Goal: Task Accomplishment & Management: Use online tool/utility

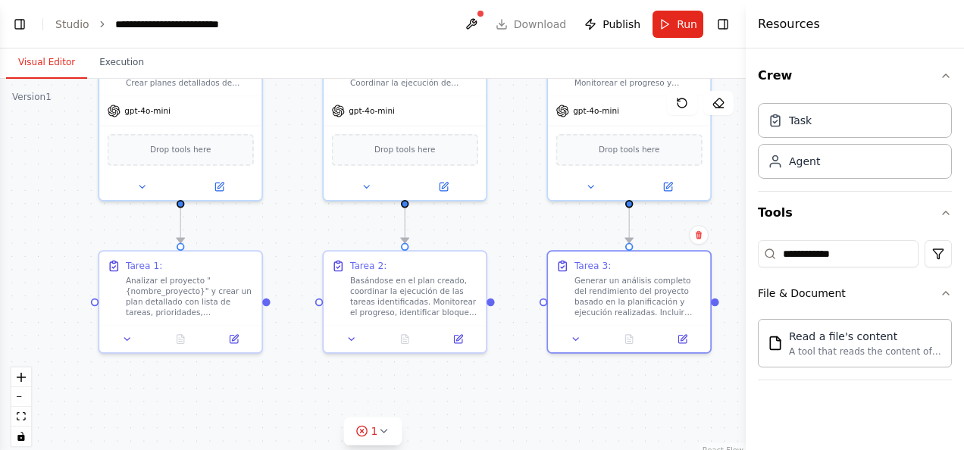
click at [283, 234] on div ".deletable-edge-delete-btn { width: 20px; height: 20px; border: 0px solid #ffff…" at bounding box center [373, 268] width 746 height 379
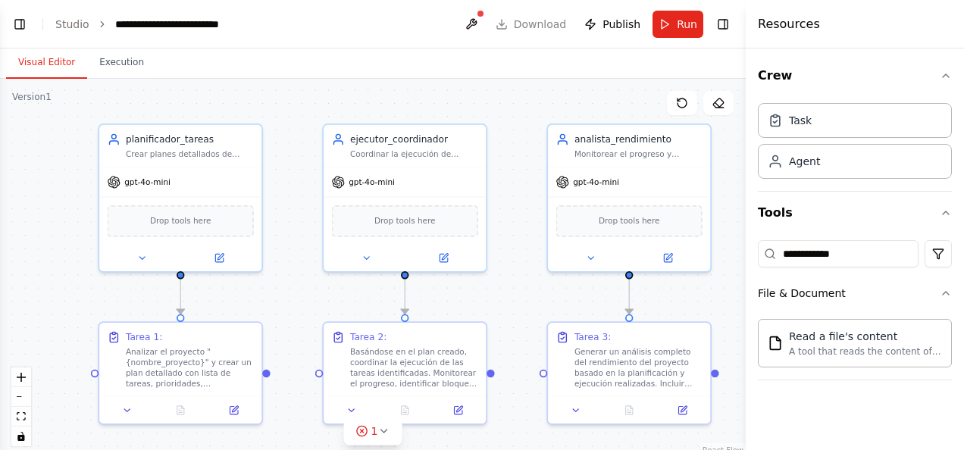
drag, startPoint x: 283, startPoint y: 227, endPoint x: 283, endPoint y: 299, distance: 71.2
click at [283, 299] on div ".deletable-edge-delete-btn { width: 20px; height: 20px; border: 0px solid #ffff…" at bounding box center [373, 268] width 746 height 379
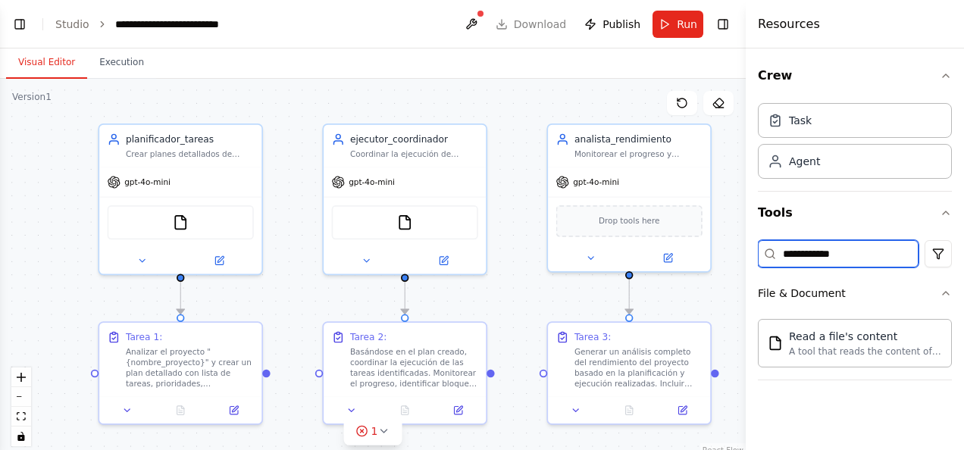
click at [848, 247] on input "**********" at bounding box center [838, 253] width 161 height 27
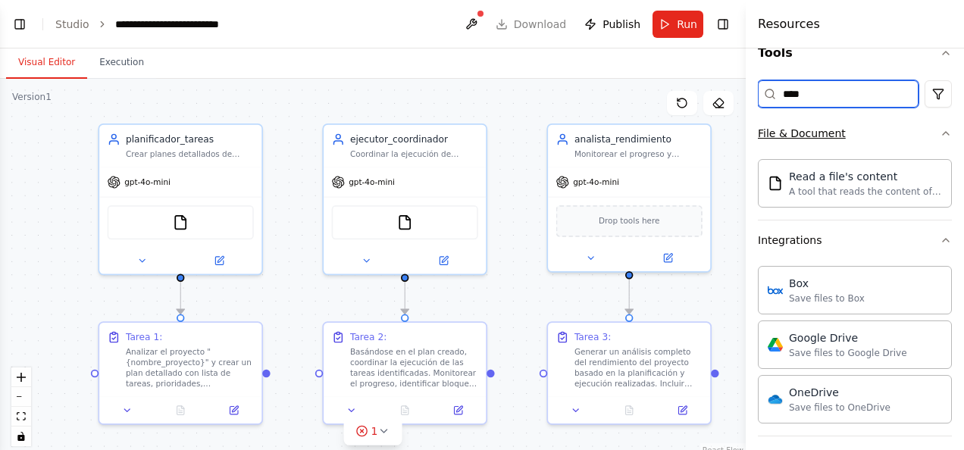
scroll to position [167, 0]
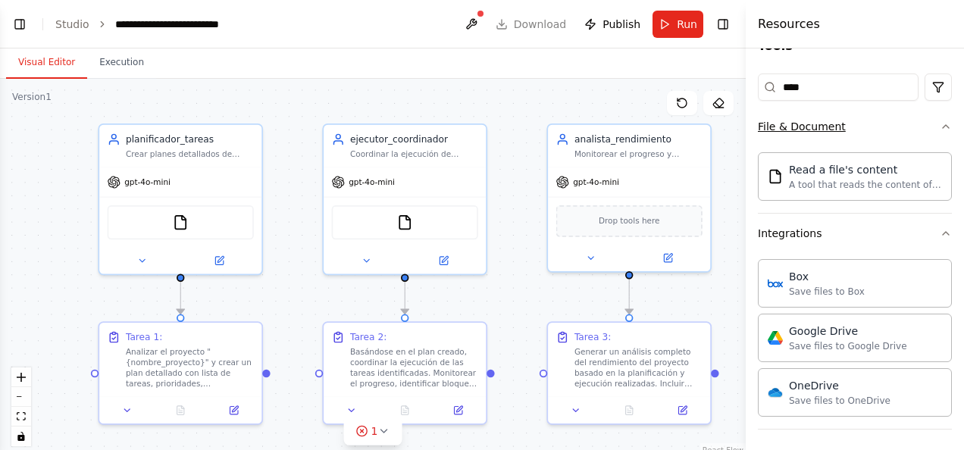
click at [852, 139] on button "File & Document" at bounding box center [855, 126] width 194 height 39
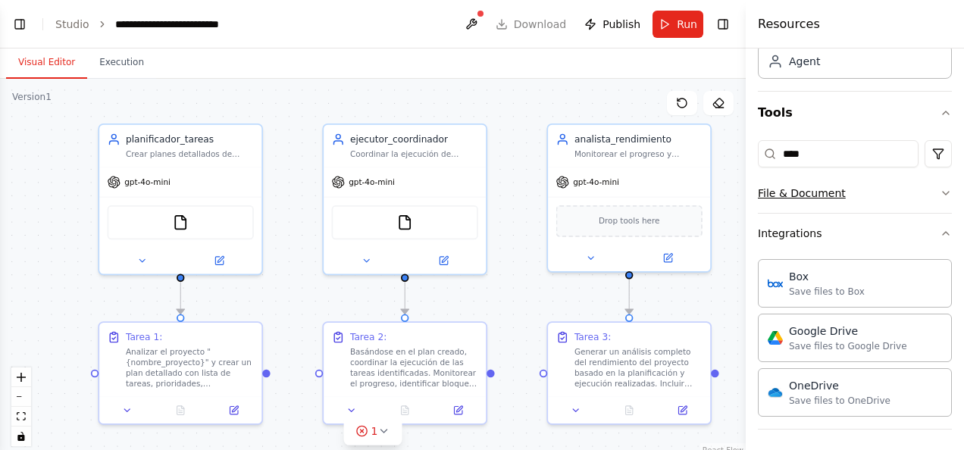
click at [838, 180] on button "File & Document" at bounding box center [855, 193] width 194 height 39
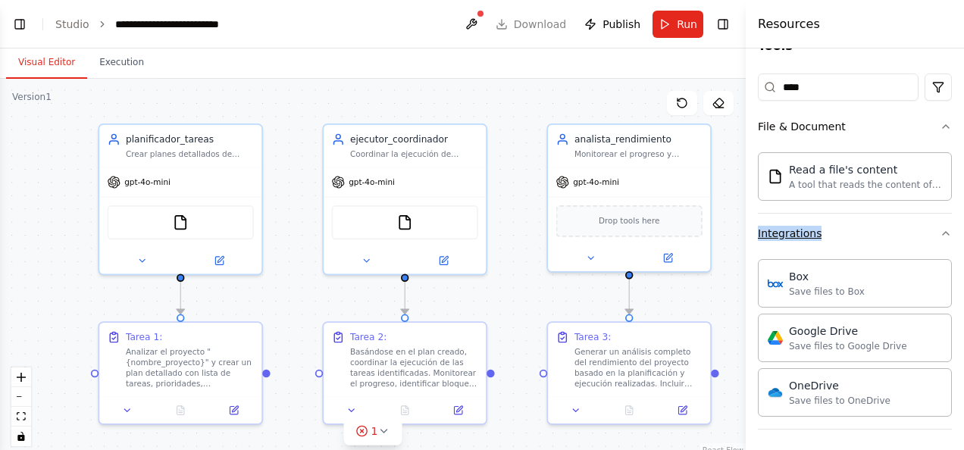
drag, startPoint x: 829, startPoint y: 209, endPoint x: 832, endPoint y: 236, distance: 27.5
click at [832, 236] on div "File & Document Read a file's content A tool that reads the content of a file. …" at bounding box center [855, 268] width 194 height 323
drag, startPoint x: 832, startPoint y: 236, endPoint x: 937, endPoint y: 120, distance: 156.7
click at [940, 121] on icon "button" at bounding box center [946, 127] width 12 height 12
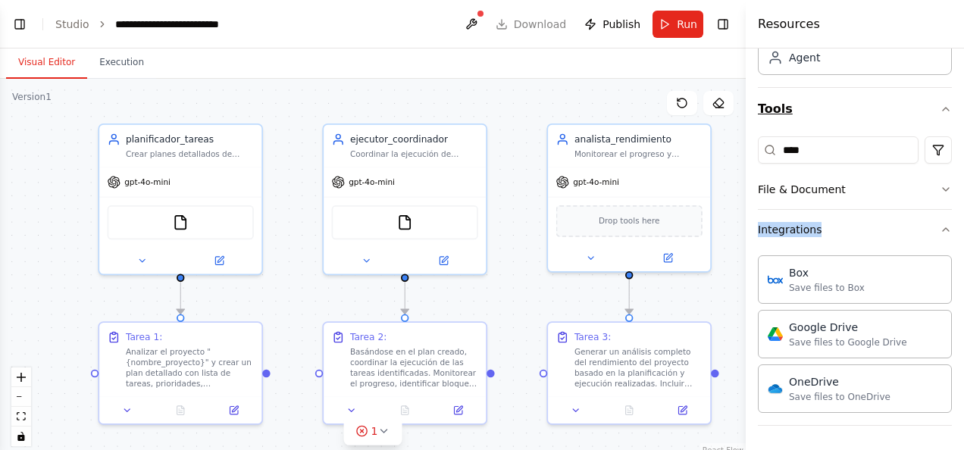
scroll to position [100, 0]
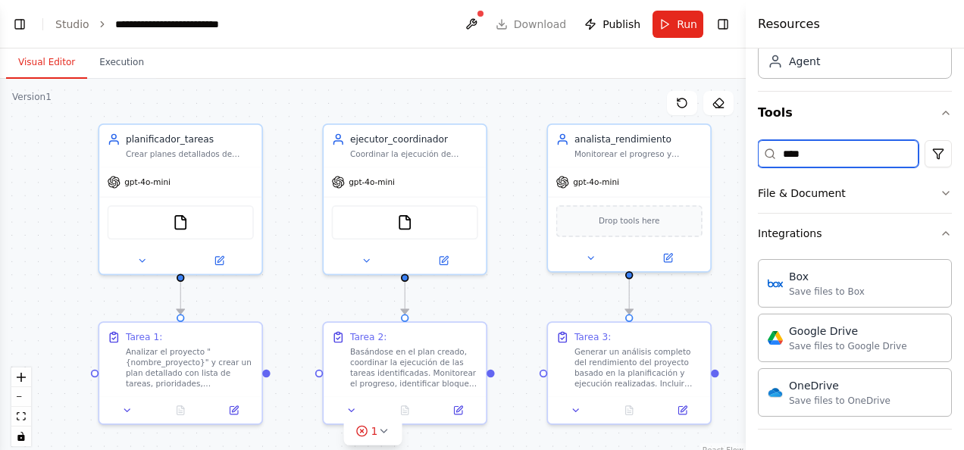
click at [808, 159] on input "****" at bounding box center [838, 153] width 161 height 27
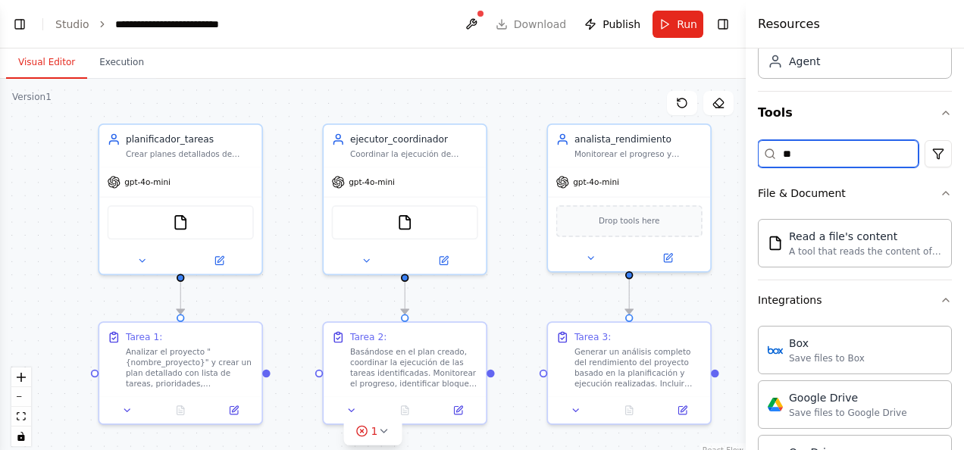
type input "*"
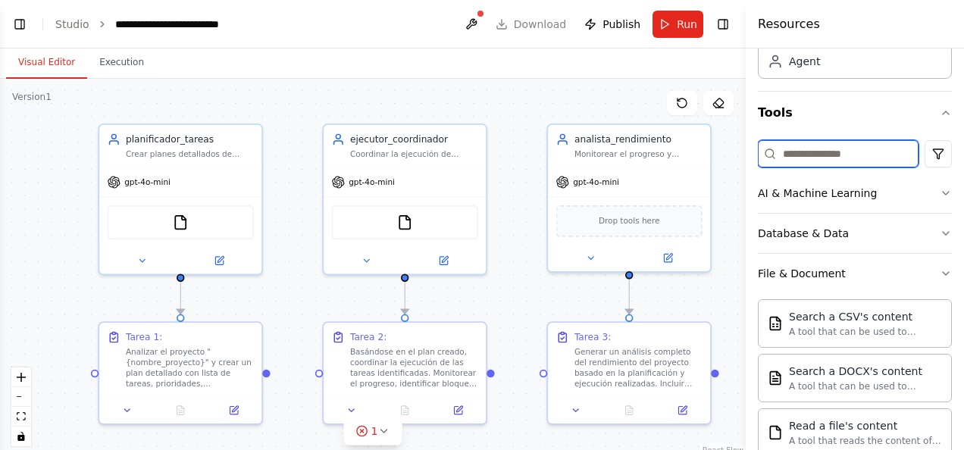
scroll to position [86, 0]
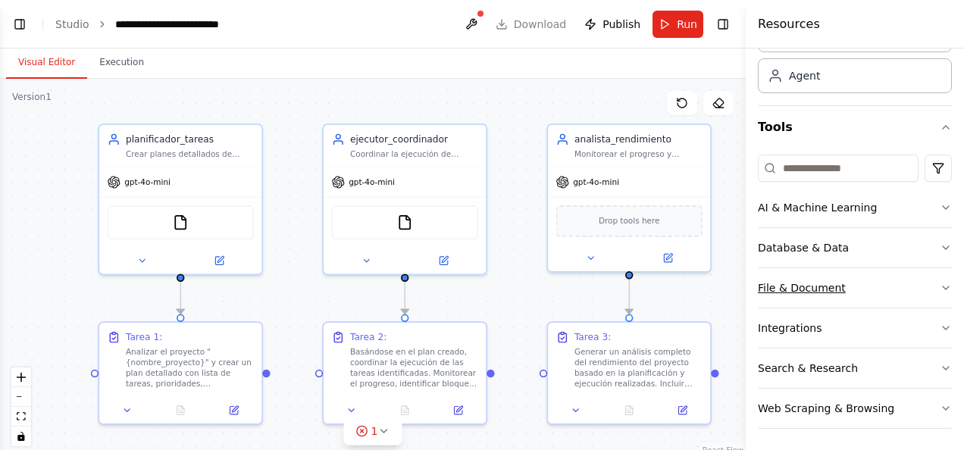
click at [875, 281] on button "File & Document" at bounding box center [855, 287] width 194 height 39
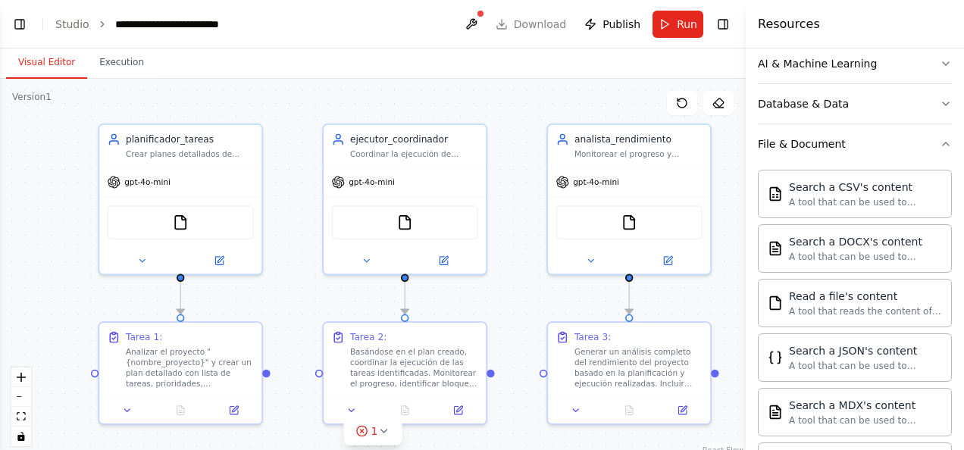
scroll to position [227, 0]
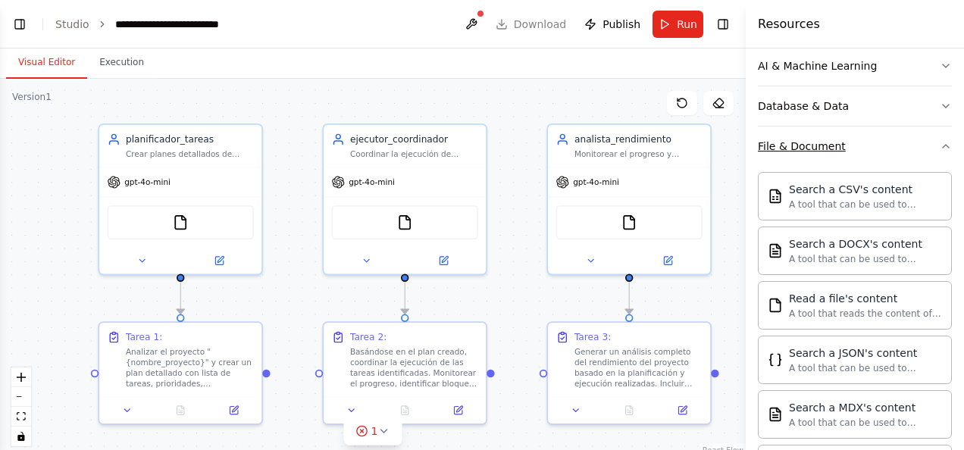
click at [883, 155] on button "File & Document" at bounding box center [855, 146] width 194 height 39
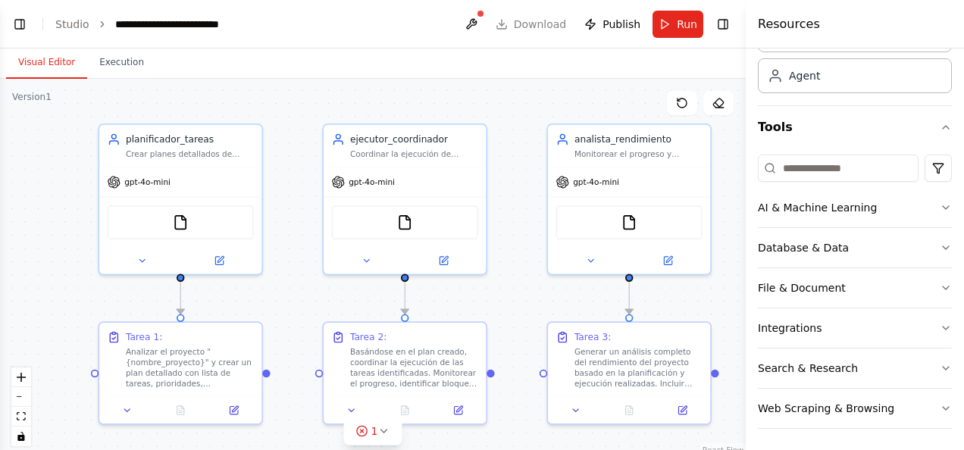
scroll to position [86, 0]
click at [872, 244] on button "Database & Data" at bounding box center [855, 247] width 194 height 39
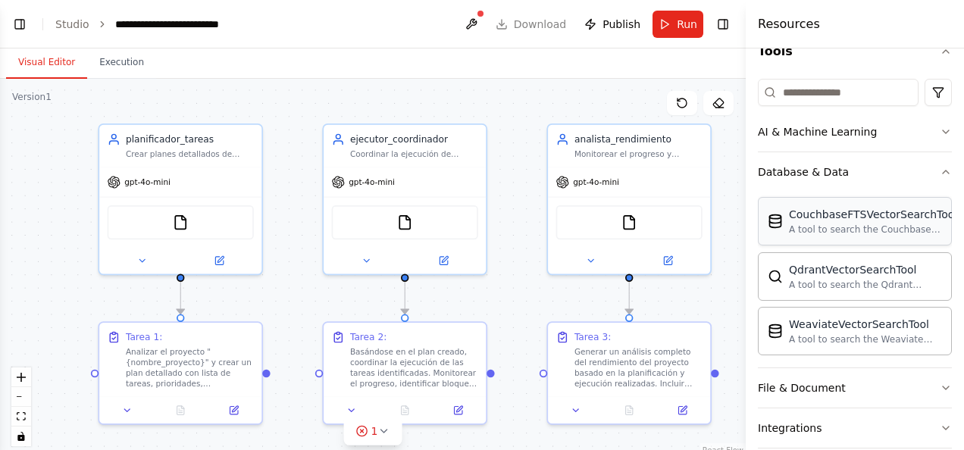
scroll to position [237, 0]
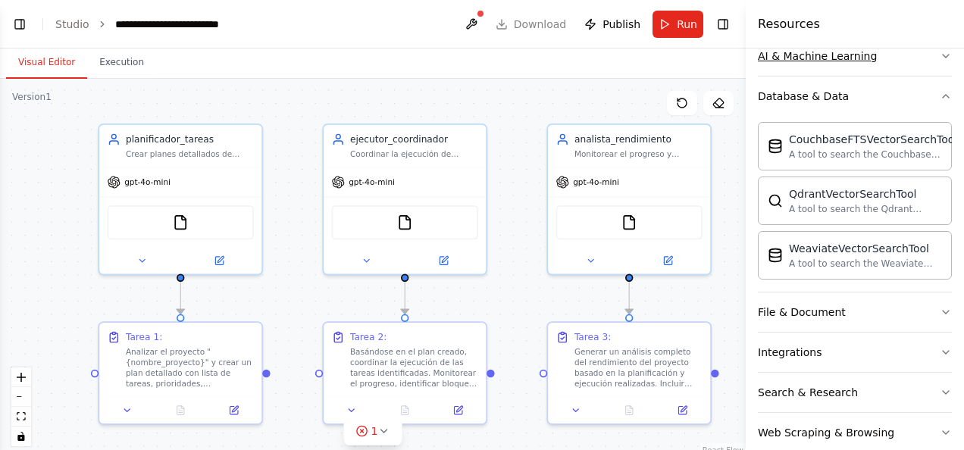
click at [857, 65] on button "AI & Machine Learning" at bounding box center [855, 55] width 194 height 39
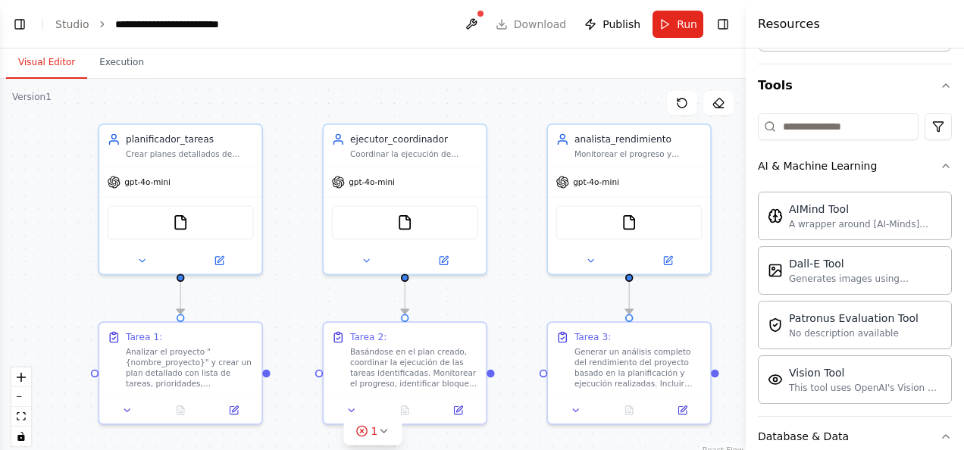
scroll to position [161, 0]
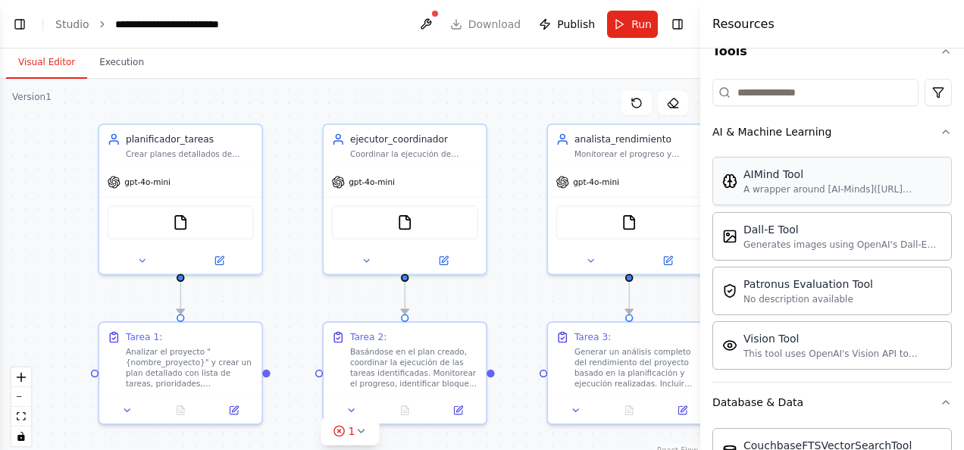
drag, startPoint x: 751, startPoint y: 124, endPoint x: 788, endPoint y: 185, distance: 71.8
click at [700, 136] on div at bounding box center [703, 225] width 6 height 450
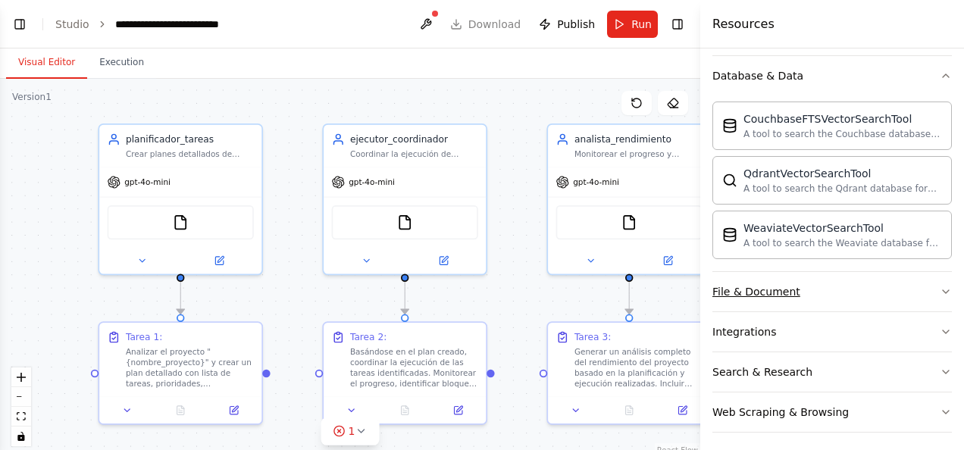
click at [899, 272] on button "File & Document" at bounding box center [832, 291] width 240 height 39
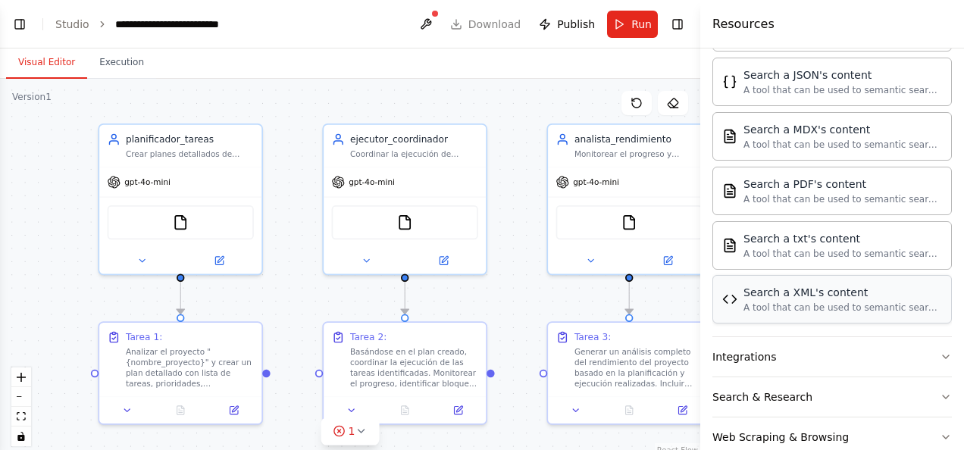
scroll to position [933, 0]
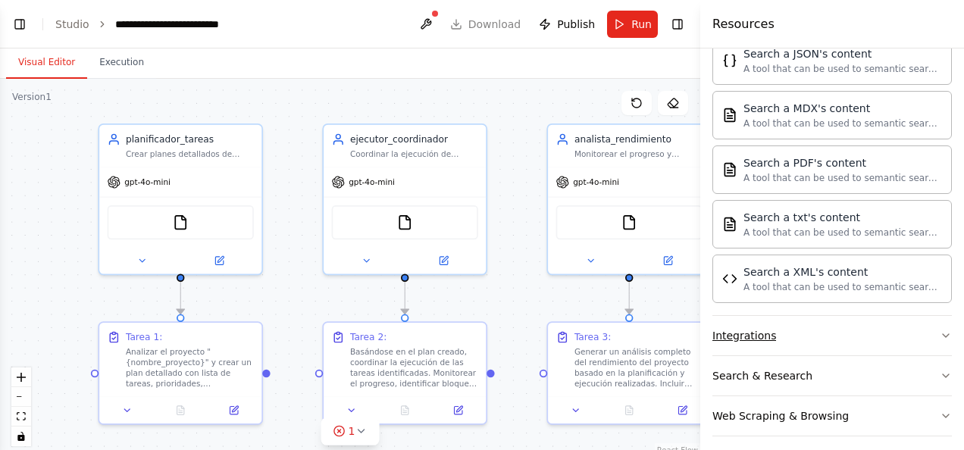
click at [903, 335] on button "Integrations" at bounding box center [832, 335] width 240 height 39
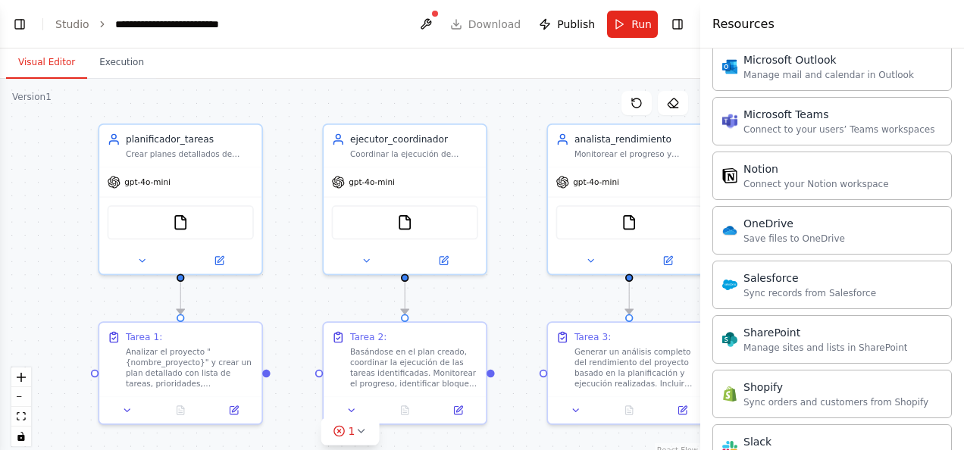
scroll to position [2134, 0]
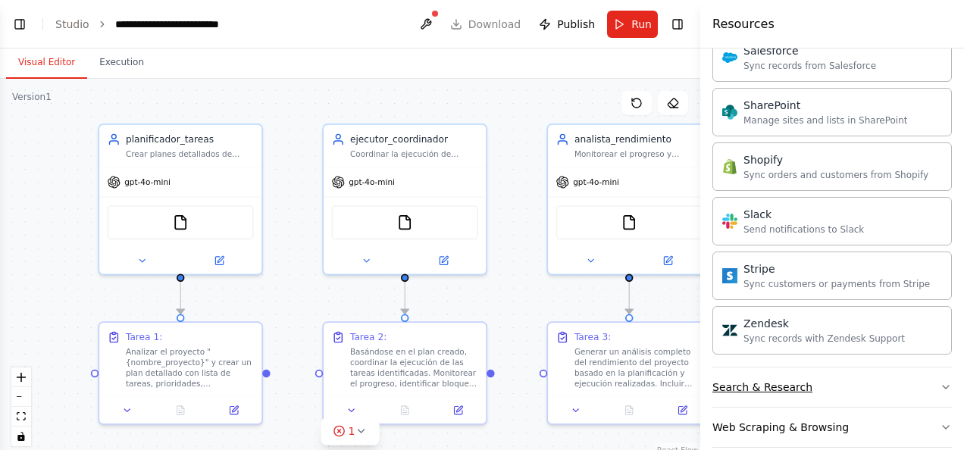
click at [902, 368] on button "Search & Research" at bounding box center [832, 387] width 240 height 39
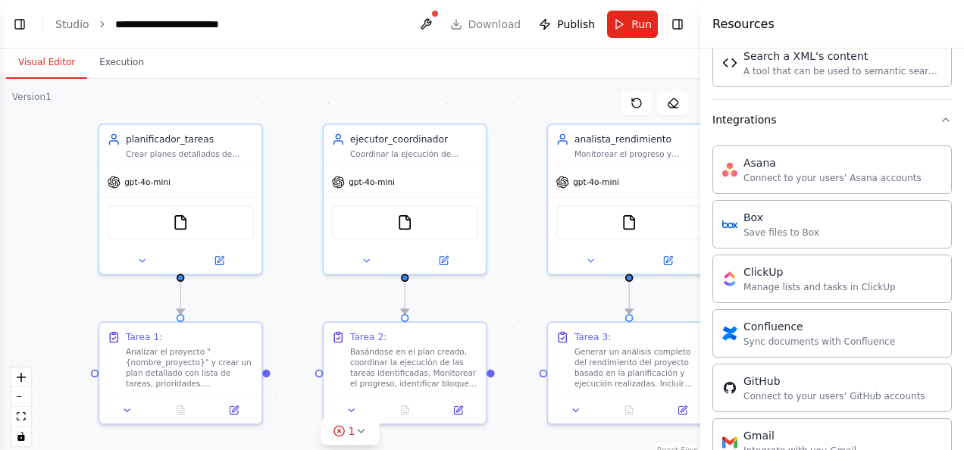
scroll to position [846, 0]
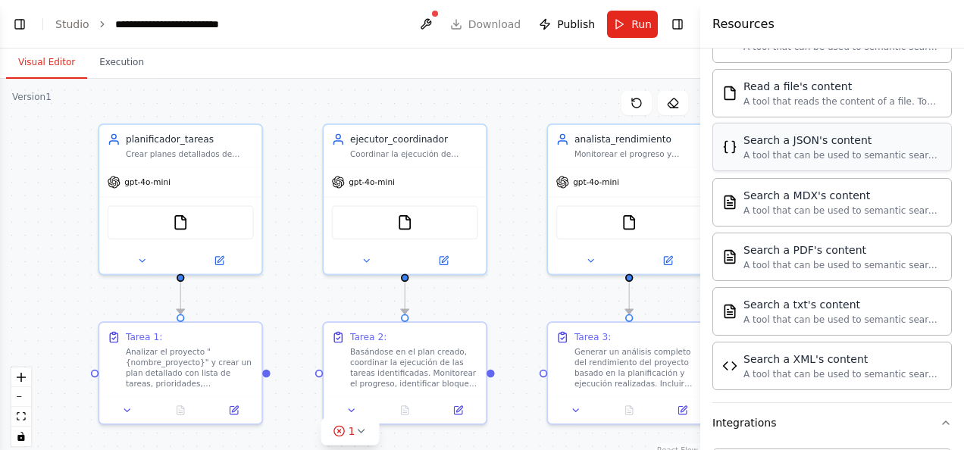
drag, startPoint x: 728, startPoint y: 382, endPoint x: 730, endPoint y: 126, distance: 256.2
click at [730, 126] on div "Search a CSV's content A tool that can be used to semantic search a query from …" at bounding box center [832, 178] width 240 height 449
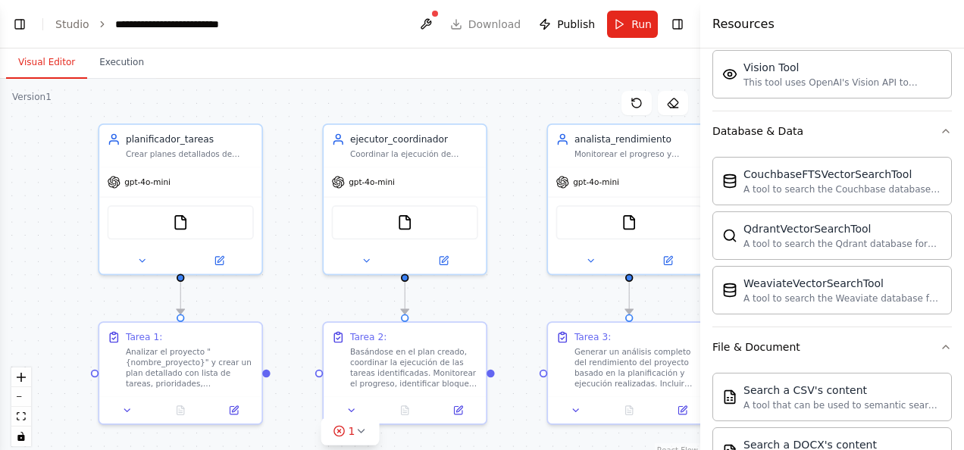
scroll to position [391, 0]
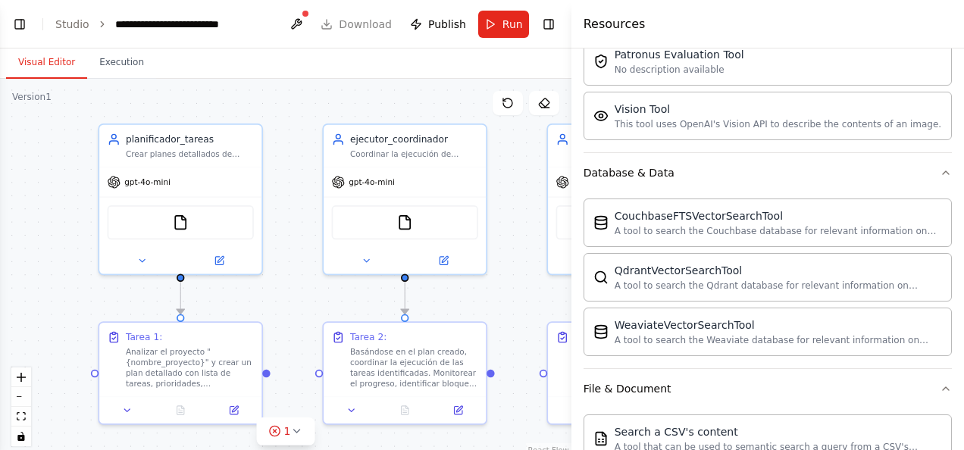
drag, startPoint x: 700, startPoint y: 312, endPoint x: 491, endPoint y: 283, distance: 211.3
click at [491, 283] on div "**********" at bounding box center [482, 225] width 964 height 450
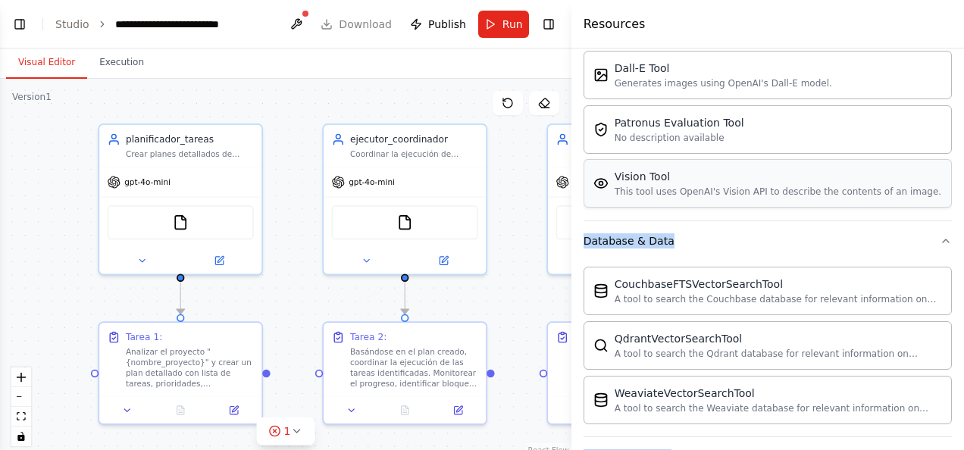
scroll to position [543, 0]
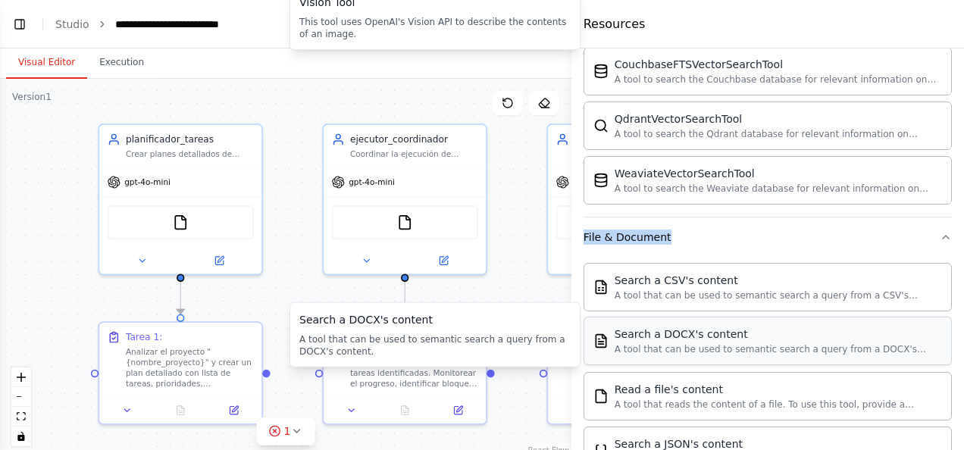
drag, startPoint x: 581, startPoint y: 114, endPoint x: 763, endPoint y: 323, distance: 276.7
click at [763, 323] on div "Crew Task Agent Tools AI & Machine Learning AIMind Tool A wrapper around [AI-Mi…" at bounding box center [768, 250] width 393 height 402
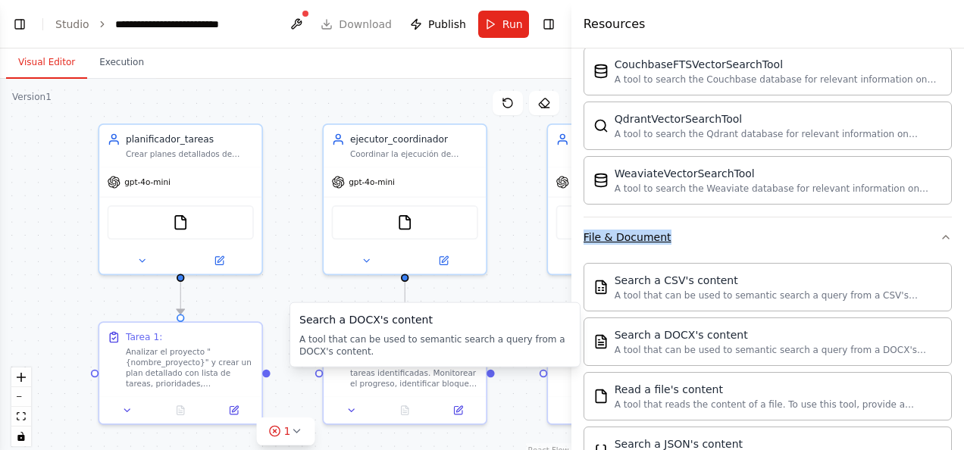
drag, startPoint x: 763, startPoint y: 323, endPoint x: 716, endPoint y: 215, distance: 117.4
click at [716, 218] on button "File & Document" at bounding box center [768, 237] width 368 height 39
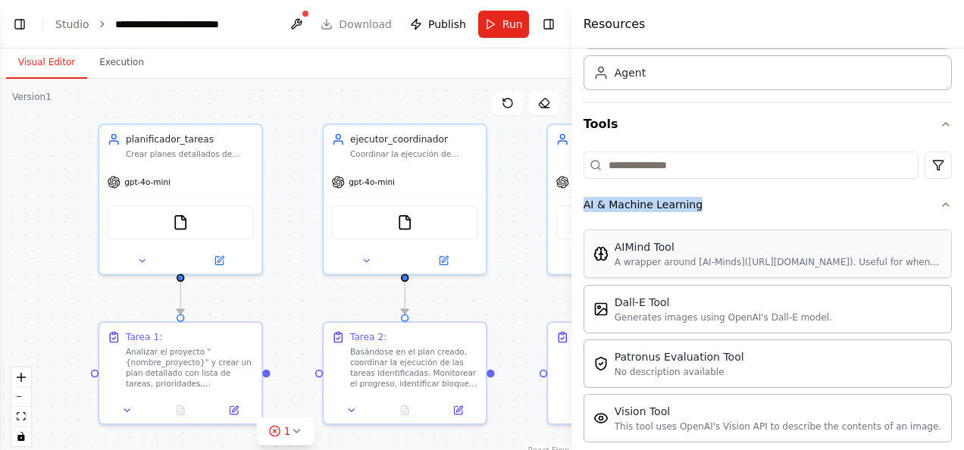
scroll to position [88, 0]
click at [714, 204] on button "AI & Machine Learning" at bounding box center [768, 205] width 368 height 39
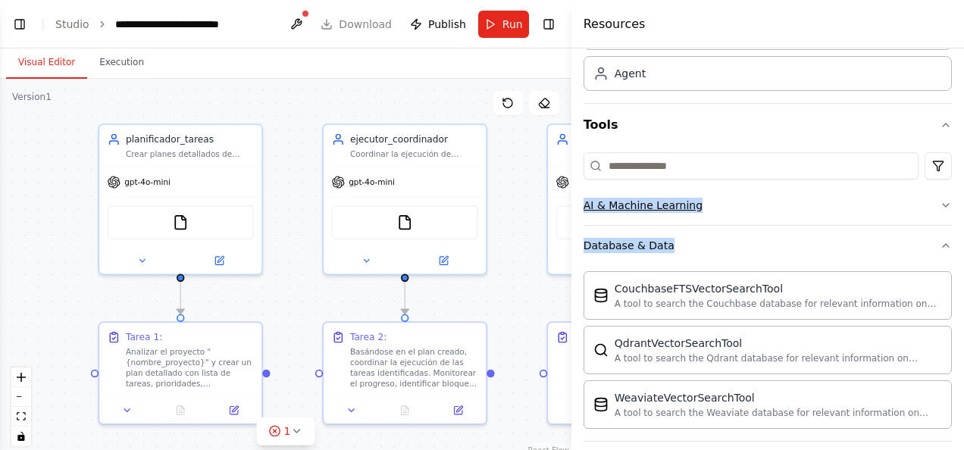
click at [738, 207] on button "AI & Machine Learning" at bounding box center [768, 205] width 368 height 39
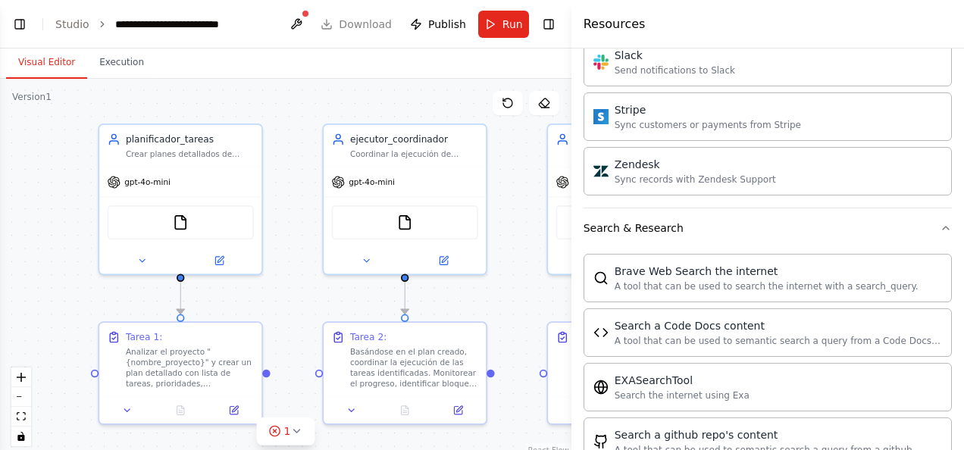
scroll to position [1777, 0]
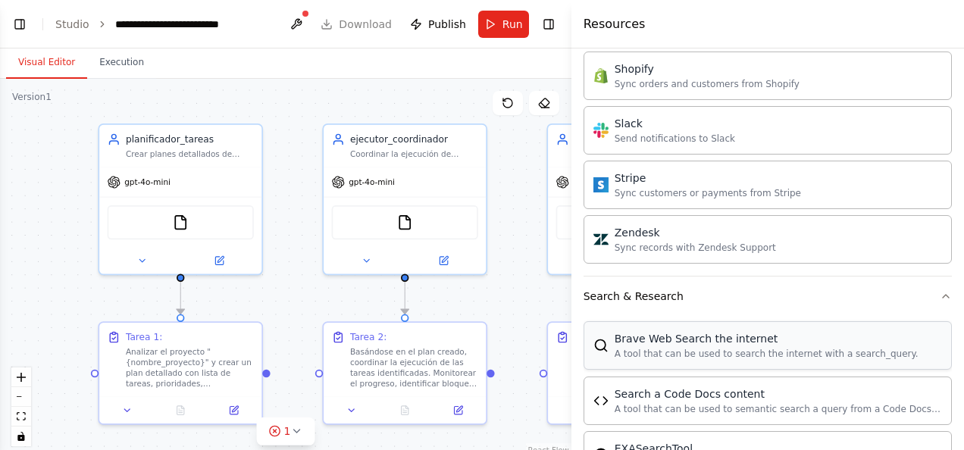
click at [877, 331] on div "Brave Web Search the internet" at bounding box center [767, 338] width 304 height 15
click at [884, 288] on button "Search & Research" at bounding box center [768, 296] width 368 height 39
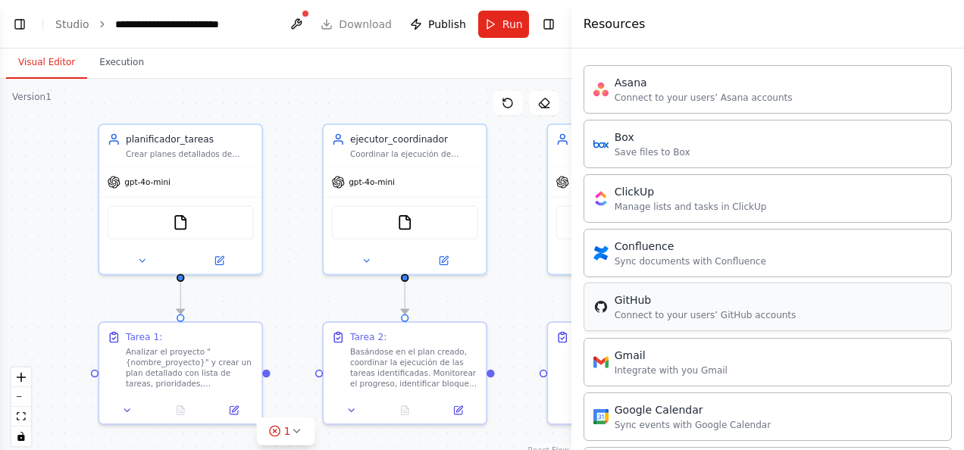
scroll to position [478, 0]
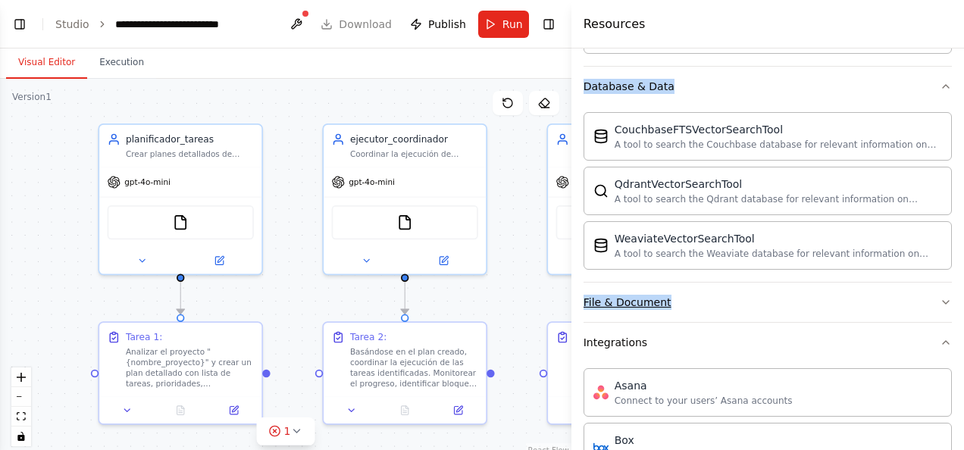
click at [810, 307] on button "File & Document" at bounding box center [768, 302] width 368 height 39
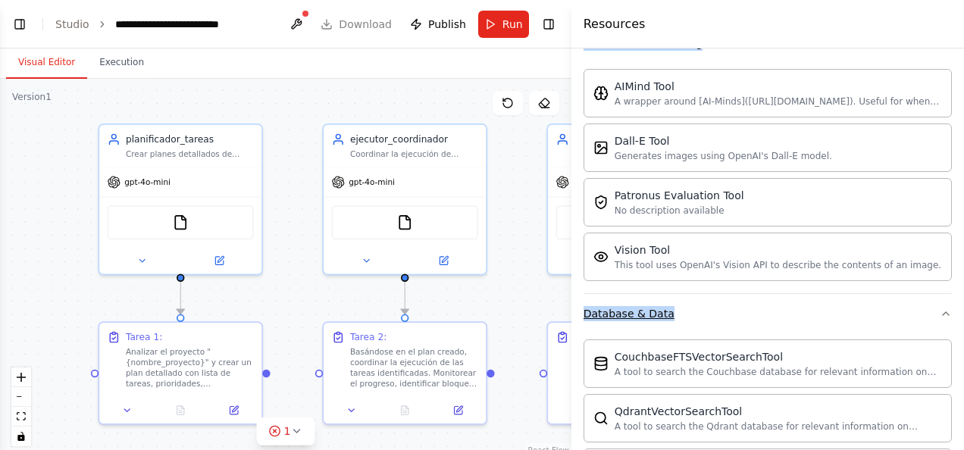
click at [825, 311] on button "Database & Data" at bounding box center [768, 313] width 368 height 39
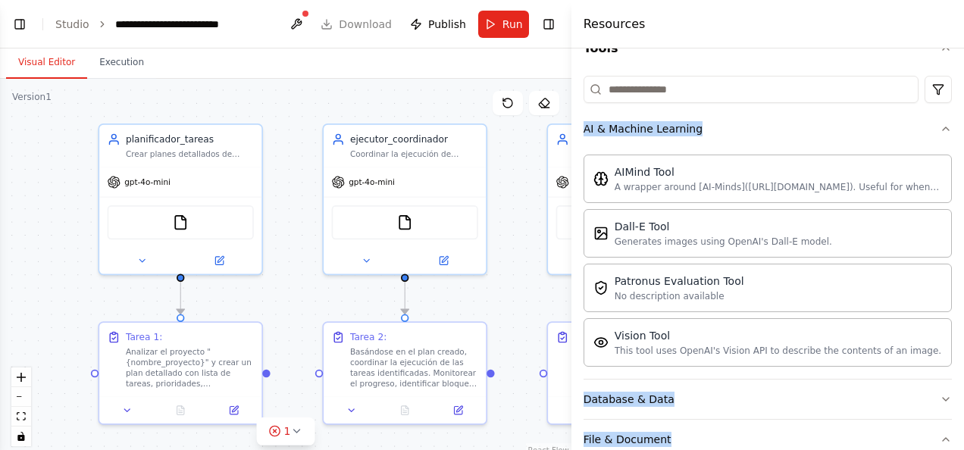
scroll to position [99, 0]
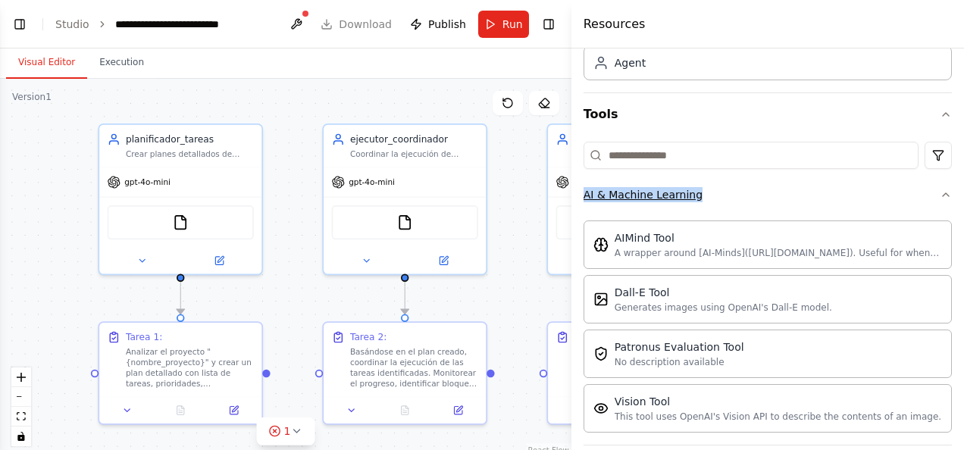
click at [808, 197] on button "AI & Machine Learning" at bounding box center [768, 194] width 368 height 39
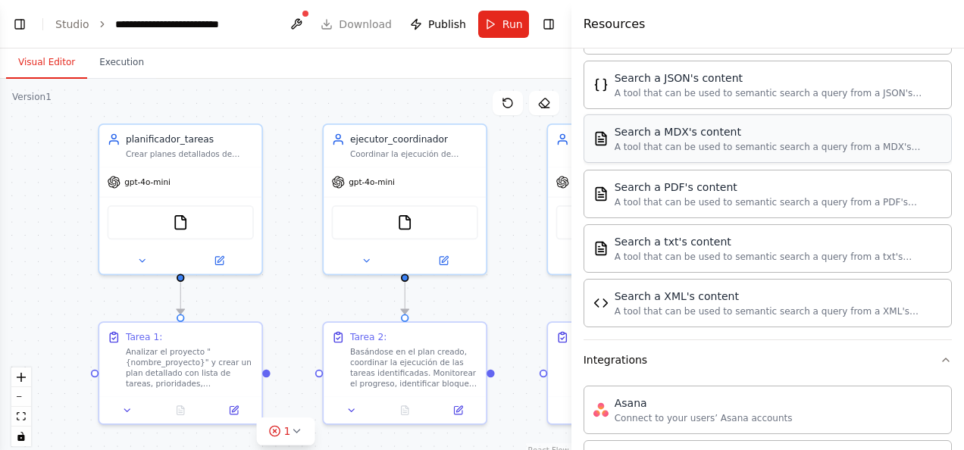
scroll to position [553, 0]
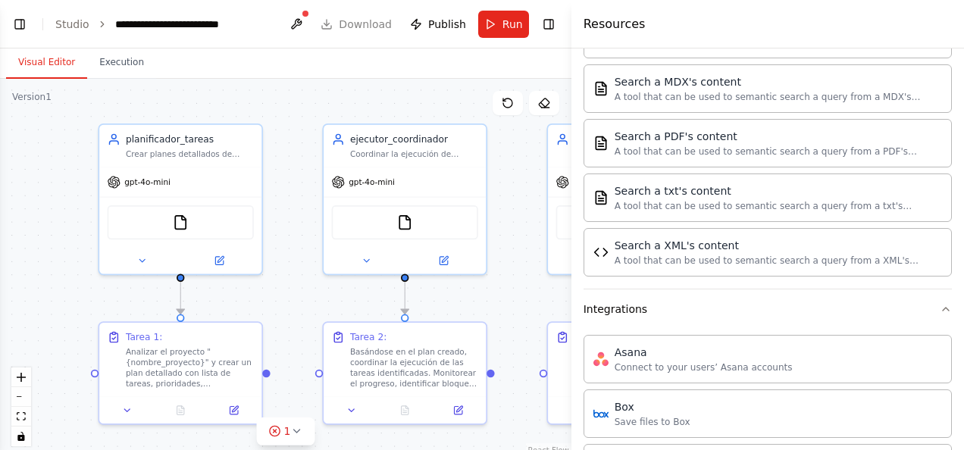
drag, startPoint x: 812, startPoint y: 11, endPoint x: 829, endPoint y: 39, distance: 32.4
click at [812, 11] on div "Resources" at bounding box center [768, 24] width 393 height 49
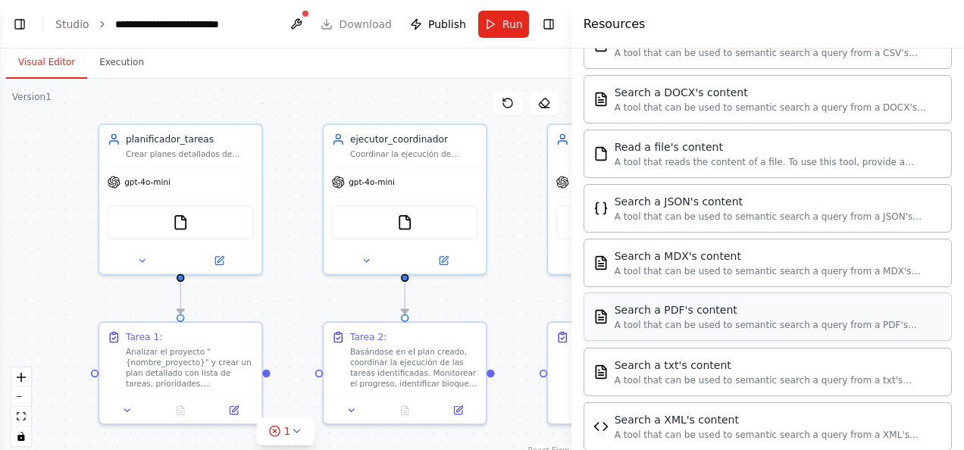
scroll to position [250, 0]
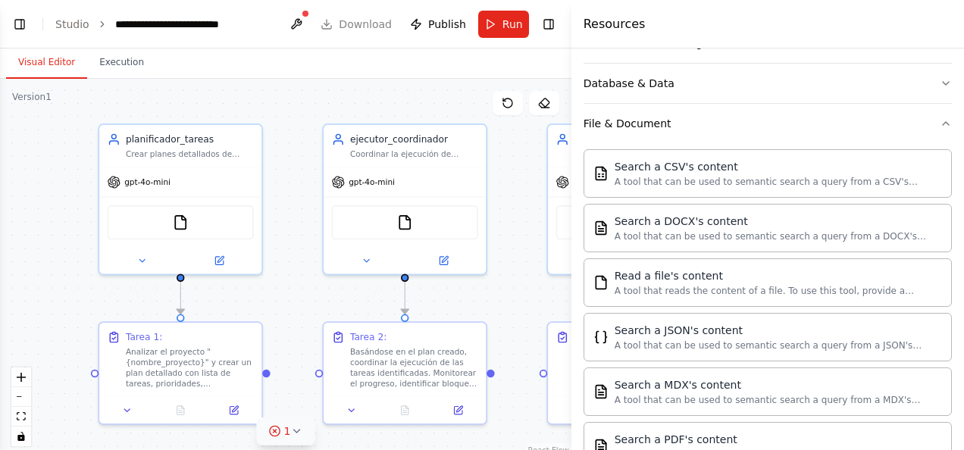
click at [273, 432] on icon at bounding box center [274, 431] width 12 height 12
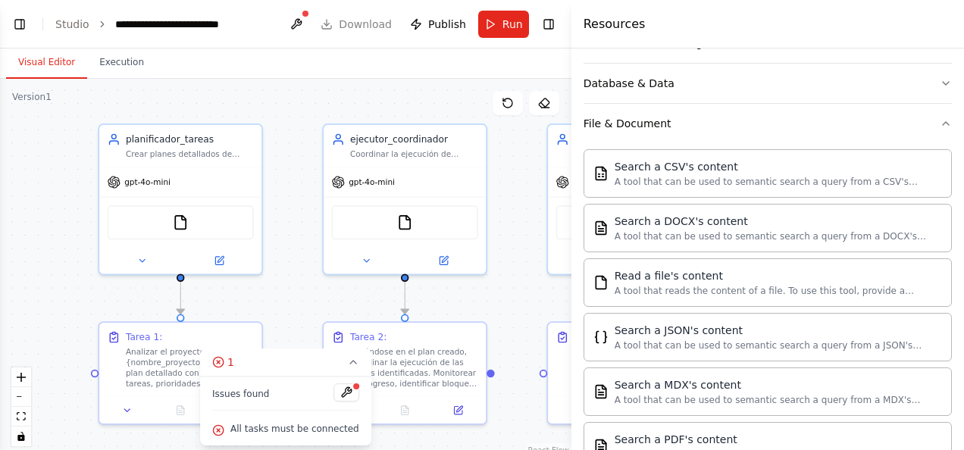
click at [275, 393] on div "Issues found" at bounding box center [285, 397] width 147 height 27
click at [334, 395] on button at bounding box center [347, 393] width 26 height 18
click at [314, 296] on body "**********" at bounding box center [482, 225] width 964 height 450
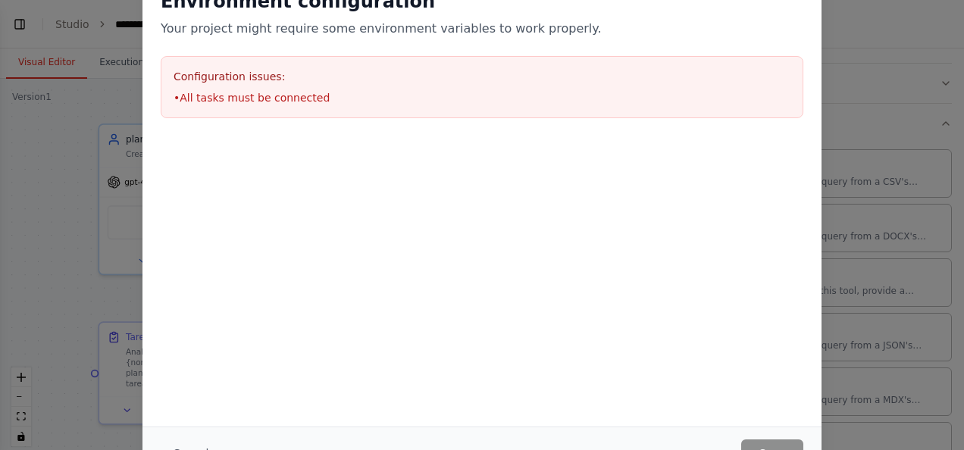
click at [192, 243] on div at bounding box center [481, 212] width 679 height 152
click at [102, 212] on div "Environment configuration Your project might require some environment variables…" at bounding box center [482, 225] width 964 height 450
click at [80, 62] on div "Environment configuration Your project might require some environment variables…" at bounding box center [482, 225] width 964 height 450
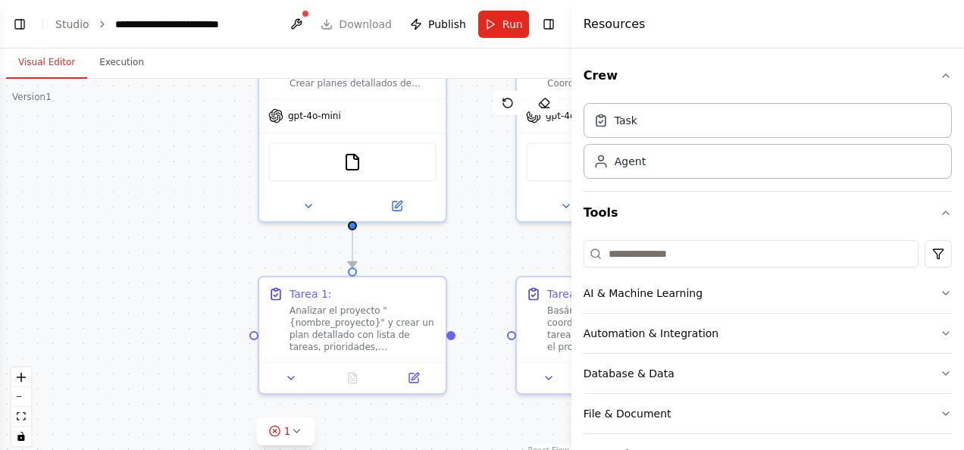
click at [487, 214] on div ".deletable-edge-delete-btn { width: 20px; height: 20px; border: 0px solid #ffff…" at bounding box center [286, 268] width 572 height 379
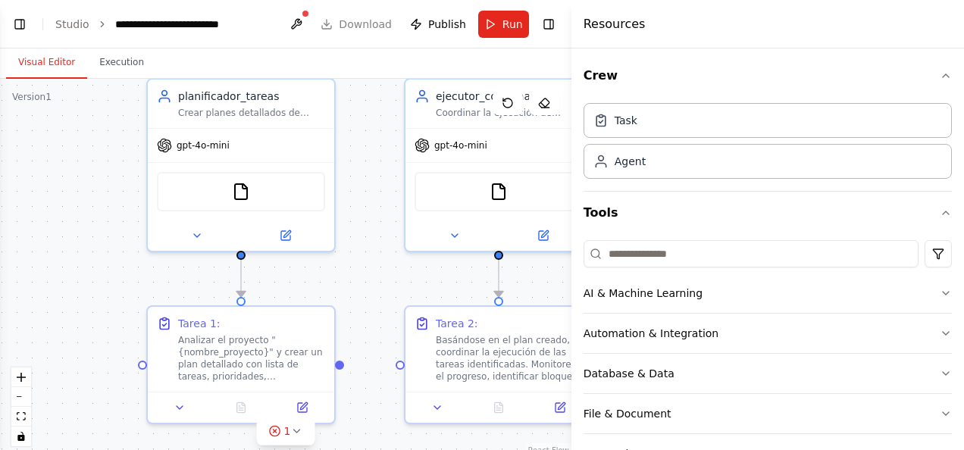
drag, startPoint x: 487, startPoint y: 218, endPoint x: 376, endPoint y: 247, distance: 115.3
click at [376, 247] on div ".deletable-edge-delete-btn { width: 20px; height: 20px; border: 0px solid #ffff…" at bounding box center [286, 268] width 572 height 379
drag, startPoint x: 619, startPoint y: 22, endPoint x: 543, endPoint y: 30, distance: 77.0
click at [619, 21] on h4 "Resources" at bounding box center [615, 24] width 62 height 18
click at [539, 30] on button "Toggle Right Sidebar" at bounding box center [548, 24] width 21 height 21
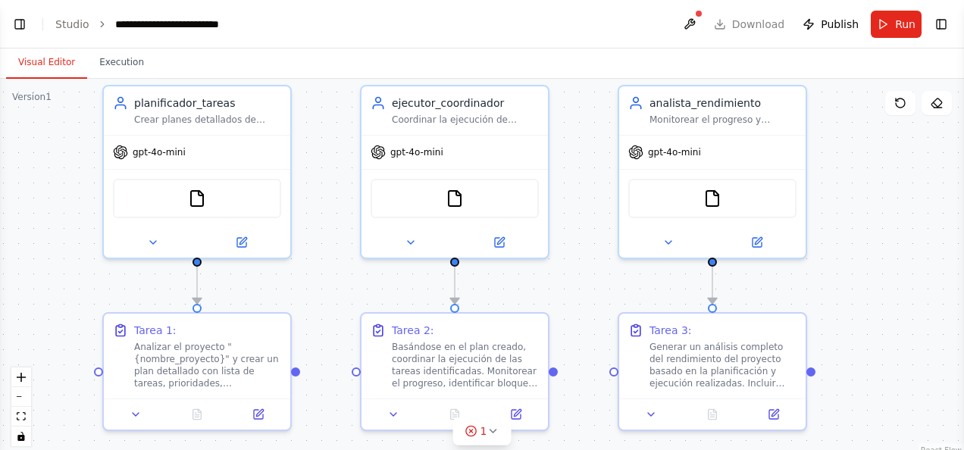
drag, startPoint x: 903, startPoint y: 242, endPoint x: 860, endPoint y: 249, distance: 44.5
click at [860, 249] on div ".deletable-edge-delete-btn { width: 20px; height: 20px; border: 0px solid #ffff…" at bounding box center [482, 268] width 964 height 379
click at [942, 20] on button "Toggle Right Sidebar" at bounding box center [941, 24] width 21 height 21
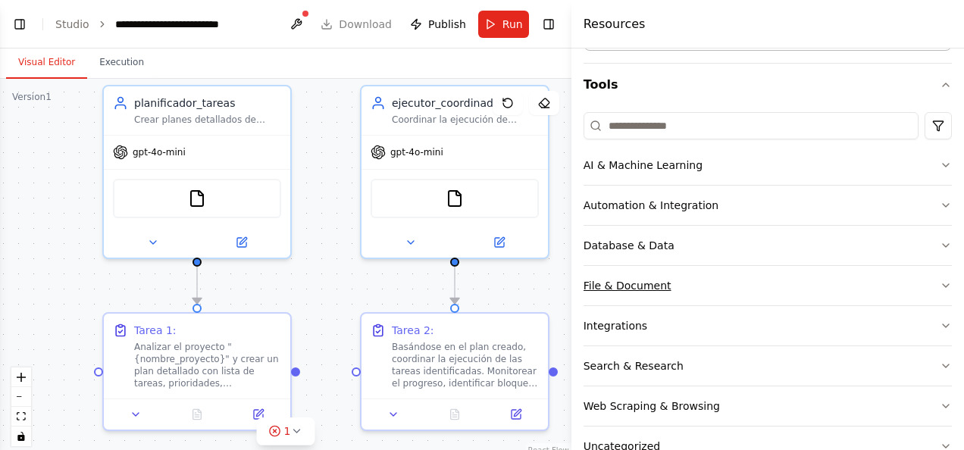
scroll to position [152, 0]
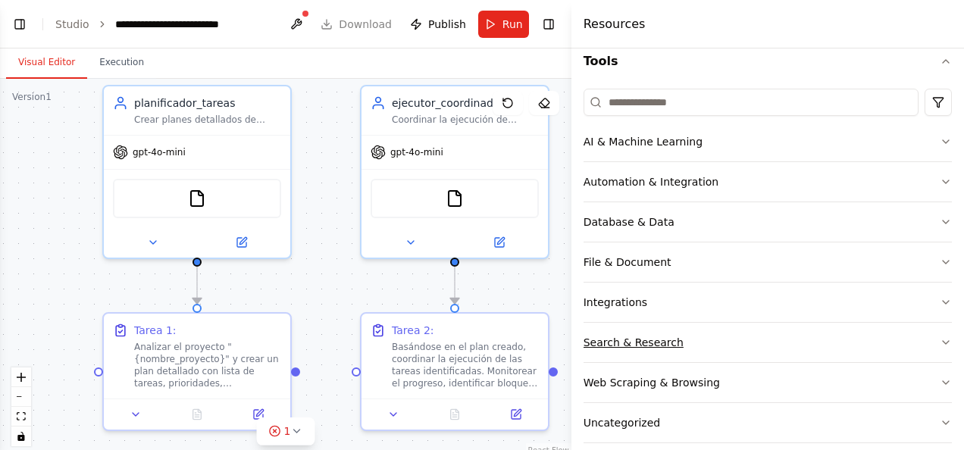
click at [681, 334] on button "Search & Research" at bounding box center [768, 342] width 368 height 39
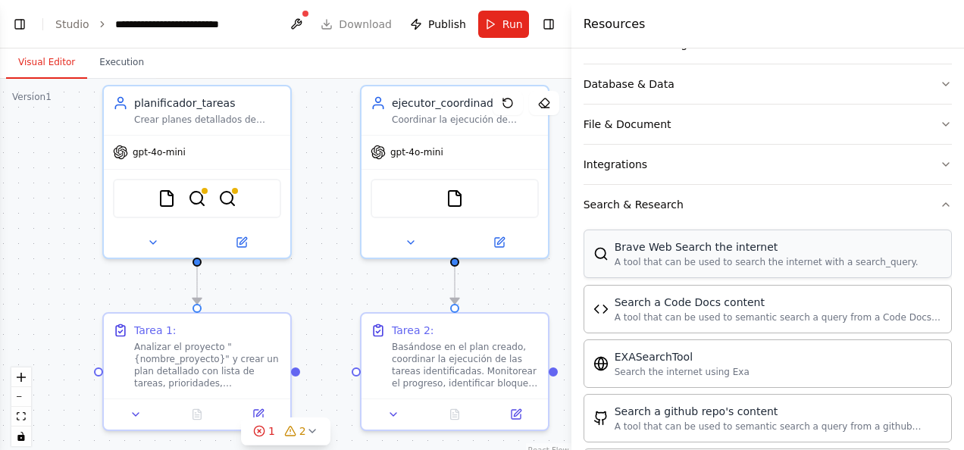
scroll to position [227, 0]
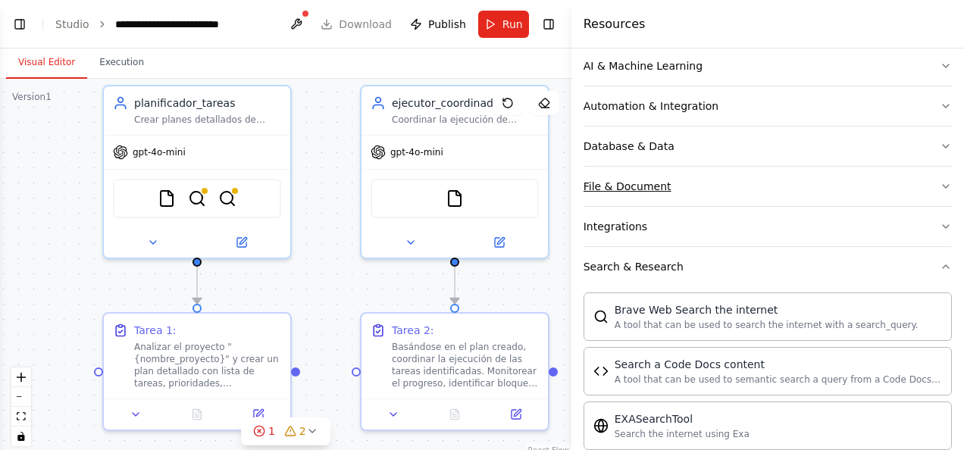
click at [723, 192] on button "File & Document" at bounding box center [768, 186] width 368 height 39
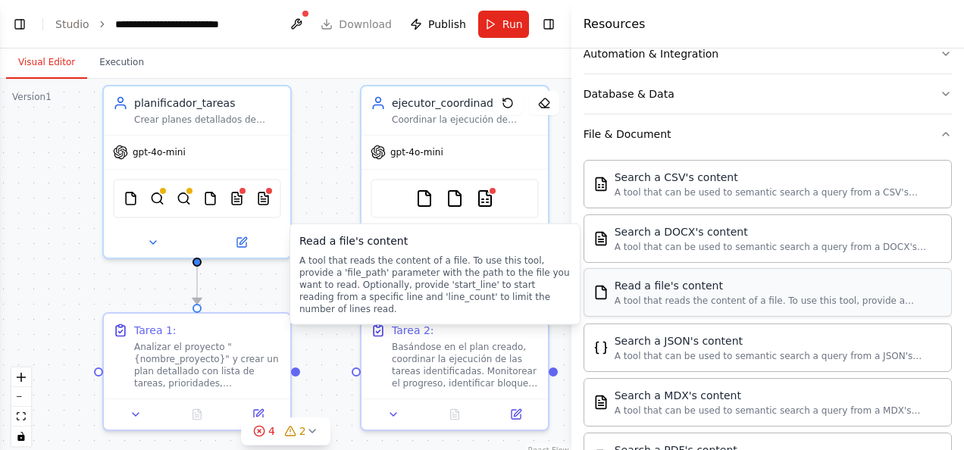
scroll to position [303, 0]
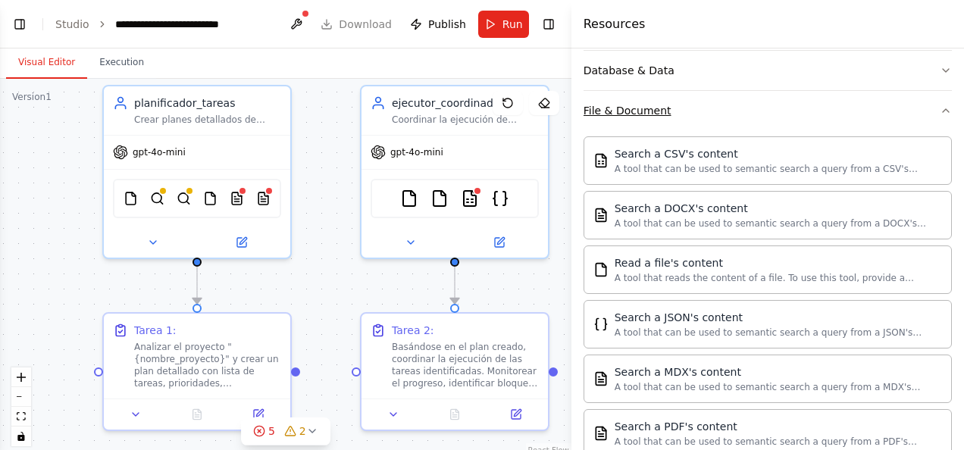
click at [727, 115] on button "File & Document" at bounding box center [768, 110] width 368 height 39
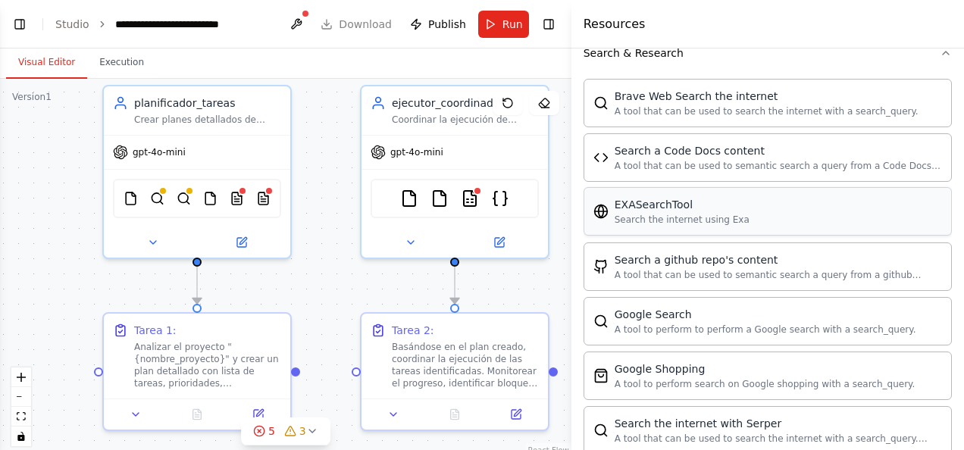
scroll to position [455, 0]
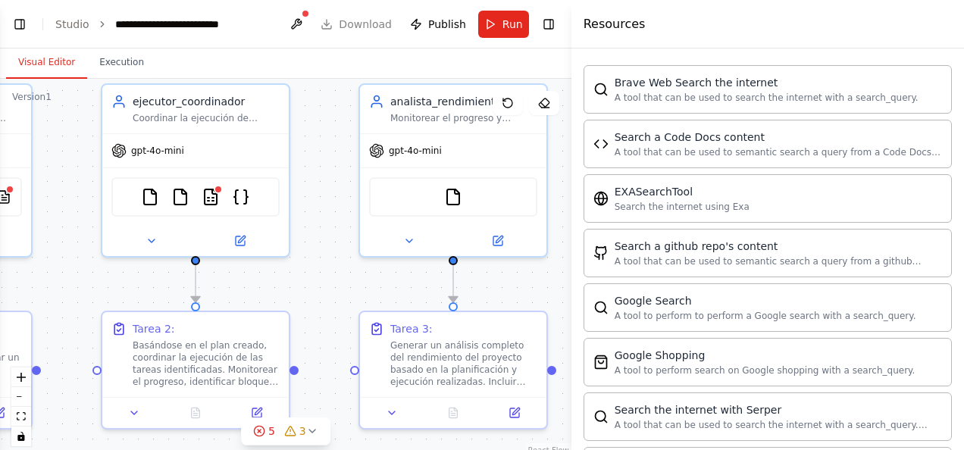
drag, startPoint x: 534, startPoint y: 285, endPoint x: 268, endPoint y: 305, distance: 266.1
click at [268, 305] on div ".deletable-edge-delete-btn { width: 20px; height: 20px; border: 0px solid #ffff…" at bounding box center [286, 268] width 572 height 379
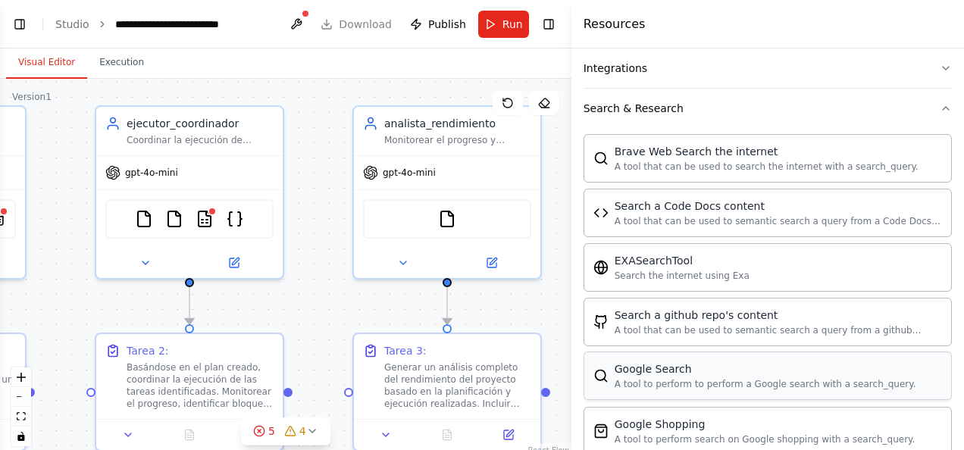
scroll to position [303, 0]
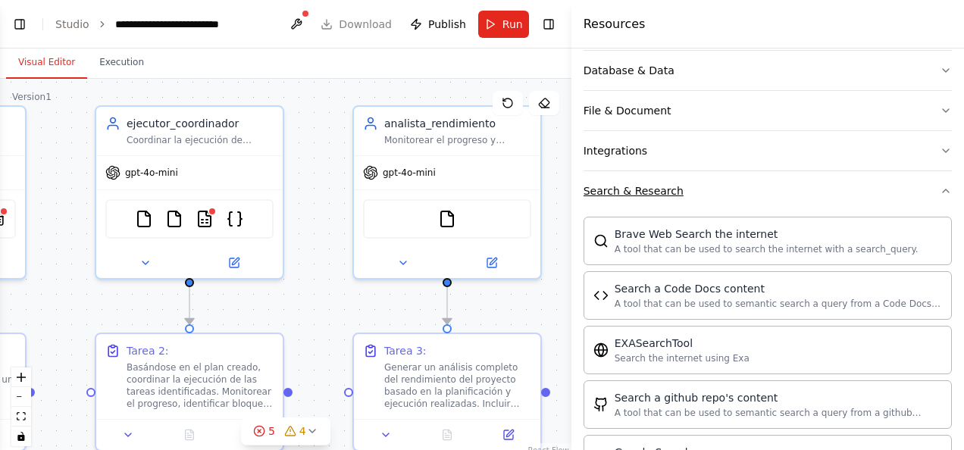
click at [711, 192] on button "Search & Research" at bounding box center [768, 190] width 368 height 39
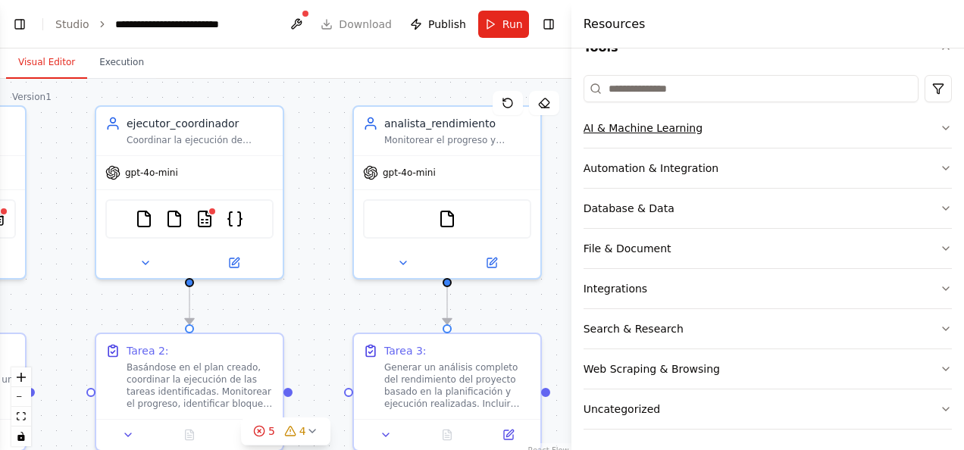
click at [714, 129] on button "AI & Machine Learning" at bounding box center [768, 127] width 368 height 39
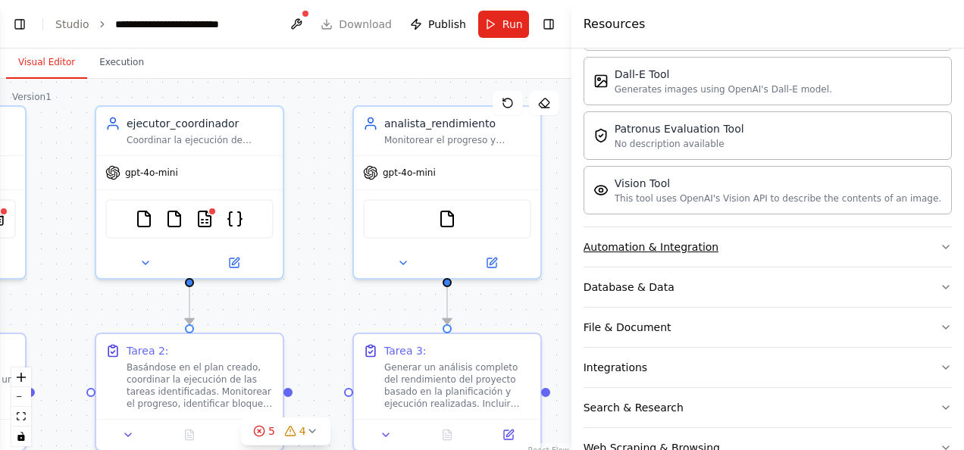
scroll to position [393, 0]
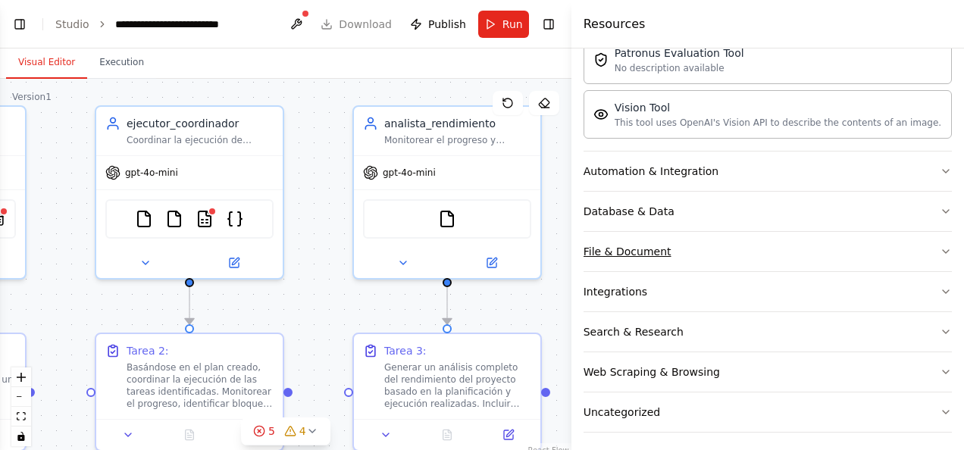
click at [691, 233] on button "File & Document" at bounding box center [768, 251] width 368 height 39
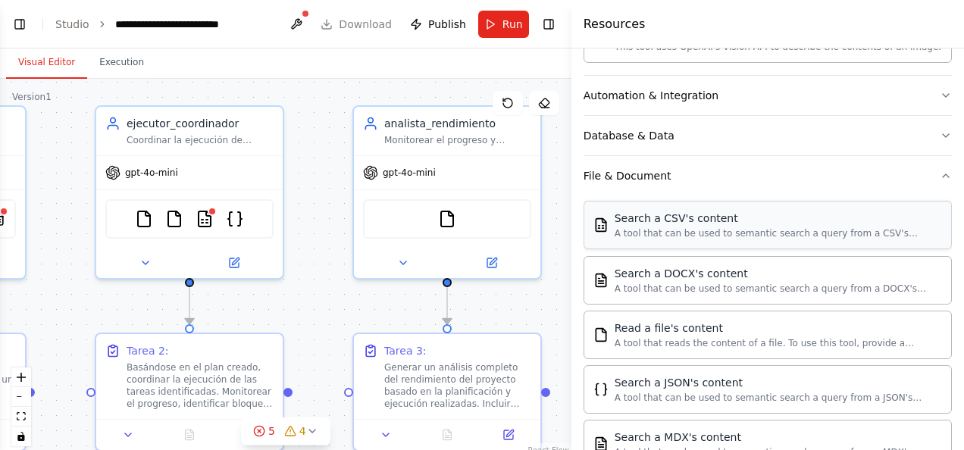
scroll to position [544, 0]
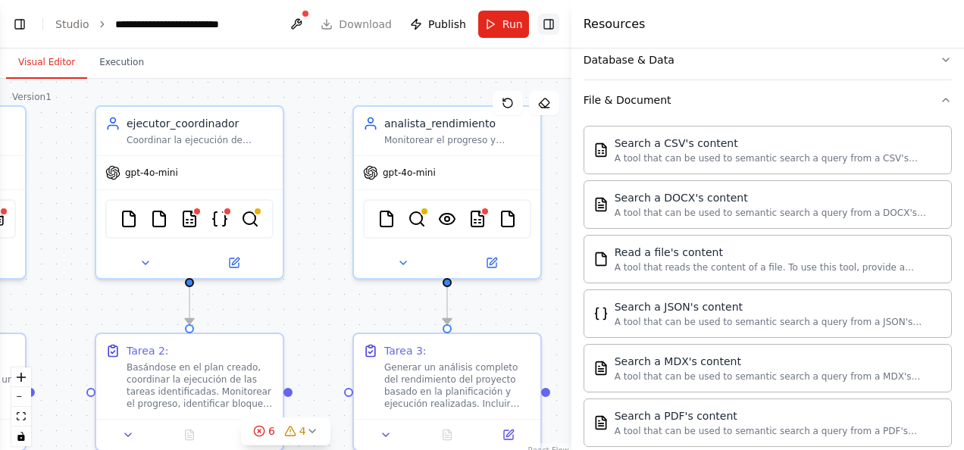
click at [543, 18] on button "Toggle Right Sidebar" at bounding box center [548, 24] width 21 height 21
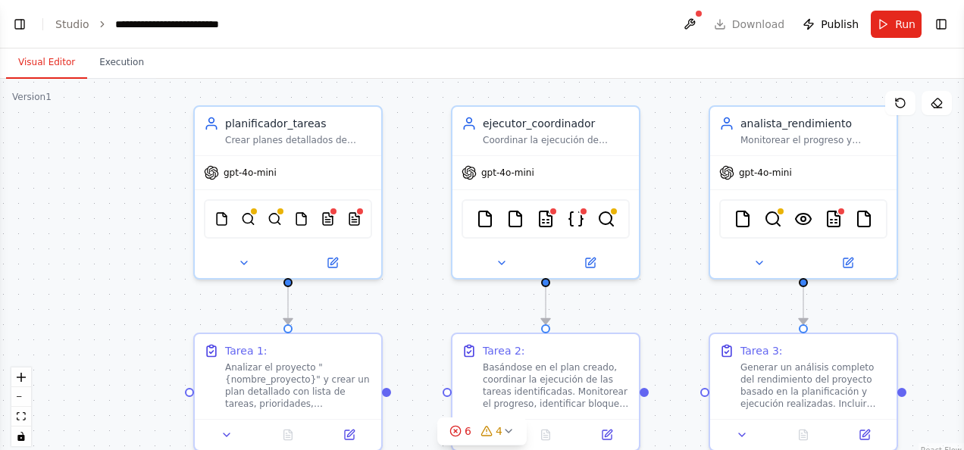
drag, startPoint x: 584, startPoint y: 240, endPoint x: 938, endPoint y: 246, distance: 354.0
click at [938, 246] on div ".deletable-edge-delete-btn { width: 20px; height: 20px; border: 0px solid #ffff…" at bounding box center [482, 268] width 964 height 379
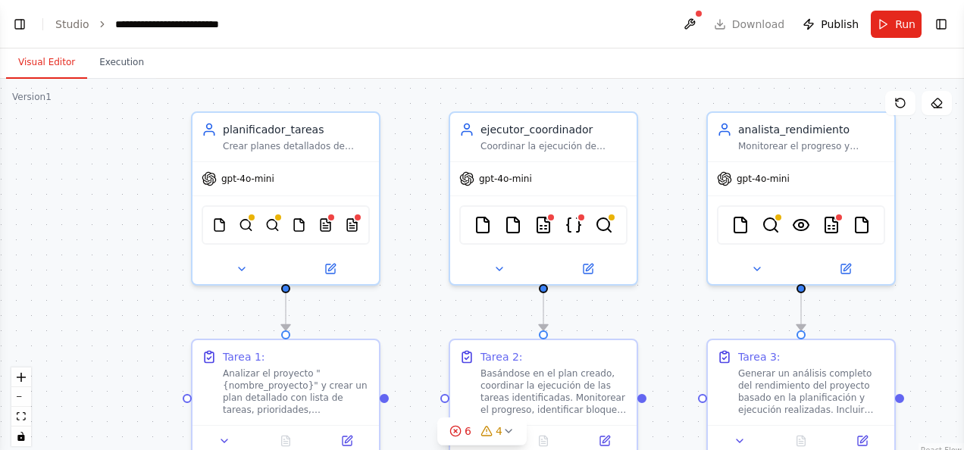
click at [409, 300] on div ".deletable-edge-delete-btn { width: 20px; height: 20px; border: 0px solid #ffff…" at bounding box center [482, 268] width 964 height 379
click at [952, 23] on header "**********" at bounding box center [482, 24] width 964 height 49
drag, startPoint x: 952, startPoint y: 23, endPoint x: 771, endPoint y: 71, distance: 187.3
click at [771, 71] on div "Visual Editor Execution" at bounding box center [482, 64] width 964 height 30
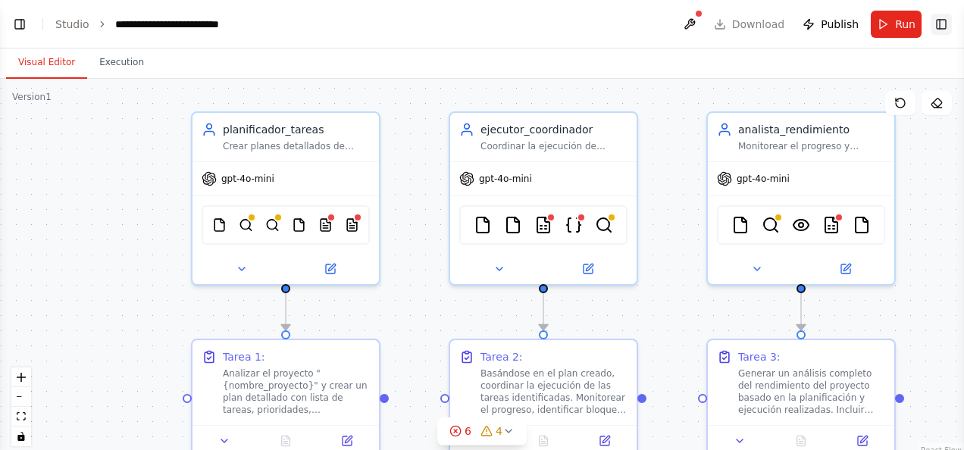
click at [935, 26] on button "Toggle Right Sidebar" at bounding box center [941, 24] width 21 height 21
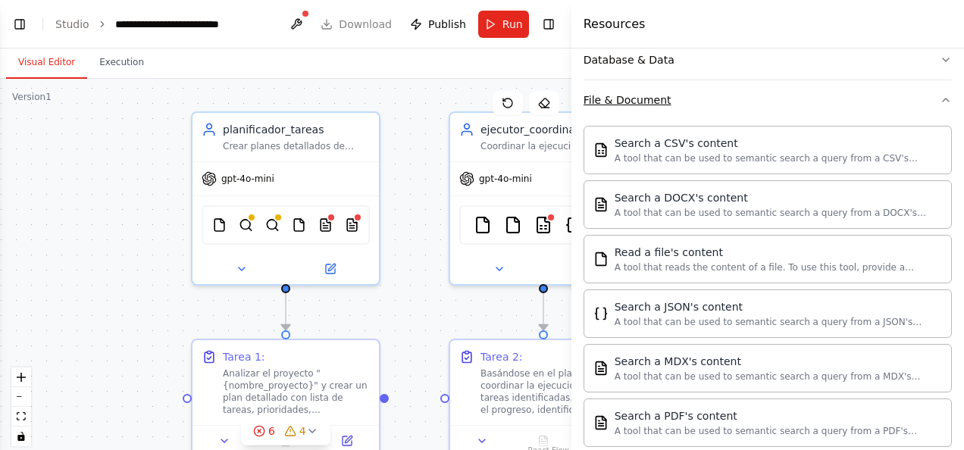
click at [819, 104] on button "File & Document" at bounding box center [768, 99] width 368 height 39
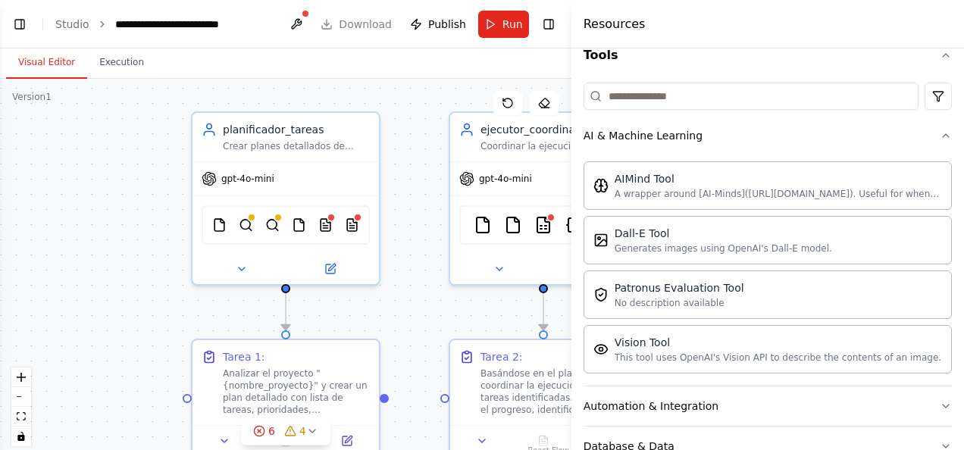
scroll to position [91, 0]
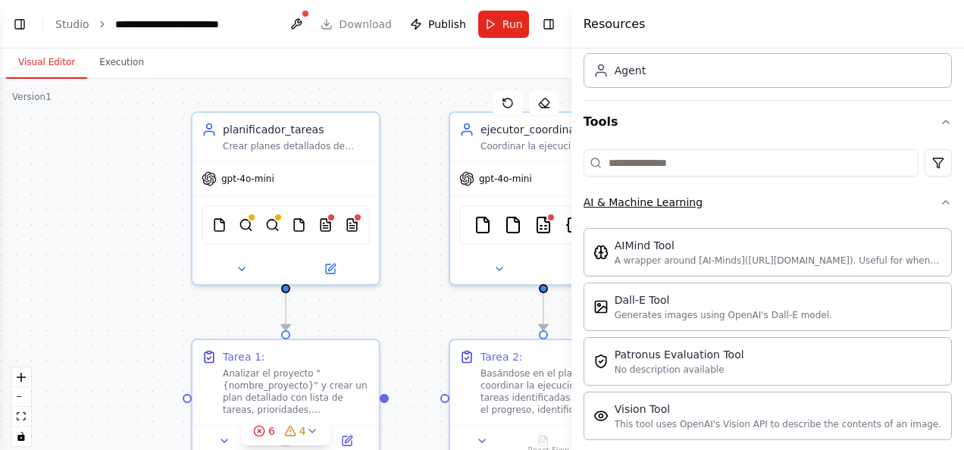
click at [855, 204] on button "AI & Machine Learning" at bounding box center [768, 202] width 368 height 39
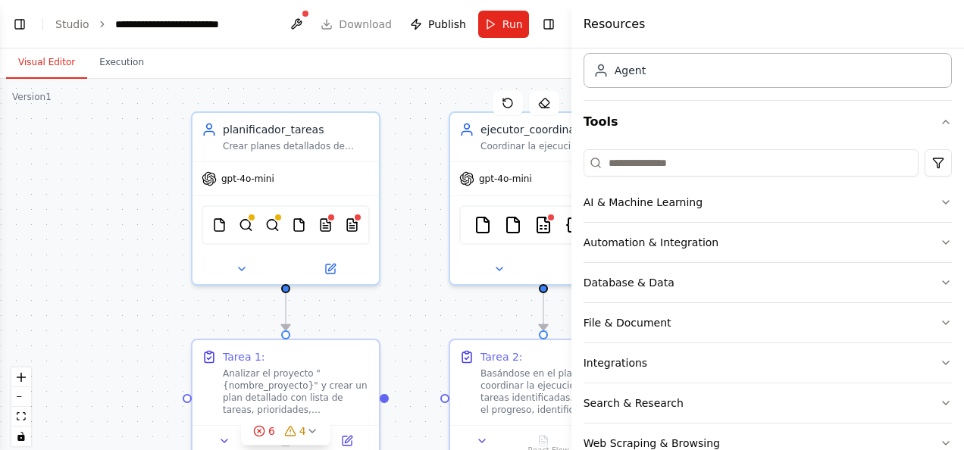
click at [416, 82] on div ".deletable-edge-delete-btn { width: 20px; height: 20px; border: 0px solid #ffff…" at bounding box center [286, 268] width 572 height 379
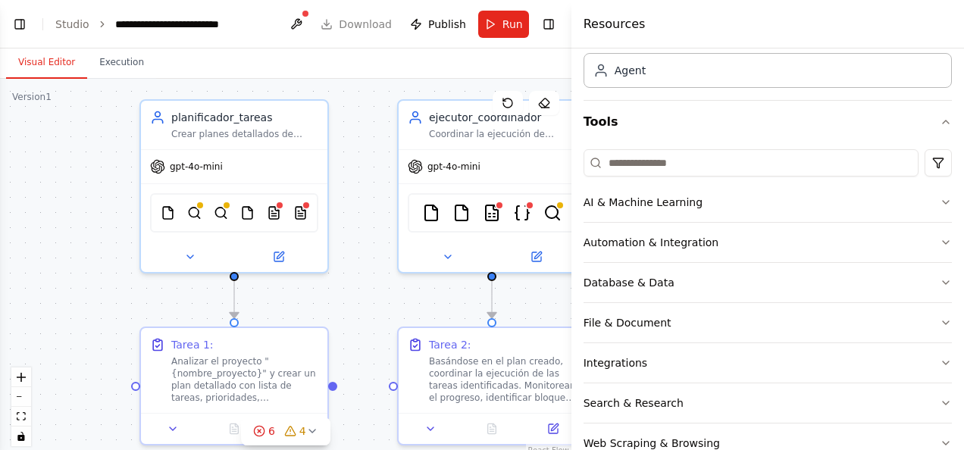
drag, startPoint x: 426, startPoint y: 141, endPoint x: 374, endPoint y: 129, distance: 52.9
click at [374, 129] on div ".deletable-edge-delete-btn { width: 20px; height: 20px; border: 0px solid #ffff…" at bounding box center [286, 268] width 572 height 379
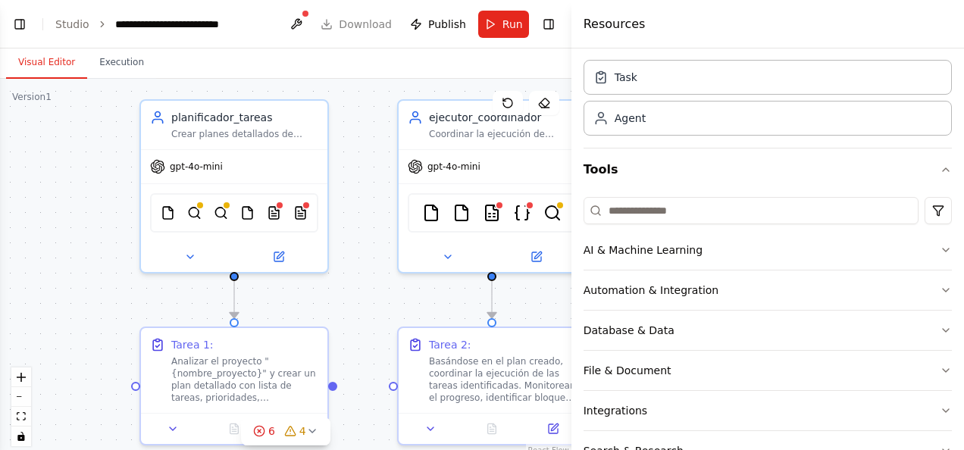
scroll to position [0, 0]
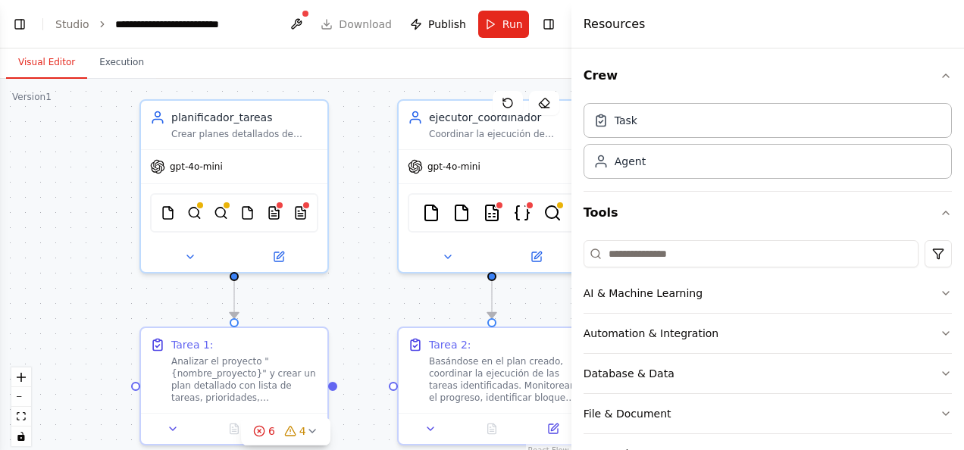
drag, startPoint x: 246, startPoint y: 168, endPoint x: 73, endPoint y: 321, distance: 230.9
click at [73, 321] on div ".deletable-edge-delete-btn { width: 20px; height: 20px; border: 0px solid #ffff…" at bounding box center [286, 268] width 572 height 379
click at [20, 405] on button "zoom out" at bounding box center [21, 397] width 20 height 20
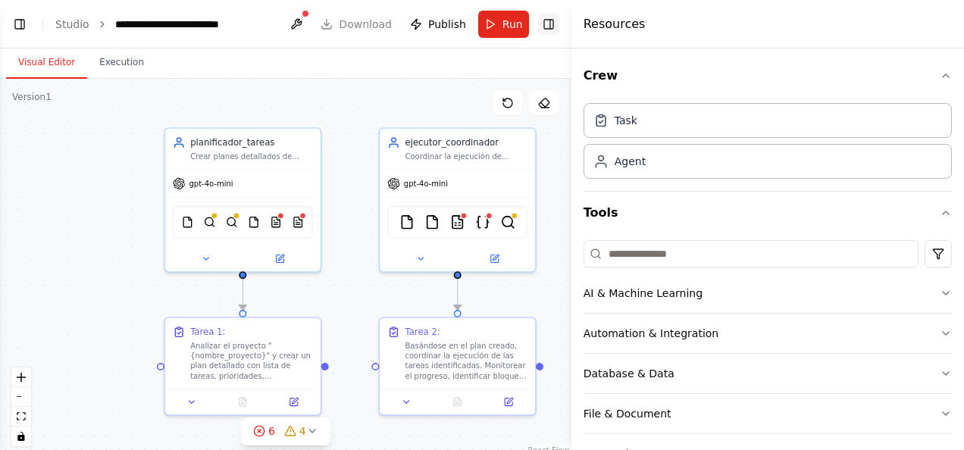
click at [557, 27] on button "Toggle Right Sidebar" at bounding box center [548, 24] width 21 height 21
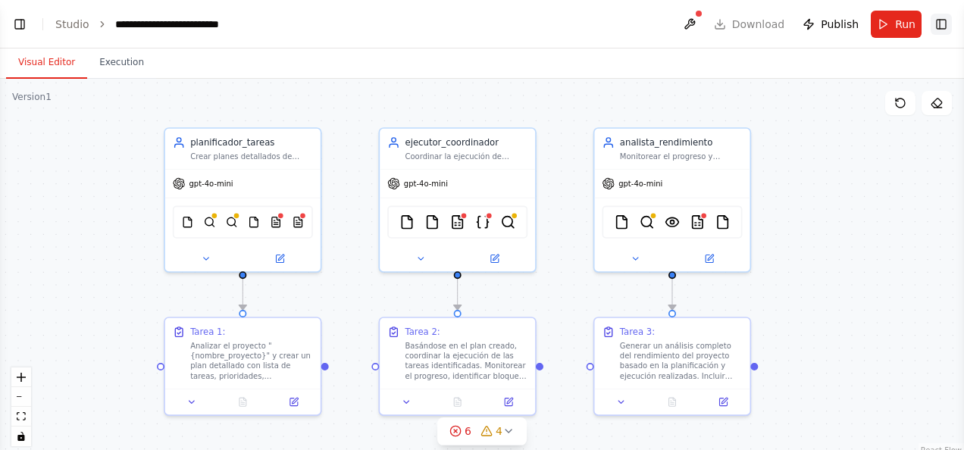
click at [938, 17] on button "Toggle Right Sidebar" at bounding box center [941, 24] width 21 height 21
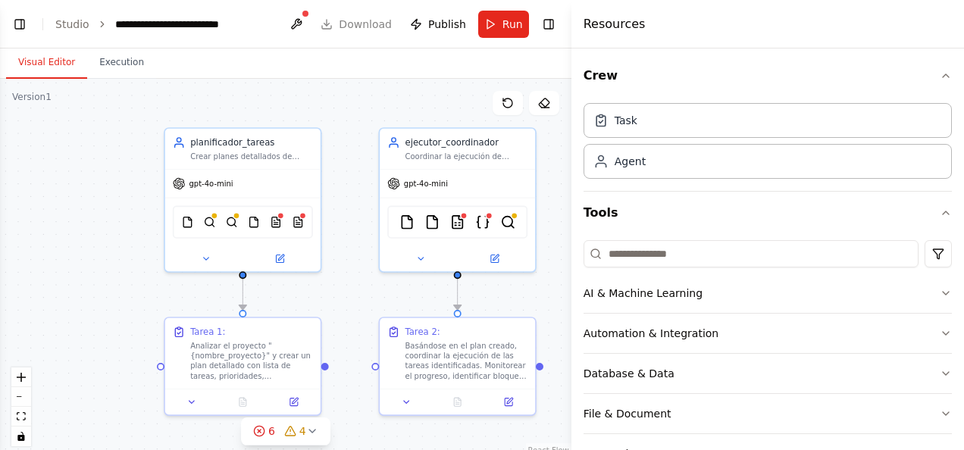
click at [420, 94] on div ".deletable-edge-delete-btn { width: 20px; height: 20px; border: 0px solid #ffff…" at bounding box center [286, 268] width 572 height 379
click at [271, 218] on img at bounding box center [276, 219] width 12 height 15
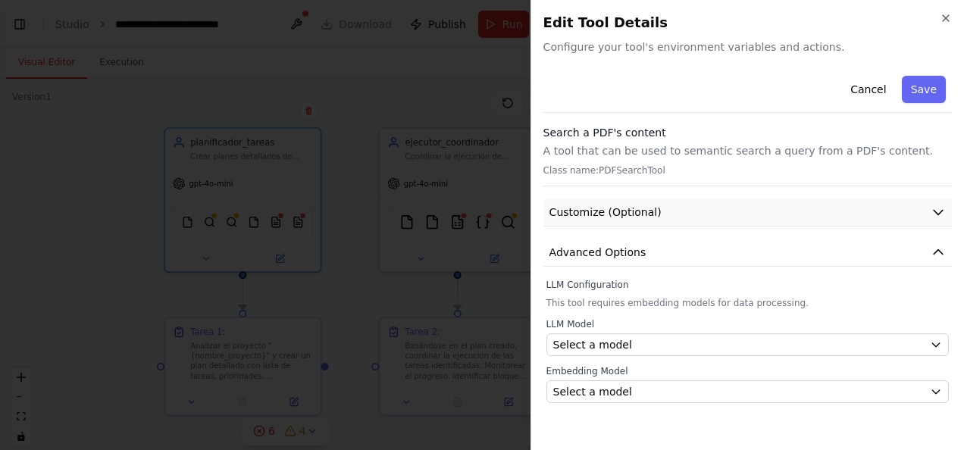
click at [697, 220] on button "Customize (Optional)" at bounding box center [747, 213] width 409 height 28
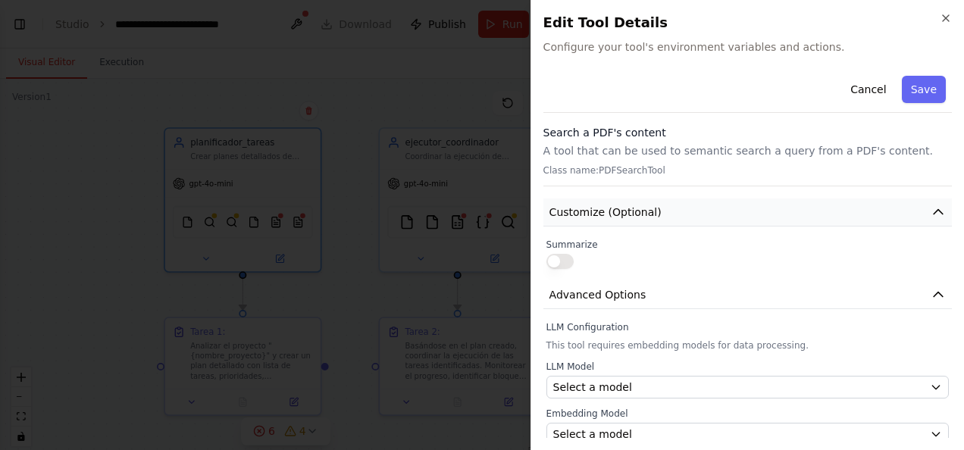
click at [694, 208] on button "Customize (Optional)" at bounding box center [747, 213] width 409 height 28
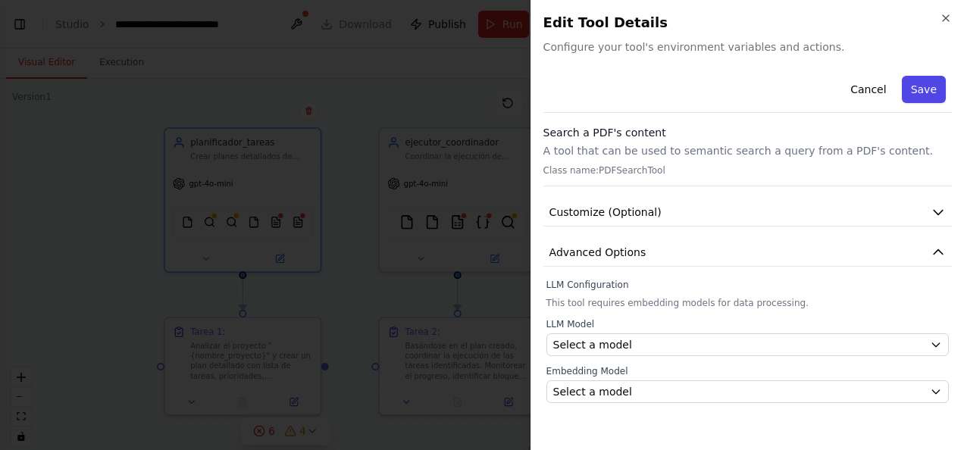
click at [924, 87] on button "Save" at bounding box center [924, 89] width 44 height 27
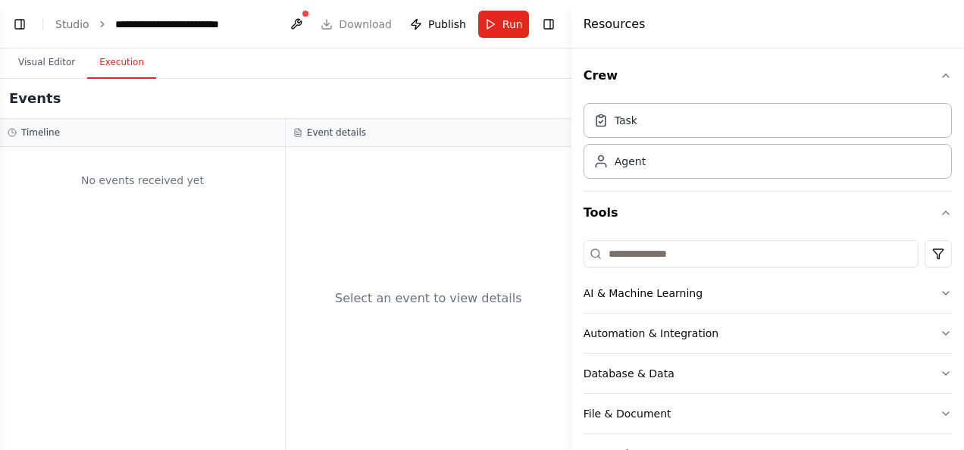
click at [131, 61] on button "Execution" at bounding box center [121, 63] width 69 height 32
click at [553, 26] on button "Toggle Right Sidebar" at bounding box center [548, 24] width 21 height 21
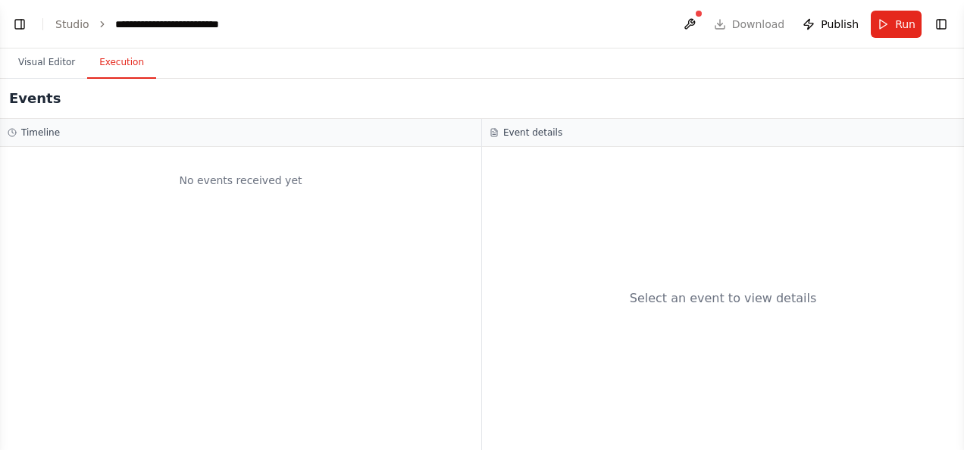
click at [224, 178] on div "No events received yet" at bounding box center [241, 181] width 466 height 52
drag, startPoint x: 303, startPoint y: 177, endPoint x: 418, endPoint y: 207, distance: 118.9
click at [368, 227] on div "No events received yet" at bounding box center [240, 298] width 481 height 303
drag, startPoint x: 528, startPoint y: 141, endPoint x: 531, endPoint y: 170, distance: 29.0
click at [531, 170] on div "Event details Select an event to view details" at bounding box center [723, 284] width 482 height 331
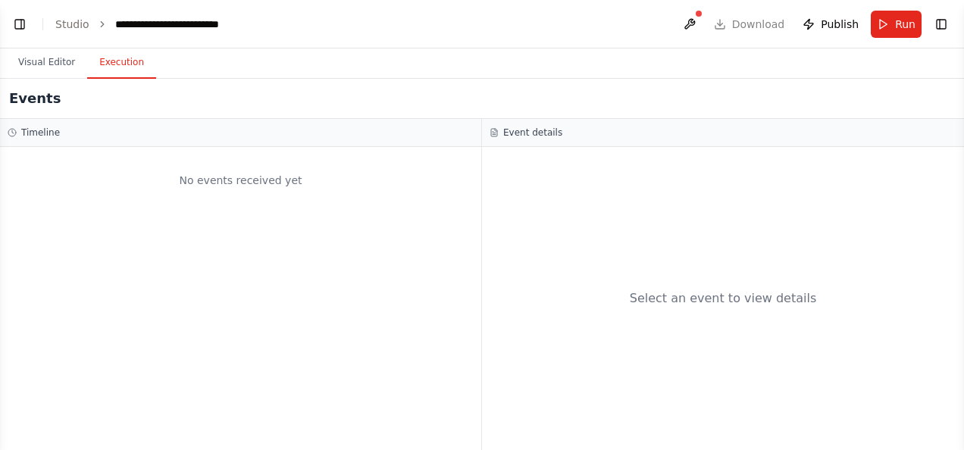
drag, startPoint x: 531, startPoint y: 170, endPoint x: 367, endPoint y: 89, distance: 182.4
click at [367, 89] on div "Events" at bounding box center [482, 99] width 964 height 40
click at [49, 65] on button "Visual Editor" at bounding box center [46, 63] width 81 height 32
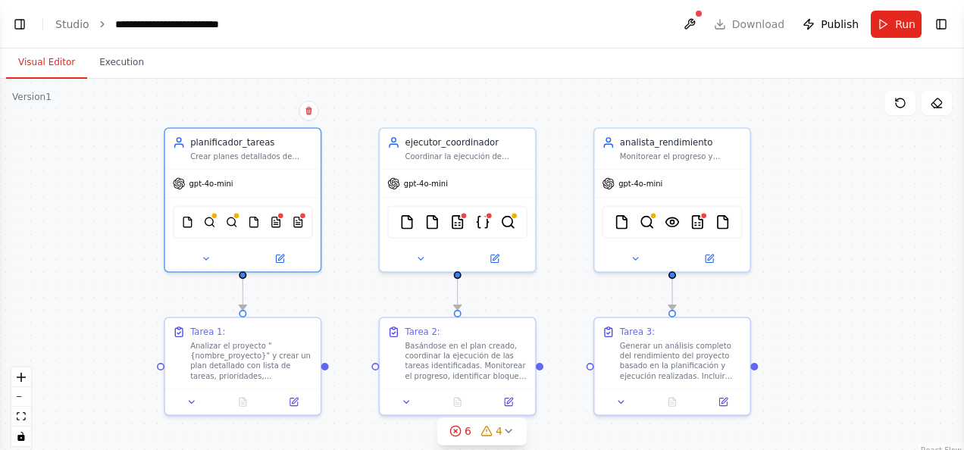
click at [342, 261] on div ".deletable-edge-delete-btn { width: 20px; height: 20px; border: 0px solid #ffff…" at bounding box center [482, 268] width 964 height 379
click at [505, 434] on icon at bounding box center [509, 431] width 12 height 12
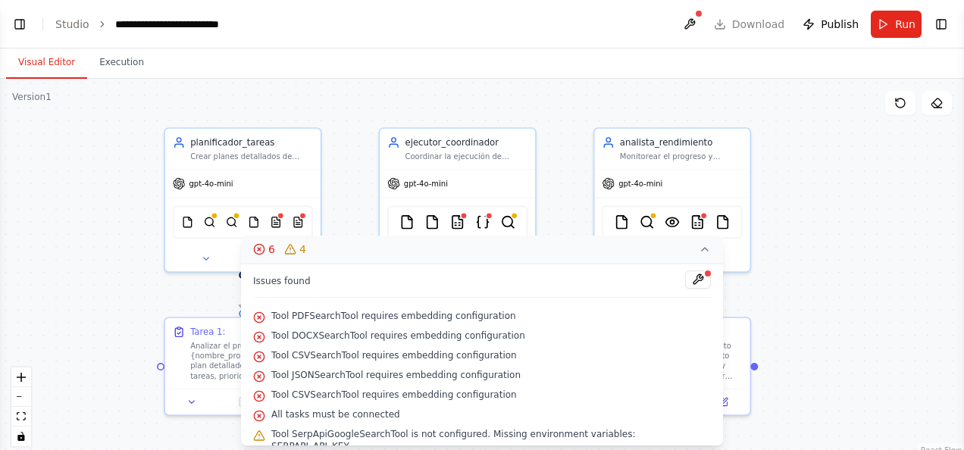
scroll to position [62, 0]
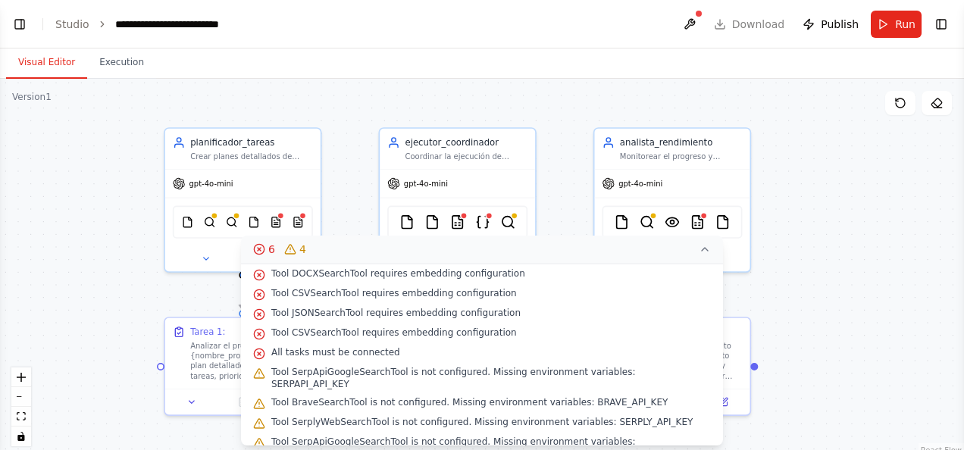
click at [359, 192] on div ".deletable-edge-delete-btn { width: 20px; height: 20px; border: 0px solid #ffff…" at bounding box center [482, 268] width 964 height 379
click at [70, 346] on div ".deletable-edge-delete-btn { width: 20px; height: 20px; border: 0px solid #ffff…" at bounding box center [482, 268] width 964 height 379
click at [111, 297] on div ".deletable-edge-delete-btn { width: 20px; height: 20px; border: 0px solid #ffff…" at bounding box center [482, 268] width 964 height 379
click at [672, 251] on button "6 4" at bounding box center [482, 250] width 482 height 28
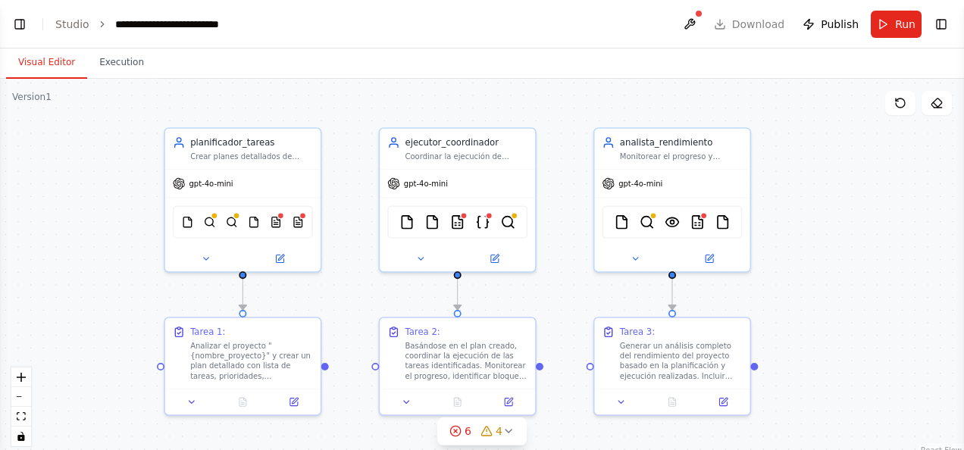
click at [816, 293] on div ".deletable-edge-delete-btn { width: 20px; height: 20px; border: 0px solid #ffff…" at bounding box center [482, 268] width 964 height 379
click at [59, 61] on button "Visual Editor" at bounding box center [46, 63] width 81 height 32
click at [215, 257] on button at bounding box center [205, 256] width 71 height 15
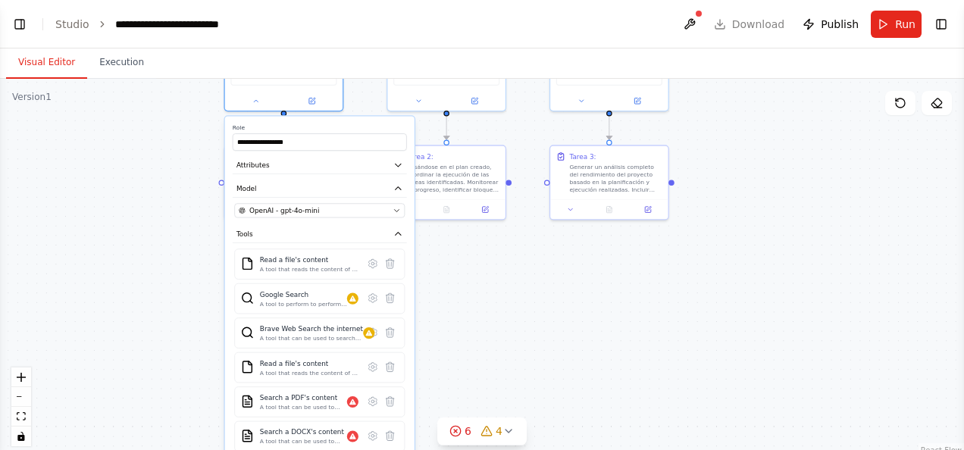
drag, startPoint x: 336, startPoint y: 266, endPoint x: 357, endPoint y: 90, distance: 177.1
click at [357, 90] on div ".deletable-edge-delete-btn { width: 20px; height: 20px; border: 0px solid #ffff…" at bounding box center [482, 268] width 964 height 379
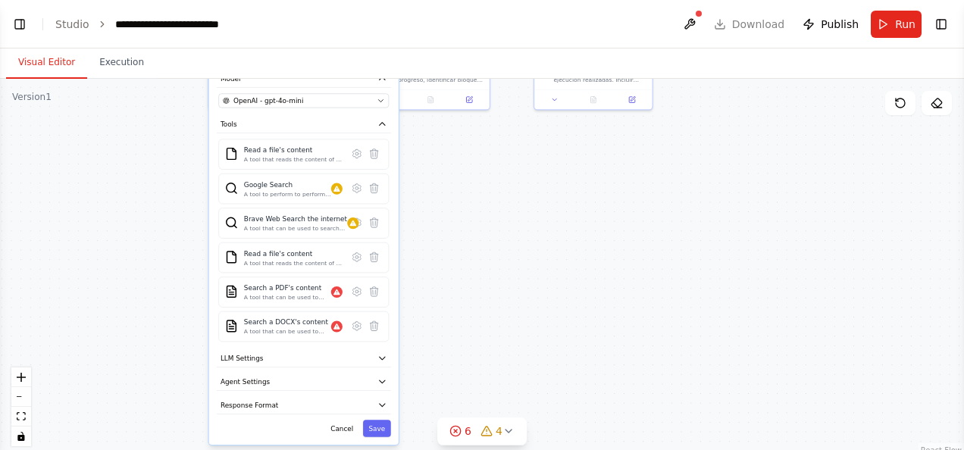
drag, startPoint x: 458, startPoint y: 322, endPoint x: 446, endPoint y: 244, distance: 79.0
click at [446, 244] on div ".deletable-edge-delete-btn { width: 20px; height: 20px; border: 0px solid #ffff…" at bounding box center [482, 268] width 964 height 379
click at [355, 366] on div "**********" at bounding box center [303, 225] width 189 height 438
click at [363, 358] on button "LLM Settings" at bounding box center [304, 357] width 174 height 17
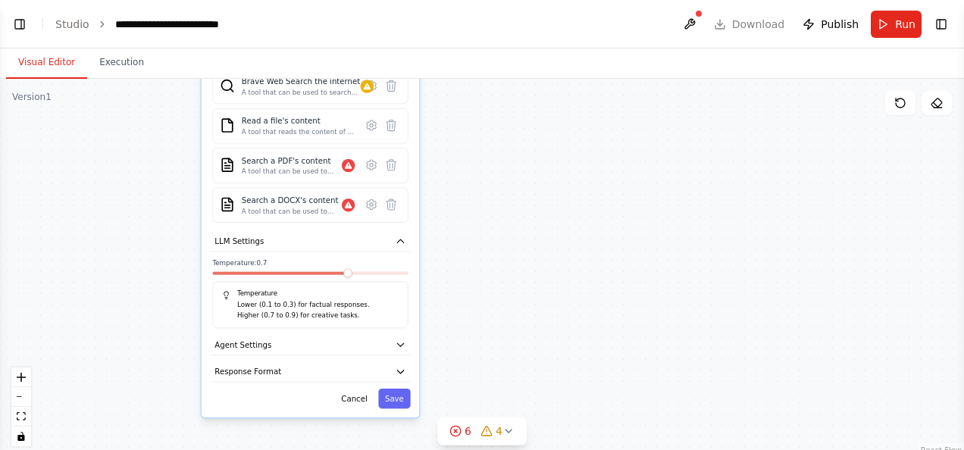
drag, startPoint x: 409, startPoint y: 368, endPoint x: 431, endPoint y: 251, distance: 119.5
click at [431, 251] on div ".deletable-edge-delete-btn { width: 20px; height: 20px; border: 0px solid #ffff…" at bounding box center [482, 268] width 964 height 379
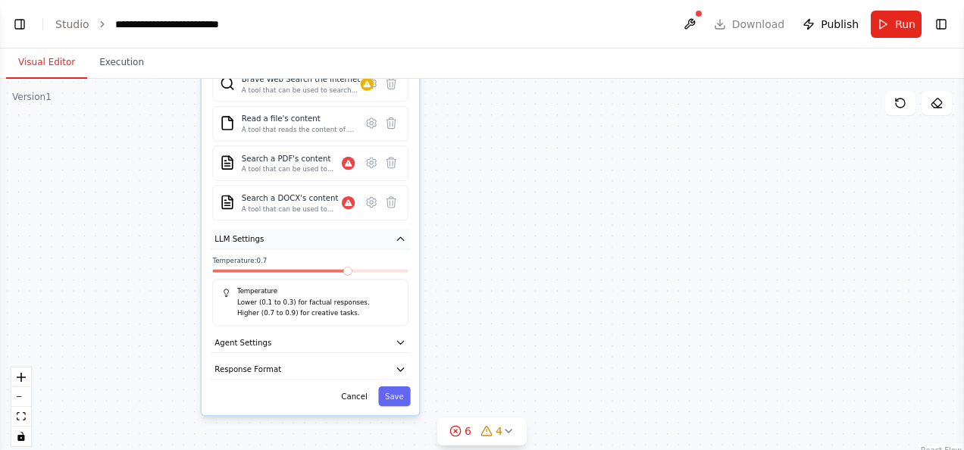
click at [384, 246] on button "LLM Settings" at bounding box center [311, 240] width 200 height 20
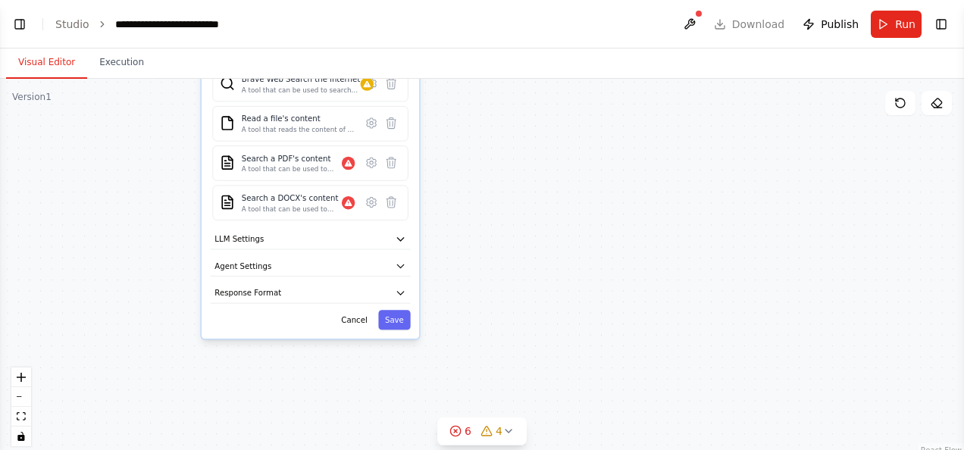
click at [380, 276] on div "**********" at bounding box center [311, 87] width 218 height 504
click at [380, 271] on button "Agent Settings" at bounding box center [311, 266] width 200 height 20
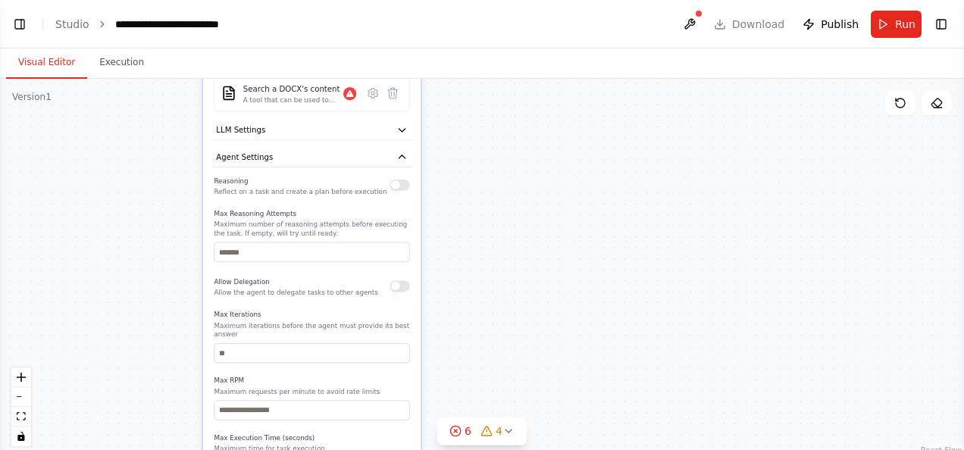
drag, startPoint x: 496, startPoint y: 306, endPoint x: 497, endPoint y: 205, distance: 101.6
click at [497, 205] on div ".deletable-edge-delete-btn { width: 20px; height: 20px; border: 0px solid #ffff…" at bounding box center [482, 268] width 964 height 379
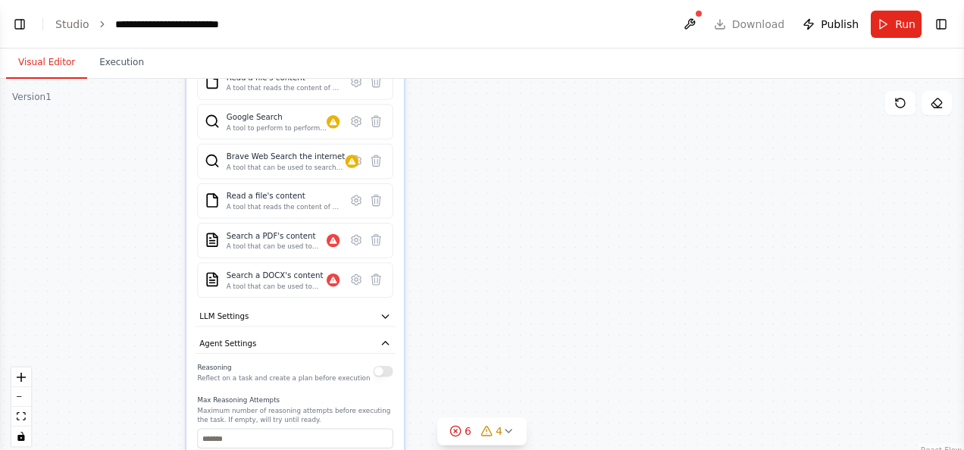
drag, startPoint x: 497, startPoint y: 283, endPoint x: 481, endPoint y: 474, distance: 191.0
click at [481, 449] on html "**********" at bounding box center [482, 225] width 964 height 450
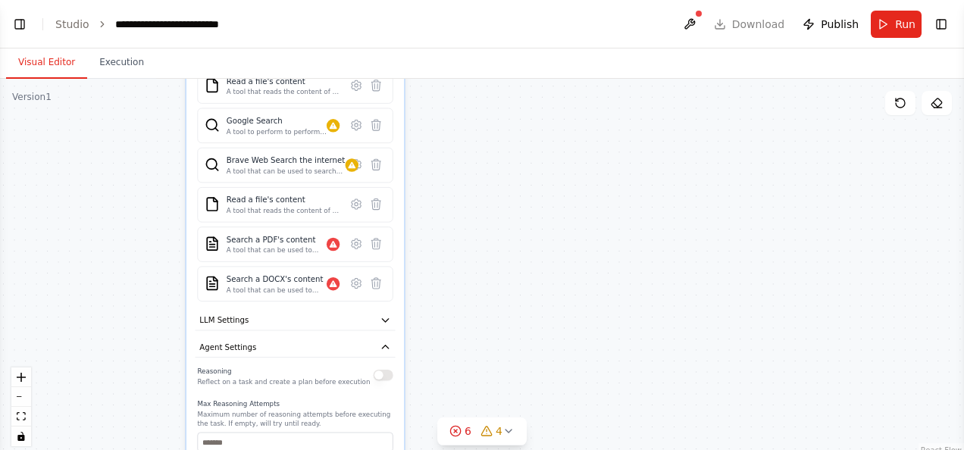
click at [352, 354] on div "**********" at bounding box center [295, 323] width 218 height 814
click at [393, 338] on button "Agent Settings" at bounding box center [296, 347] width 200 height 20
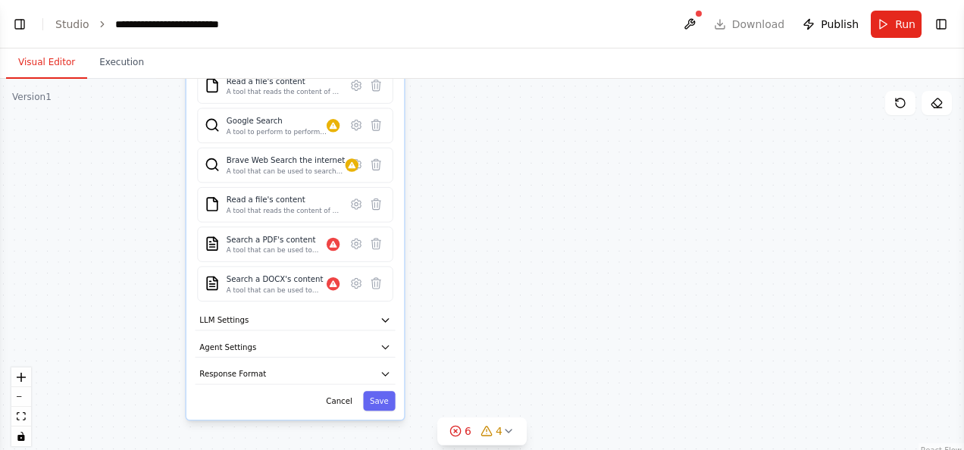
drag, startPoint x: 515, startPoint y: 263, endPoint x: 487, endPoint y: 222, distance: 50.0
click at [487, 222] on div ".deletable-edge-delete-btn { width: 20px; height: 20px; border: 0px solid #ffff…" at bounding box center [482, 268] width 964 height 379
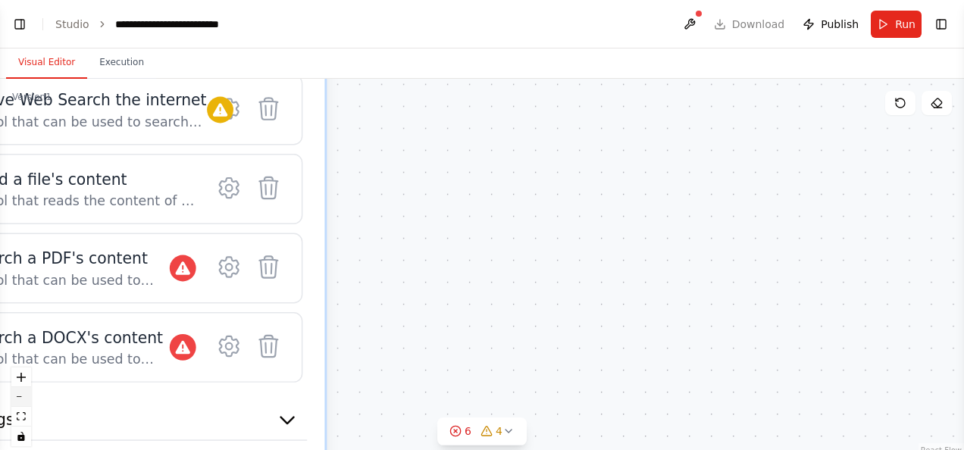
drag, startPoint x: 487, startPoint y: 222, endPoint x: 25, endPoint y: 397, distance: 493.7
click at [25, 397] on icon "zoom out" at bounding box center [21, 397] width 9 height 2
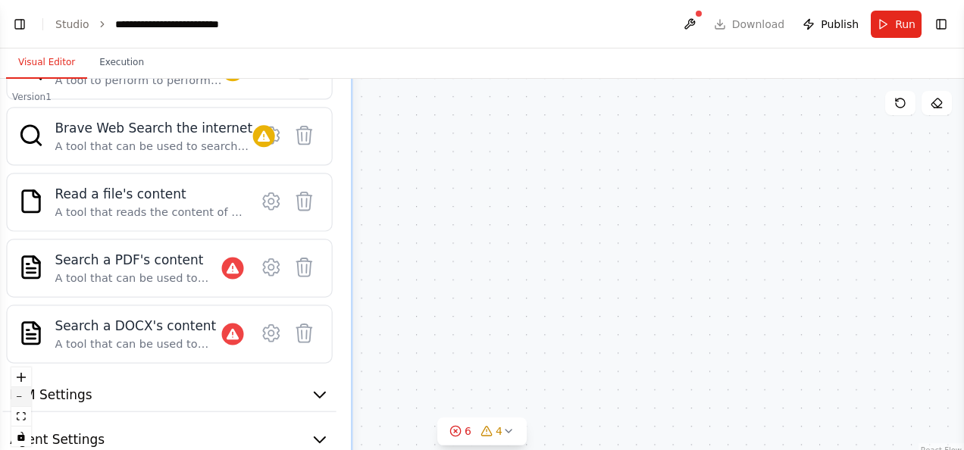
click at [25, 397] on icon "zoom out" at bounding box center [21, 397] width 9 height 2
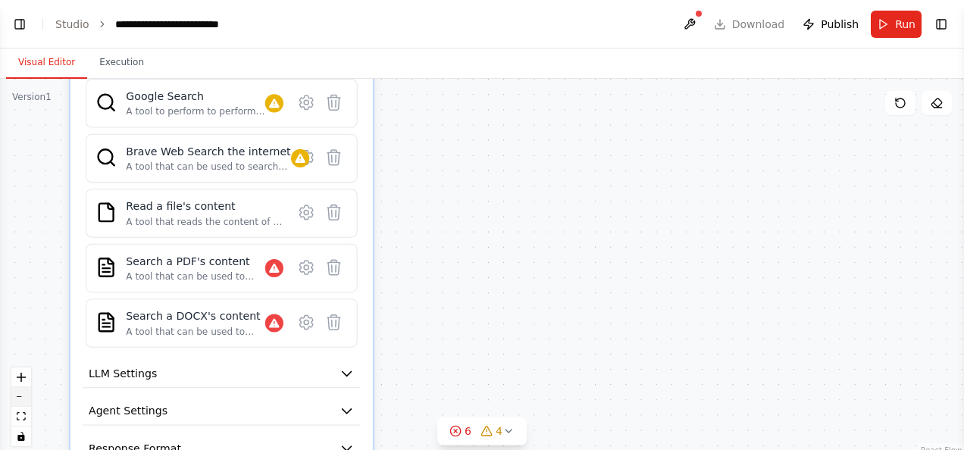
click at [25, 397] on icon "zoom out" at bounding box center [21, 397] width 9 height 2
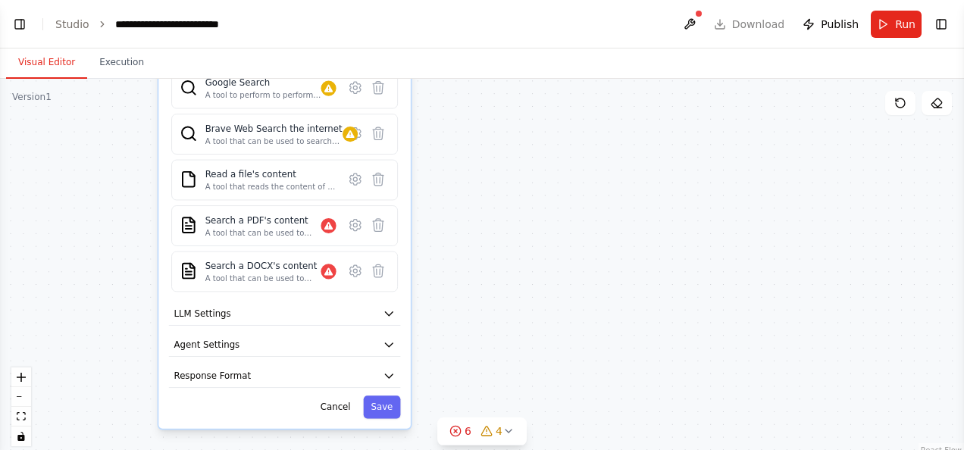
drag, startPoint x: 481, startPoint y: 357, endPoint x: 494, endPoint y: 324, distance: 35.3
click at [494, 324] on div ".deletable-edge-delete-btn { width: 20px; height: 20px; border: 0px solid #ffff…" at bounding box center [482, 268] width 964 height 379
click at [463, 241] on div ".deletable-edge-delete-btn { width: 20px; height: 20px; border: 0px solid #ffff…" at bounding box center [482, 268] width 964 height 379
click at [330, 397] on button "Cancel" at bounding box center [335, 407] width 45 height 23
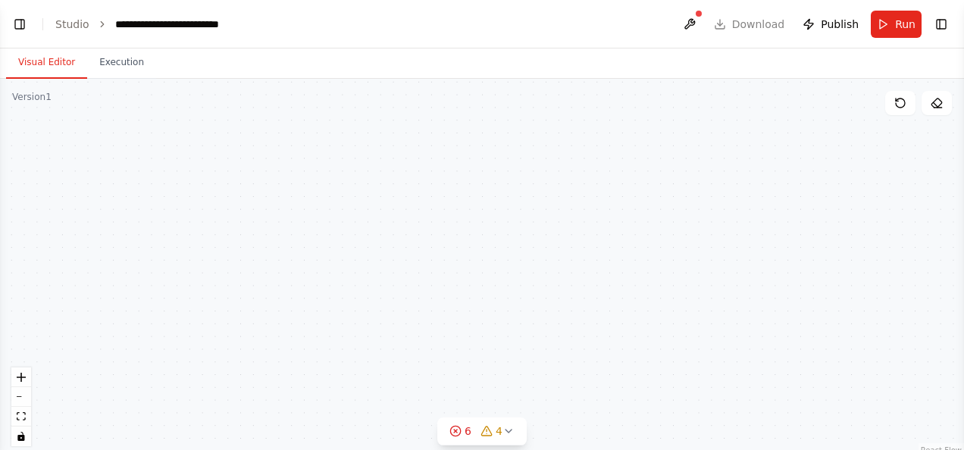
drag, startPoint x: 441, startPoint y: 296, endPoint x: 481, endPoint y: 471, distance: 179.5
click at [481, 449] on html "**********" at bounding box center [482, 225] width 964 height 450
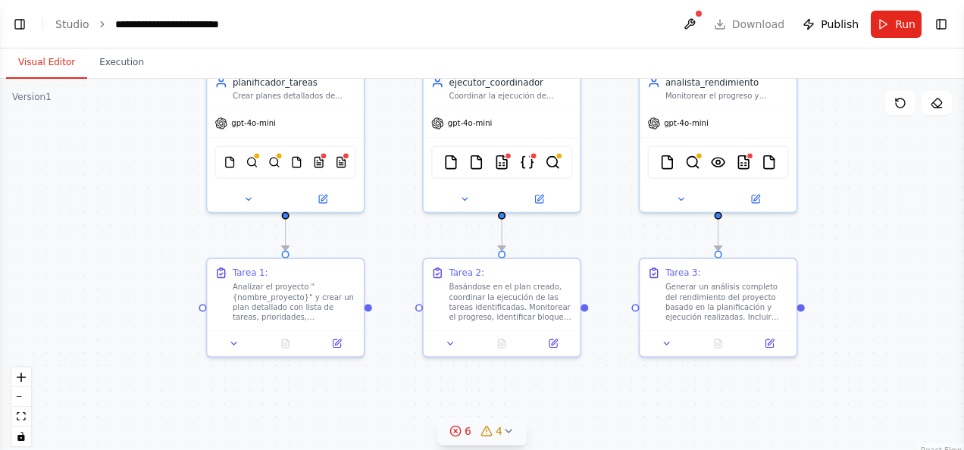
drag, startPoint x: 521, startPoint y: 268, endPoint x: 509, endPoint y: 423, distance: 155.8
click at [509, 424] on div "Version 1 Show Tools Hide Agents .deletable-edge-delete-btn { width: 20px; heig…" at bounding box center [482, 268] width 964 height 379
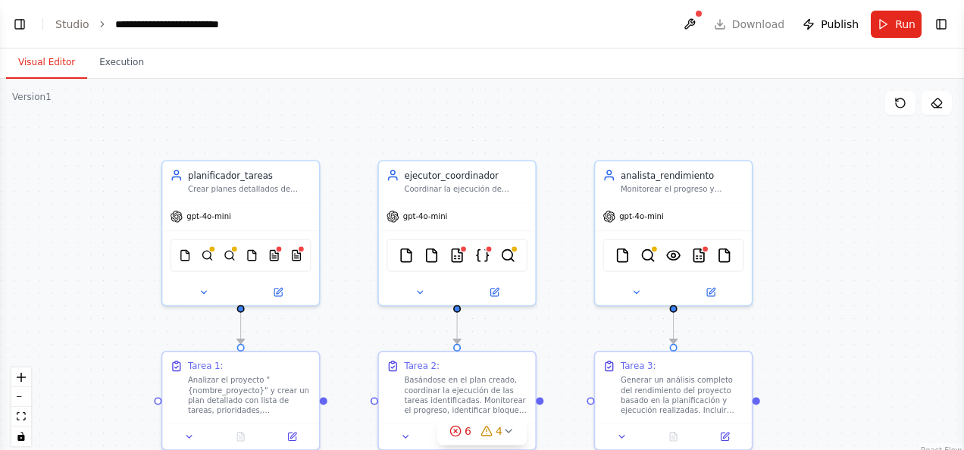
drag, startPoint x: 420, startPoint y: 239, endPoint x: 377, endPoint y: 332, distance: 102.4
click at [377, 332] on div ".deletable-edge-delete-btn { width: 20px; height: 20px; border: 0px solid #ffff…" at bounding box center [482, 268] width 964 height 379
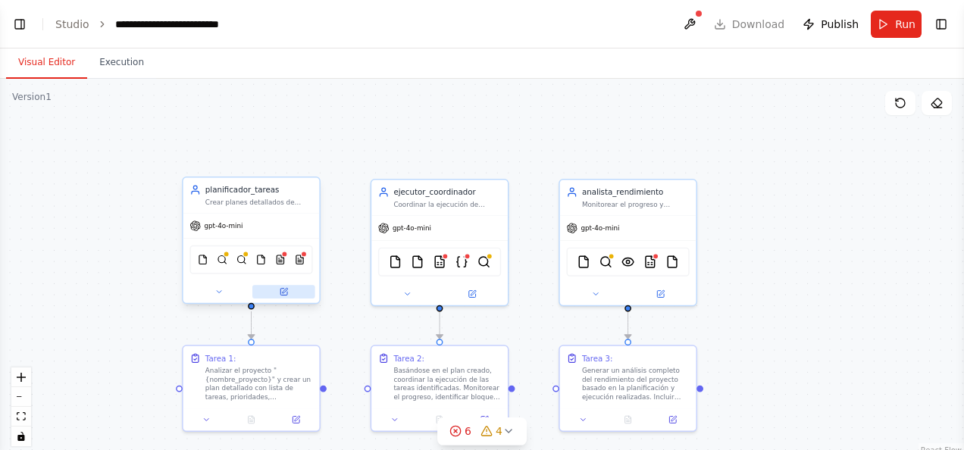
click at [287, 291] on icon at bounding box center [283, 292] width 7 height 7
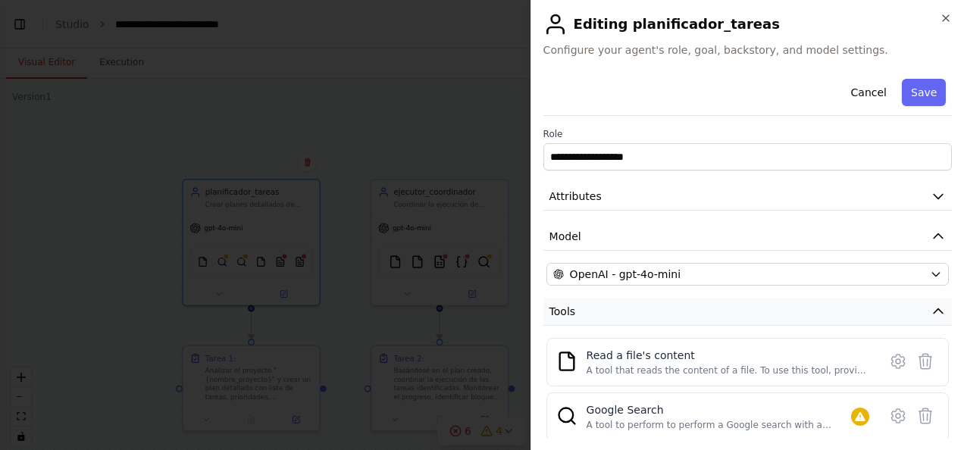
scroll to position [349, 0]
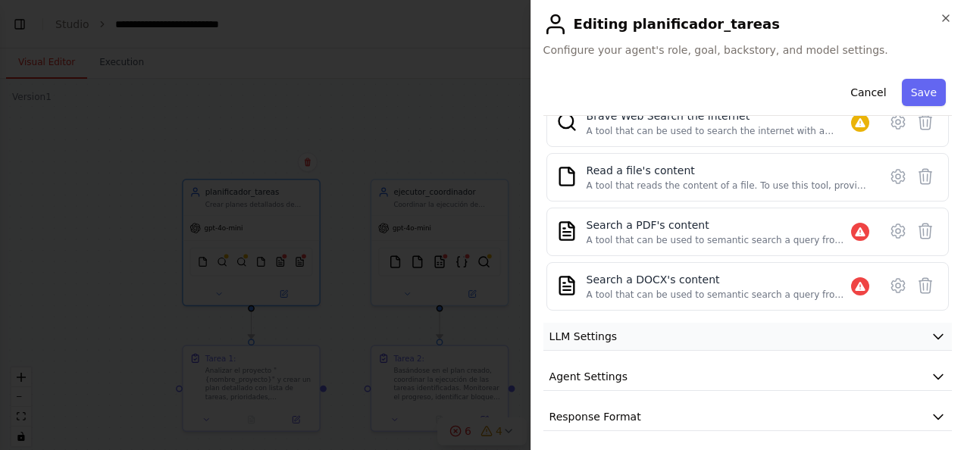
click at [687, 327] on button "LLM Settings" at bounding box center [747, 337] width 409 height 28
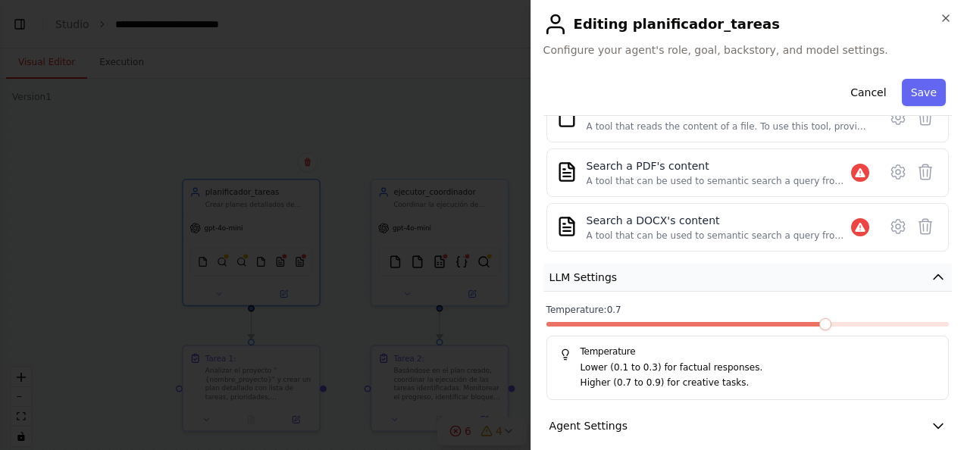
scroll to position [456, 0]
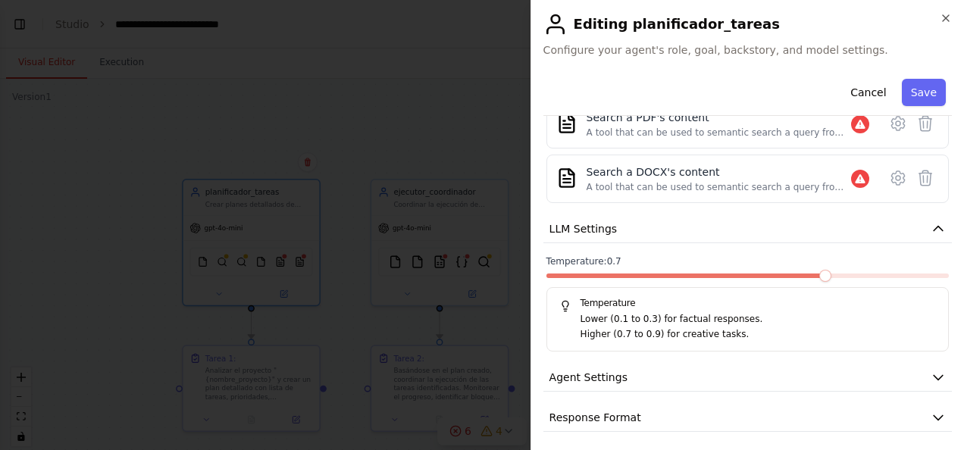
click at [685, 327] on p "Higher (0.7 to 0.9) for creative tasks." at bounding box center [758, 334] width 355 height 15
click at [709, 305] on div "Temperature Lower (0.1 to 0.3) for factual responses. Higher (0.7 to 0.9) for c…" at bounding box center [747, 319] width 402 height 64
drag, startPoint x: 709, startPoint y: 305, endPoint x: 671, endPoint y: 326, distance: 43.1
click at [671, 327] on p "Higher (0.7 to 0.9) for creative tasks." at bounding box center [758, 334] width 355 height 15
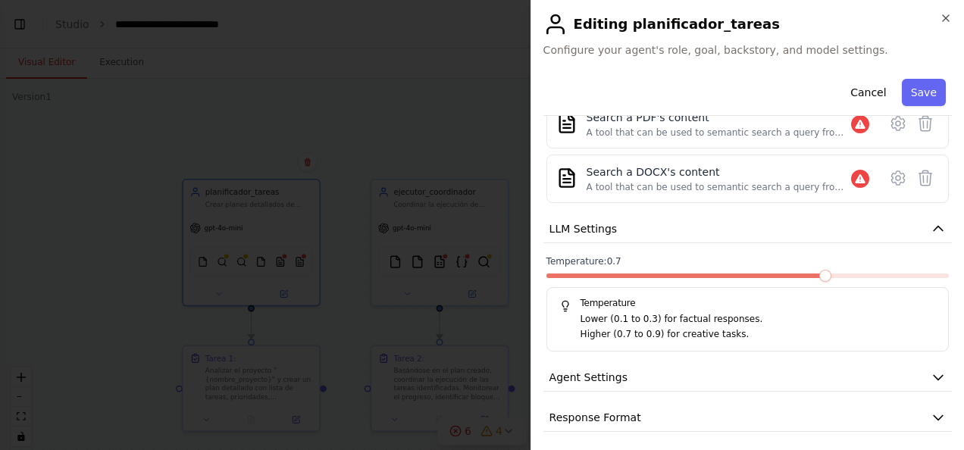
drag, startPoint x: 671, startPoint y: 326, endPoint x: 770, endPoint y: 292, distance: 105.0
click at [770, 297] on h5 "Temperature" at bounding box center [747, 303] width 377 height 12
drag, startPoint x: 821, startPoint y: 263, endPoint x: 818, endPoint y: 271, distance: 8.9
click at [819, 266] on div "Temperature: 0.7 Temperature Lower (0.1 to 0.3) for factual responses. Higher (…" at bounding box center [747, 303] width 402 height 96
click at [793, 276] on span at bounding box center [787, 276] width 12 height 12
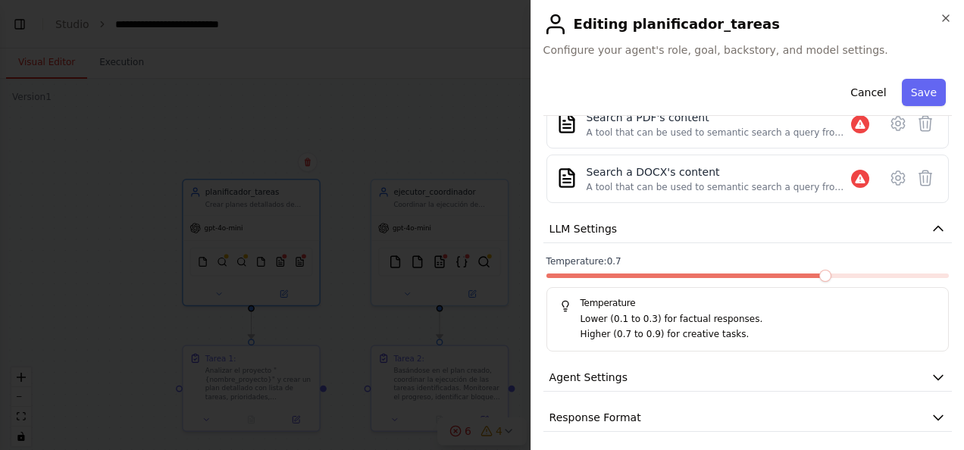
click at [819, 270] on span at bounding box center [825, 276] width 12 height 12
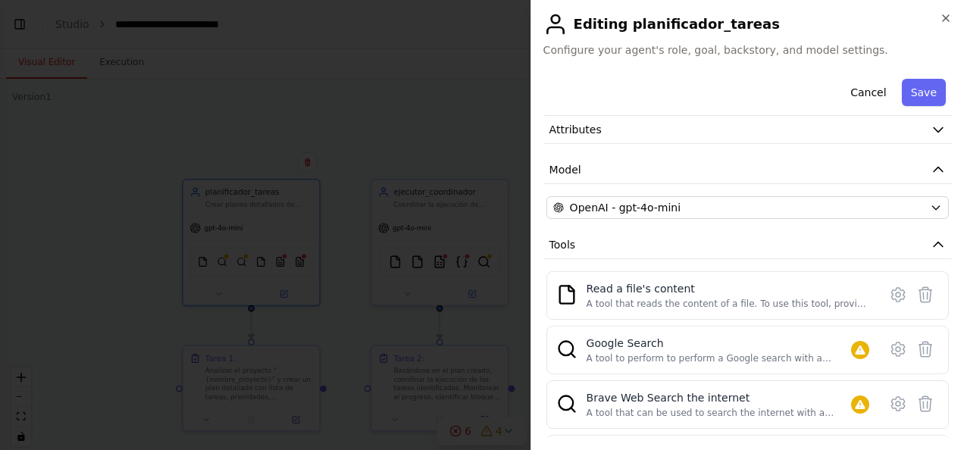
scroll to position [0, 0]
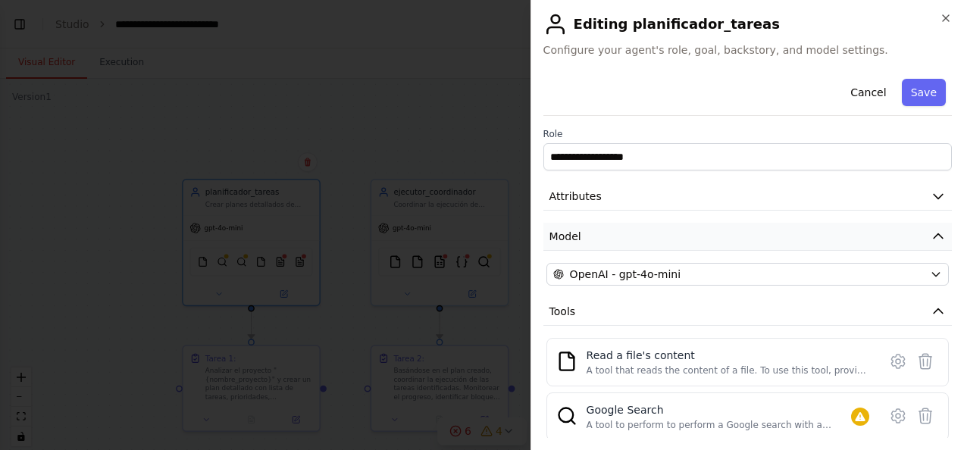
click at [726, 243] on button "Model" at bounding box center [747, 237] width 409 height 28
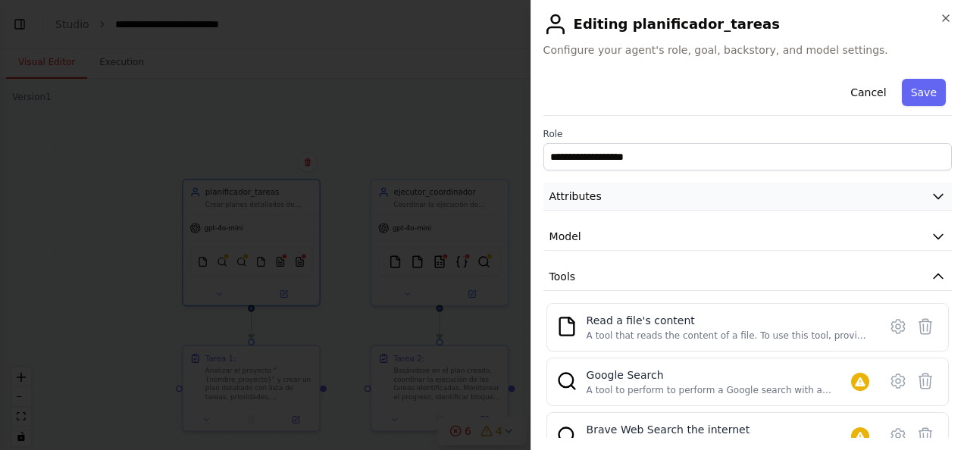
click at [775, 198] on button "Attributes" at bounding box center [747, 197] width 409 height 28
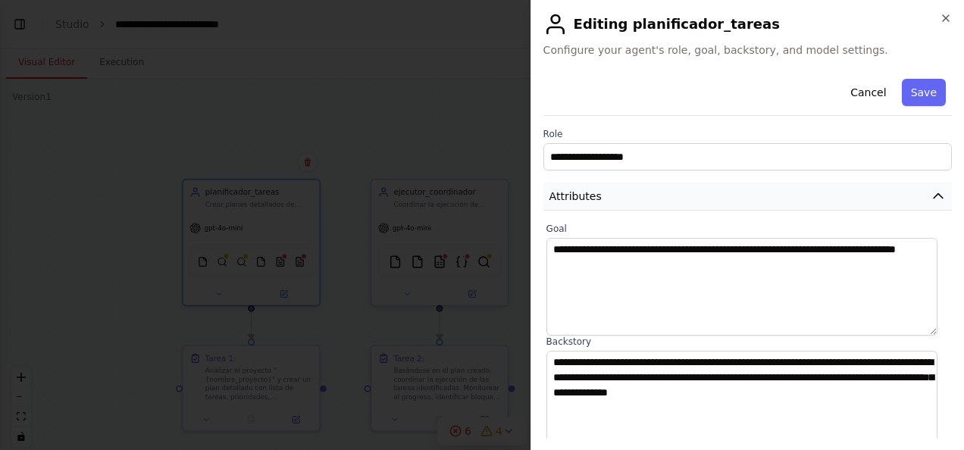
click at [775, 198] on button "Attributes" at bounding box center [747, 197] width 409 height 28
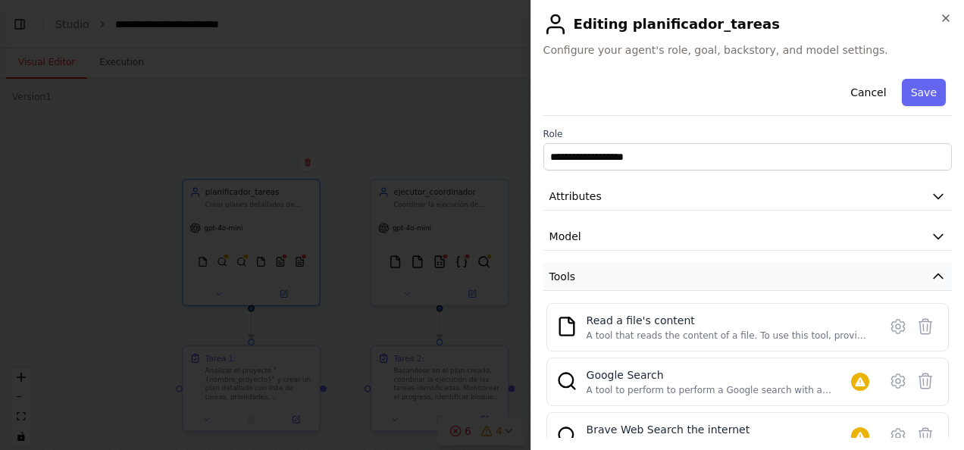
click at [753, 273] on button "Tools" at bounding box center [747, 277] width 409 height 28
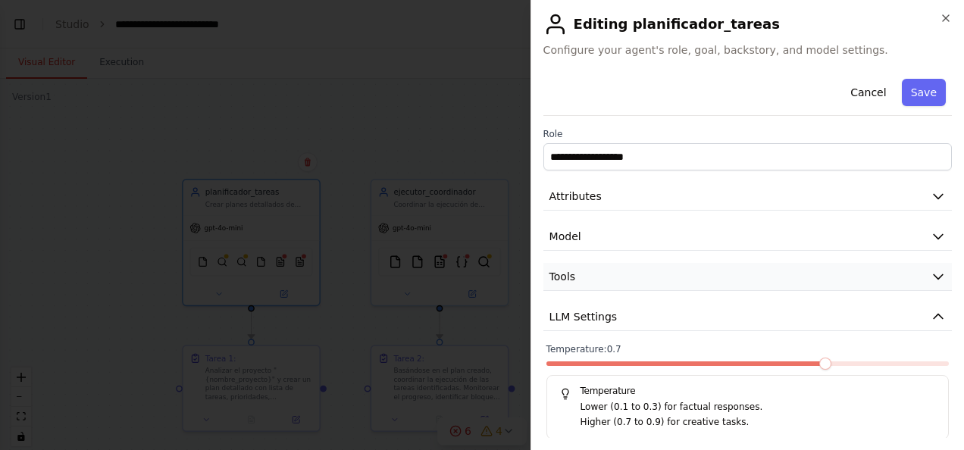
click at [753, 273] on button "Tools" at bounding box center [747, 277] width 409 height 28
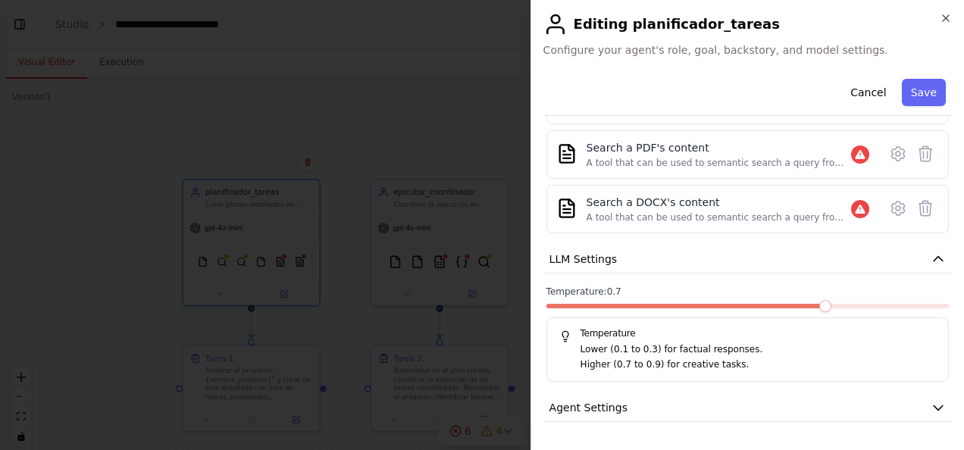
scroll to position [422, 0]
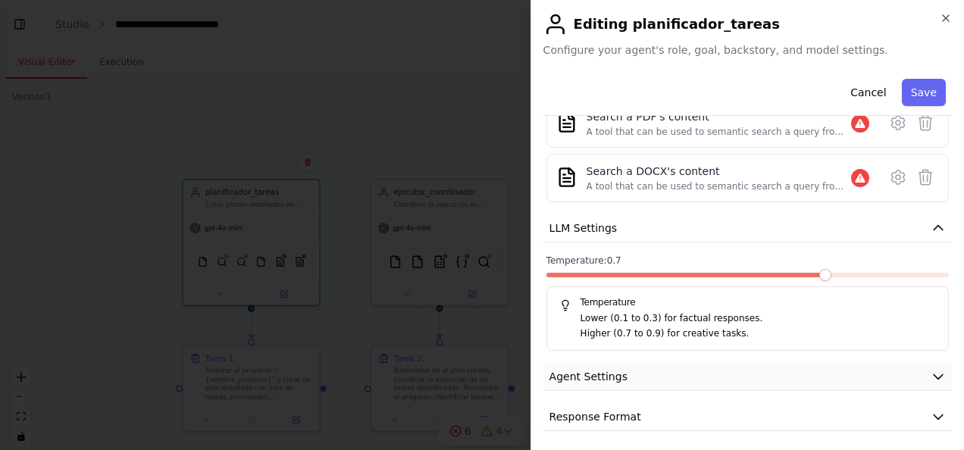
click at [726, 363] on button "Agent Settings" at bounding box center [747, 377] width 409 height 28
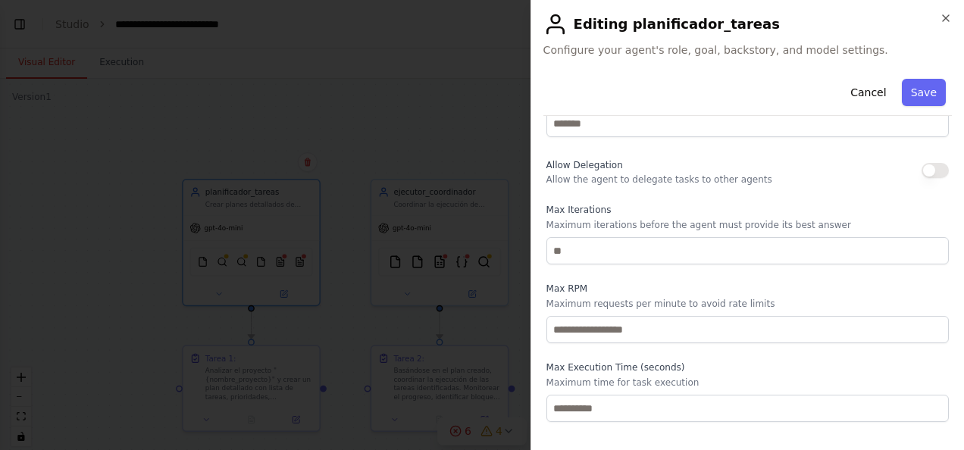
scroll to position [828, 0]
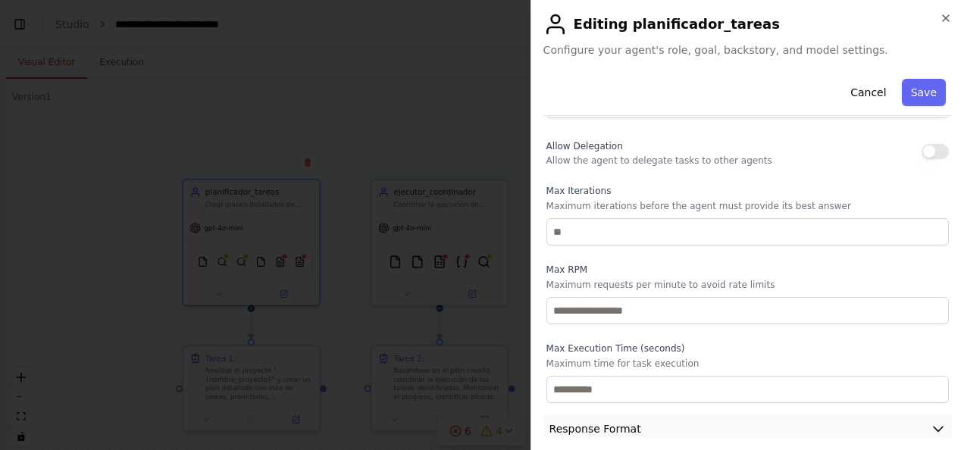
click at [684, 415] on button "Response Format" at bounding box center [747, 429] width 409 height 28
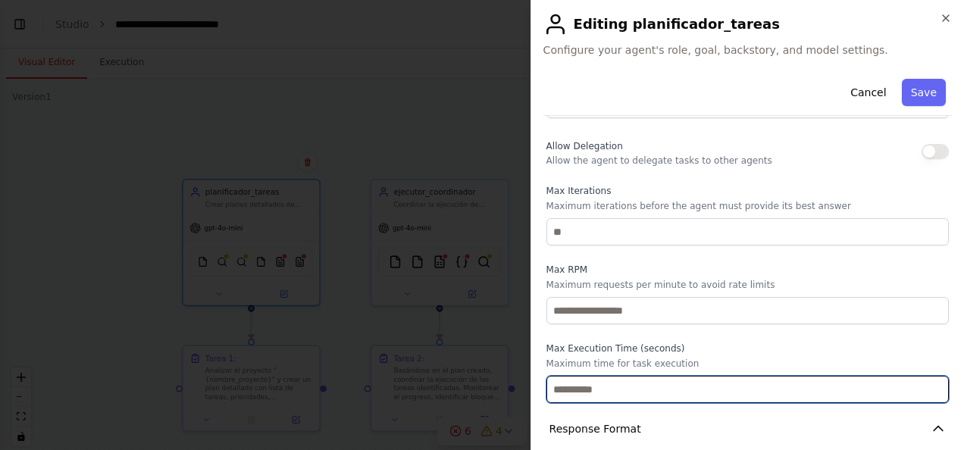
click at [678, 377] on input "number" at bounding box center [747, 389] width 402 height 27
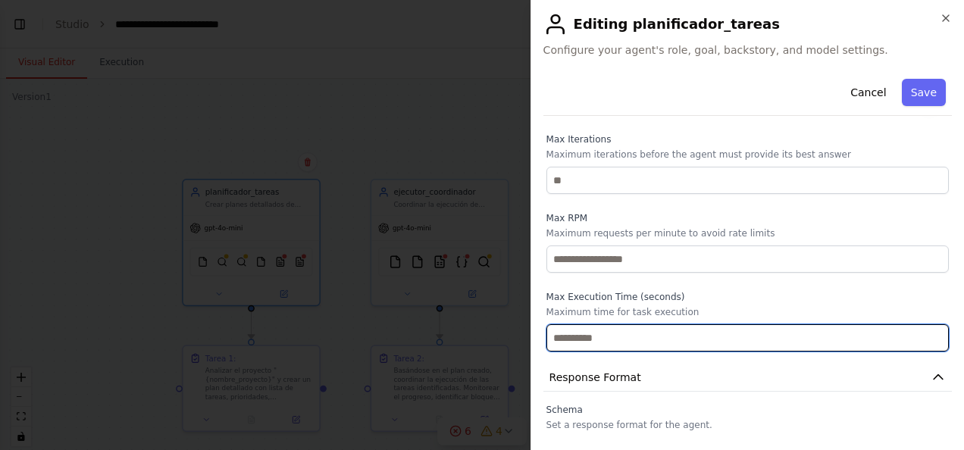
scroll to position [899, 0]
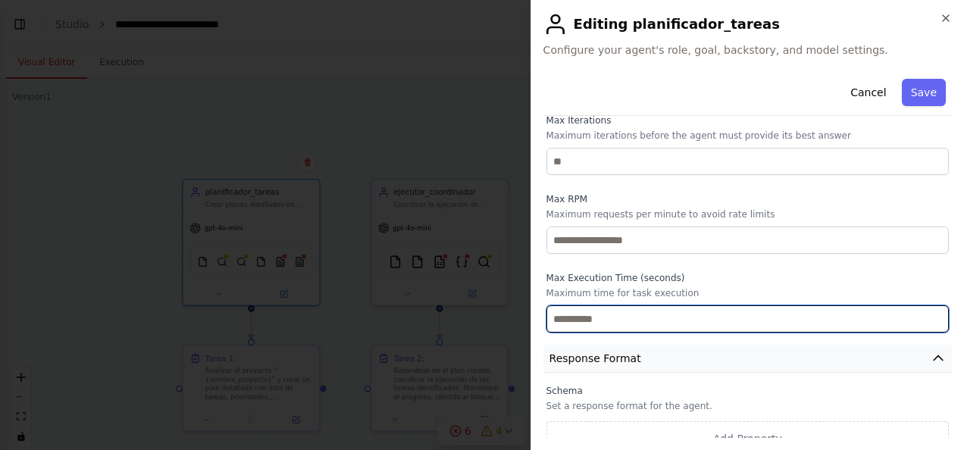
type input "**"
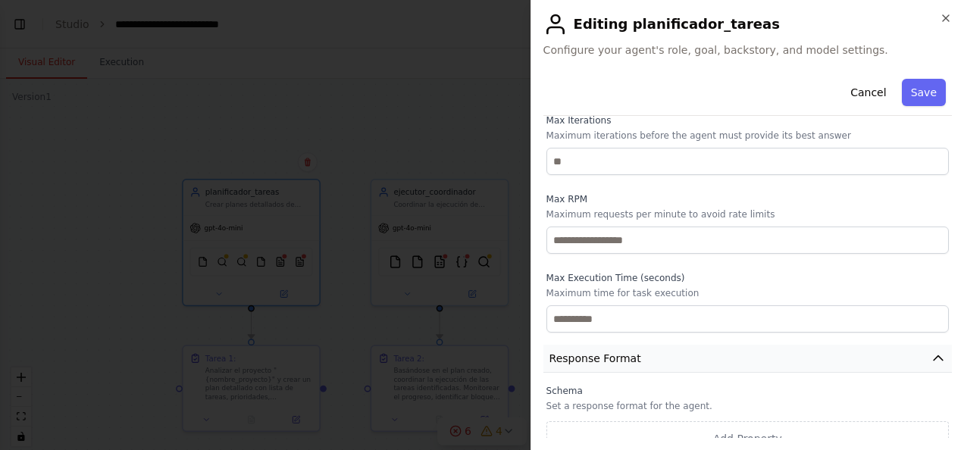
click at [664, 345] on button "Response Format" at bounding box center [747, 359] width 409 height 28
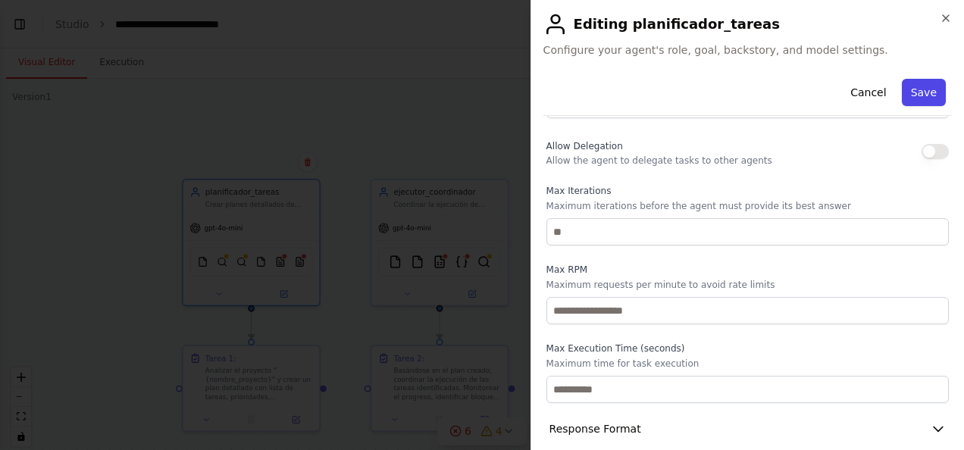
click at [921, 97] on button "Save" at bounding box center [924, 92] width 44 height 27
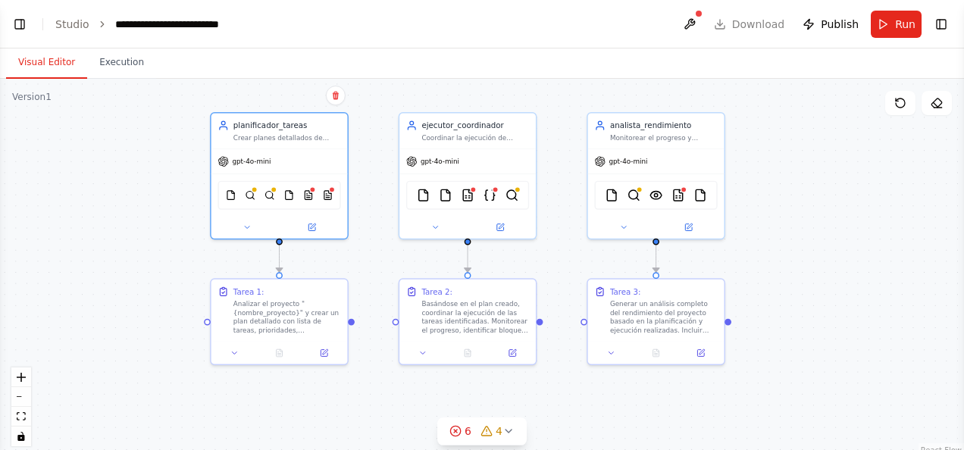
drag, startPoint x: 873, startPoint y: 371, endPoint x: 897, endPoint y: 311, distance: 65.3
click at [897, 311] on div ".deletable-edge-delete-btn { width: 20px; height: 20px; border: 0px solid #ffff…" at bounding box center [482, 268] width 964 height 379
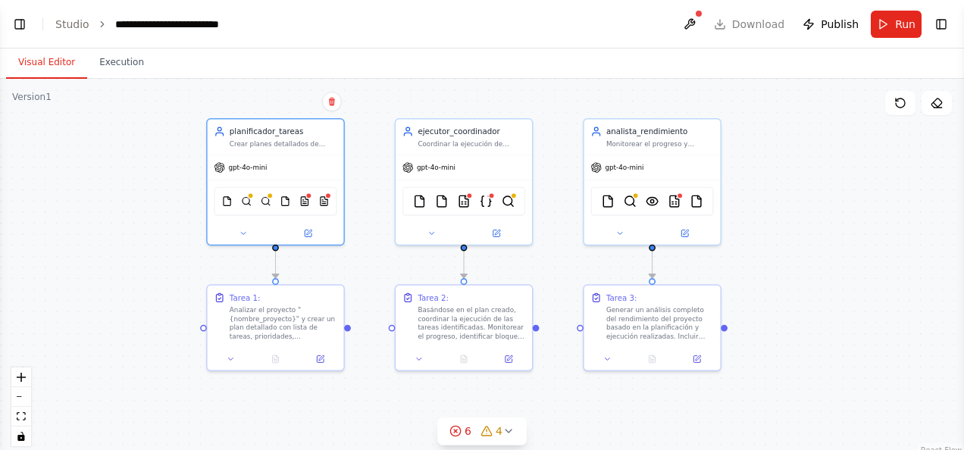
click at [349, 330] on div ".deletable-edge-delete-btn { width: 20px; height: 20px; border: 0px solid #ffff…" at bounding box center [482, 268] width 964 height 379
click at [452, 428] on circle at bounding box center [455, 431] width 10 height 10
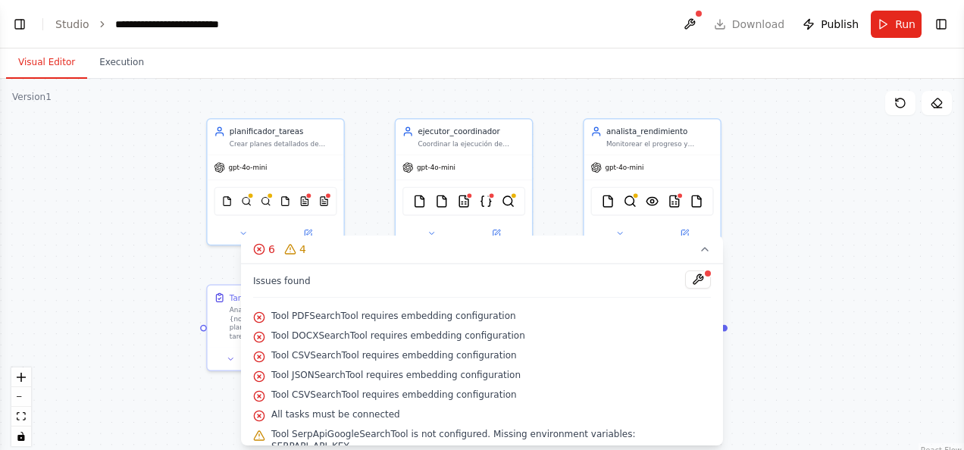
click at [432, 312] on span "Tool PDFSearchTool requires embedding configuration" at bounding box center [393, 316] width 245 height 12
click at [306, 321] on div "Tool PDFSearchTool requires embedding configuration" at bounding box center [482, 317] width 458 height 20
click at [685, 278] on button at bounding box center [698, 280] width 26 height 18
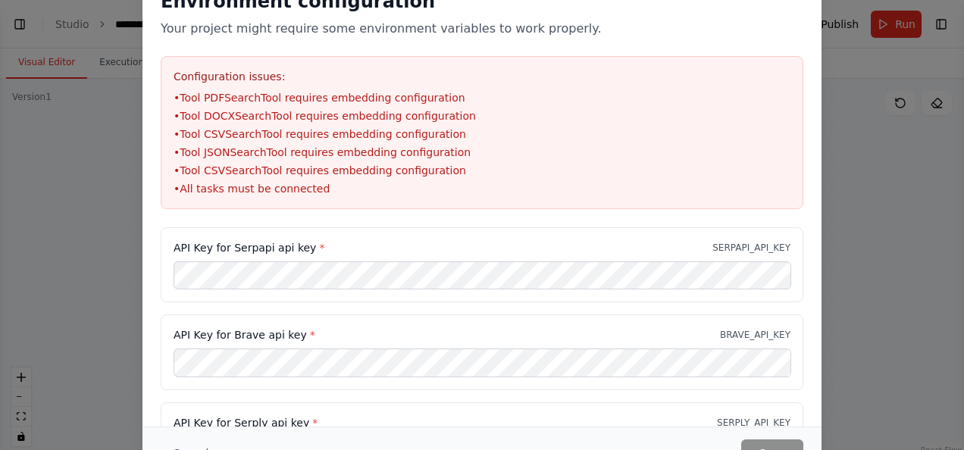
click at [322, 256] on div "API Key for Serpapi api key * SERPAPI_API_KEY" at bounding box center [482, 264] width 643 height 75
click at [720, 409] on div "API Key for Serply api key * SERPLY_API_KEY" at bounding box center [482, 439] width 643 height 75
drag, startPoint x: 716, startPoint y: 414, endPoint x: 703, endPoint y: 343, distance: 71.5
click at [703, 343] on div "API Key for Serpapi api key * SERPAPI_API_KEY API Key for Brave api key * BRAVE…" at bounding box center [482, 352] width 643 height 250
click at [223, 261] on div "API Key for Serpapi api key * SERPAPI_API_KEY" at bounding box center [482, 264] width 643 height 75
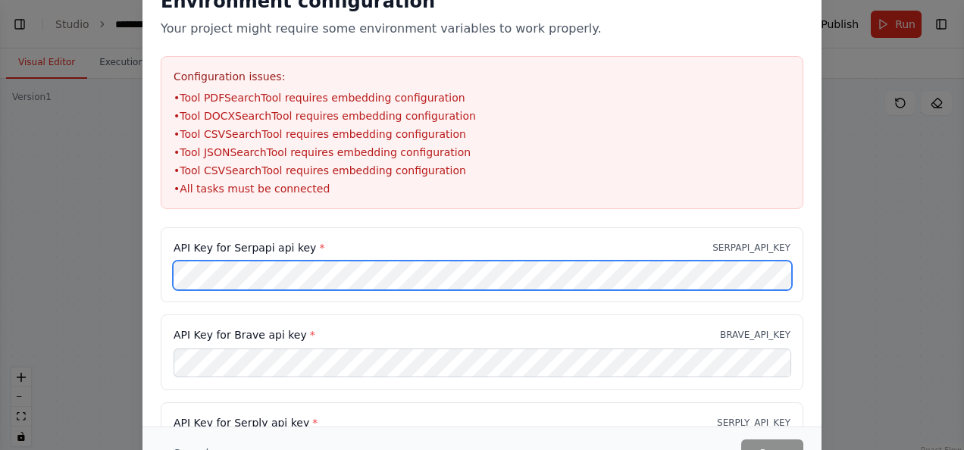
scroll to position [0, 127]
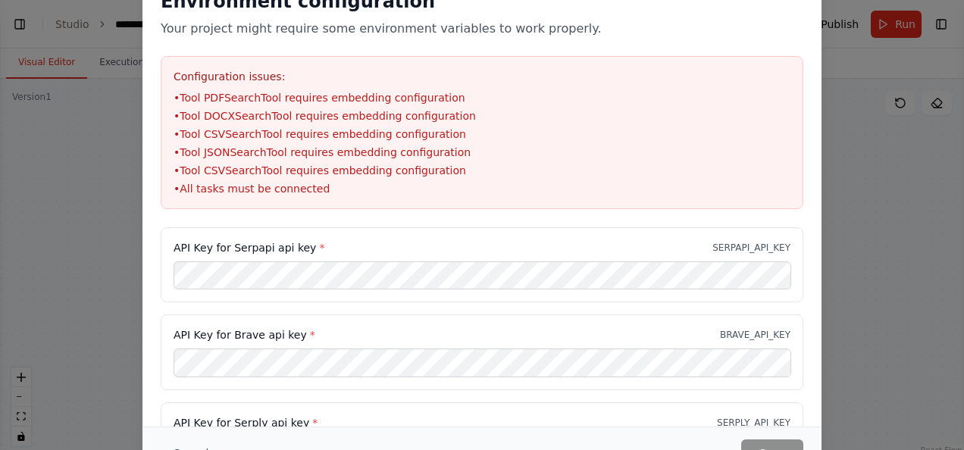
click at [333, 343] on div "API Key for Brave api key * BRAVE_API_KEY" at bounding box center [482, 352] width 643 height 75
drag, startPoint x: 662, startPoint y: 334, endPoint x: 662, endPoint y: 305, distance: 28.8
click at [662, 305] on div "API Key for Serpapi api key * SERPAPI_API_KEY API Key for Brave api key * BRAVE…" at bounding box center [482, 352] width 643 height 250
click at [317, 402] on div "API Key for Serply api key * SERPLY_API_KEY" at bounding box center [482, 439] width 643 height 75
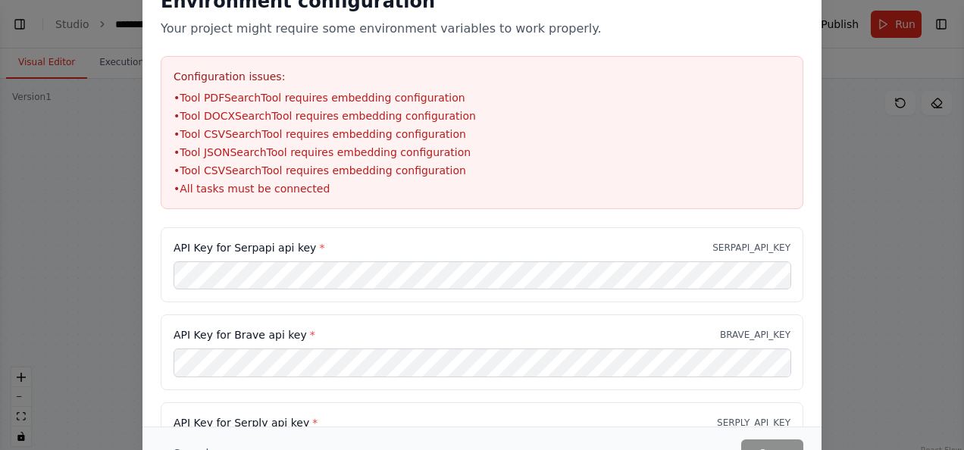
click at [317, 402] on div "API Key for Serply api key * SERPLY_API_KEY" at bounding box center [482, 439] width 643 height 75
drag, startPoint x: 899, startPoint y: 343, endPoint x: 893, endPoint y: 336, distance: 9.7
click at [899, 343] on div "Environment configuration Your project might require some environment variables…" at bounding box center [482, 225] width 964 height 450
click at [127, 243] on div "Environment configuration Your project might require some environment variables…" at bounding box center [482, 225] width 964 height 450
click at [365, 392] on div "API Key for Serpapi api key * SERPAPI_API_KEY API Key for Brave api key * BRAVE…" at bounding box center [482, 352] width 643 height 250
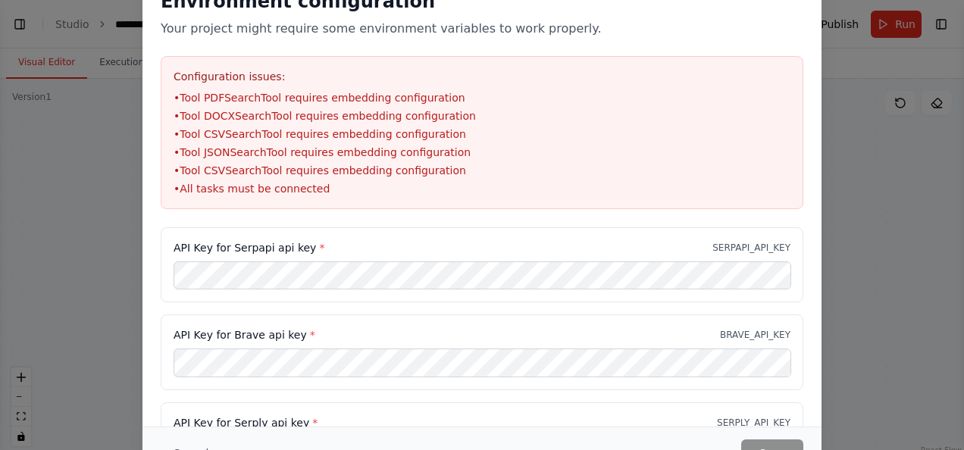
click at [359, 409] on div "API Key for Serply api key * SERPLY_API_KEY" at bounding box center [482, 439] width 643 height 75
click at [374, 375] on div "API Key for Serpapi api key * SERPAPI_API_KEY API Key for Brave api key * BRAVE…" at bounding box center [482, 352] width 643 height 250
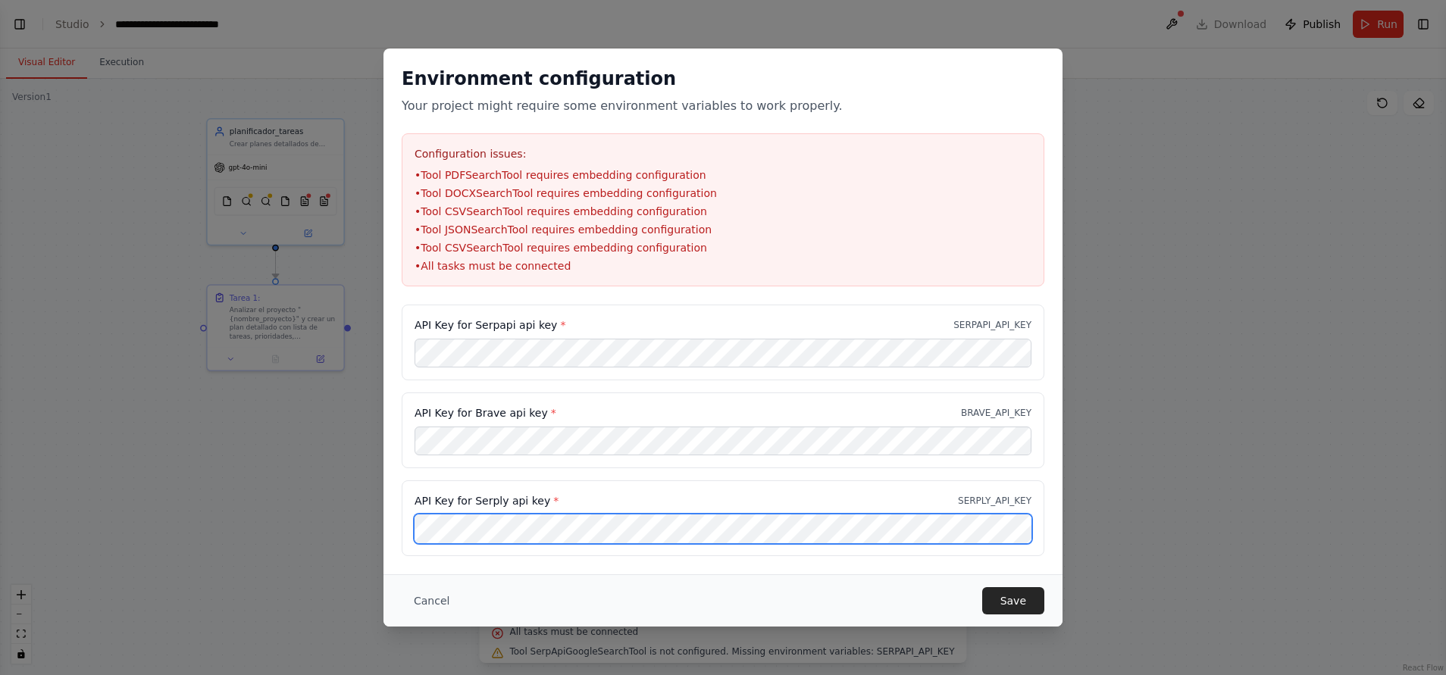
scroll to position [0, 128]
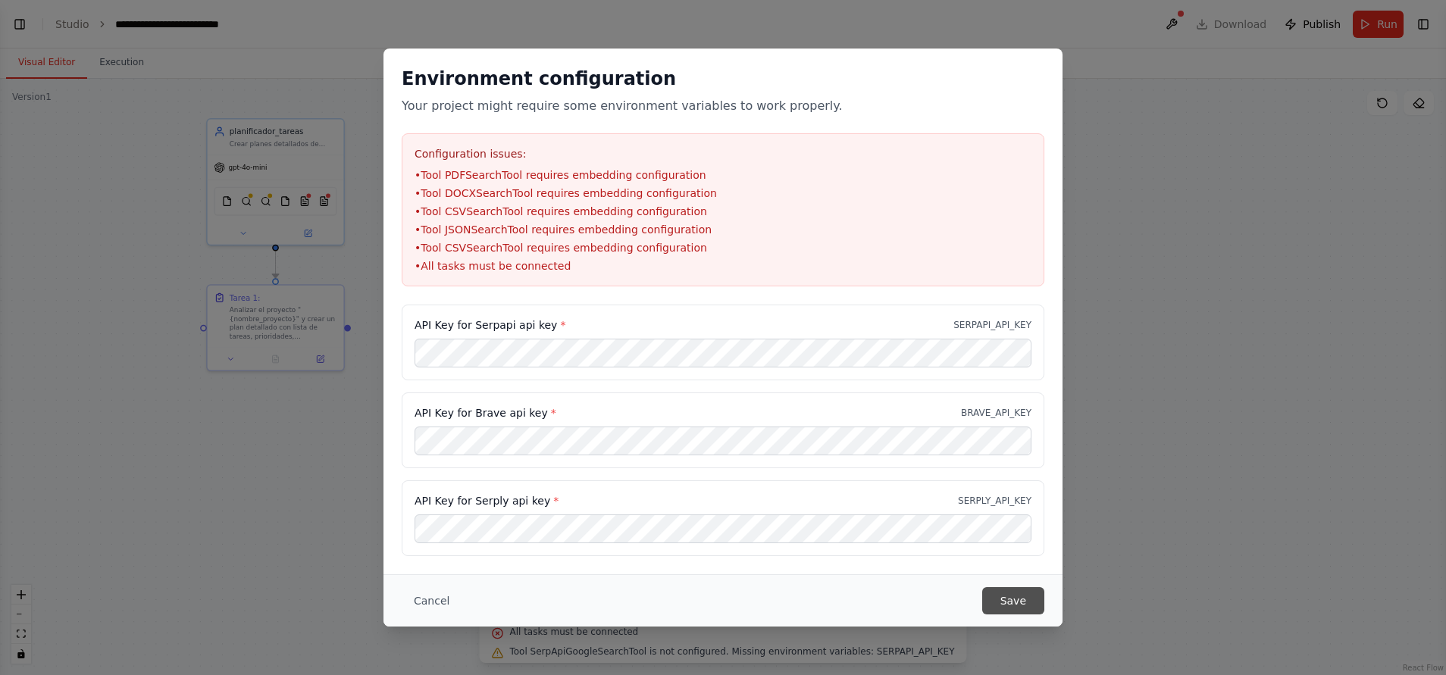
click at [963, 449] on button "Save" at bounding box center [1013, 600] width 62 height 27
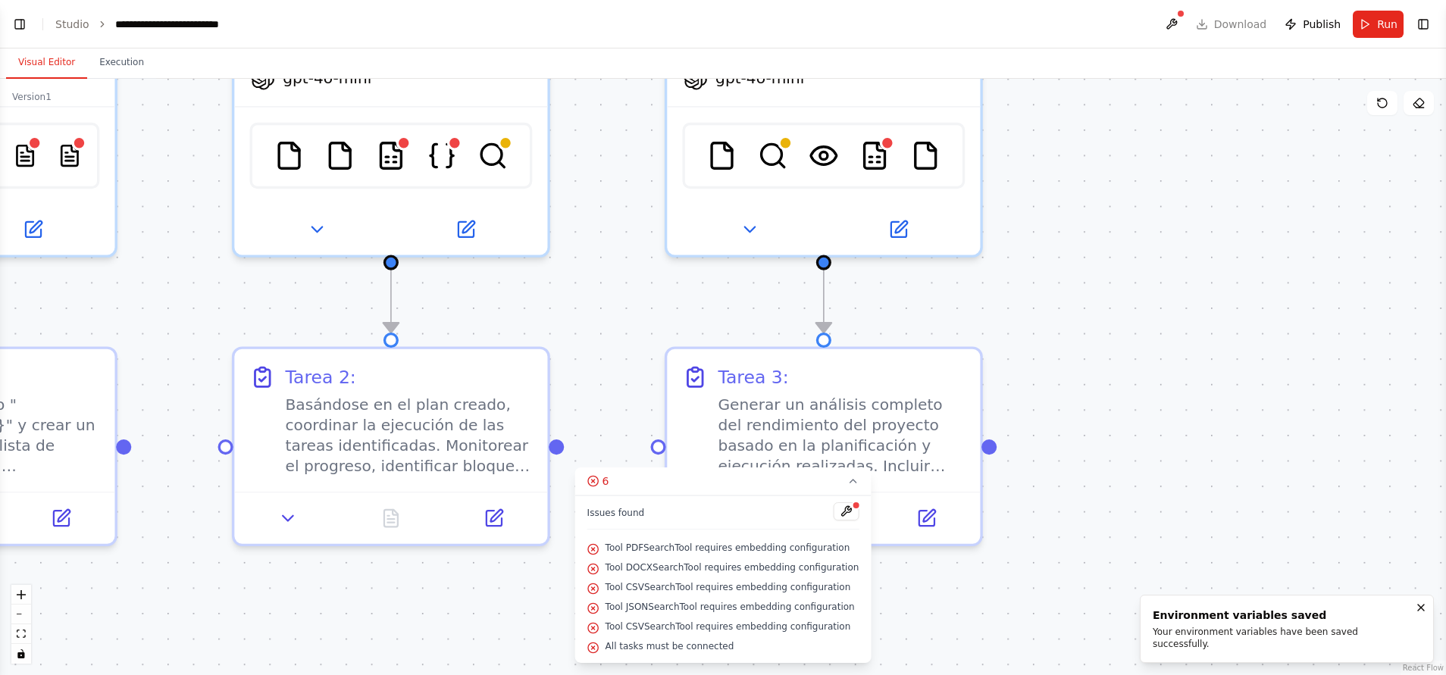
drag, startPoint x: 763, startPoint y: 356, endPoint x: 1251, endPoint y: 559, distance: 529.1
click at [963, 449] on div ".deletable-edge-delete-btn { width: 20px; height: 20px; border: 0px solid #ffff…" at bounding box center [723, 377] width 1446 height 597
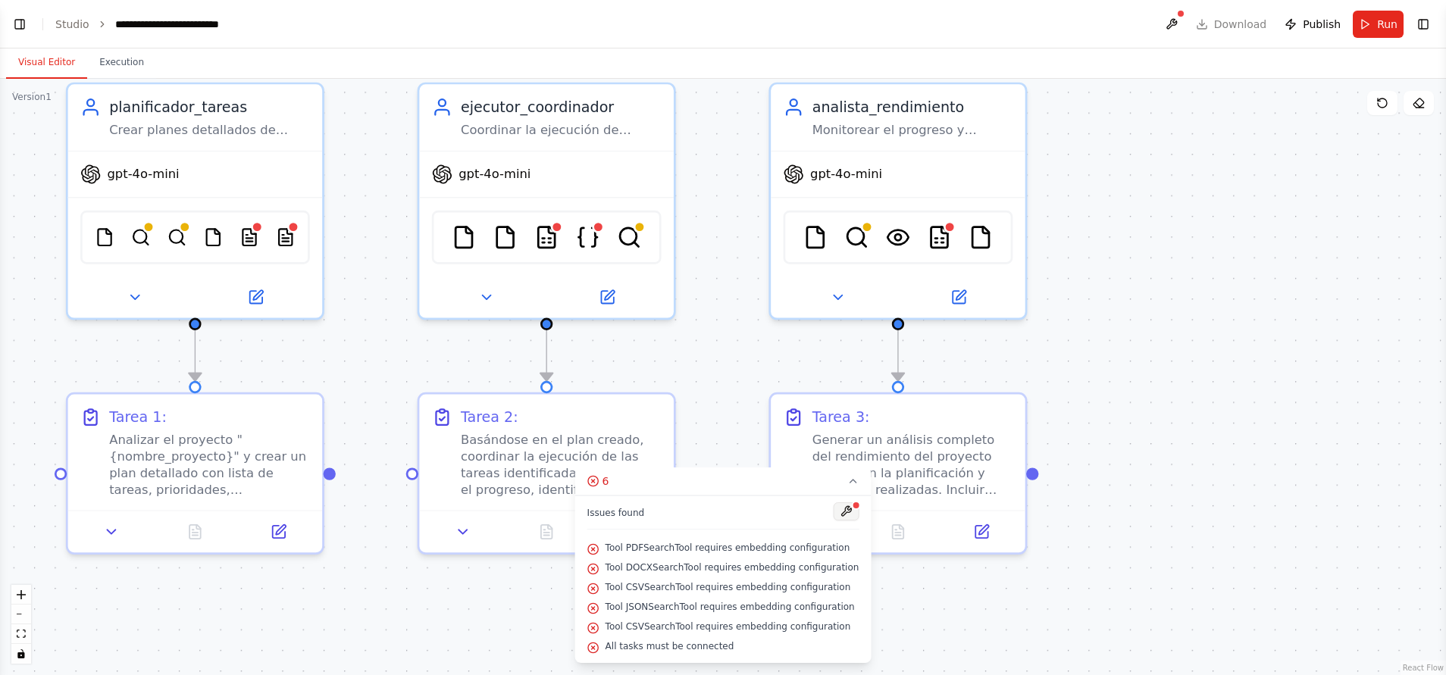
click at [833, 449] on button at bounding box center [846, 512] width 26 height 18
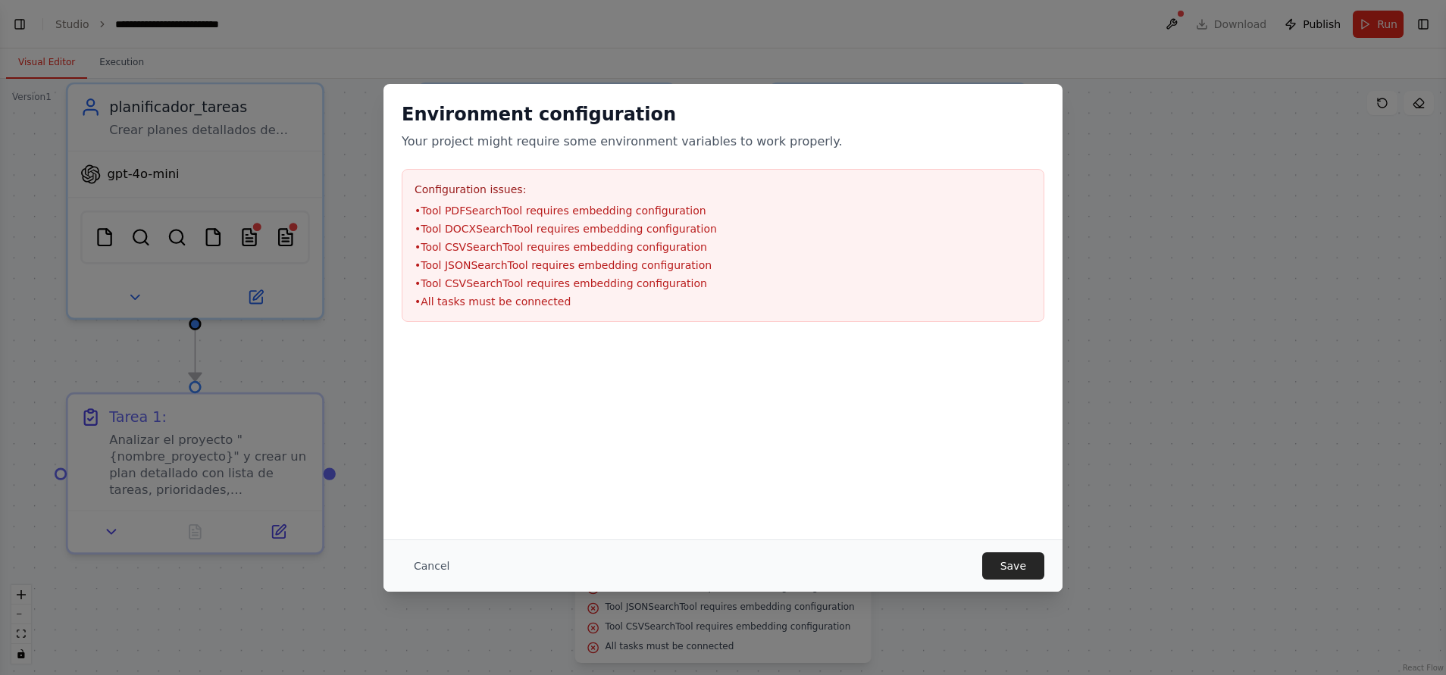
click at [706, 258] on li "• Tool JSONSearchTool requires embedding configuration" at bounding box center [723, 265] width 617 height 15
click at [712, 296] on li "• All tasks must be connected" at bounding box center [723, 301] width 617 height 15
click at [963, 449] on button "Save" at bounding box center [1013, 566] width 62 height 27
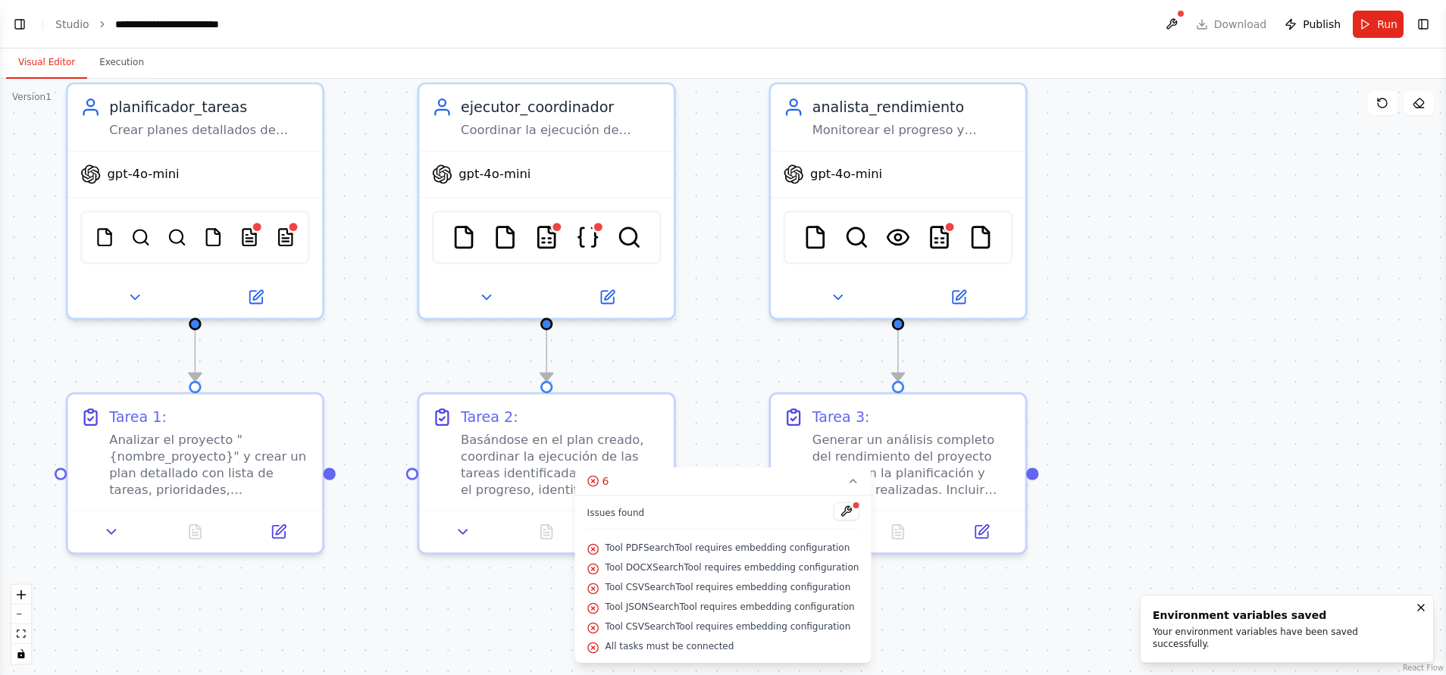
click at [963, 449] on div ".deletable-edge-delete-btn { width: 20px; height: 20px; border: 0px solid #ffff…" at bounding box center [723, 377] width 1446 height 597
click at [834, 449] on button at bounding box center [846, 512] width 26 height 18
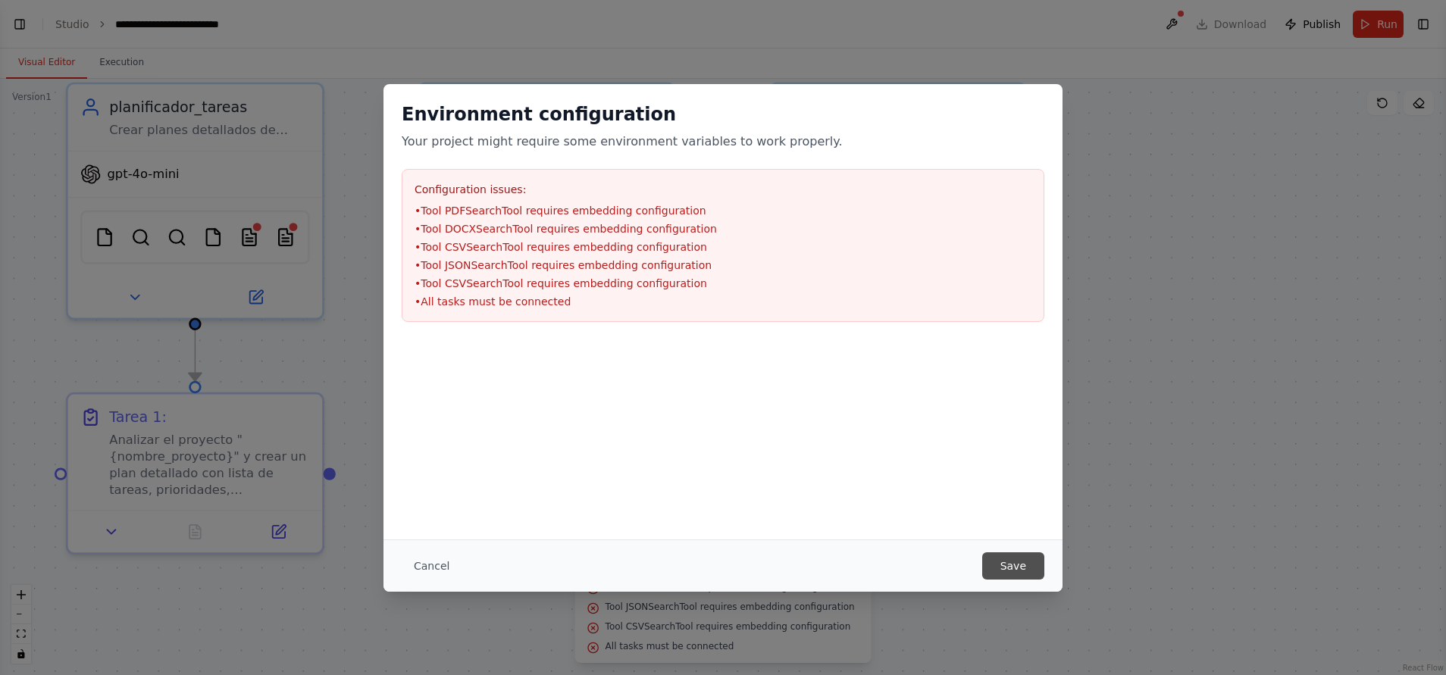
click at [963, 449] on button "Save" at bounding box center [1013, 566] width 62 height 27
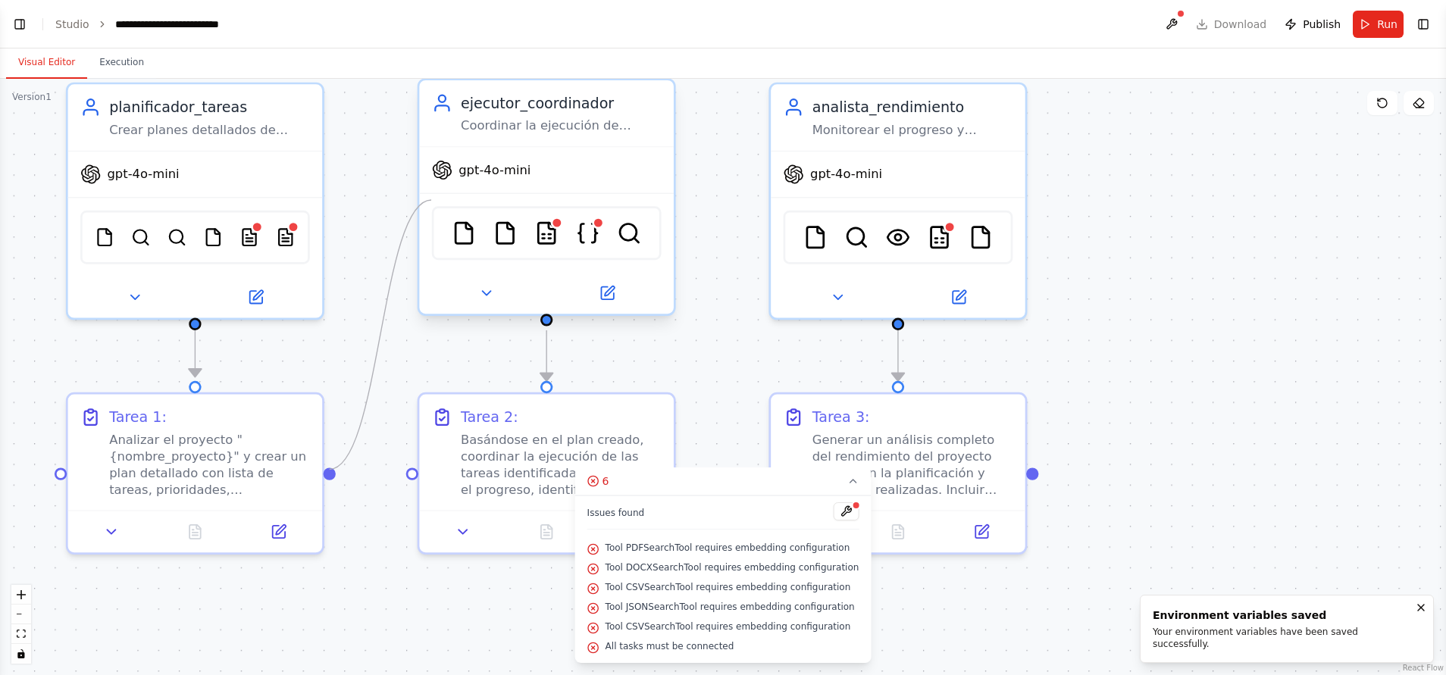
drag, startPoint x: 328, startPoint y: 470, endPoint x: 431, endPoint y: 200, distance: 288.9
click at [431, 200] on div "planificador_tareas Crear planes detallados de proyecto desglosando tareas comp…" at bounding box center [700, 530] width 1973 height 813
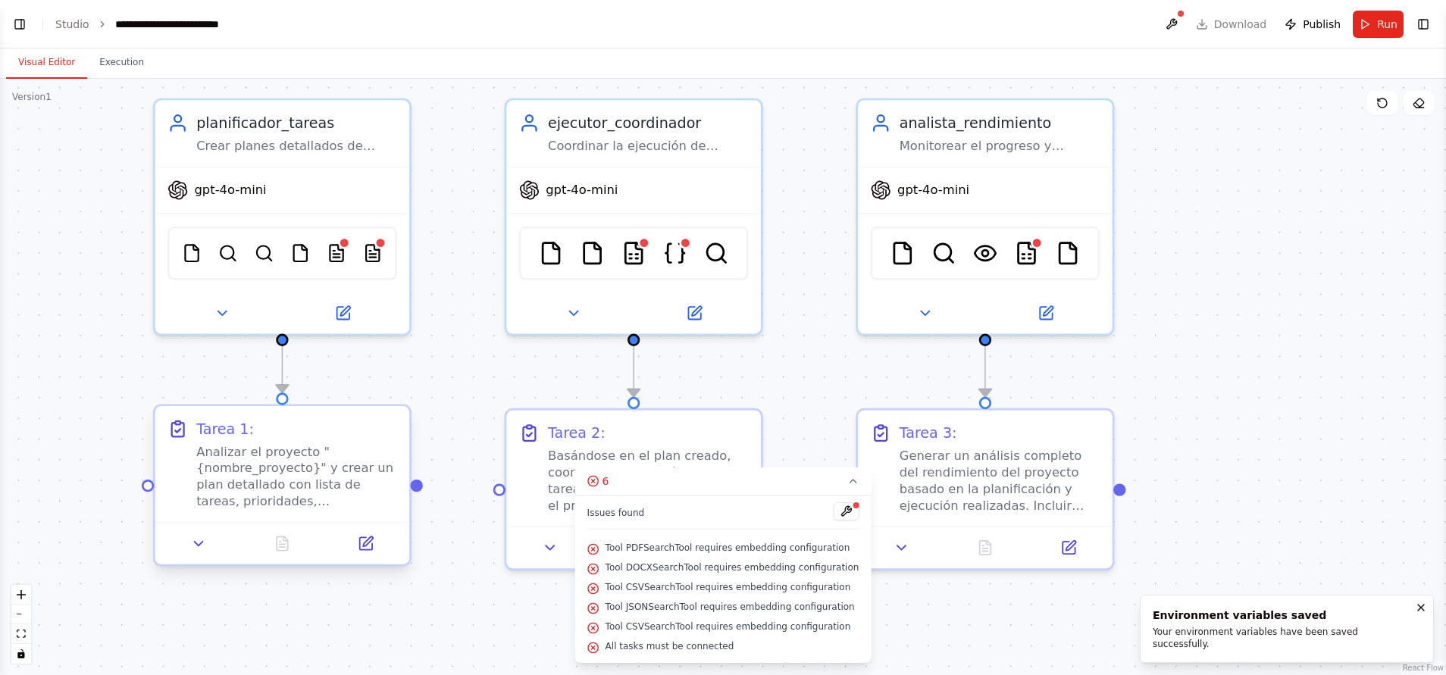
drag, startPoint x: 333, startPoint y: 479, endPoint x: 420, endPoint y: 495, distance: 88.6
click at [420, 449] on div ".deletable-edge-delete-btn { width: 20px; height: 20px; border: 0px solid #ffff…" at bounding box center [723, 377] width 1446 height 597
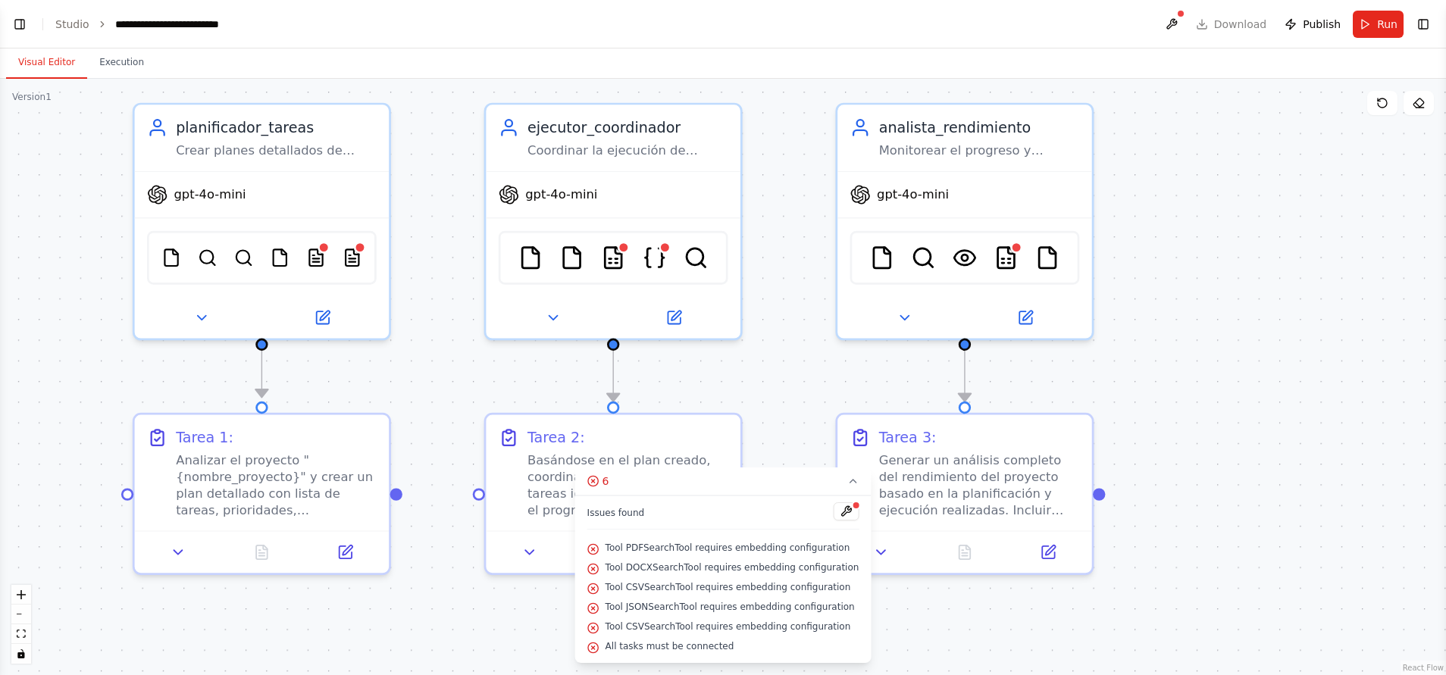
drag, startPoint x: 422, startPoint y: 495, endPoint x: 401, endPoint y: 502, distance: 22.3
click at [401, 449] on div ".deletable-edge-delete-btn { width: 20px; height: 20px; border: 0px solid #ffff…" at bounding box center [723, 377] width 1446 height 597
drag, startPoint x: 395, startPoint y: 499, endPoint x: 509, endPoint y: 221, distance: 300.1
click at [509, 221] on div "planificador_tareas Crear planes detallados de proyecto desglosando tareas comp…" at bounding box center [766, 552] width 1973 height 813
click at [820, 449] on button "6" at bounding box center [723, 482] width 296 height 28
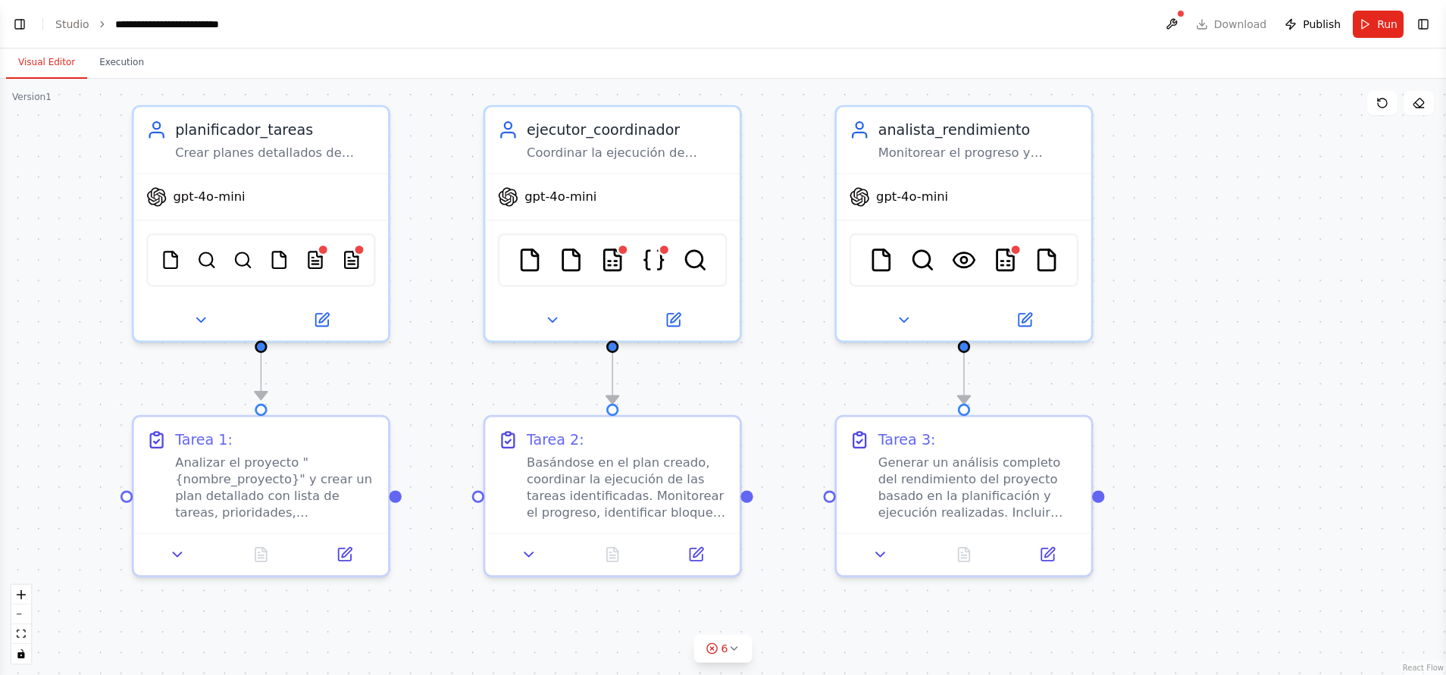
click at [401, 449] on div ".deletable-edge-delete-btn { width: 20px; height: 20px; border: 0px solid #ffff…" at bounding box center [723, 377] width 1446 height 597
drag, startPoint x: 396, startPoint y: 503, endPoint x: 491, endPoint y: 503, distance: 95.5
click at [491, 449] on div "planificador_tareas Crear planes detallados de proyecto desglosando tareas comp…" at bounding box center [766, 552] width 1973 height 813
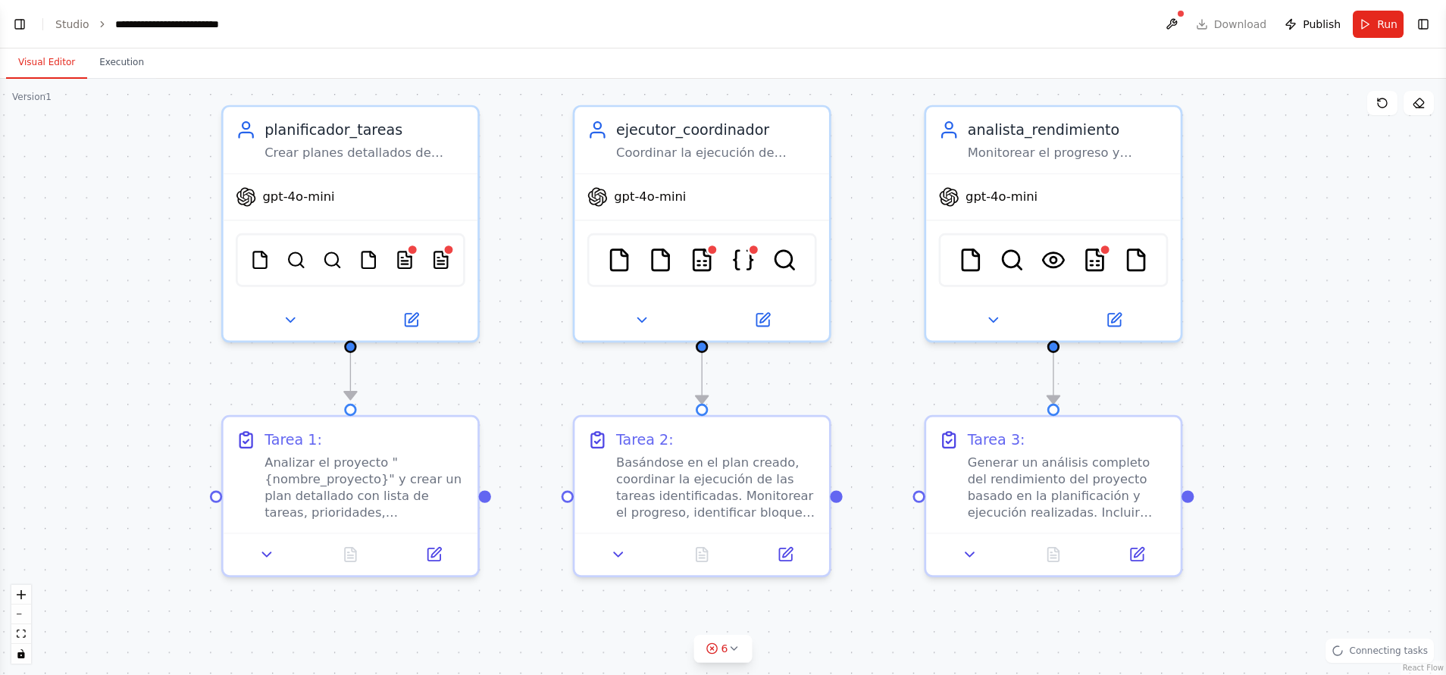
drag, startPoint x: 403, startPoint y: 503, endPoint x: 493, endPoint y: 503, distance: 89.4
click at [493, 449] on div ".deletable-edge-delete-btn { width: 20px; height: 20px; border: 0px solid #ffff…" at bounding box center [723, 377] width 1446 height 597
drag, startPoint x: 485, startPoint y: 497, endPoint x: 559, endPoint y: 490, distance: 74.7
click at [559, 449] on div ".deletable-edge-delete-btn { width: 20px; height: 20px; border: 0px solid #ffff…" at bounding box center [856, 552] width 1973 height 813
click at [541, 449] on div ".deletable-edge-delete-btn { width: 20px; height: 20px; border: 0px solid #ffff…" at bounding box center [723, 377] width 1446 height 597
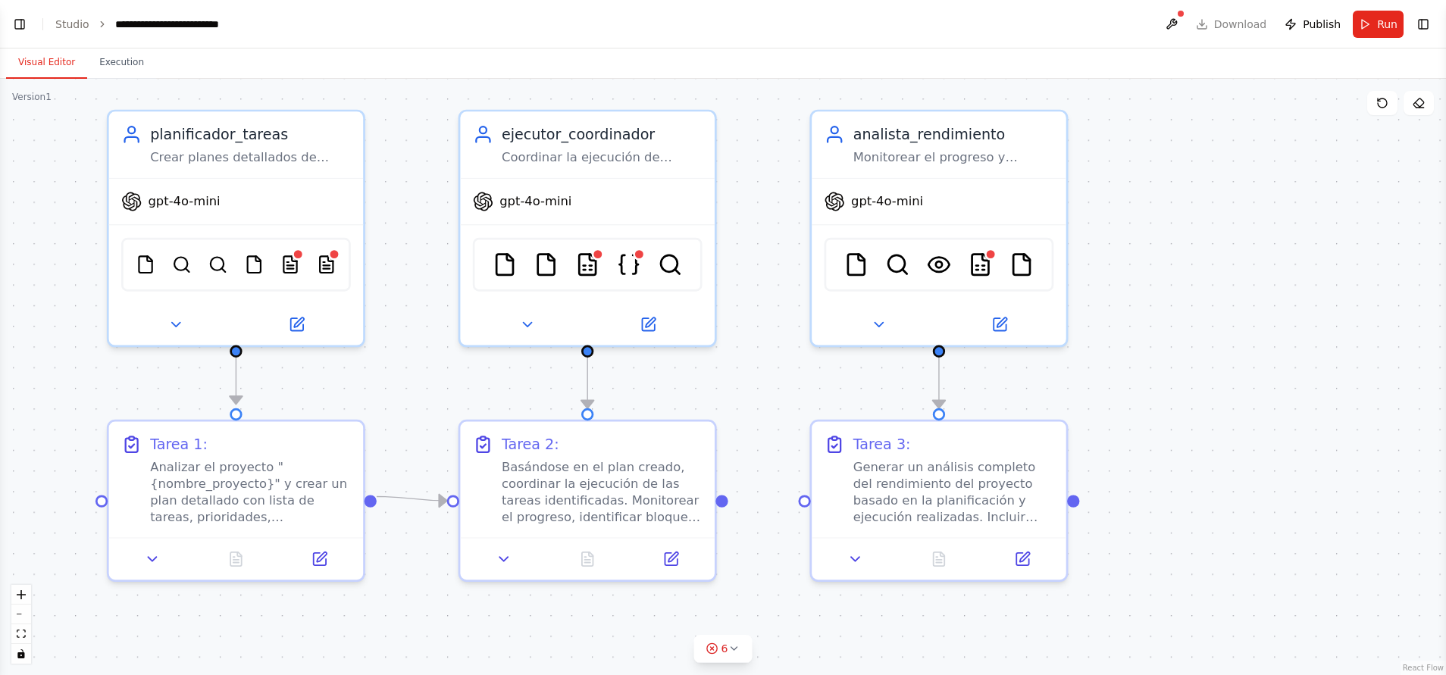
drag, startPoint x: 898, startPoint y: 619, endPoint x: 784, endPoint y: 624, distance: 114.5
click at [784, 449] on div ".deletable-edge-delete-btn { width: 20px; height: 20px; border: 0px solid #ffff…" at bounding box center [723, 377] width 1446 height 597
drag, startPoint x: 725, startPoint y: 505, endPoint x: 808, endPoint y: 500, distance: 83.5
click at [808, 449] on div "planificador_tareas Crear planes detallados de proyecto desglosando tareas comp…" at bounding box center [741, 557] width 1973 height 813
click at [801, 449] on div at bounding box center [804, 496] width 12 height 12
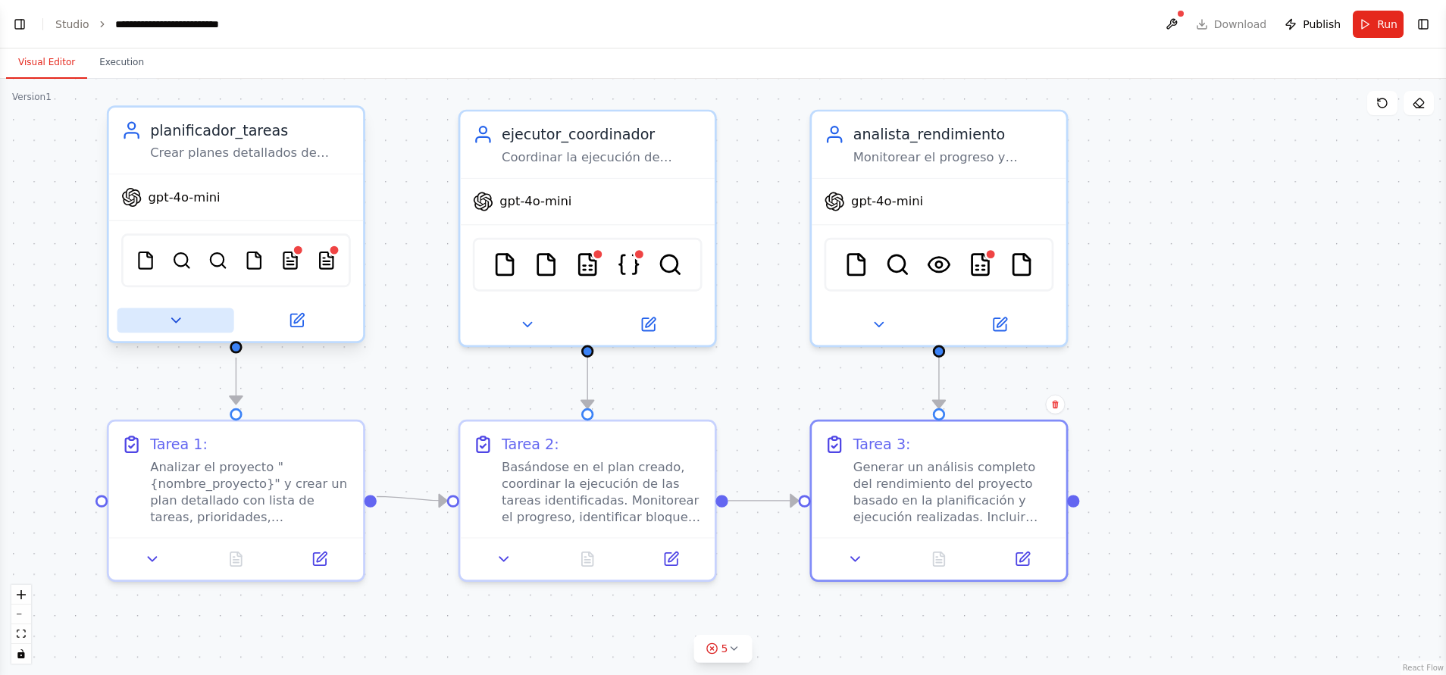
click at [174, 315] on icon at bounding box center [176, 320] width 17 height 17
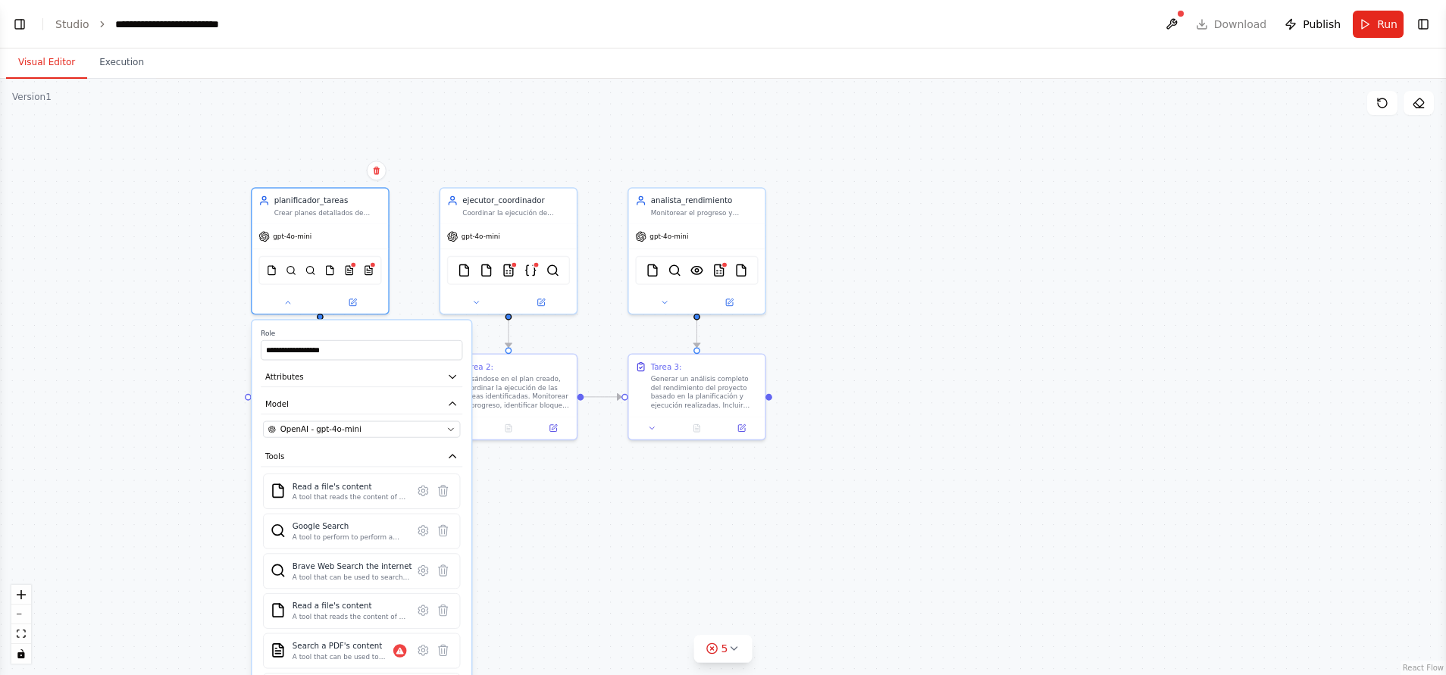
drag, startPoint x: 869, startPoint y: 529, endPoint x: 897, endPoint y: 471, distance: 64.8
click at [897, 449] on div ".deletable-edge-delete-btn { width: 20px; height: 20px; border: 0px solid #ffff…" at bounding box center [723, 377] width 1446 height 597
click at [418, 449] on div "Google Search A tool to perform to perform a Google search with a search_query." at bounding box center [363, 529] width 183 height 21
click at [428, 449] on icon at bounding box center [425, 530] width 10 height 10
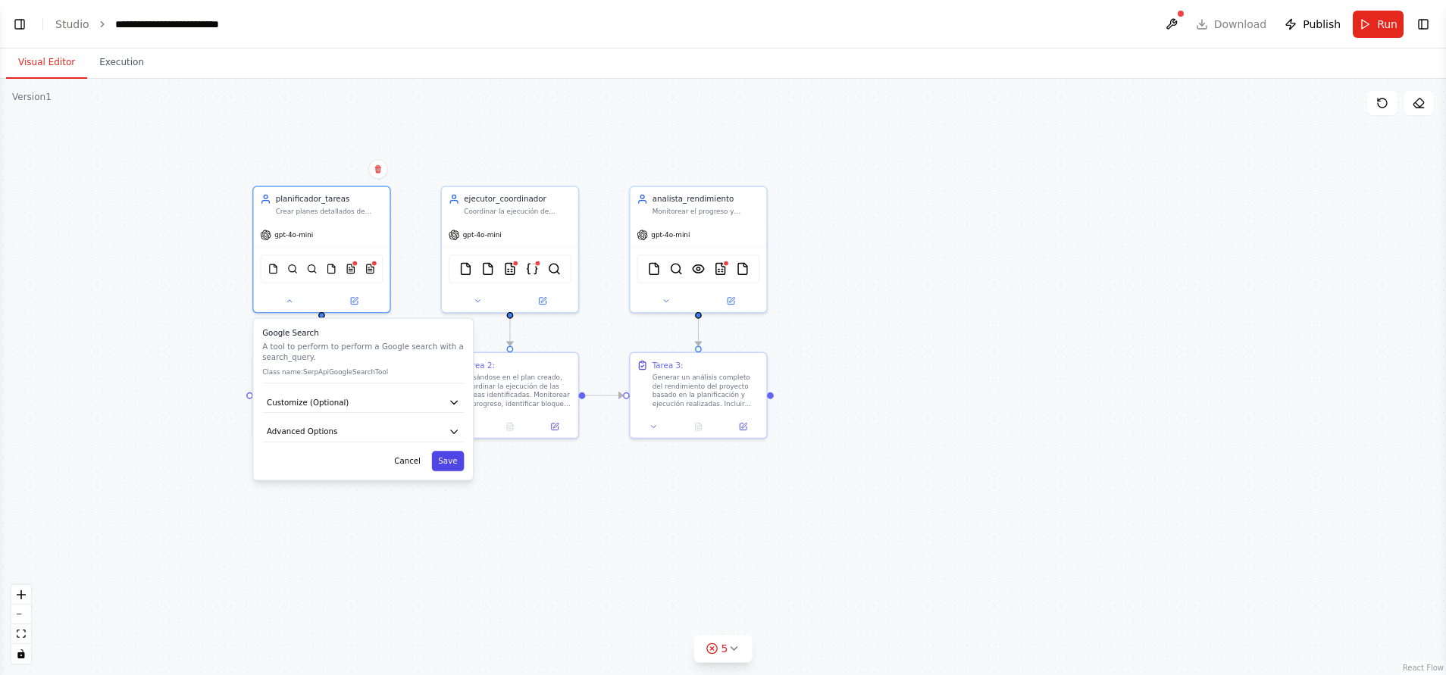
click at [454, 449] on button "Save" at bounding box center [448, 461] width 33 height 20
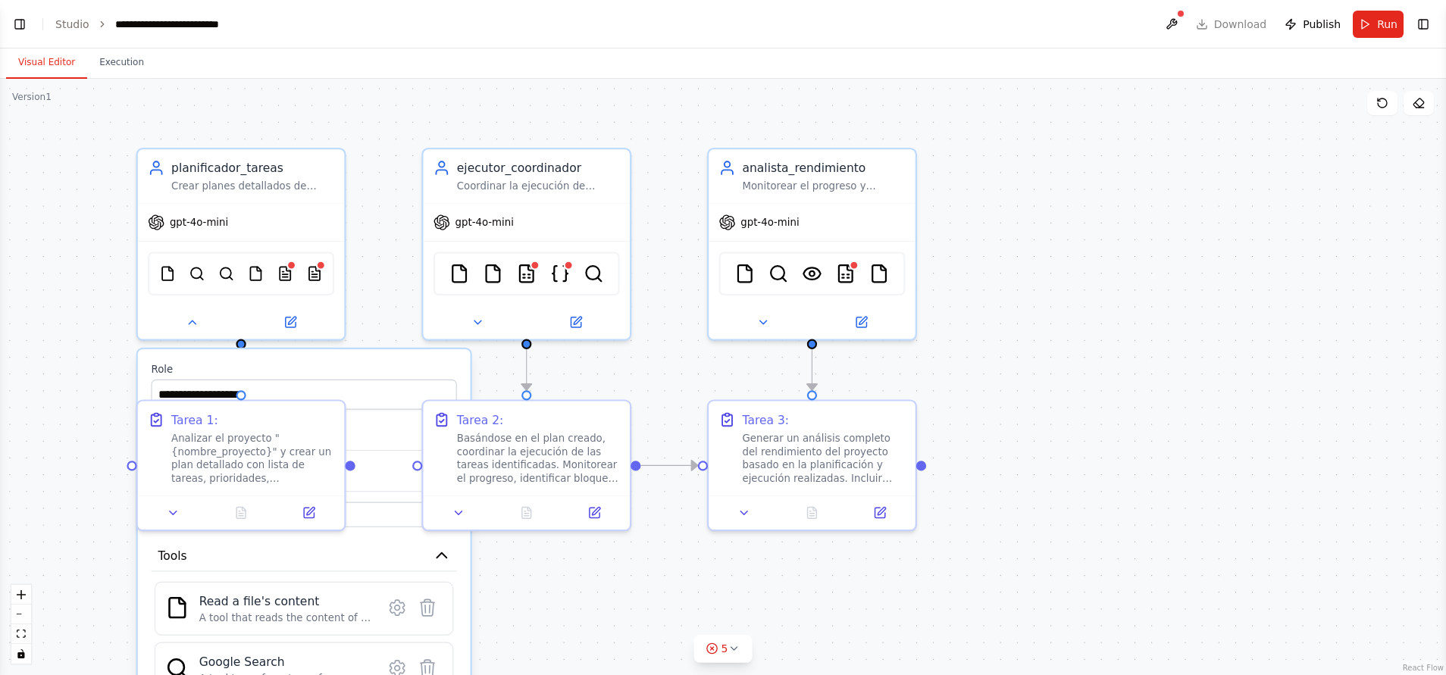
drag, startPoint x: 793, startPoint y: 275, endPoint x: 1004, endPoint y: 376, distance: 234.3
click at [963, 376] on div ".deletable-edge-delete-btn { width: 20px; height: 20px; border: 0px solid #ffff…" at bounding box center [723, 377] width 1446 height 597
click at [225, 226] on div "gpt-4o-mini" at bounding box center [241, 219] width 207 height 37
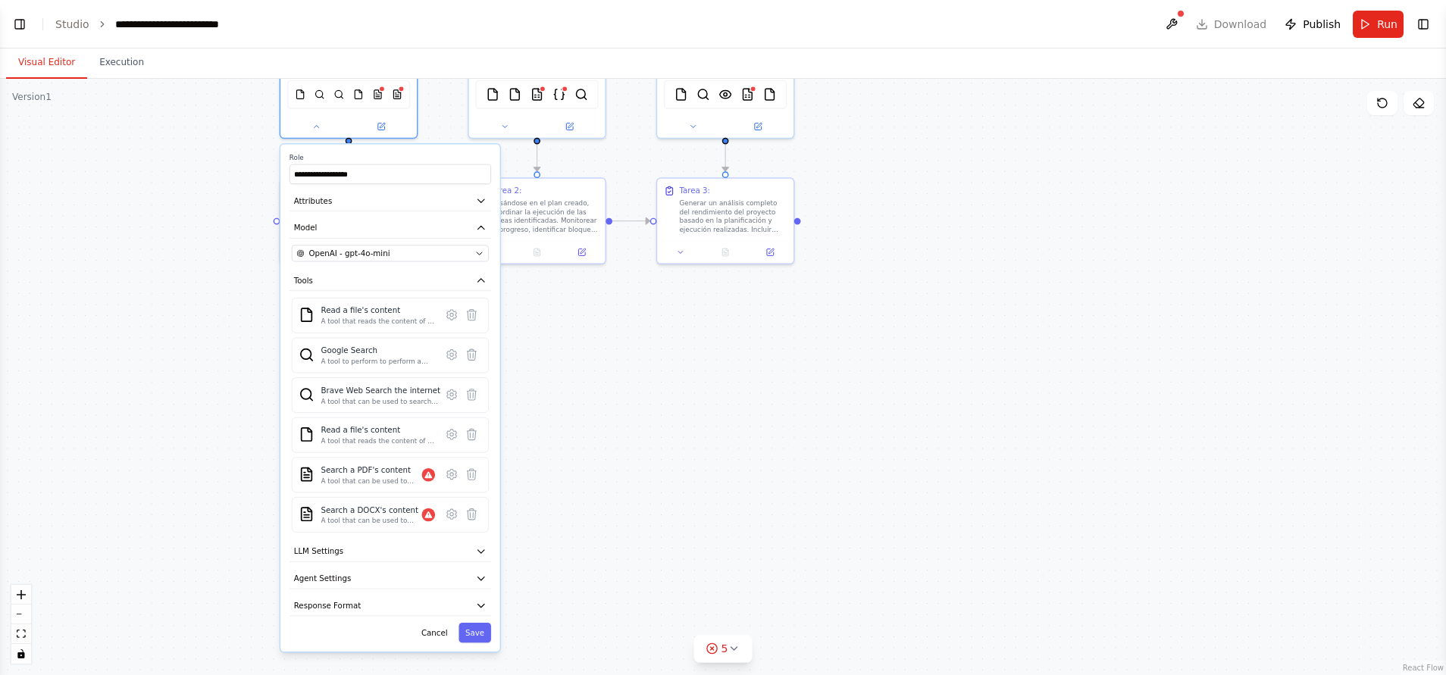
drag, startPoint x: 503, startPoint y: 584, endPoint x: 585, endPoint y: 310, distance: 285.8
click at [585, 310] on div ".deletable-edge-delete-btn { width: 20px; height: 20px; border: 0px solid #ffff…" at bounding box center [723, 377] width 1446 height 597
click at [472, 449] on icon at bounding box center [471, 474] width 9 height 11
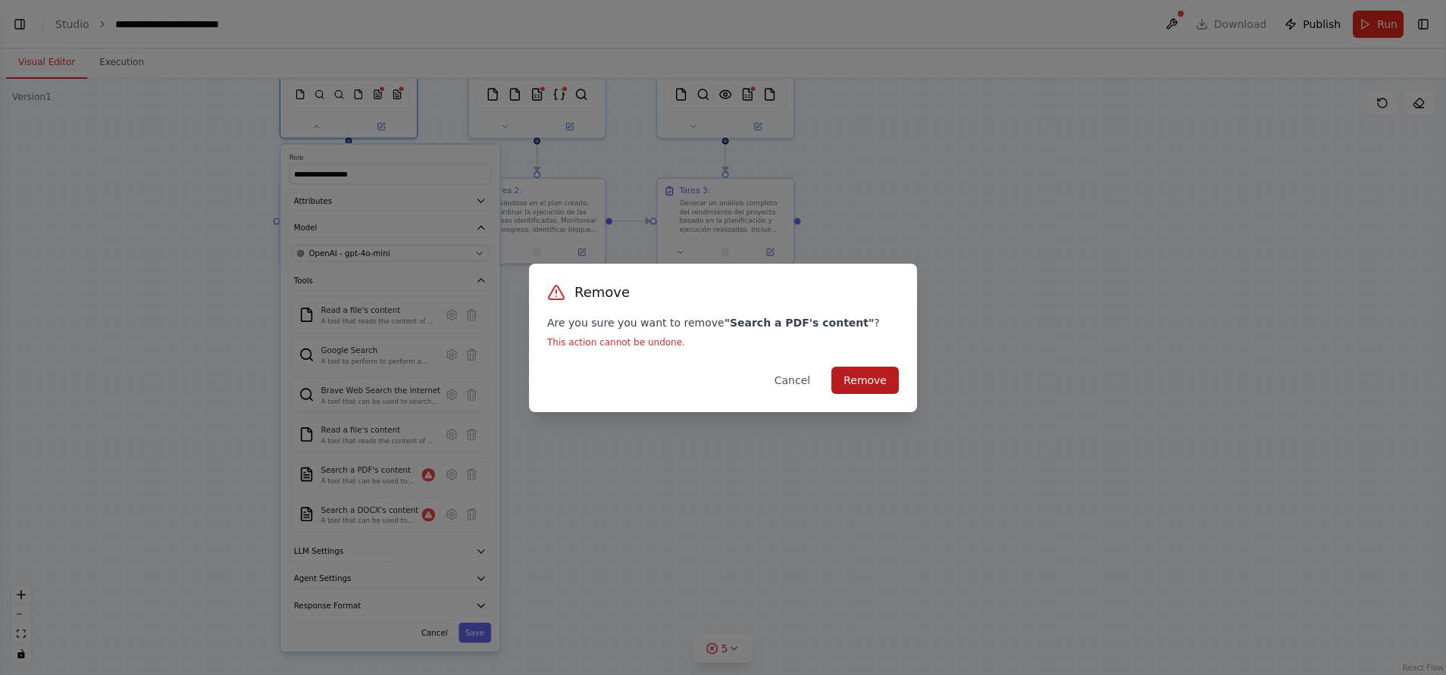
click at [856, 368] on button "Remove" at bounding box center [864, 380] width 67 height 27
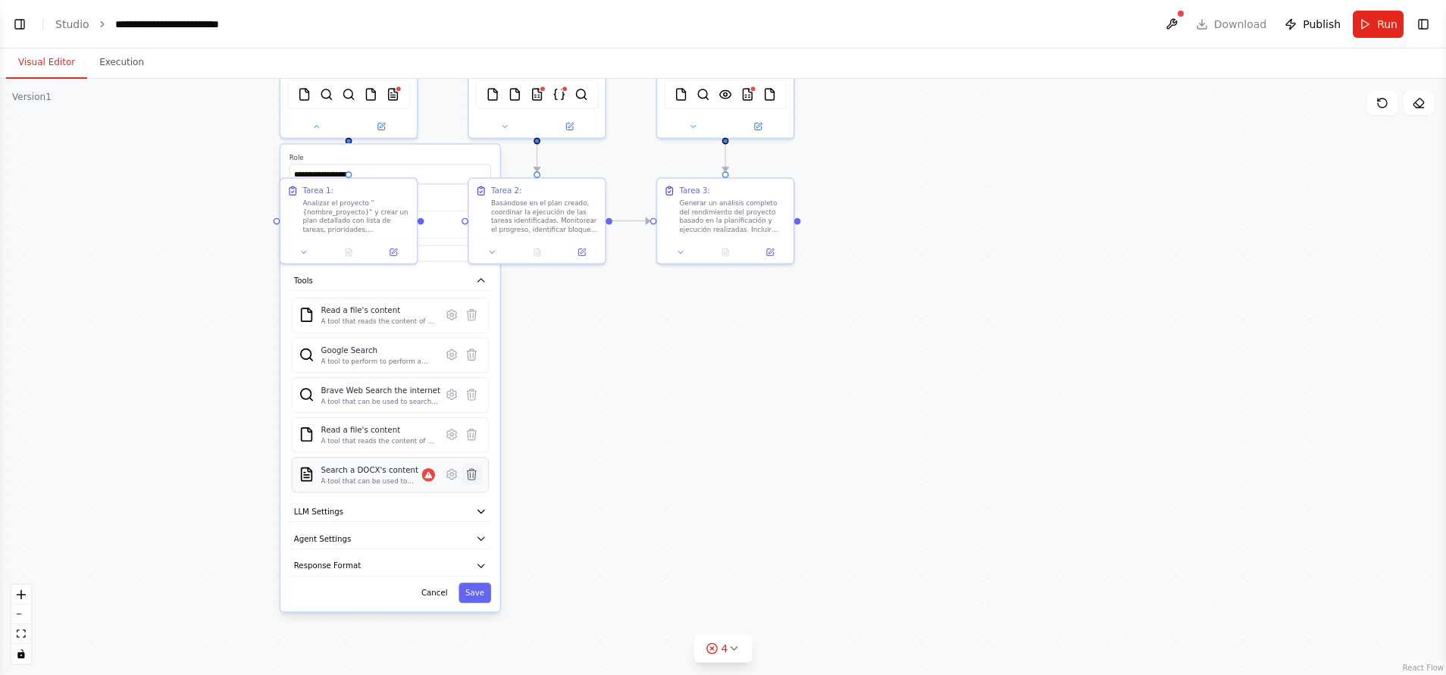
click at [474, 449] on icon at bounding box center [471, 474] width 9 height 11
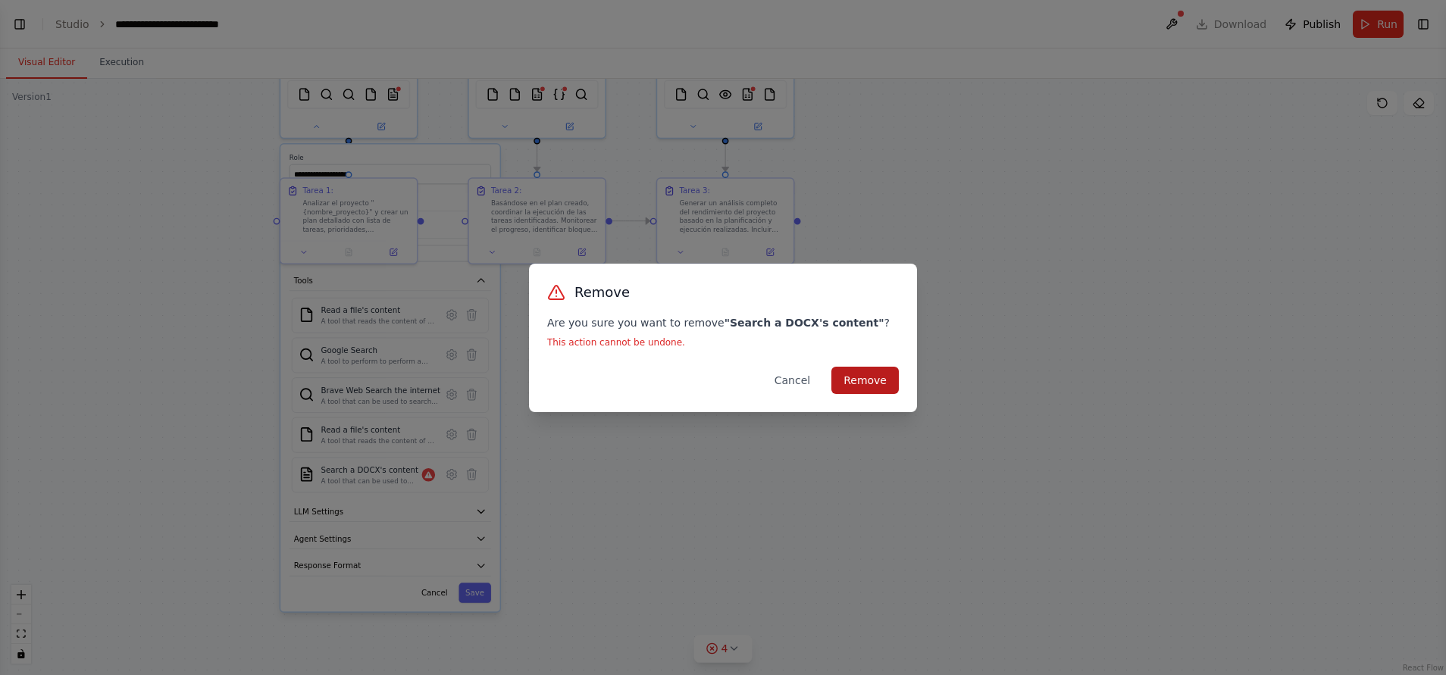
click at [870, 380] on button "Remove" at bounding box center [864, 380] width 67 height 27
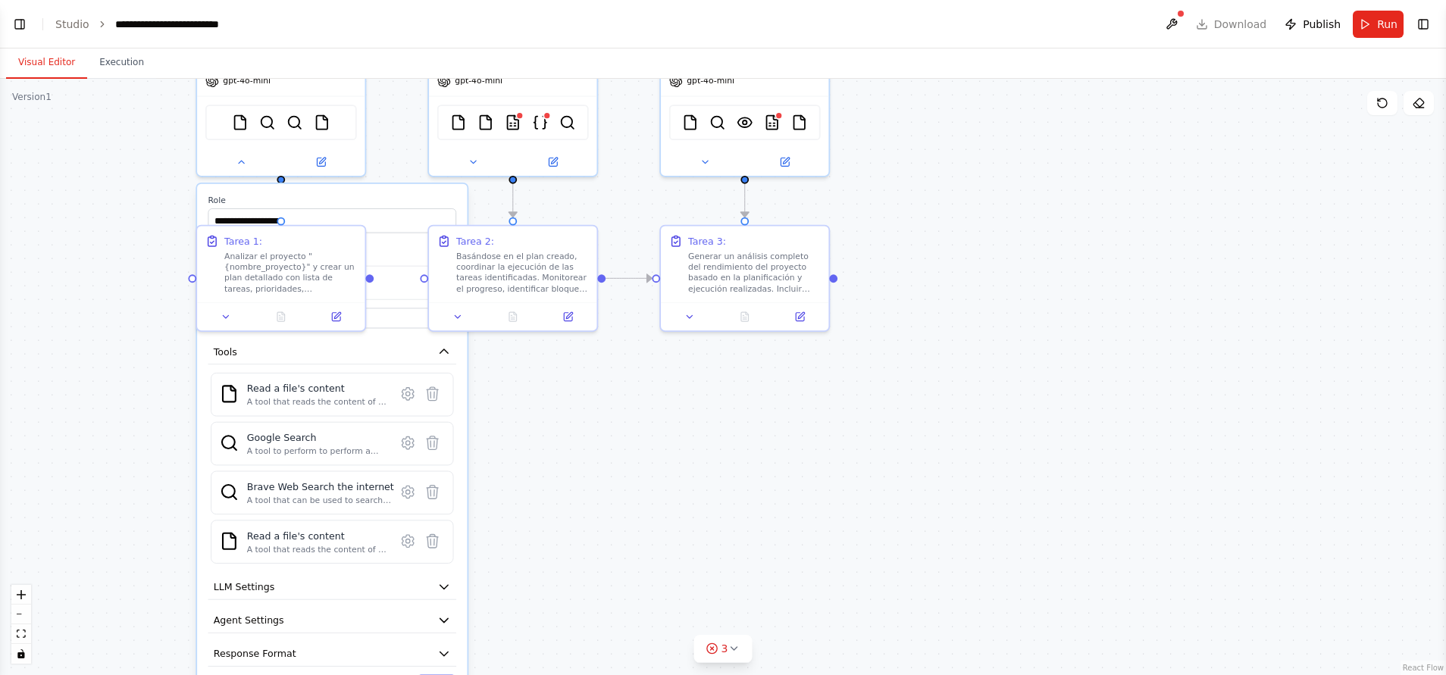
drag, startPoint x: 609, startPoint y: 382, endPoint x: 598, endPoint y: 521, distance: 139.1
click at [598, 449] on div ".deletable-edge-delete-btn { width: 20px; height: 20px; border: 0px solid #ffff…" at bounding box center [723, 377] width 1446 height 597
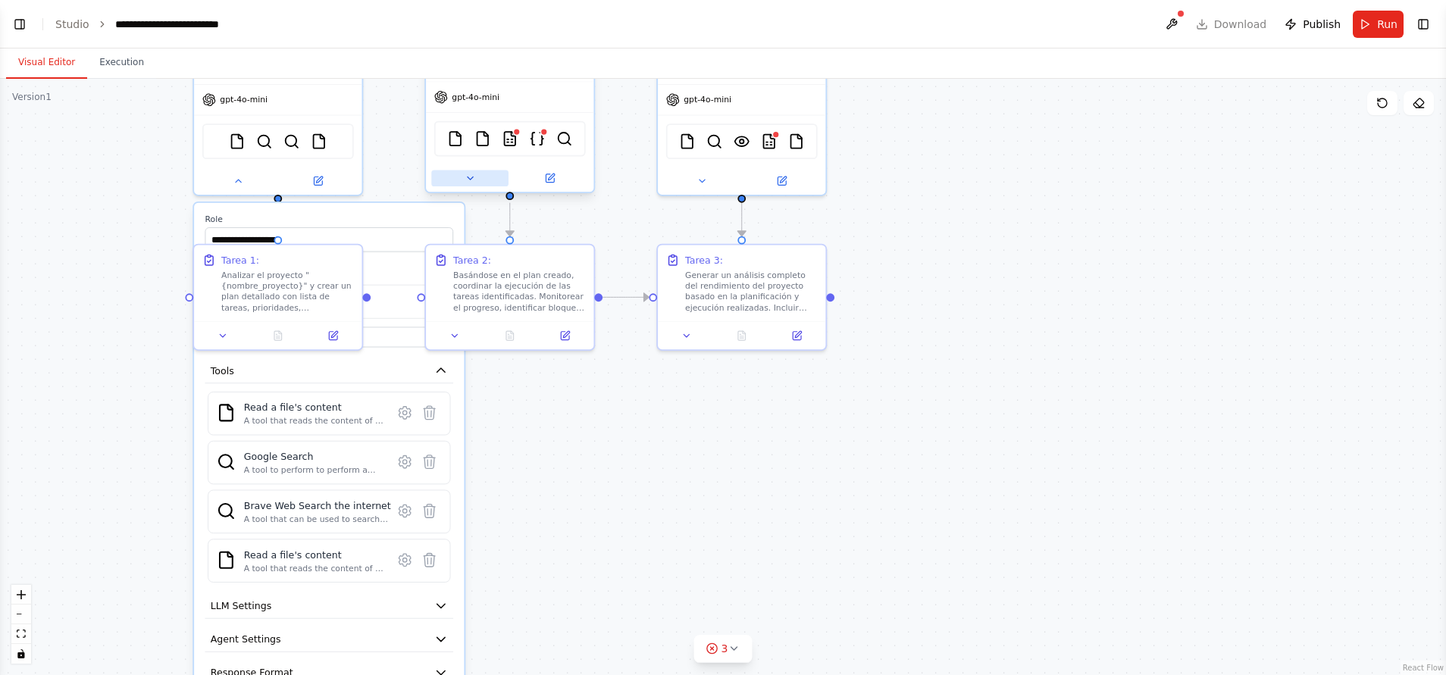
click at [482, 178] on button at bounding box center [469, 178] width 77 height 17
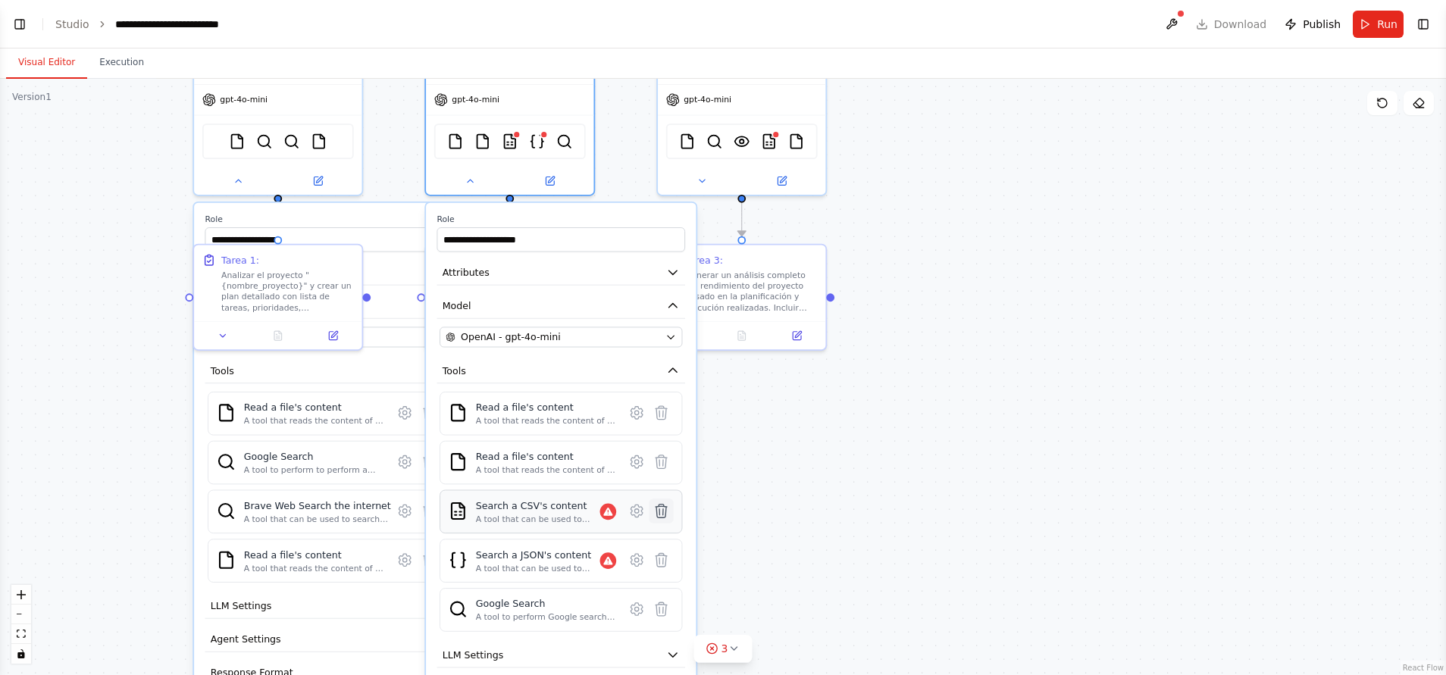
click at [669, 449] on icon at bounding box center [661, 511] width 17 height 17
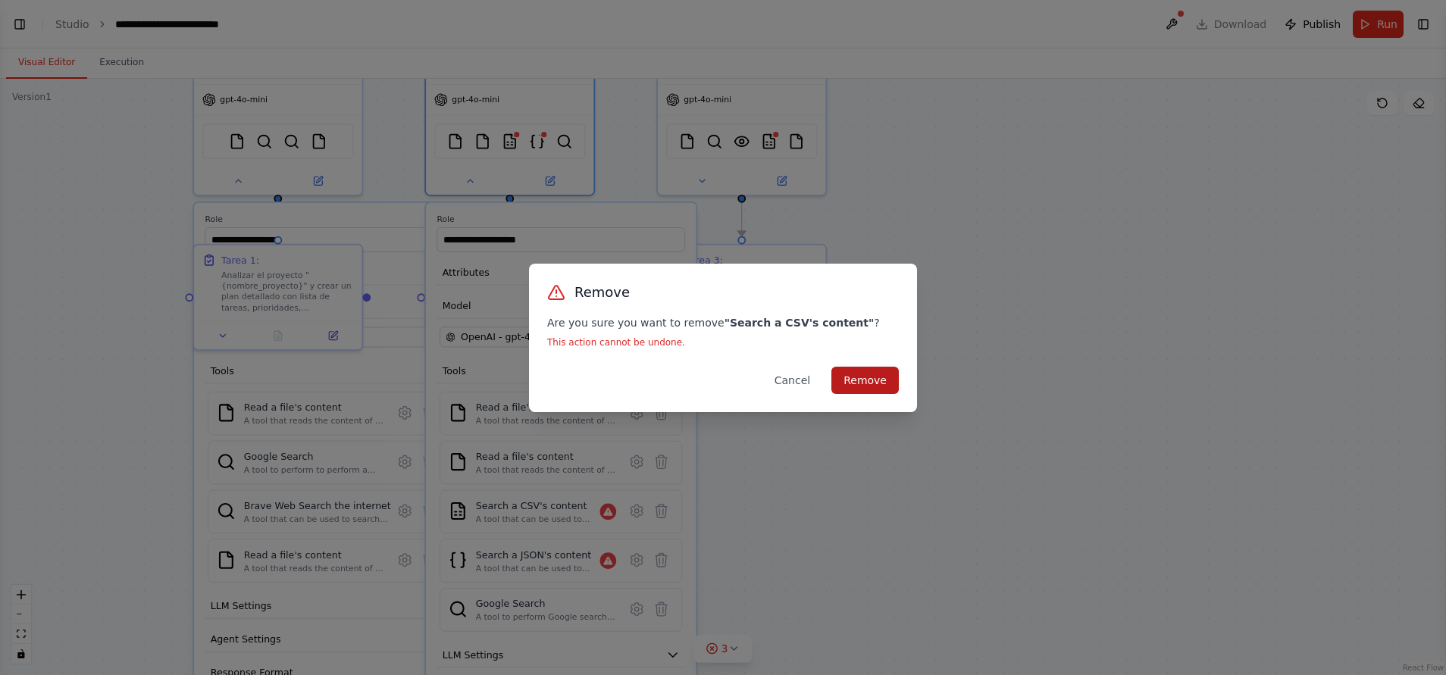
click at [860, 384] on button "Remove" at bounding box center [864, 380] width 67 height 27
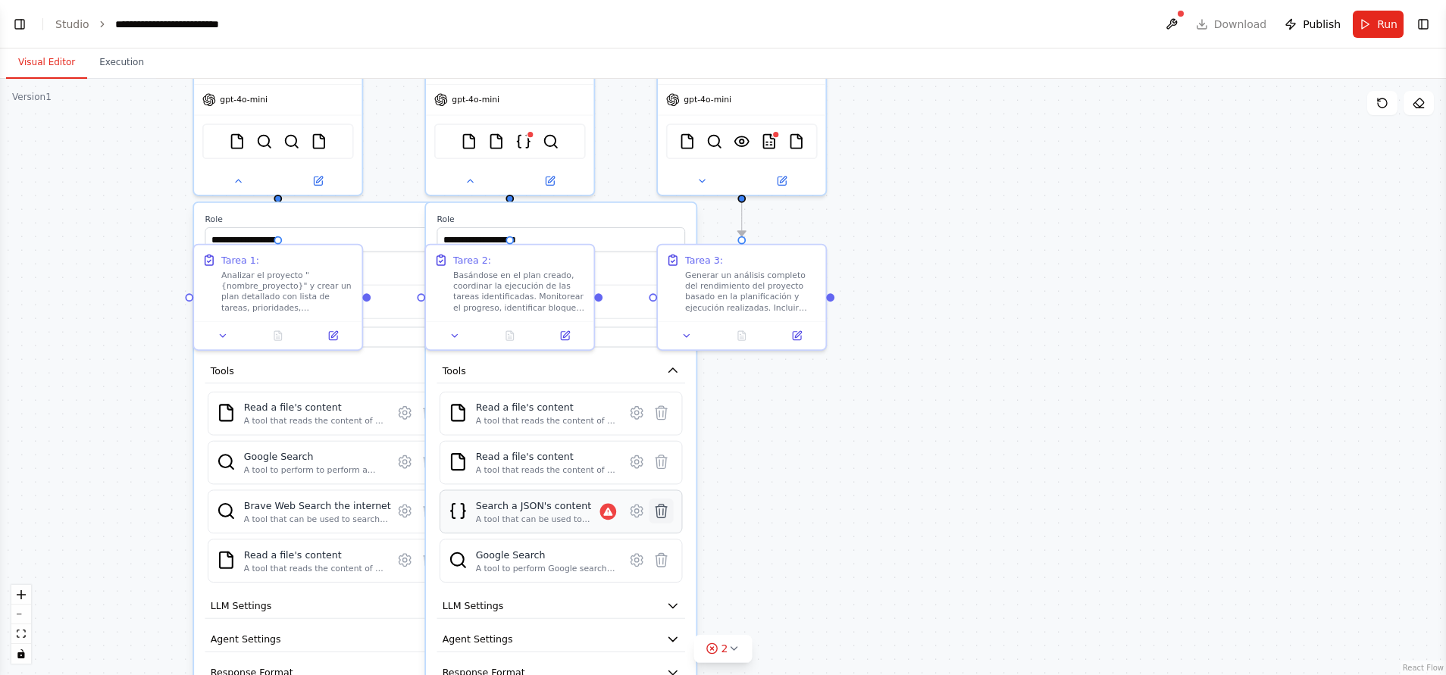
click at [668, 449] on icon at bounding box center [661, 511] width 17 height 17
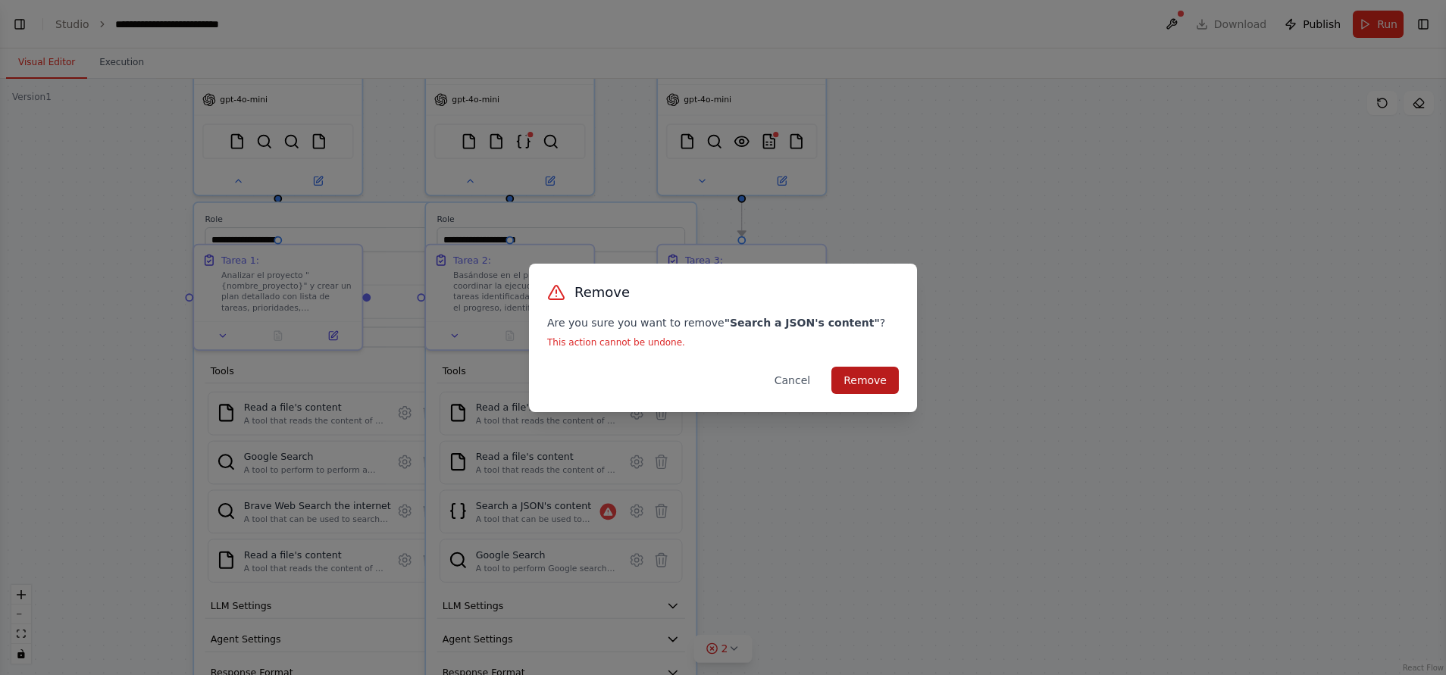
click at [865, 376] on button "Remove" at bounding box center [864, 380] width 67 height 27
click at [950, 449] on div "Remove Are you sure you want to remove " Search a JSON's content " ? This actio…" at bounding box center [723, 337] width 1446 height 675
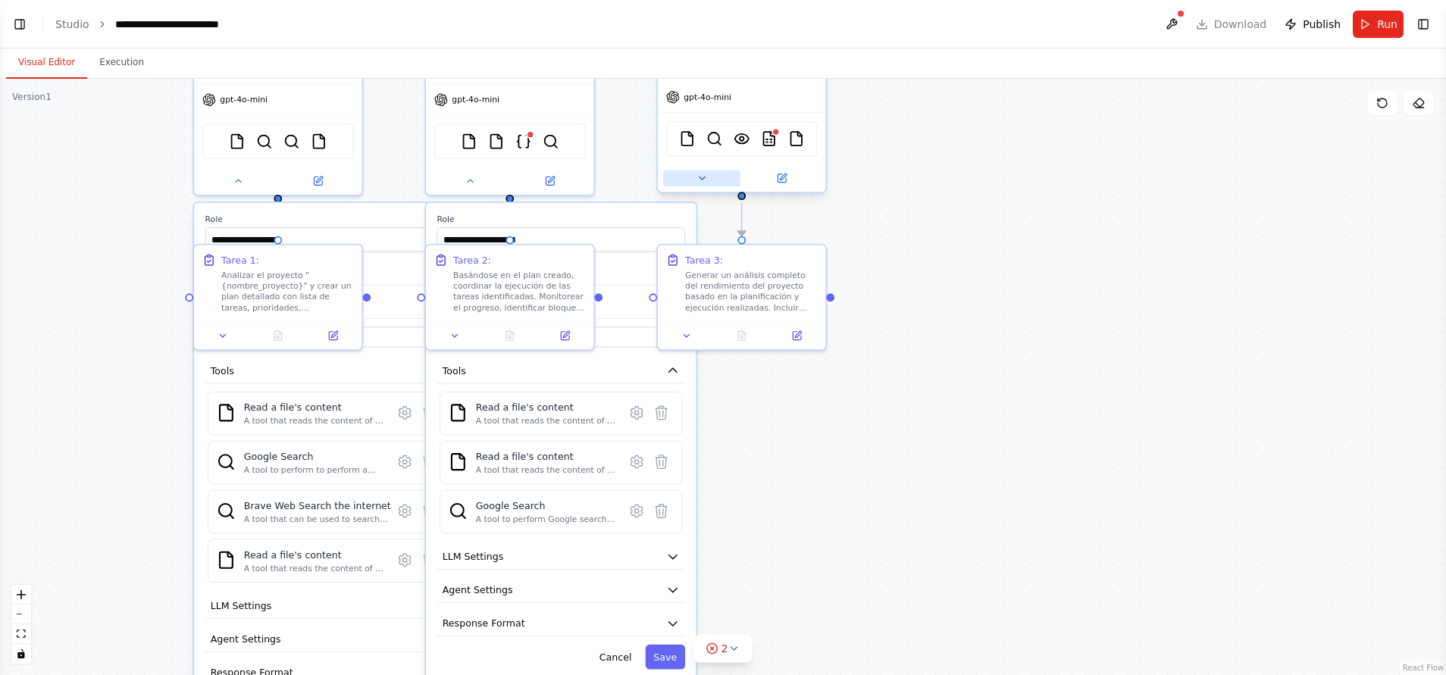
click at [691, 175] on button at bounding box center [701, 178] width 77 height 17
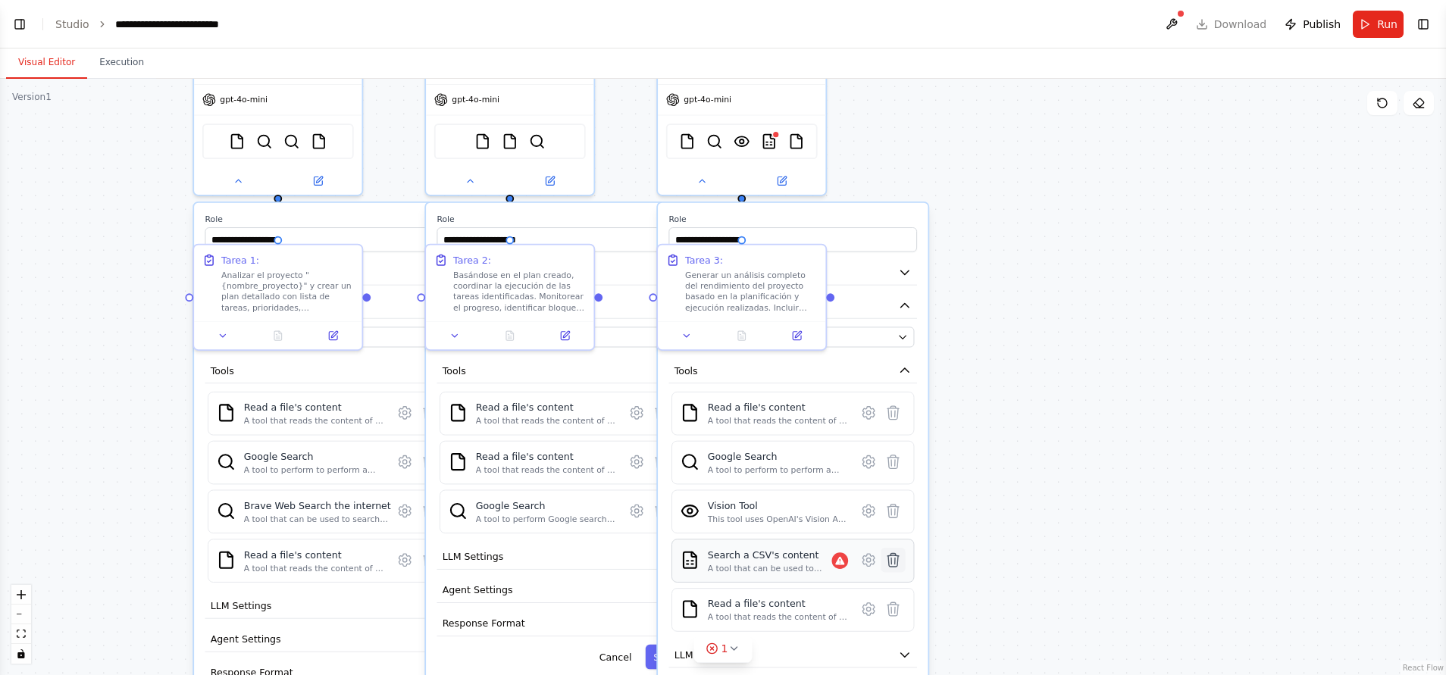
click at [900, 449] on icon at bounding box center [893, 560] width 17 height 17
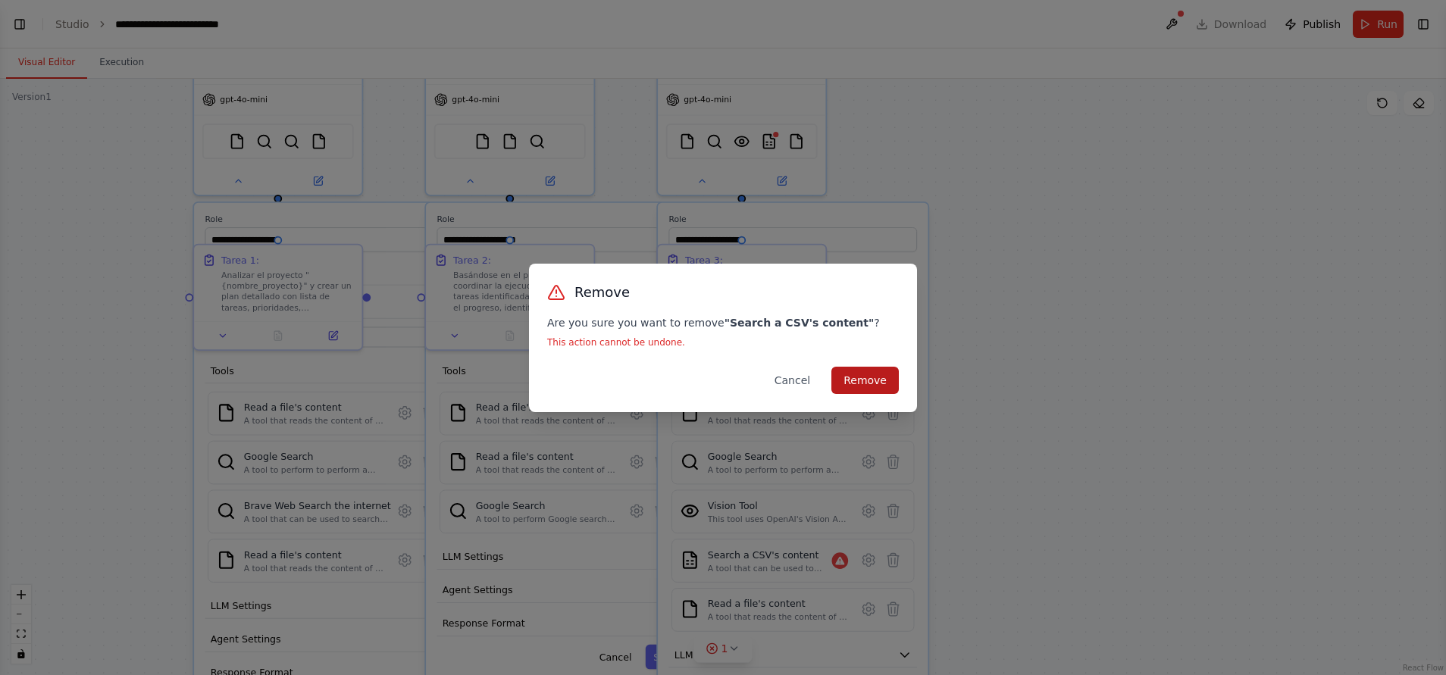
click at [880, 385] on button "Remove" at bounding box center [864, 380] width 67 height 27
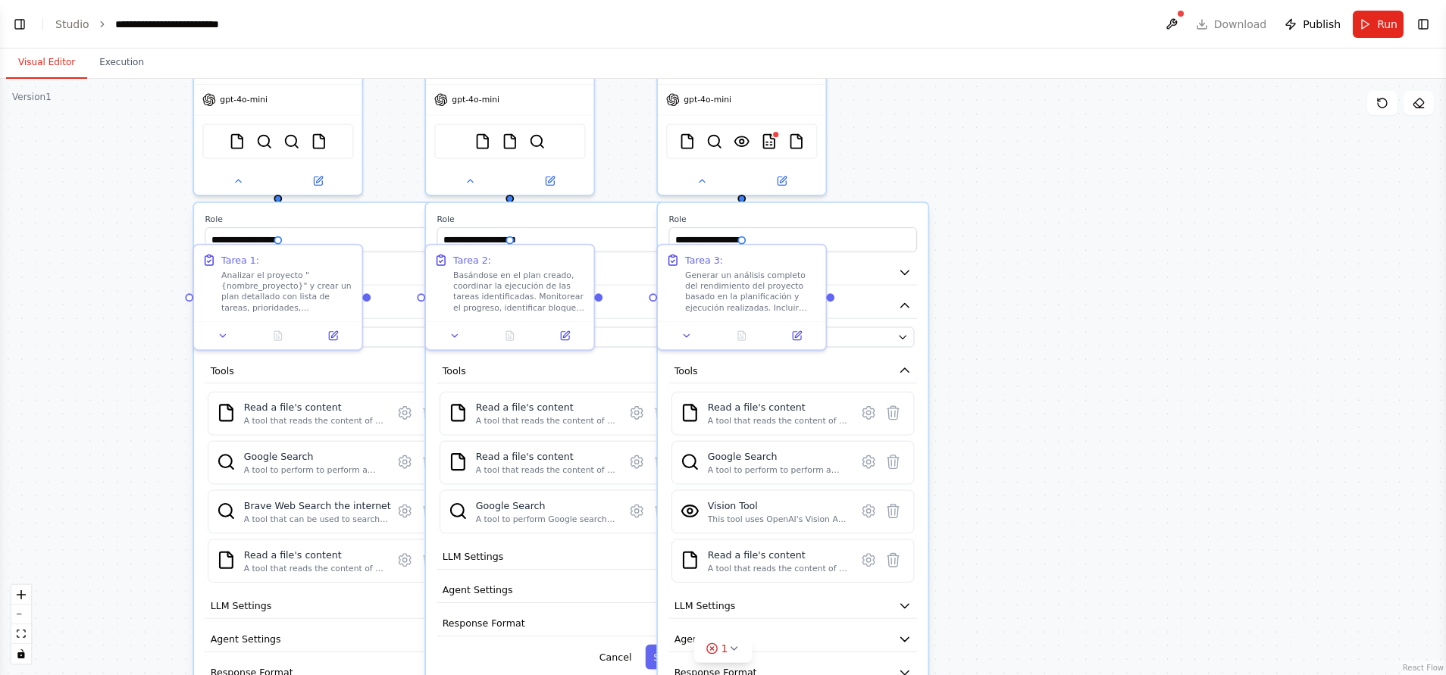
click at [963, 365] on div ".deletable-edge-delete-btn { width: 20px; height: 20px; border: 0px solid #ffff…" at bounding box center [723, 377] width 1446 height 597
click at [963, 430] on div ".deletable-edge-delete-btn { width: 20px; height: 20px; border: 0px solid #ffff…" at bounding box center [723, 377] width 1446 height 597
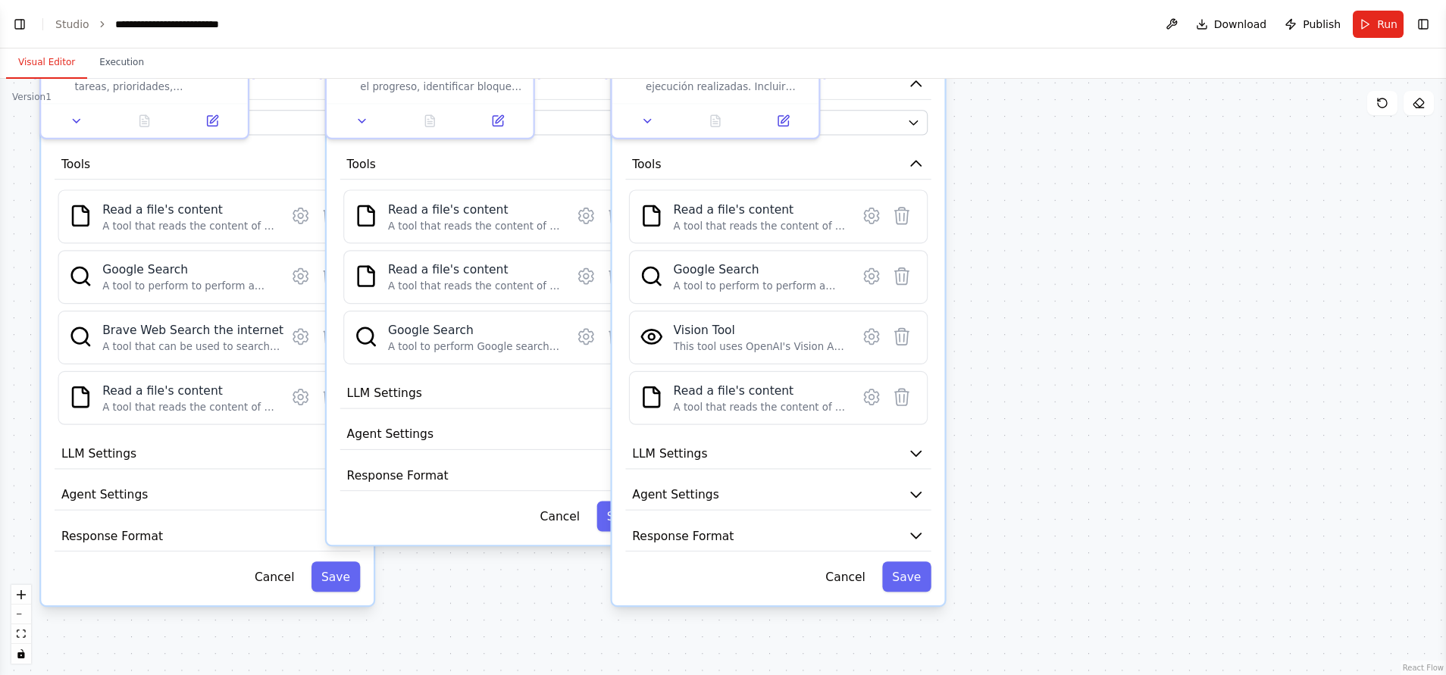
drag, startPoint x: 1034, startPoint y: 497, endPoint x: 1102, endPoint y: 264, distance: 243.2
click at [963, 264] on div ".deletable-edge-delete-btn { width: 20px; height: 20px; border: 0px solid #ffff…" at bounding box center [723, 377] width 1446 height 597
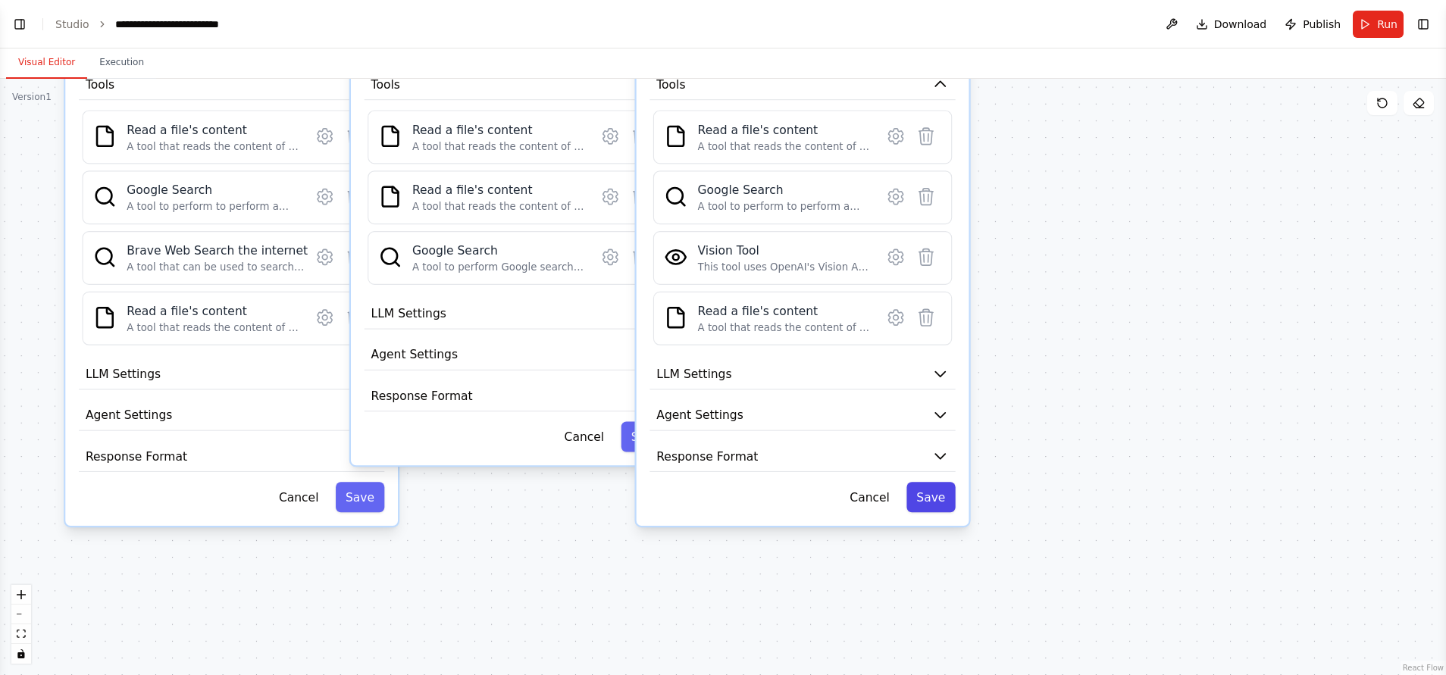
click at [944, 449] on button "Save" at bounding box center [931, 497] width 49 height 30
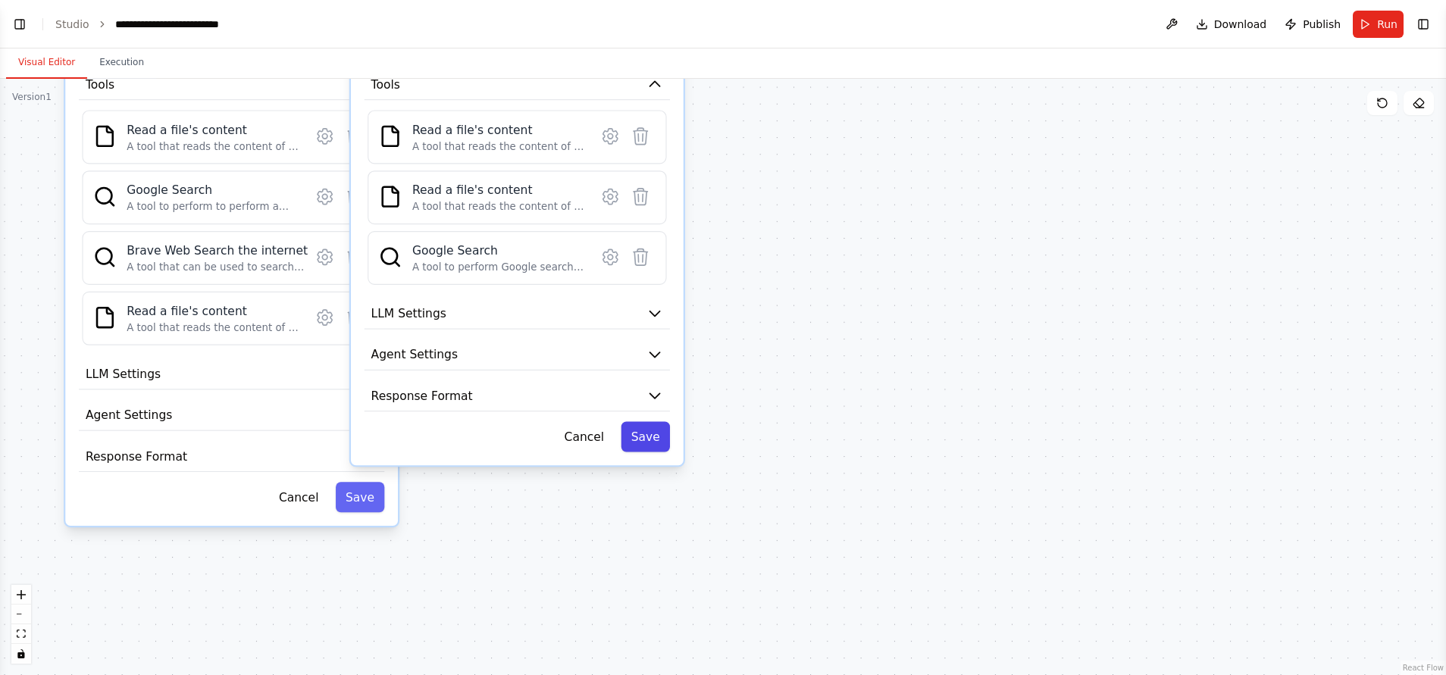
click at [644, 432] on button "Save" at bounding box center [645, 437] width 49 height 30
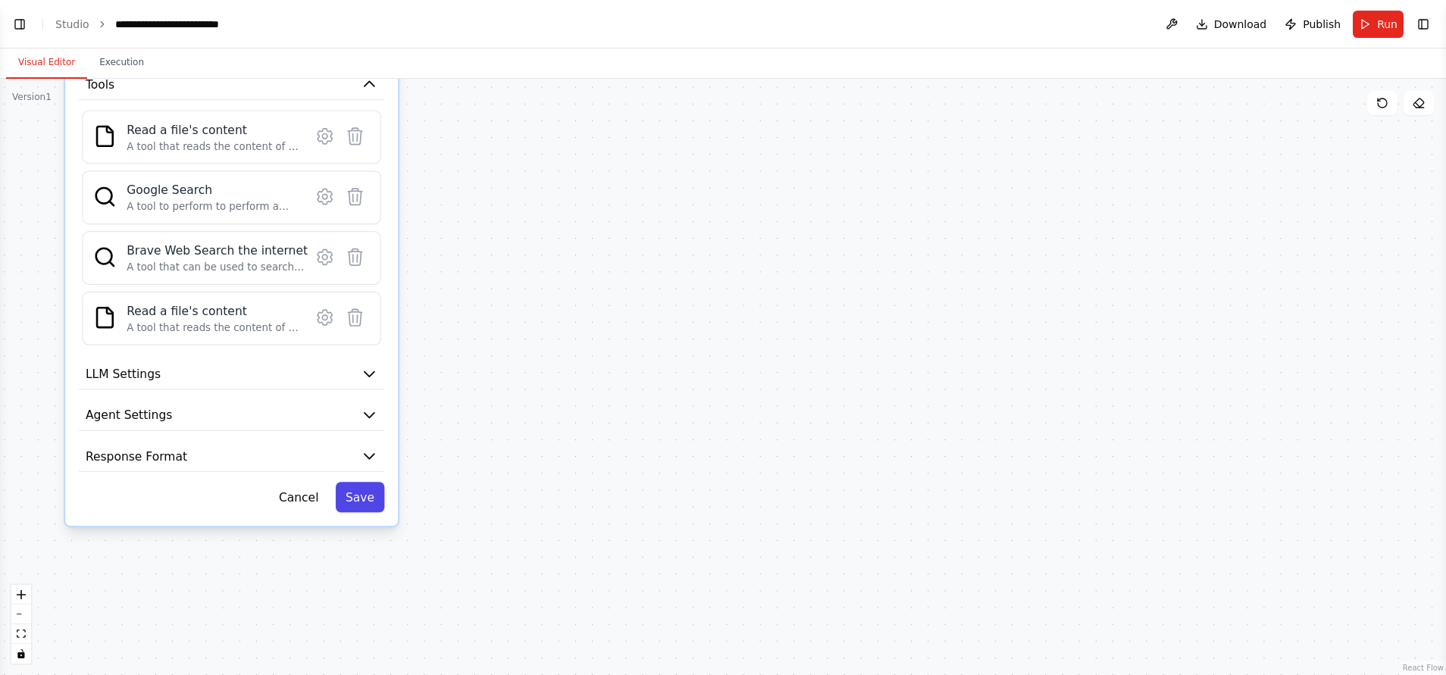
click at [361, 449] on button "Save" at bounding box center [360, 497] width 49 height 30
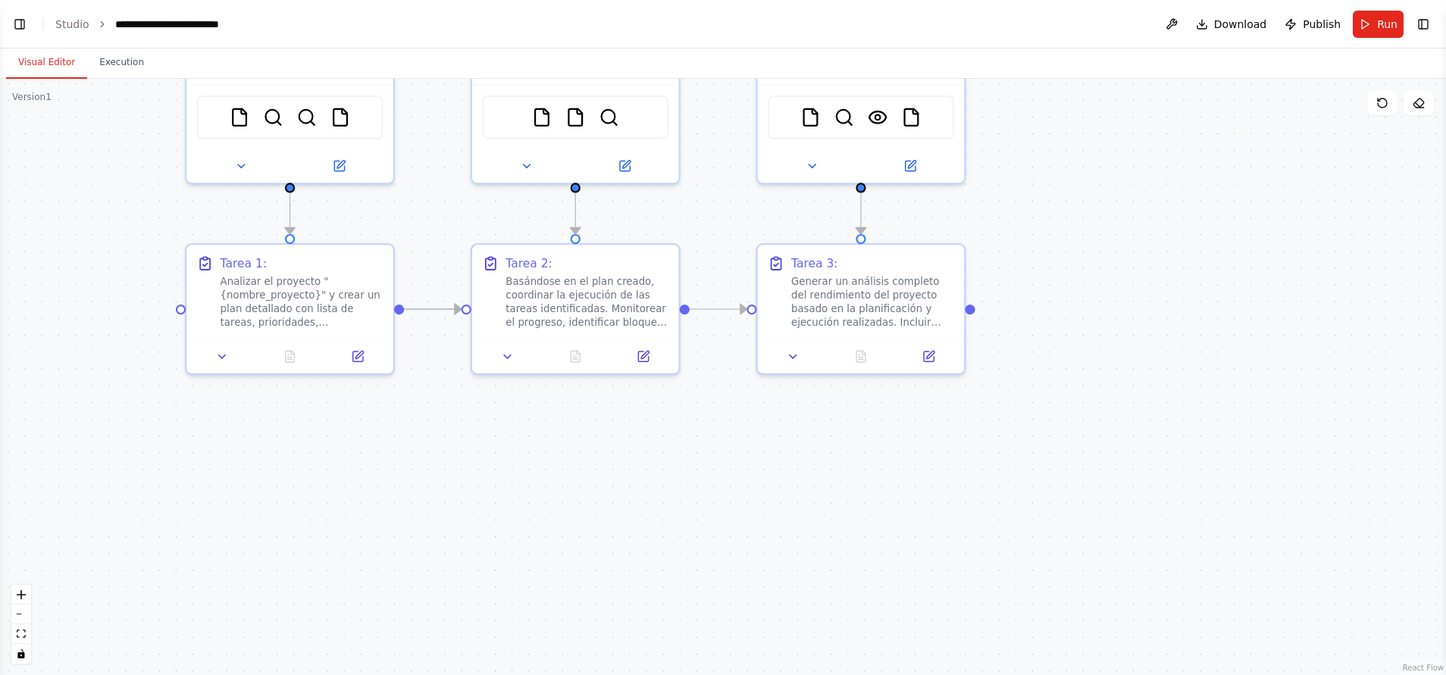
drag, startPoint x: 679, startPoint y: 349, endPoint x: 848, endPoint y: 734, distance: 419.8
click at [848, 449] on html "**********" at bounding box center [723, 337] width 1446 height 675
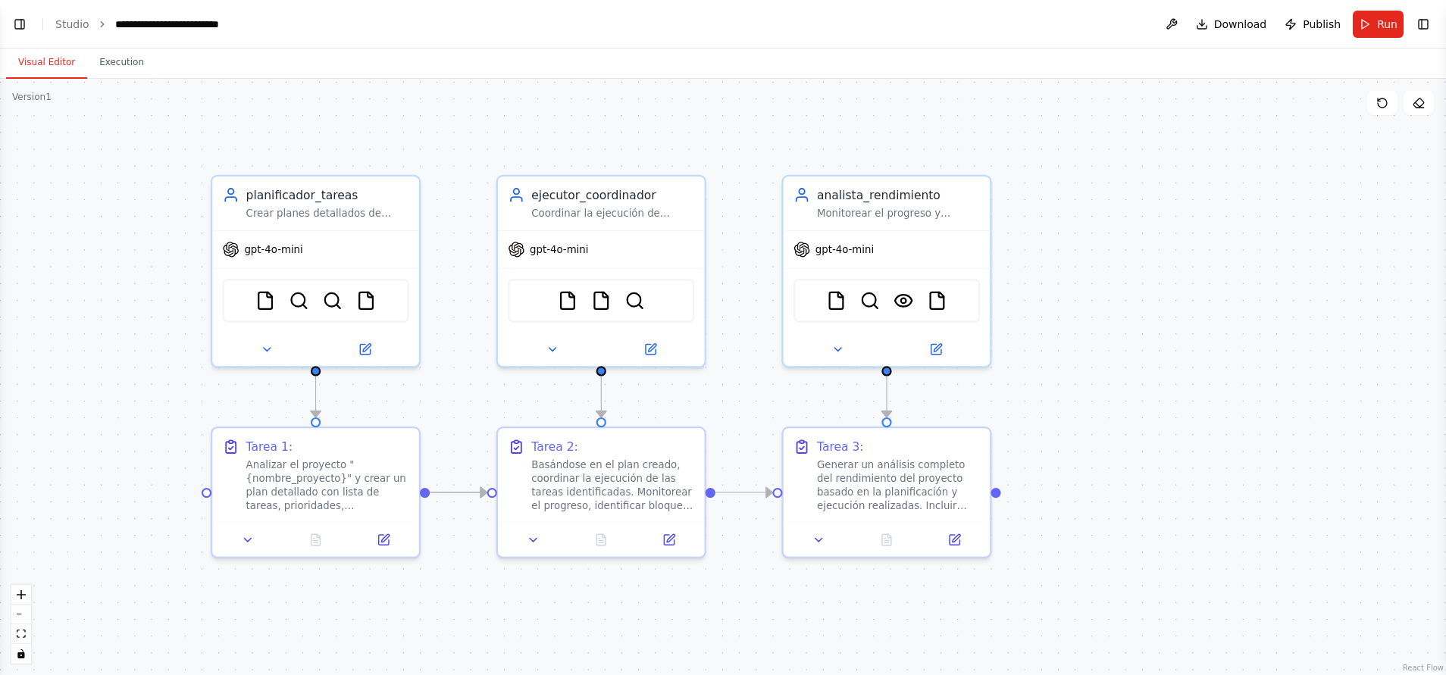
drag, startPoint x: 1164, startPoint y: 431, endPoint x: 1138, endPoint y: 553, distance: 125.6
click at [963, 449] on div ".deletable-edge-delete-btn { width: 20px; height: 20px; border: 0px solid #ffff…" at bounding box center [723, 377] width 1446 height 597
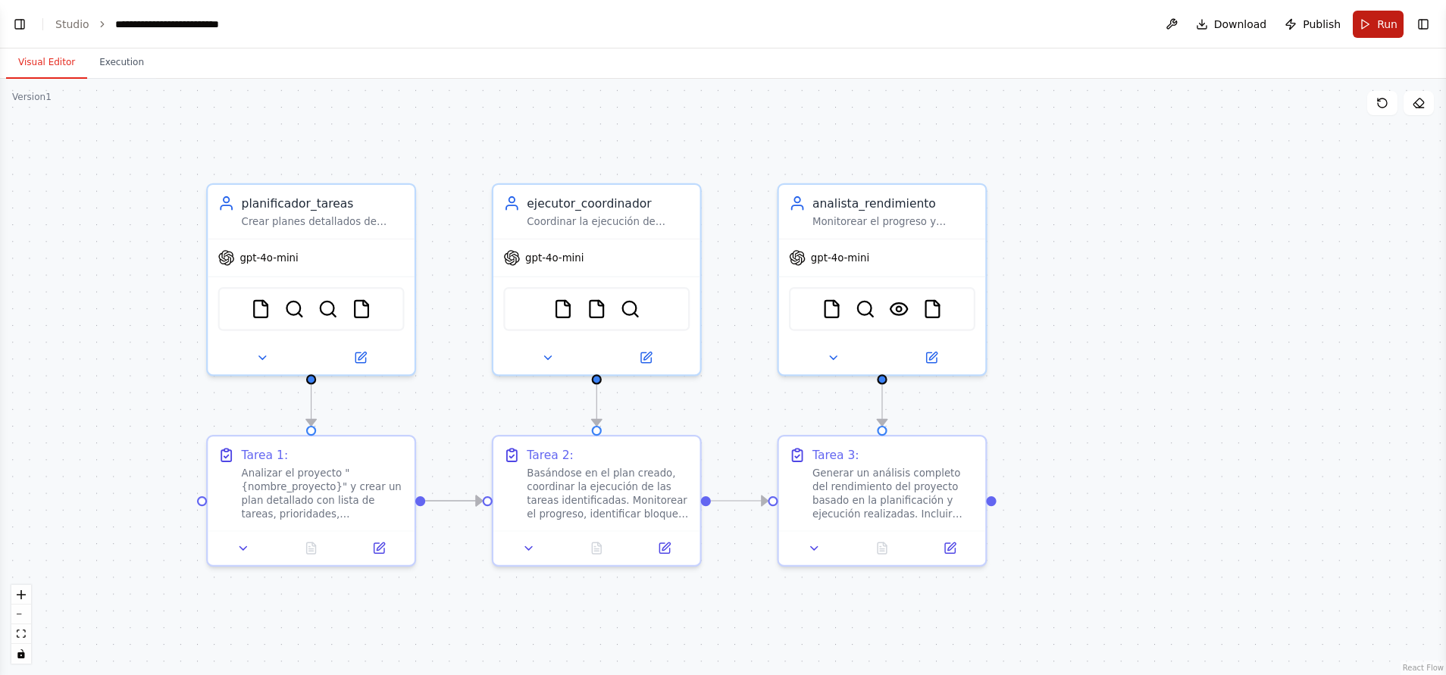
click at [963, 27] on span "Run" at bounding box center [1387, 24] width 20 height 15
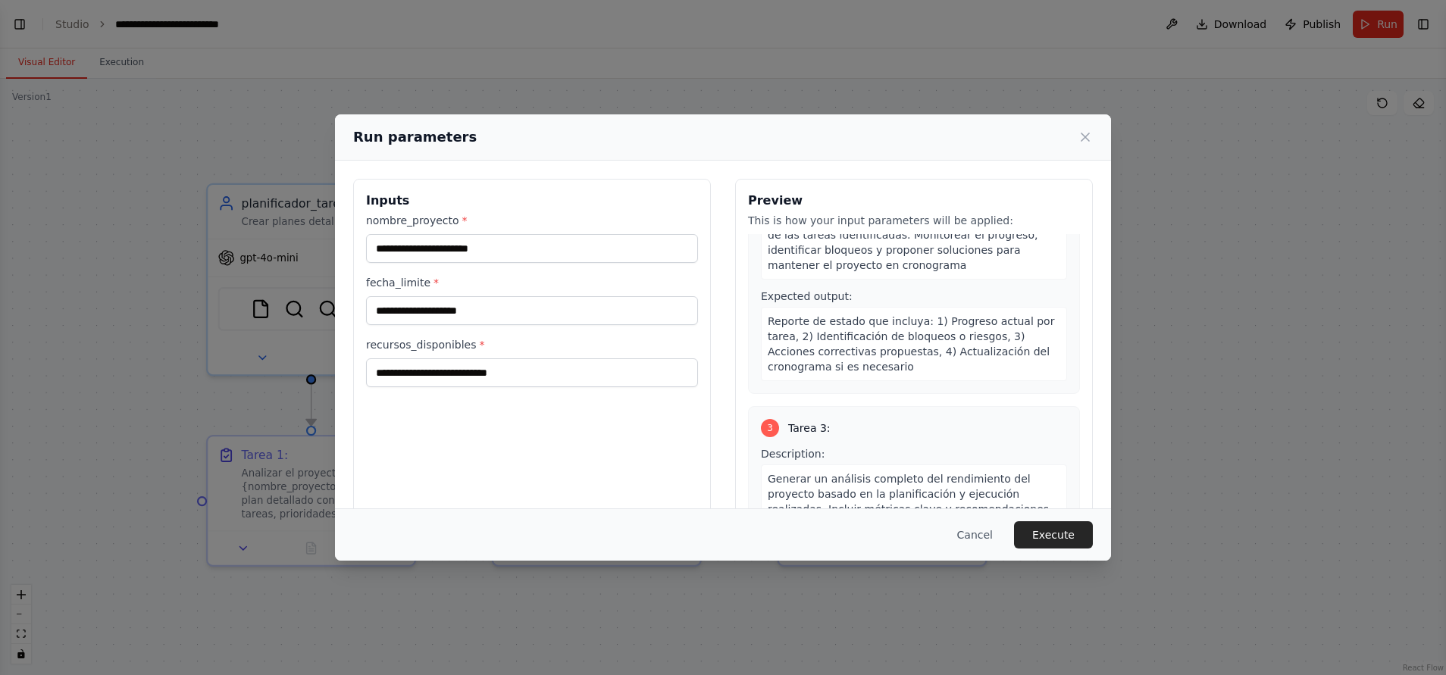
scroll to position [520, 0]
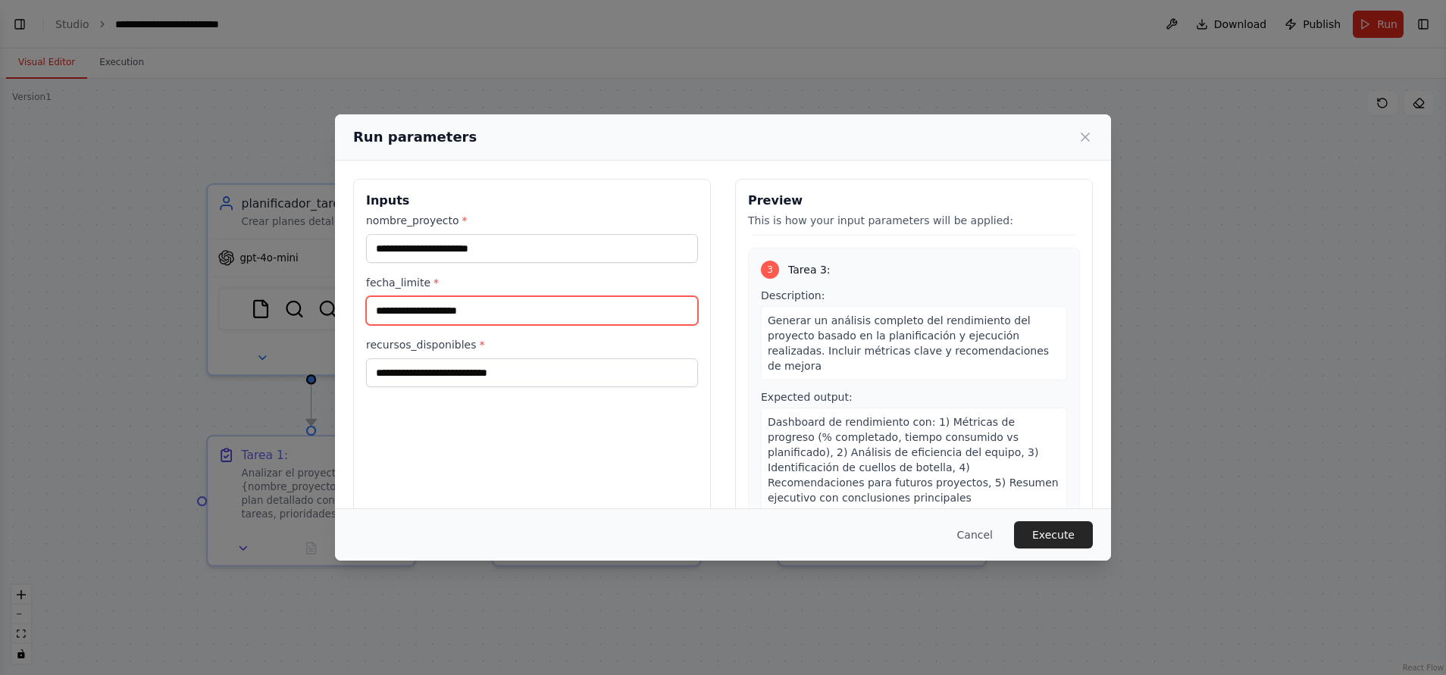
click at [452, 314] on input "fecha_limite *" at bounding box center [532, 310] width 332 height 29
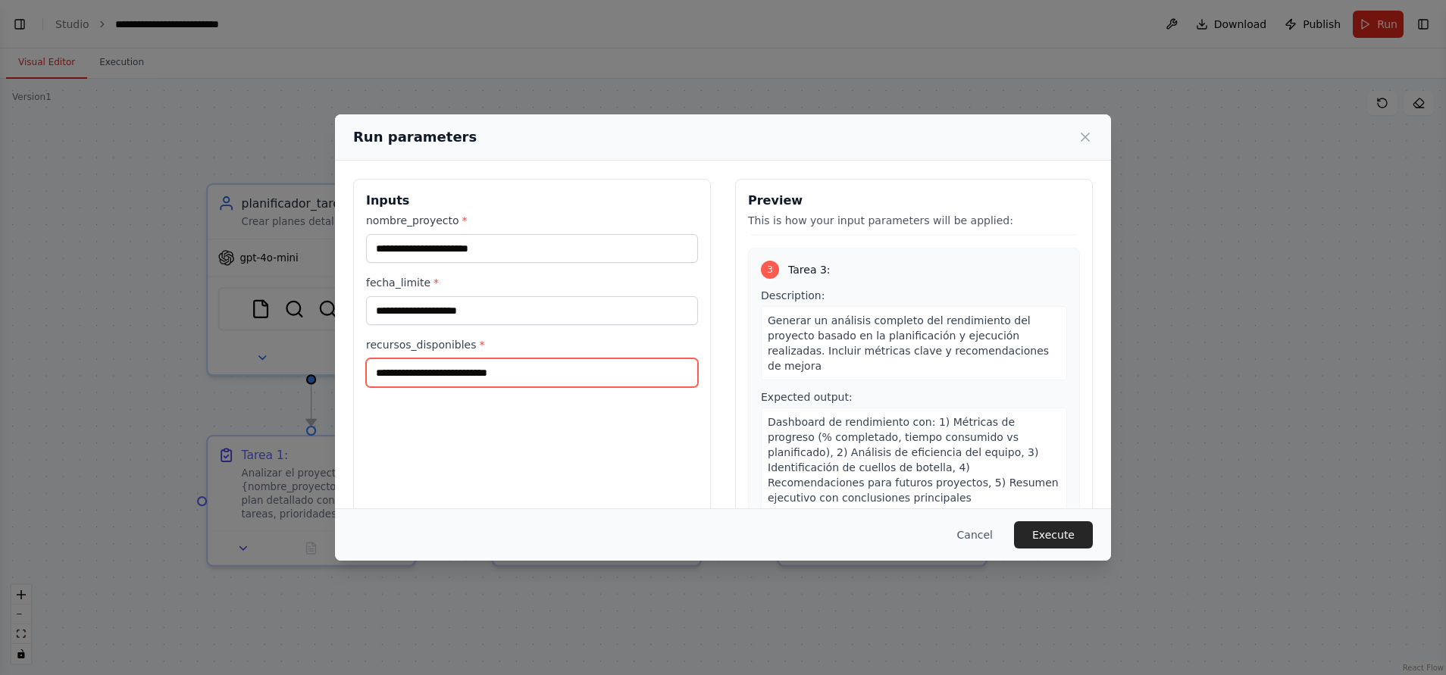
click at [461, 370] on input "recursos_disponibles *" at bounding box center [532, 373] width 332 height 29
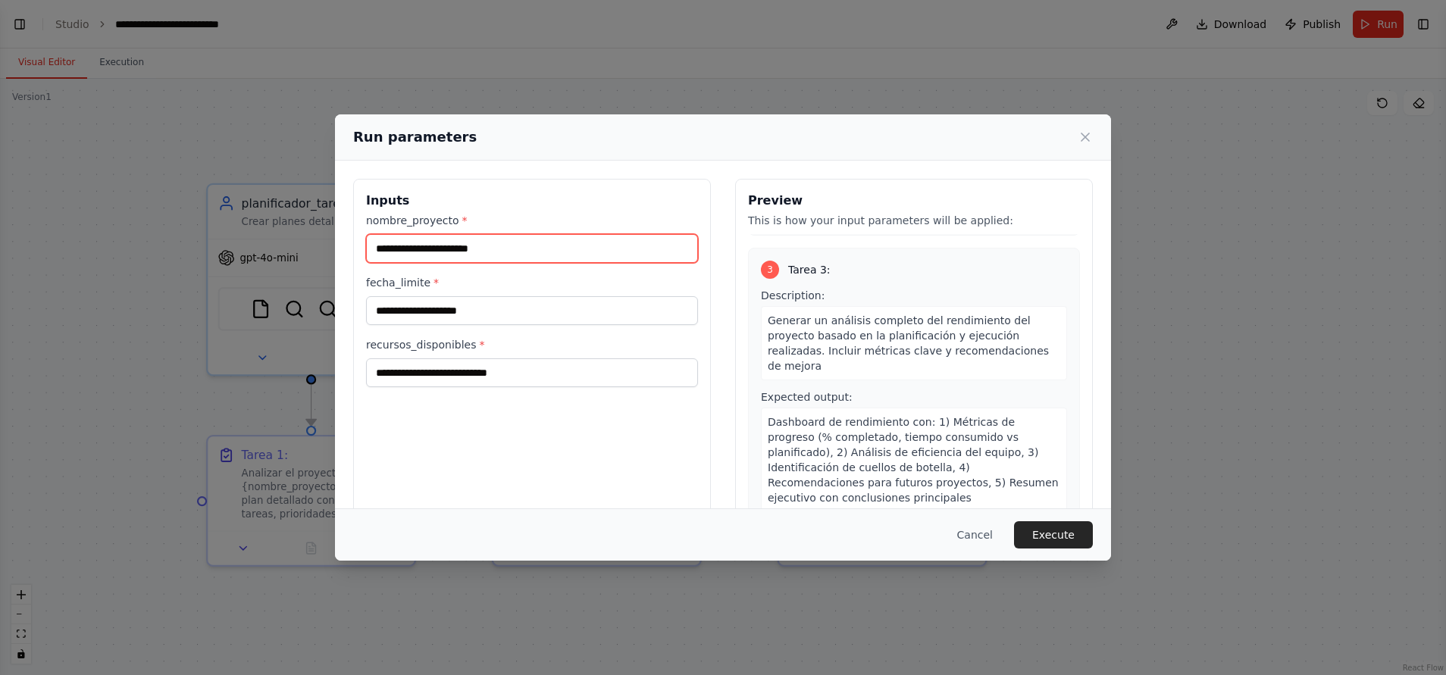
click at [480, 250] on input "nombre_proyecto *" at bounding box center [532, 248] width 332 height 29
drag, startPoint x: 528, startPoint y: 236, endPoint x: 287, endPoint y: 236, distance: 241.8
click at [287, 236] on div "Run parameters Inputs nombre_proyecto * fecha_limite * recursos_disponibles * P…" at bounding box center [723, 337] width 1446 height 675
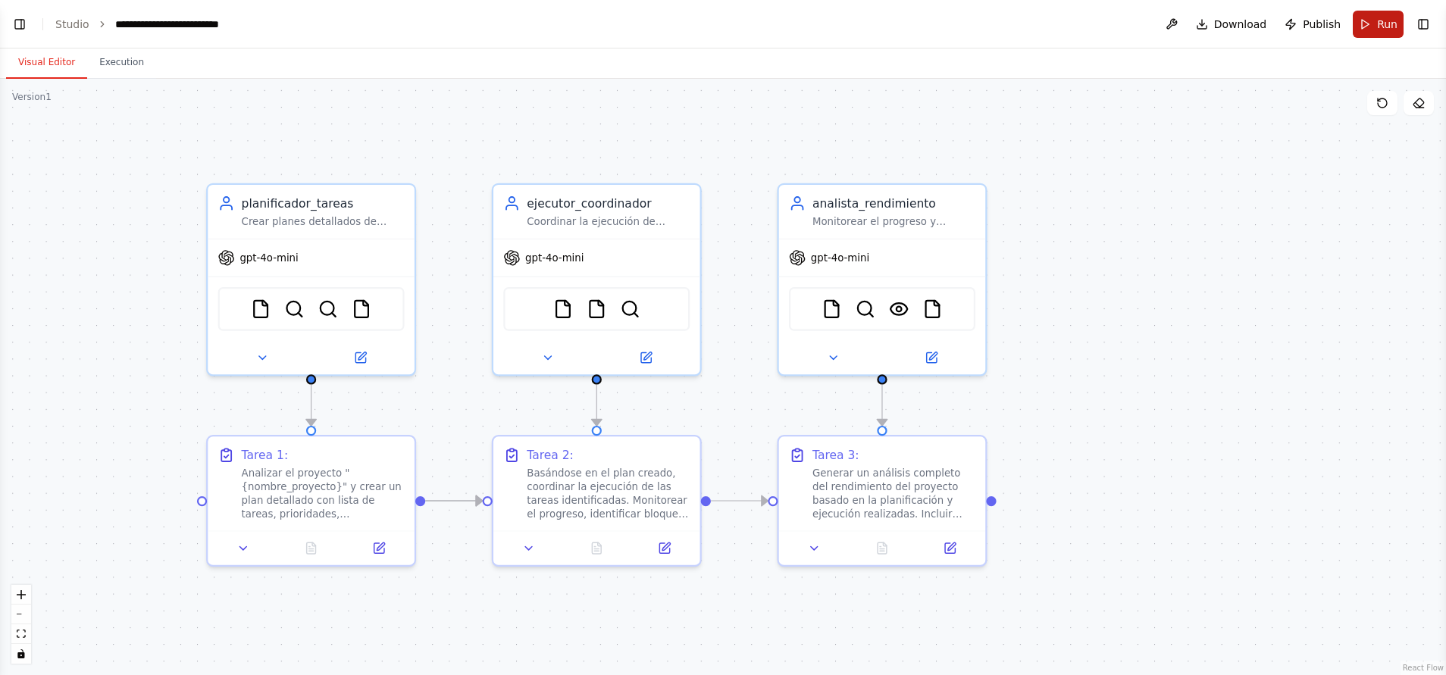
click at [963, 26] on span "Run" at bounding box center [1387, 24] width 20 height 15
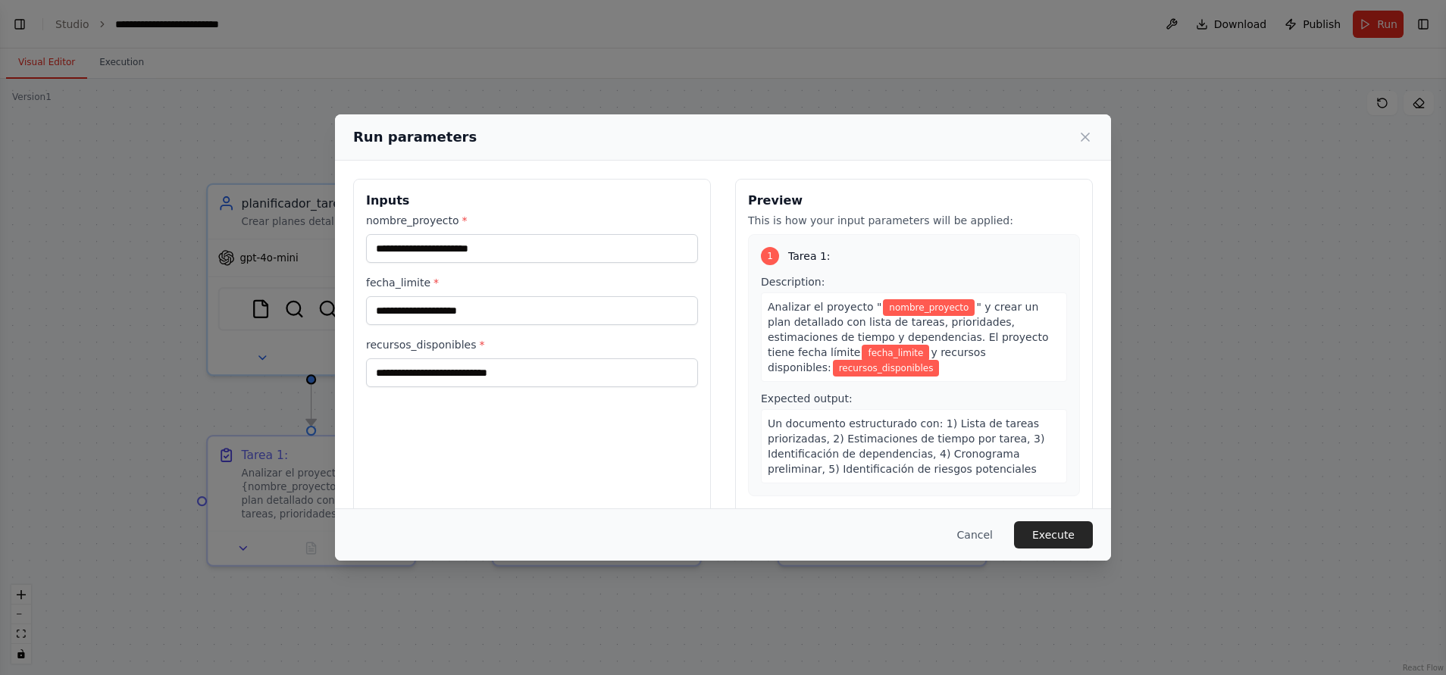
click at [963, 20] on div "Run parameters Inputs nombre_proyecto * fecha_limite * recursos_disponibles * P…" at bounding box center [723, 337] width 1446 height 675
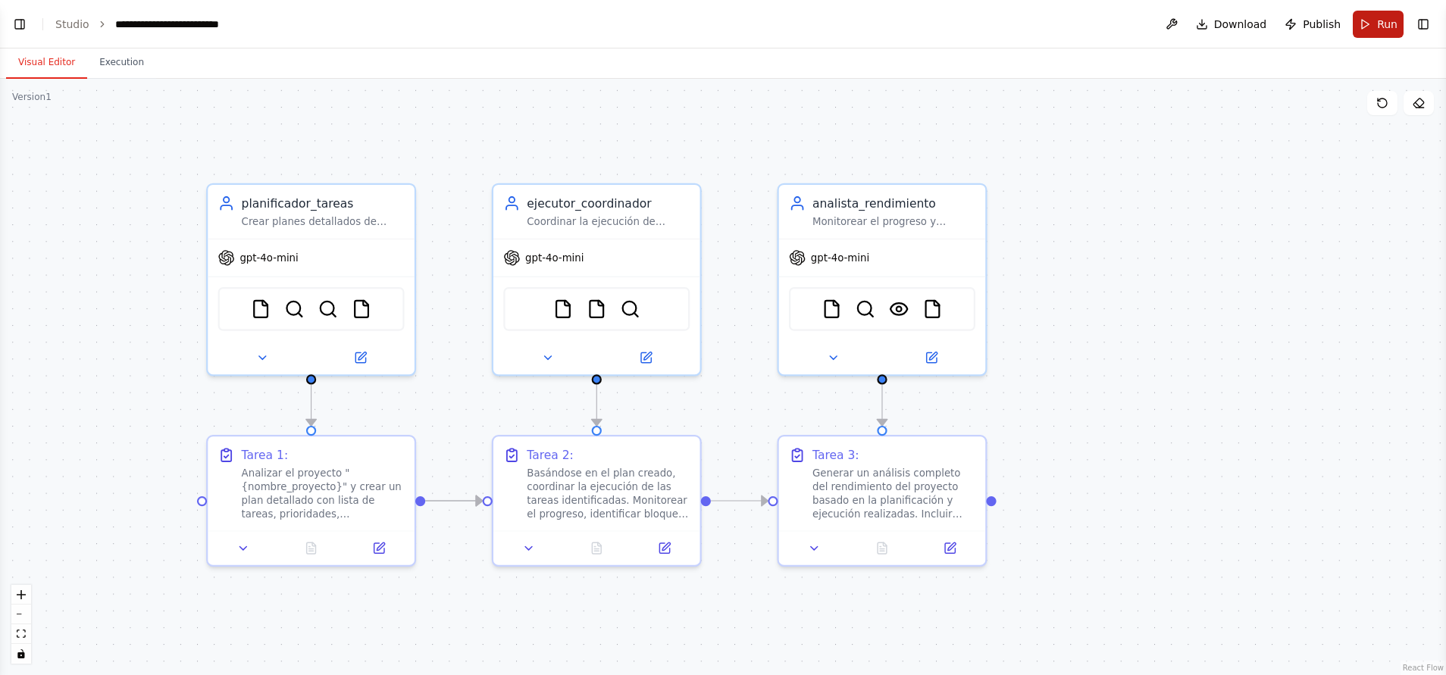
click at [963, 15] on button "Run" at bounding box center [1378, 24] width 51 height 27
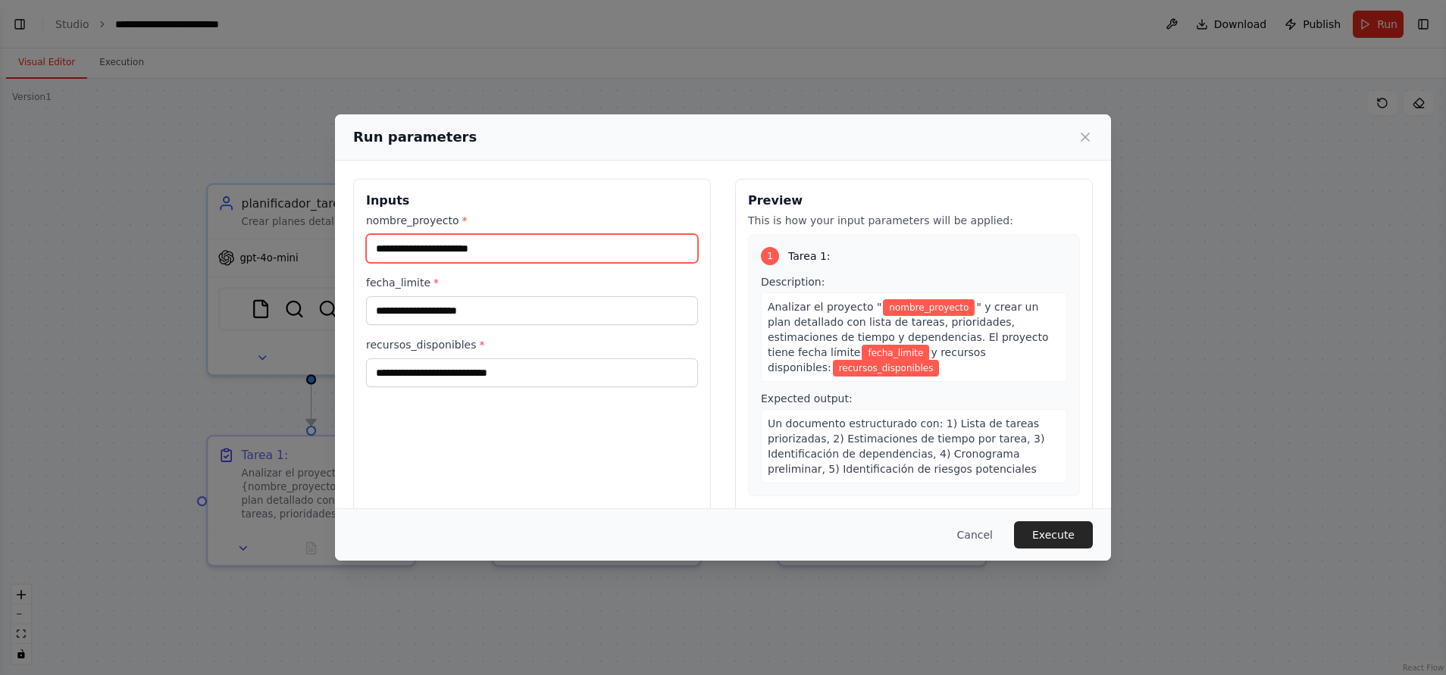
click at [484, 246] on input "nombre_proyecto *" at bounding box center [532, 248] width 332 height 29
paste input "**********"
type input "**********"
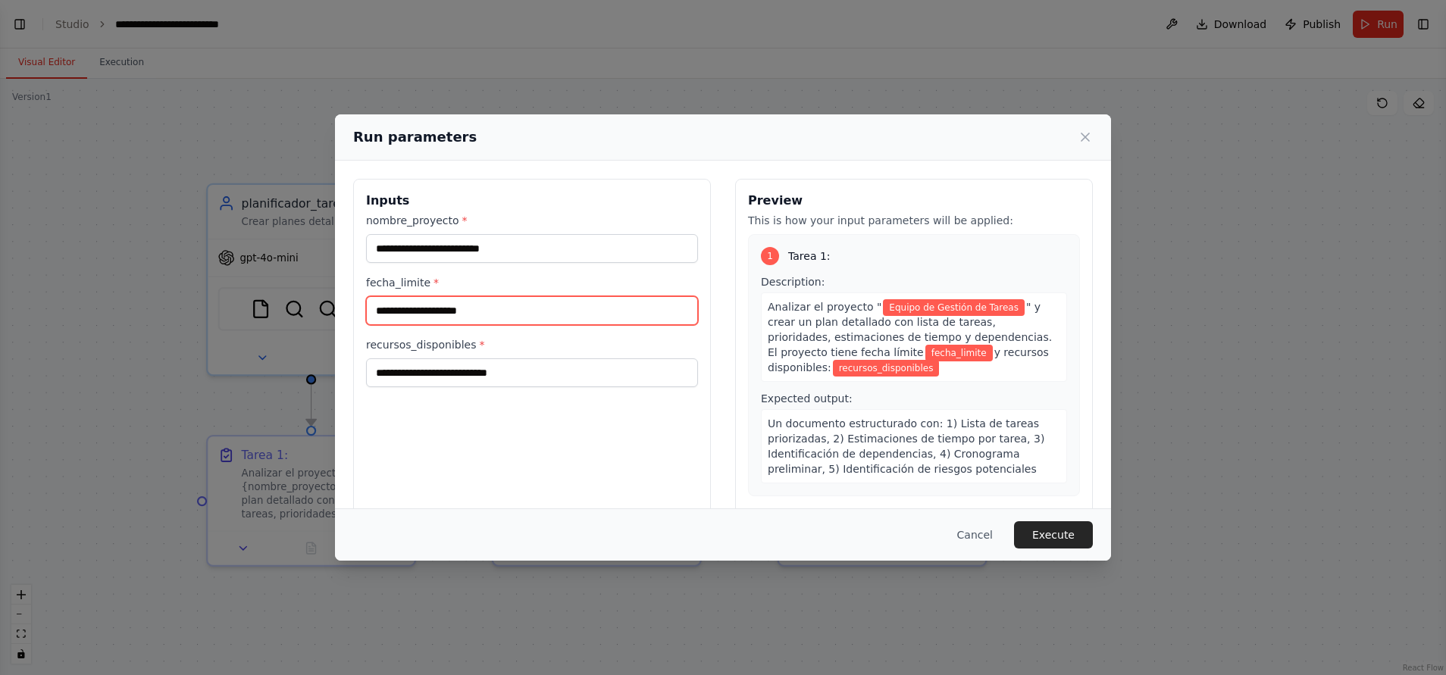
click at [540, 302] on input "fecha_limite *" at bounding box center [532, 310] width 332 height 29
paste input "**********"
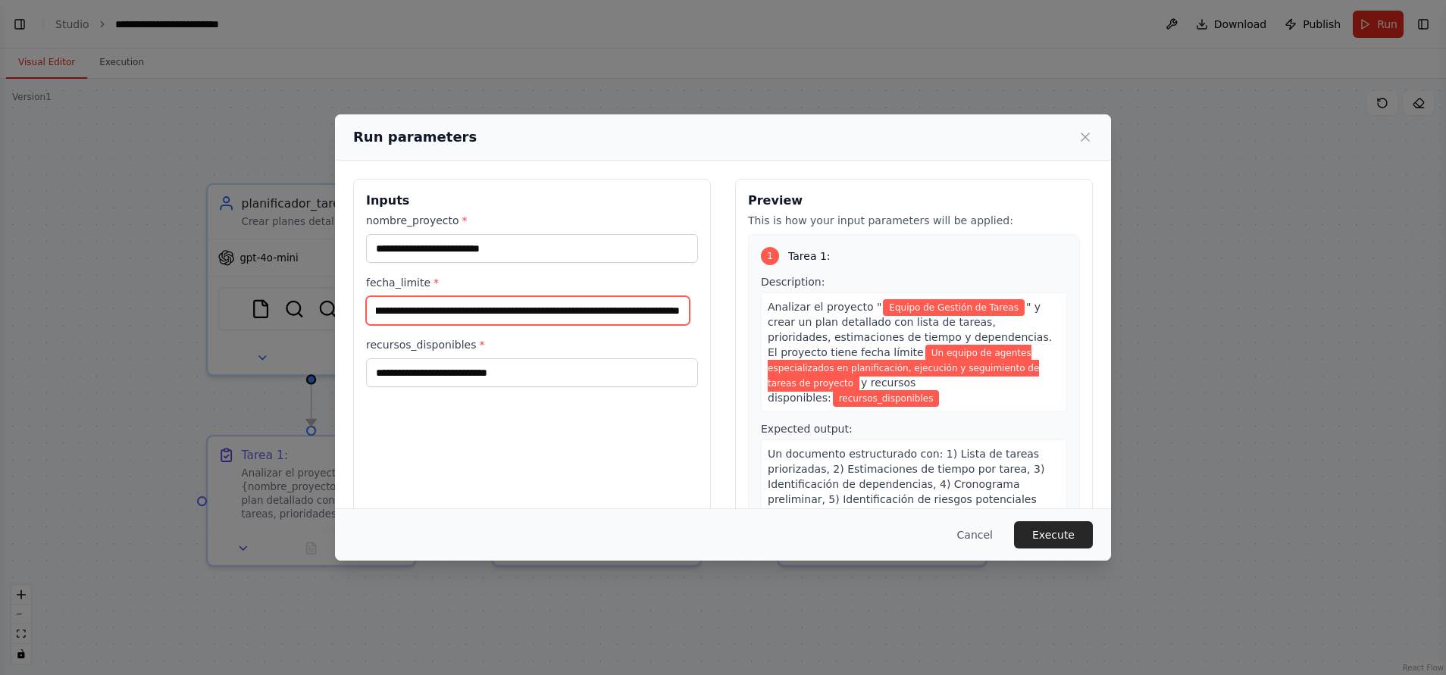
type input "**********"
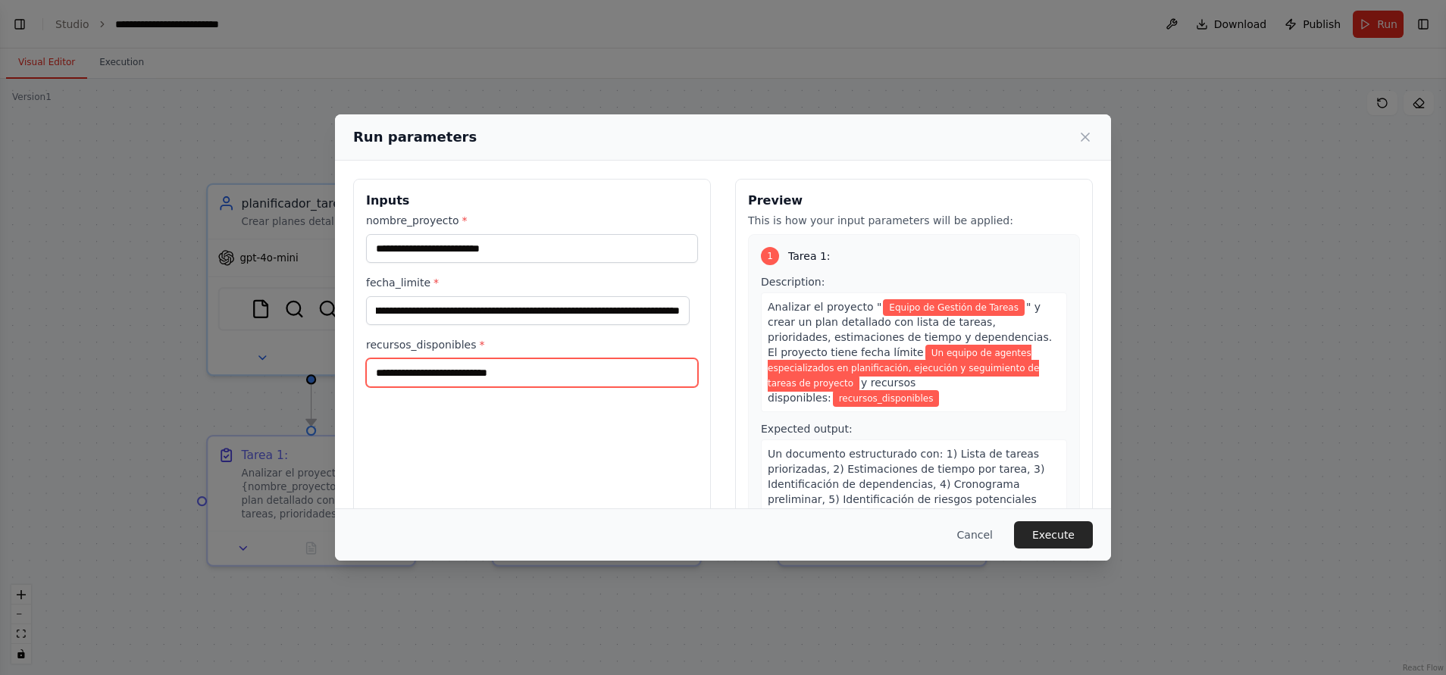
scroll to position [0, 0]
click at [618, 366] on input "recursos_disponibles *" at bounding box center [532, 373] width 332 height 29
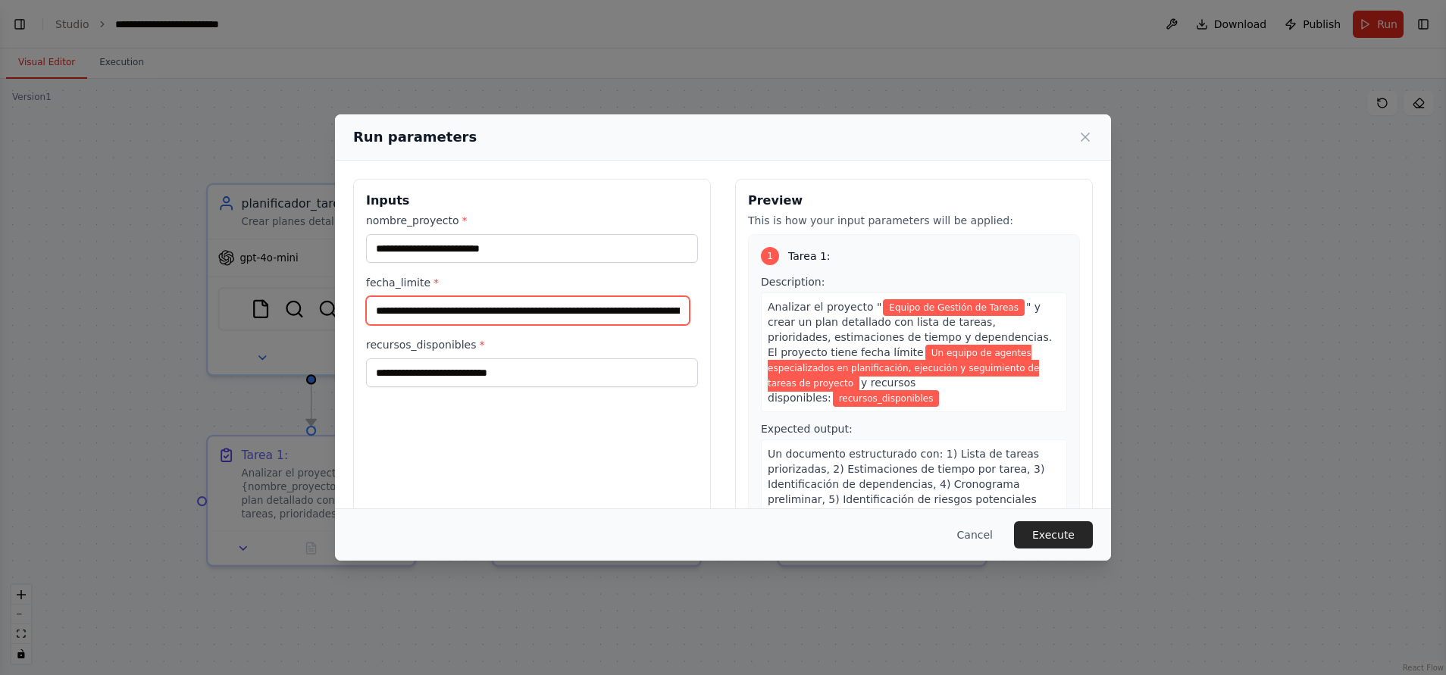
scroll to position [0, 169]
drag, startPoint x: 374, startPoint y: 308, endPoint x: 833, endPoint y: 303, distance: 459.4
click at [833, 303] on div "**********" at bounding box center [723, 358] width 740 height 359
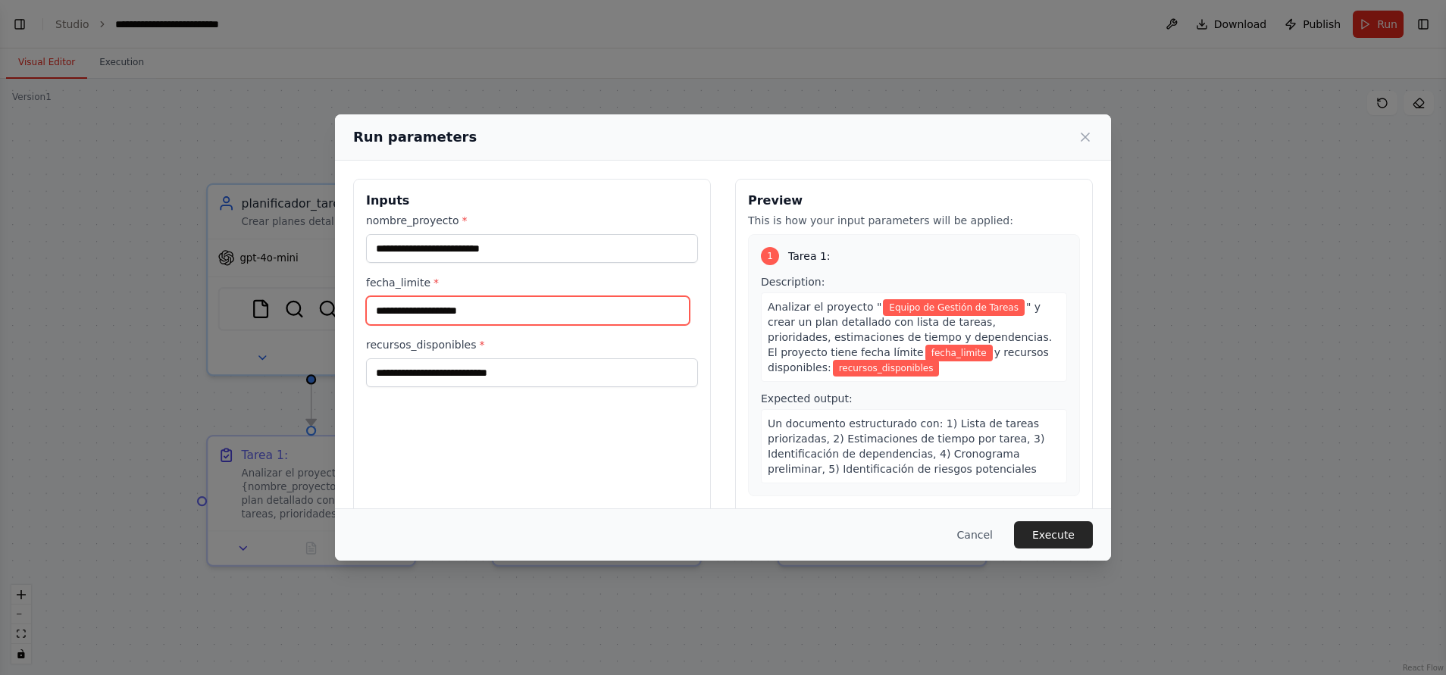
click at [491, 317] on input "fecha_limite *" at bounding box center [528, 310] width 324 height 29
paste input "**********"
type input "**********"
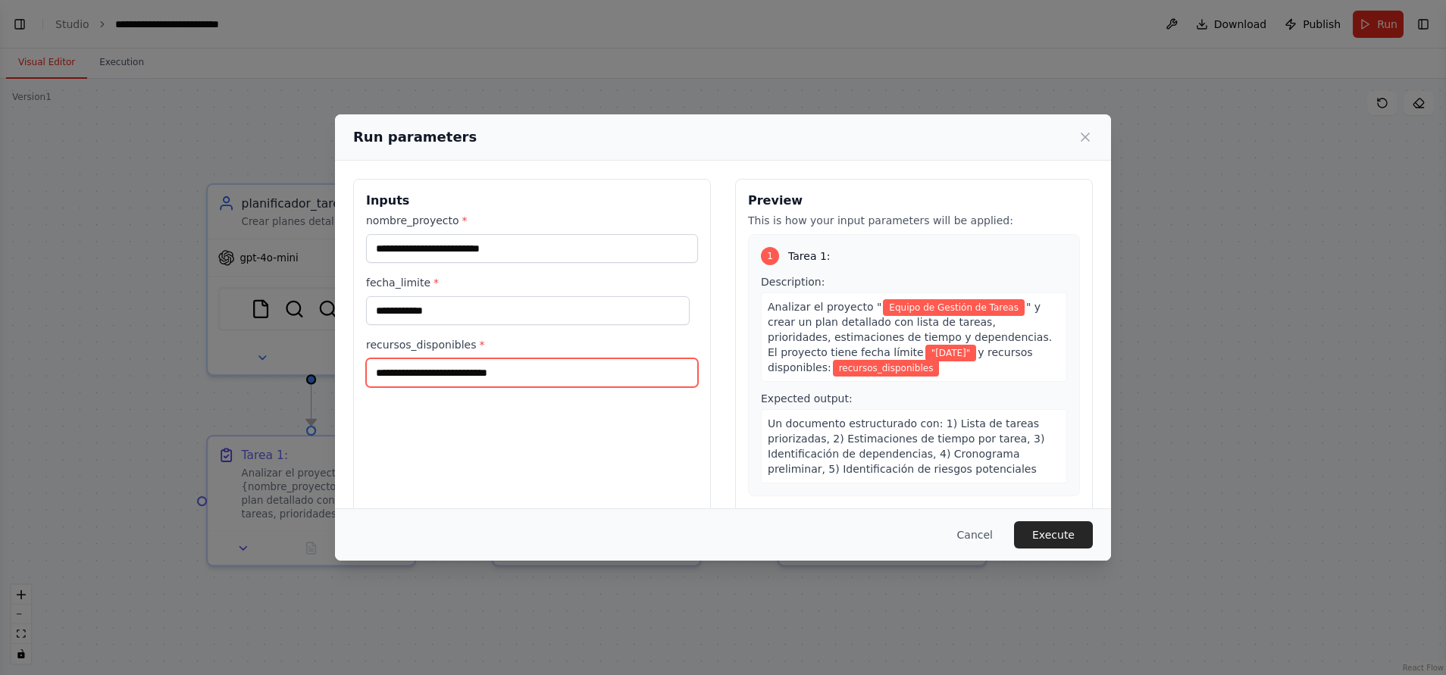
click at [627, 380] on input "recursos_disponibles *" at bounding box center [532, 373] width 332 height 29
paste input "**********"
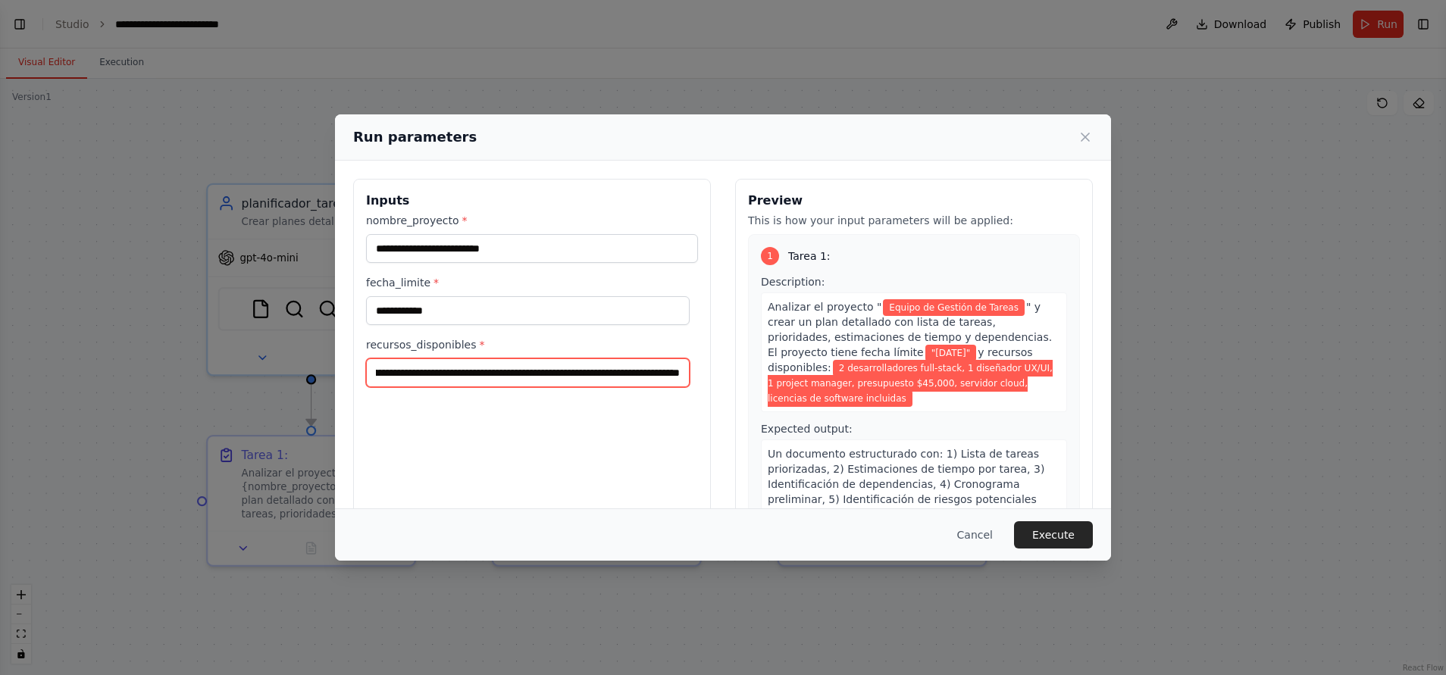
type input "**********"
click at [631, 416] on div "**********" at bounding box center [532, 358] width 358 height 359
click at [963, 449] on button "Execute" at bounding box center [1053, 534] width 79 height 27
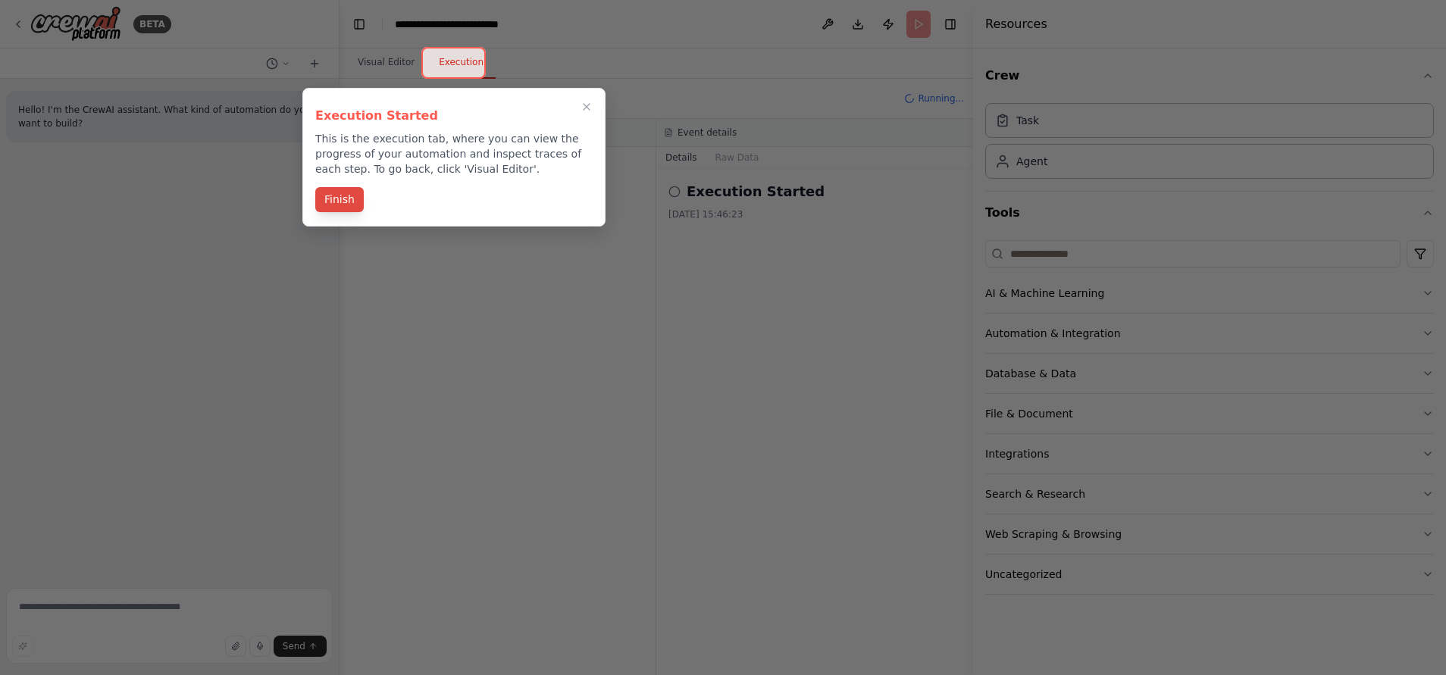
click at [349, 192] on button "Finish" at bounding box center [339, 199] width 49 height 25
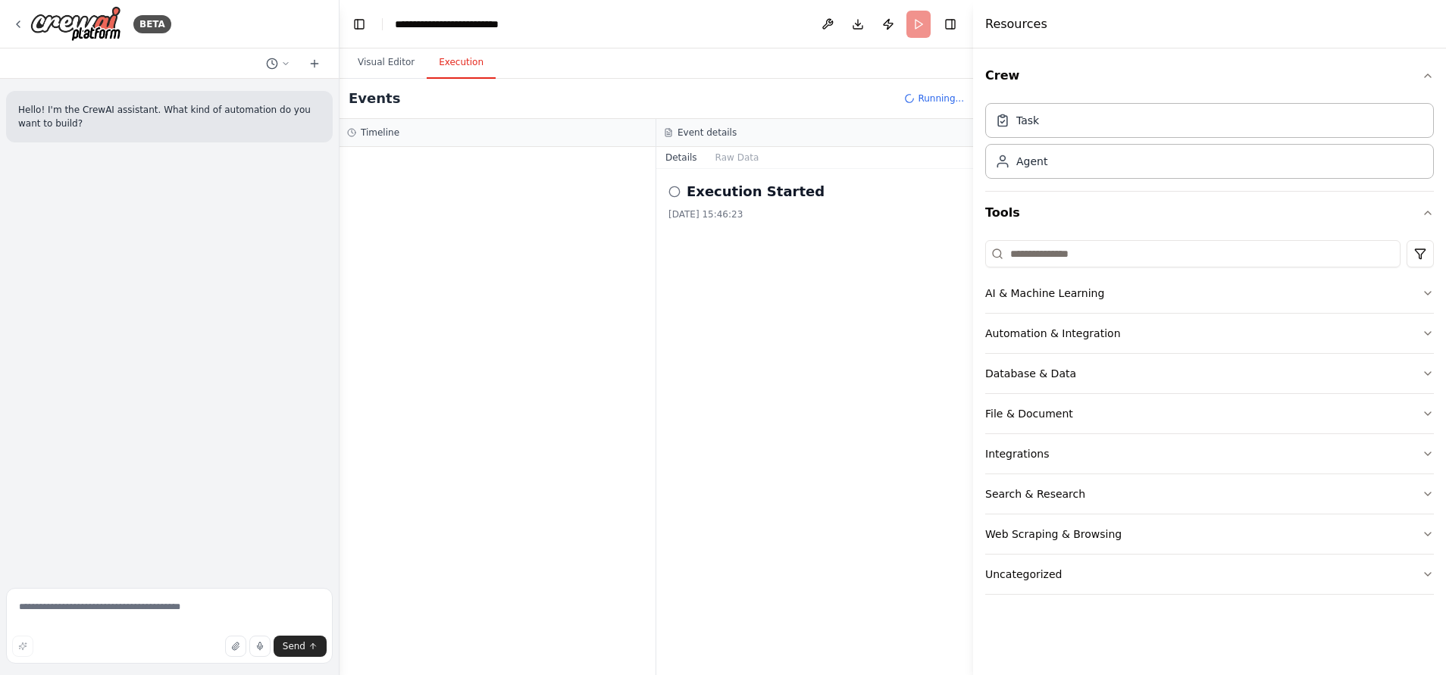
click at [678, 193] on icon at bounding box center [675, 192] width 12 height 12
click at [963, 36] on div "Resources" at bounding box center [1209, 24] width 473 height 49
click at [952, 33] on button "Toggle Right Sidebar" at bounding box center [950, 24] width 21 height 21
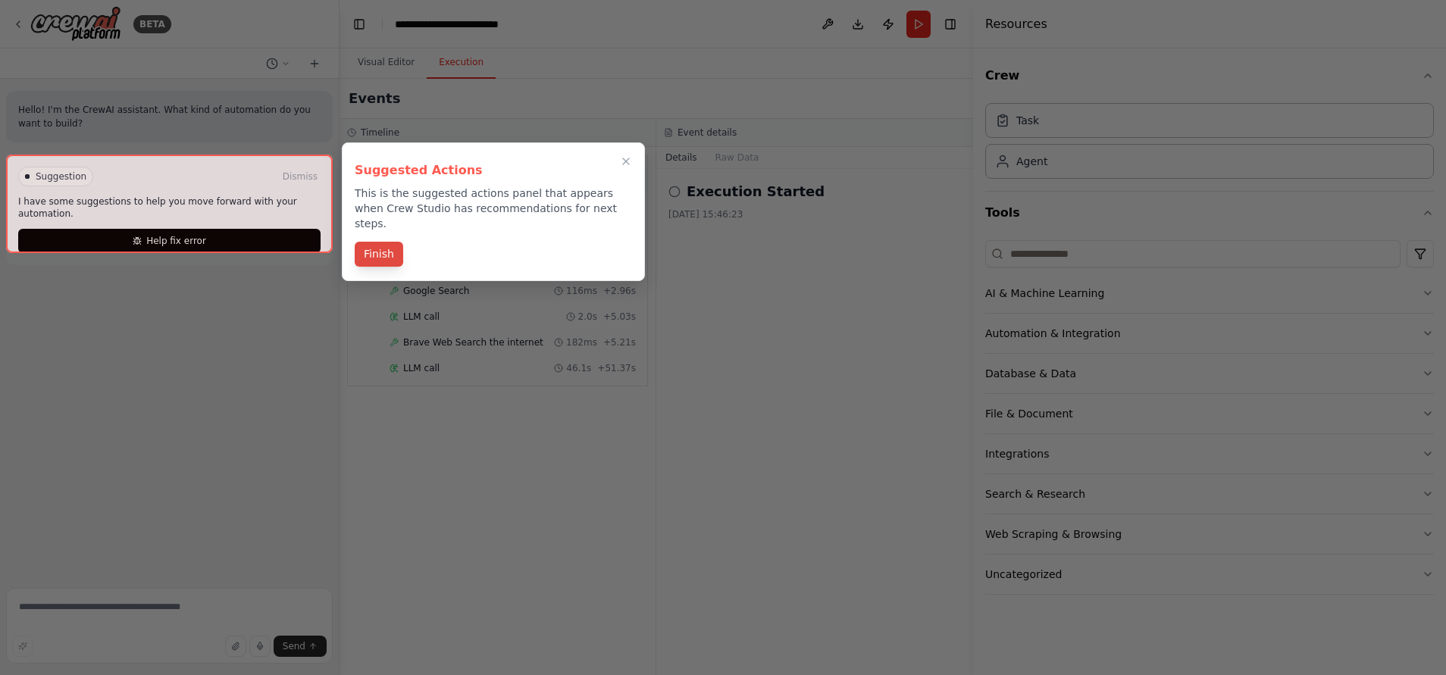
click at [358, 242] on button "Finish" at bounding box center [379, 254] width 49 height 25
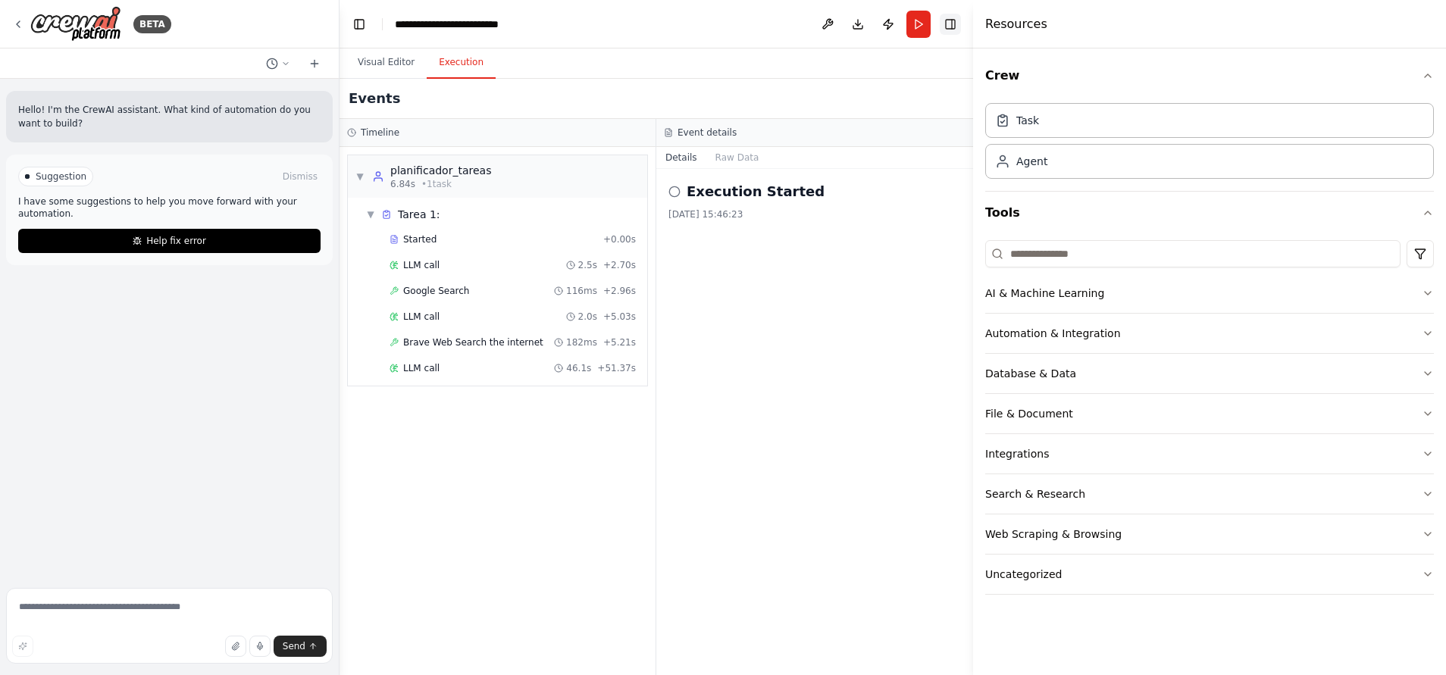
click at [960, 23] on button "Toggle Right Sidebar" at bounding box center [950, 24] width 21 height 21
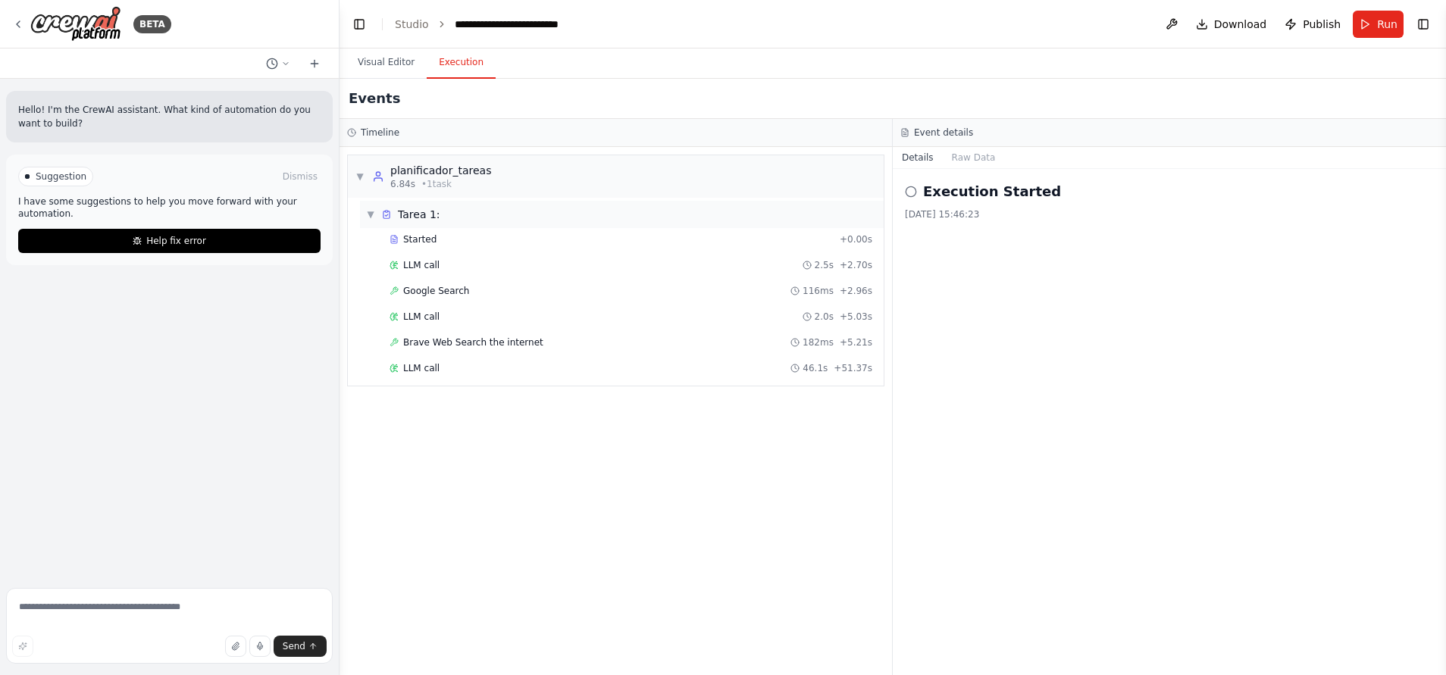
click at [372, 213] on span "▼" at bounding box center [370, 214] width 9 height 12
click at [372, 213] on span "▶" at bounding box center [370, 214] width 9 height 12
click at [248, 229] on button "Help fix error" at bounding box center [169, 241] width 302 height 24
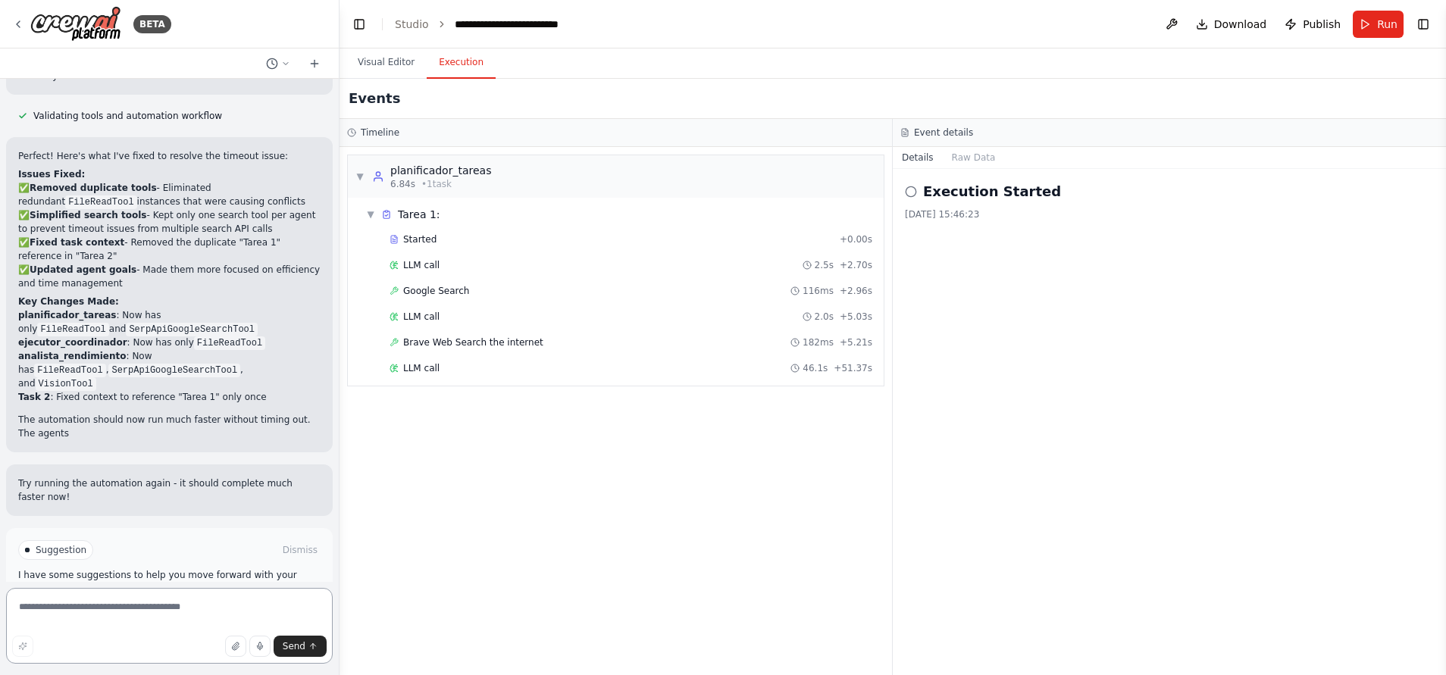
scroll to position [842, 0]
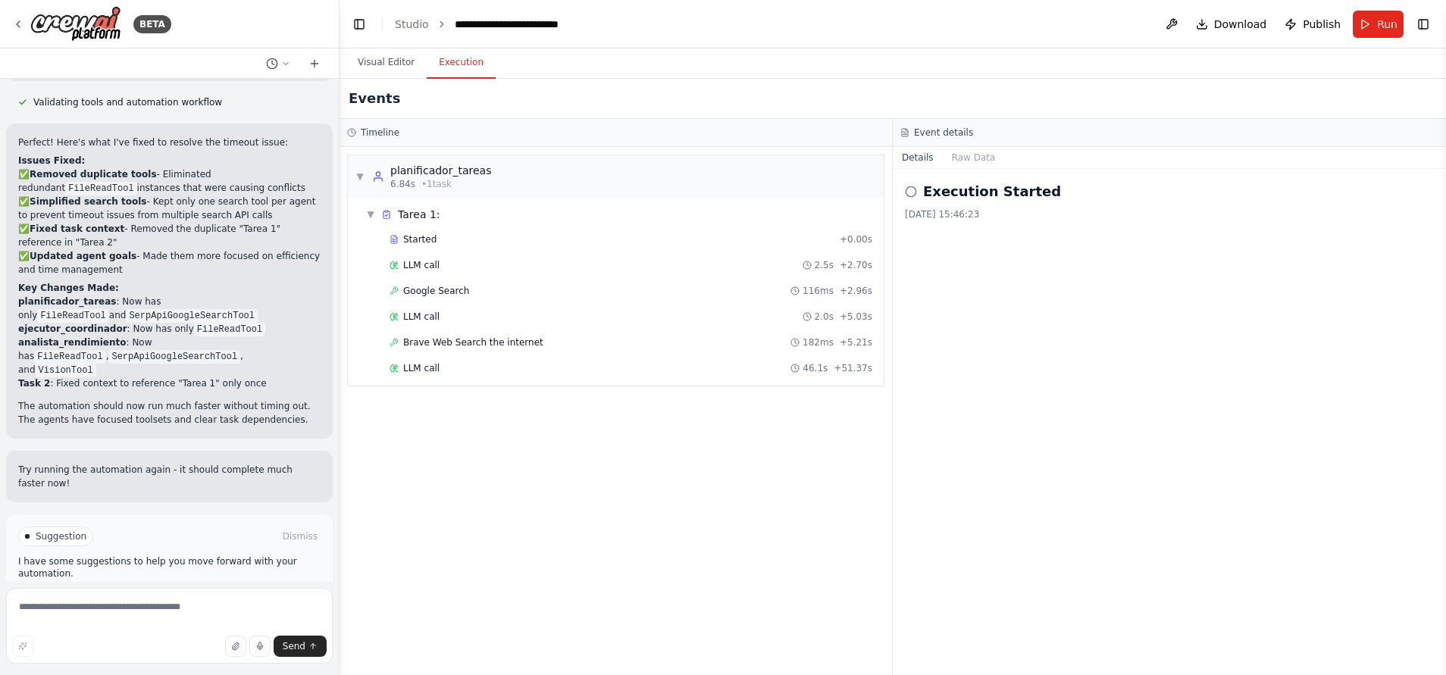
drag, startPoint x: 150, startPoint y: 546, endPoint x: 146, endPoint y: 531, distance: 15.8
click at [150, 449] on span "Run Automation" at bounding box center [176, 601] width 74 height 12
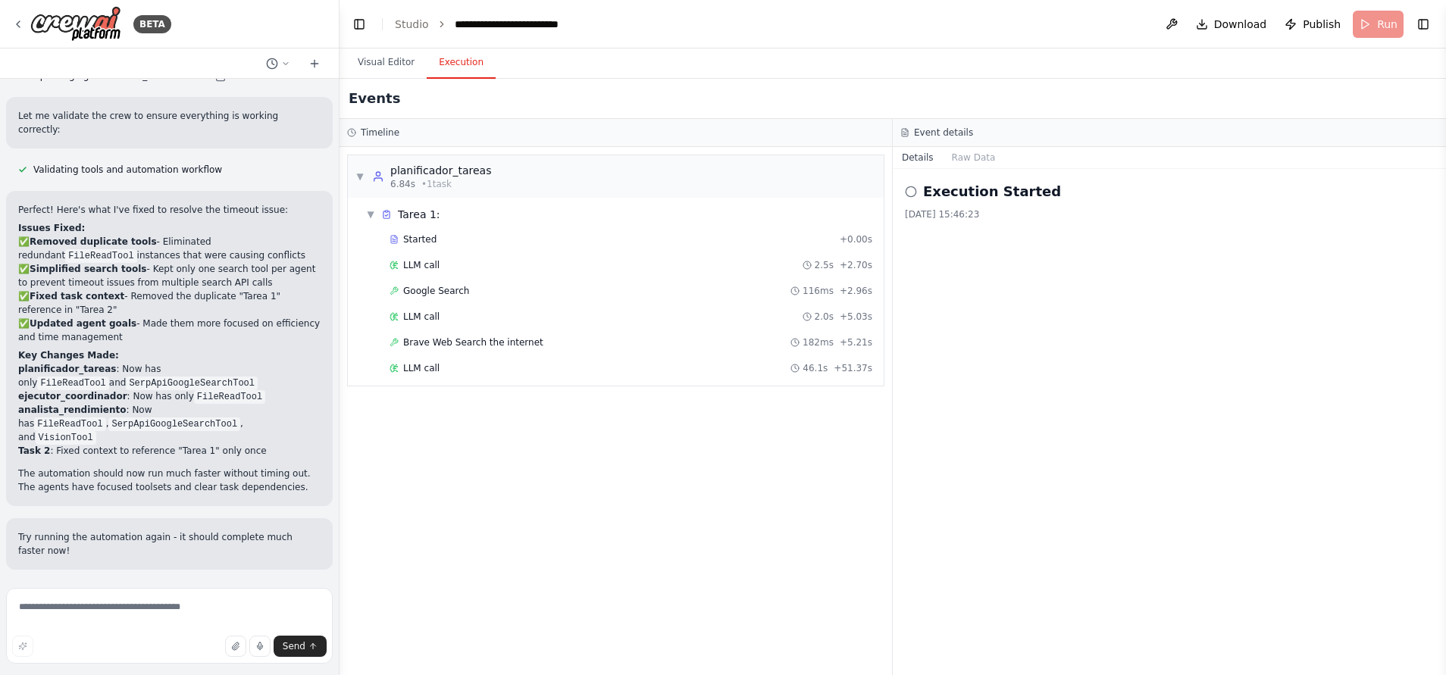
scroll to position [719, 0]
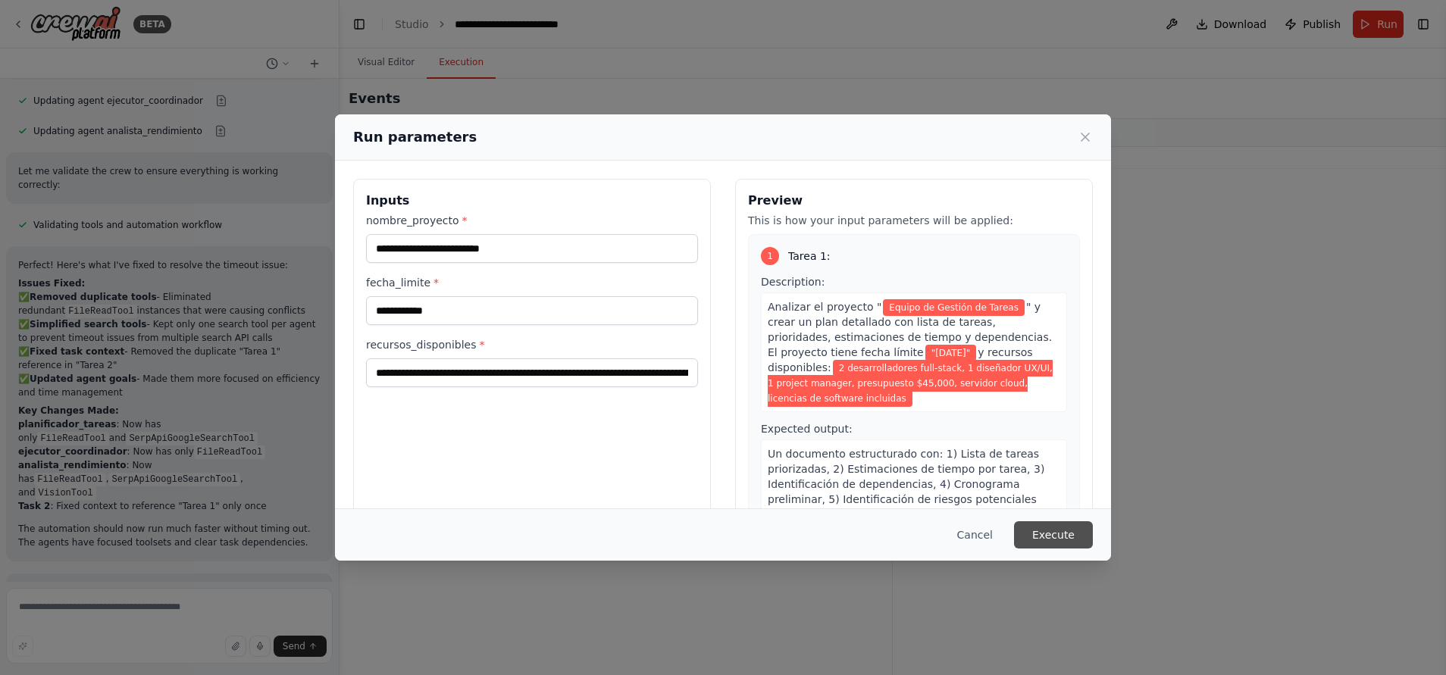
click at [963, 449] on button "Execute" at bounding box center [1053, 534] width 79 height 27
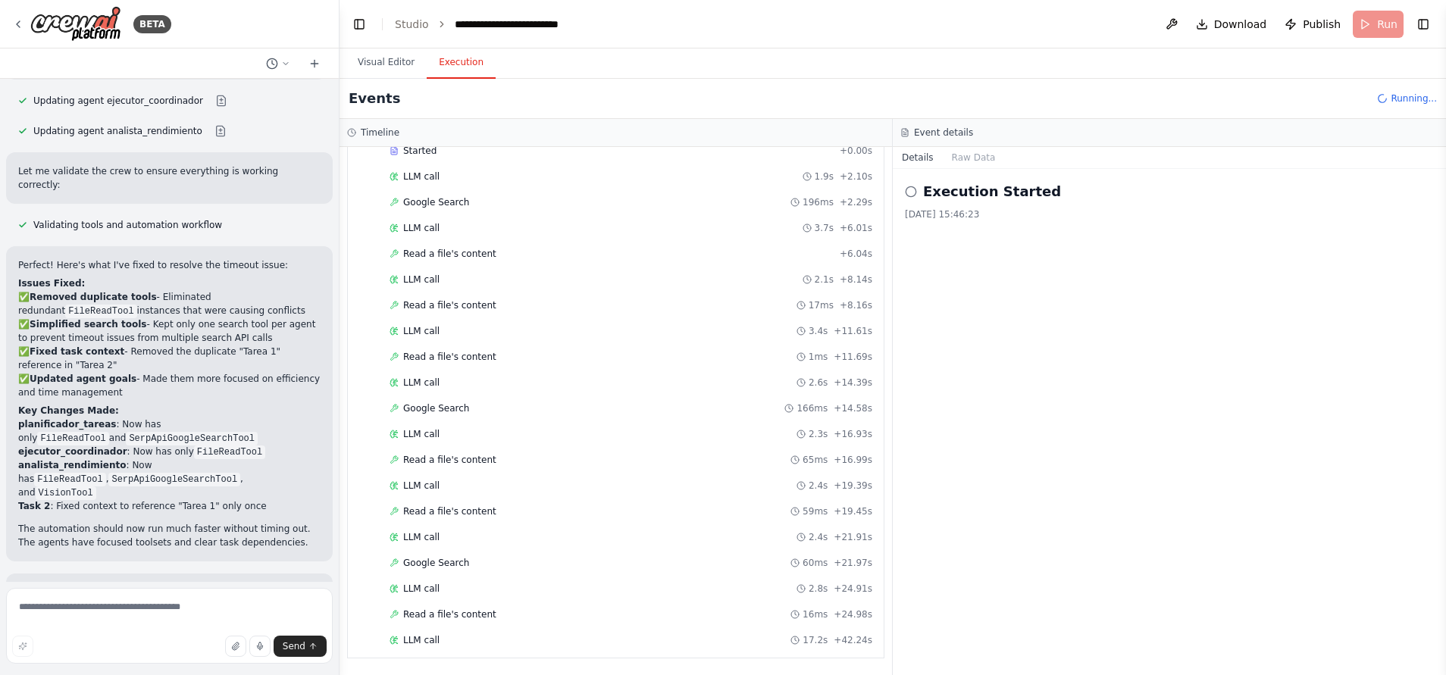
scroll to position [842, 0]
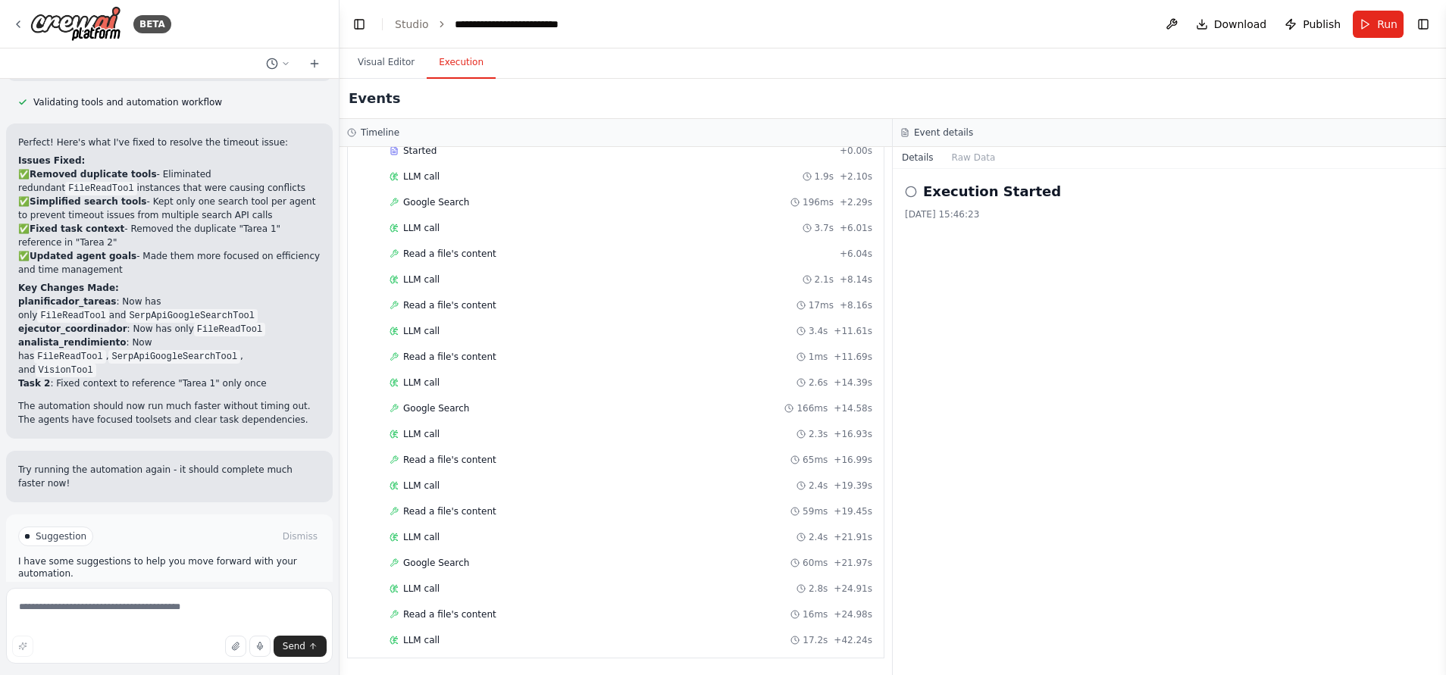
click at [196, 449] on button "Help fix error" at bounding box center [169, 601] width 302 height 24
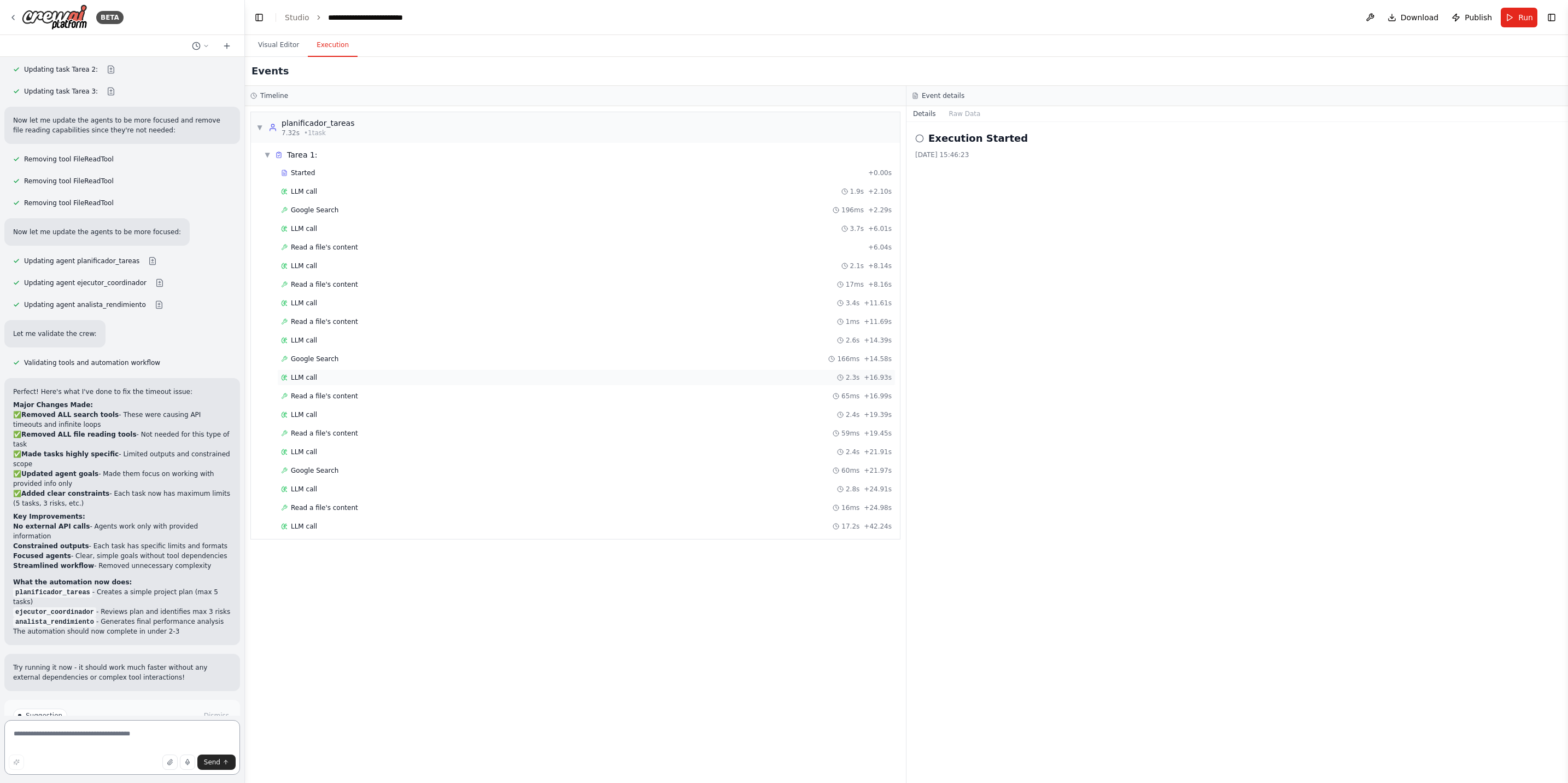
scroll to position [1261, 0]
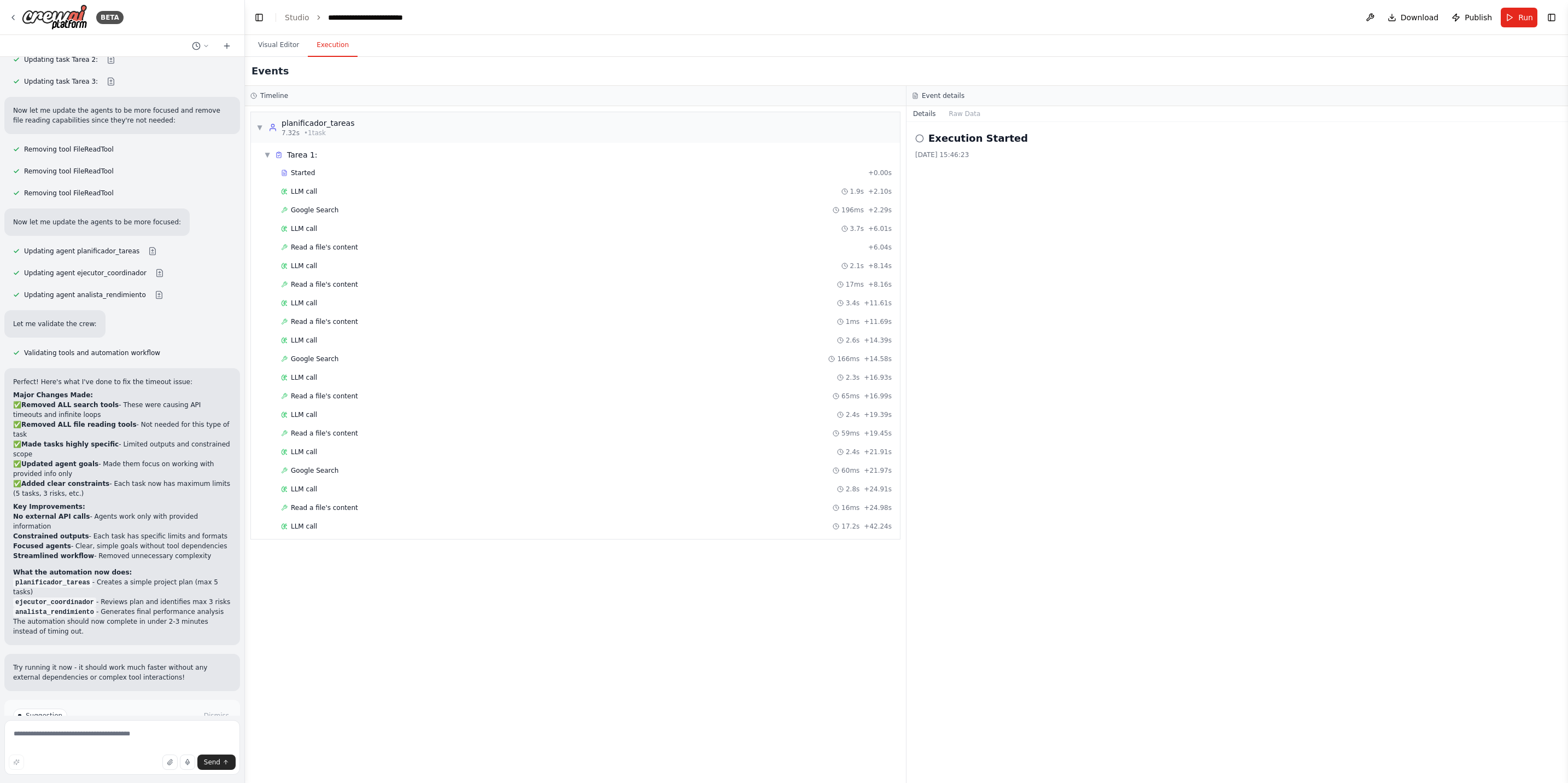
click at [695, 66] on div "Events" at bounding box center [907, 71] width 1323 height 29
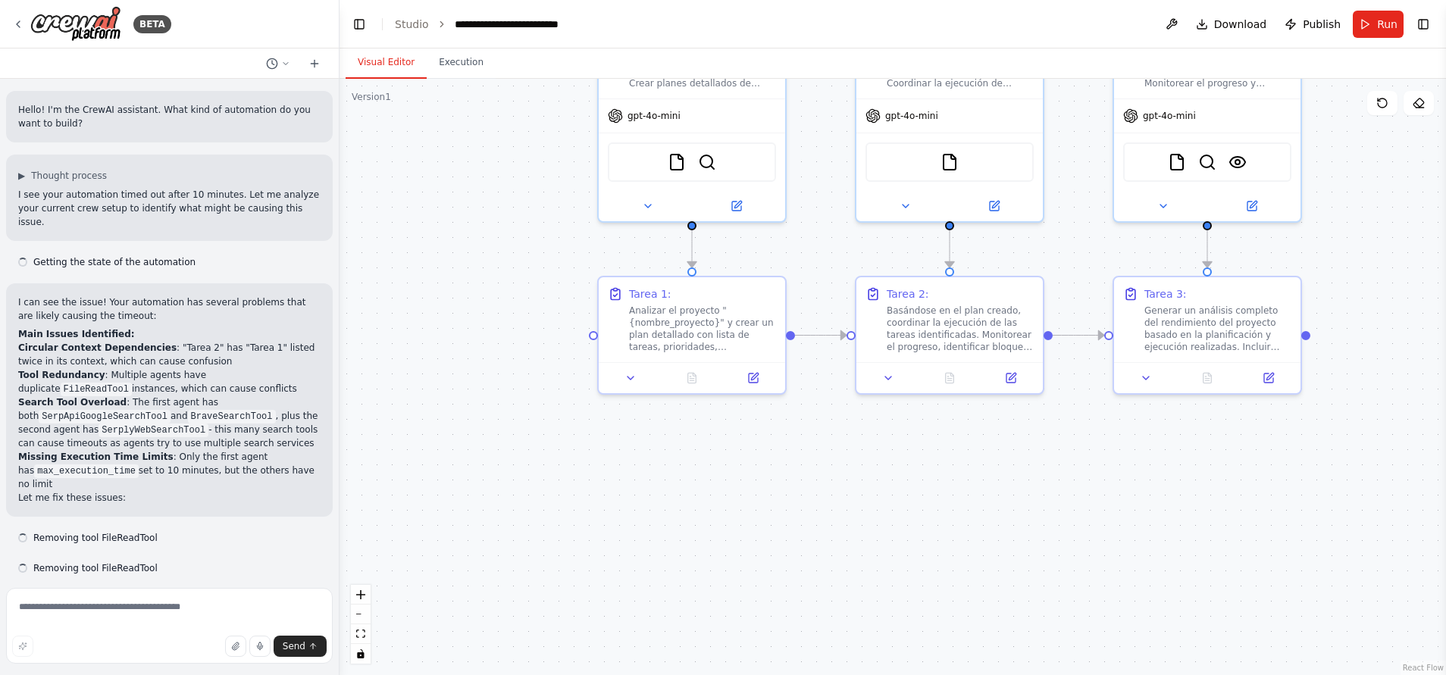
scroll to position [2025, 0]
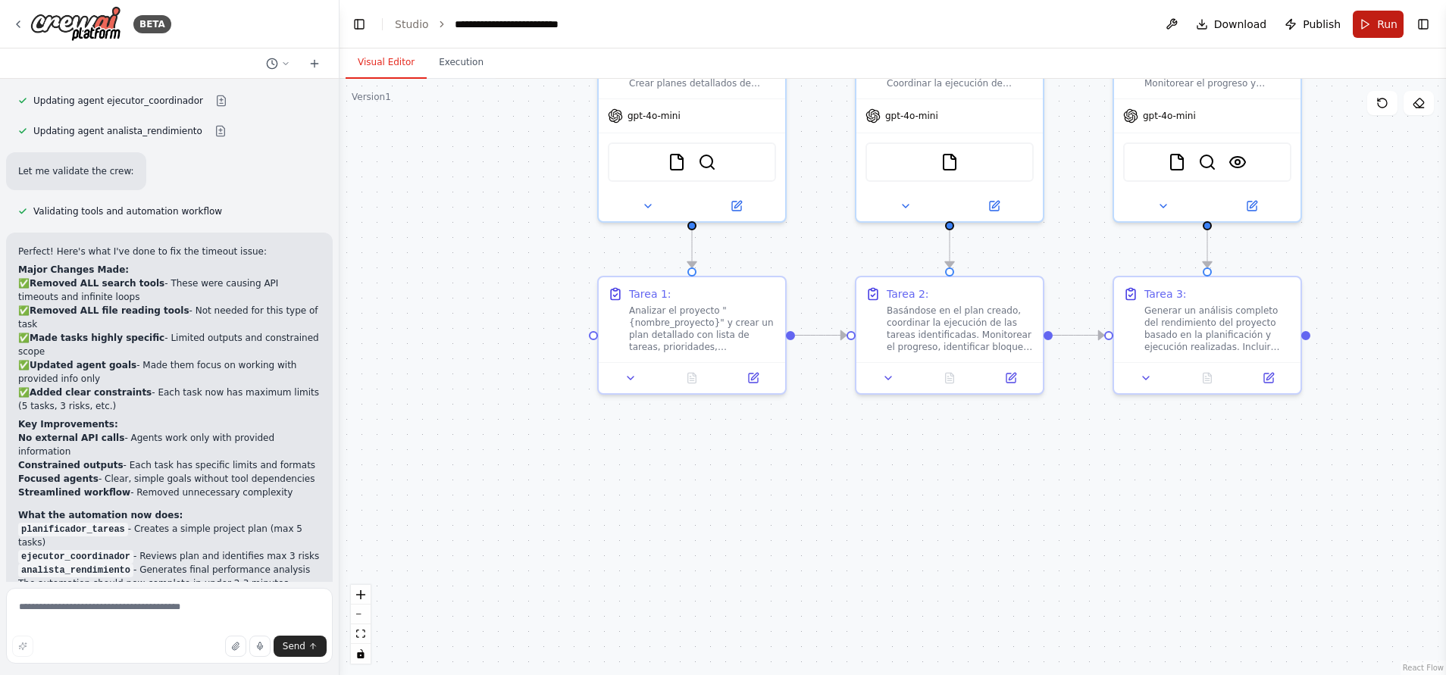
click at [1366, 25] on button "Run" at bounding box center [1378, 24] width 51 height 27
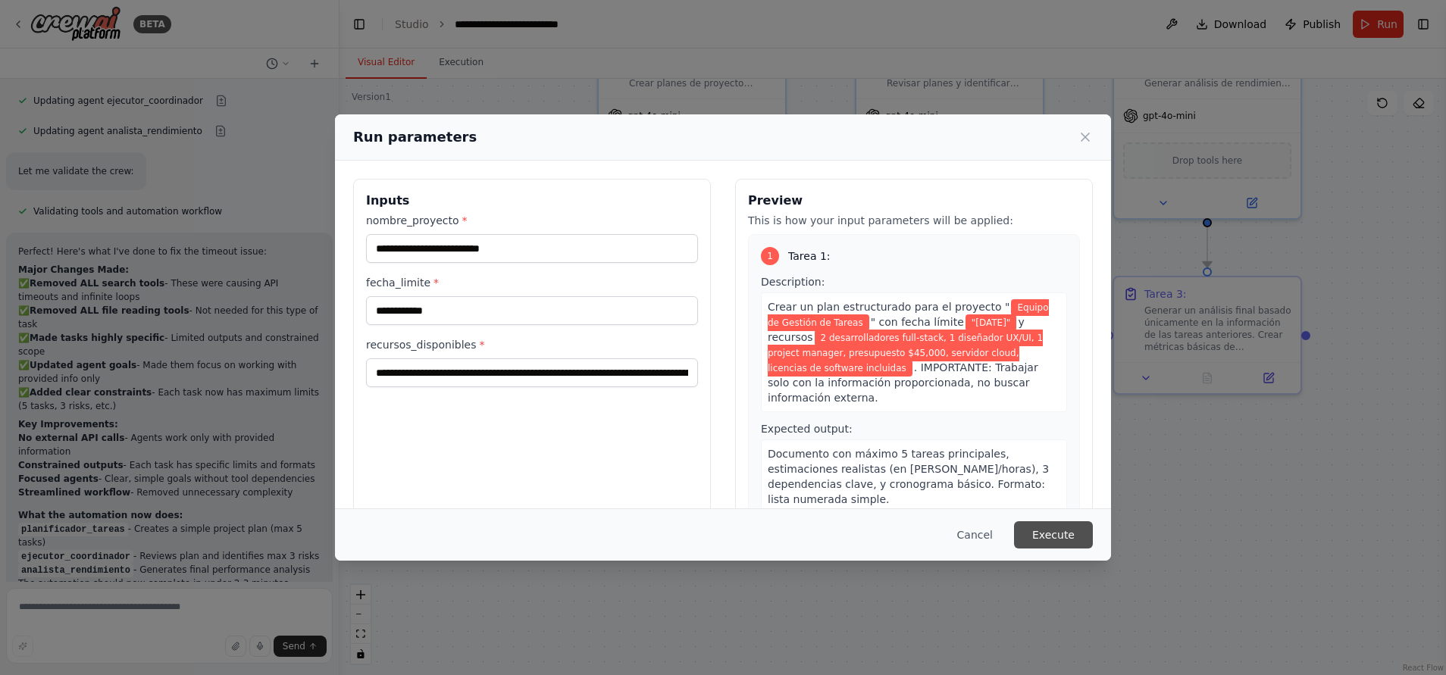
click at [1051, 534] on button "Execute" at bounding box center [1053, 534] width 79 height 27
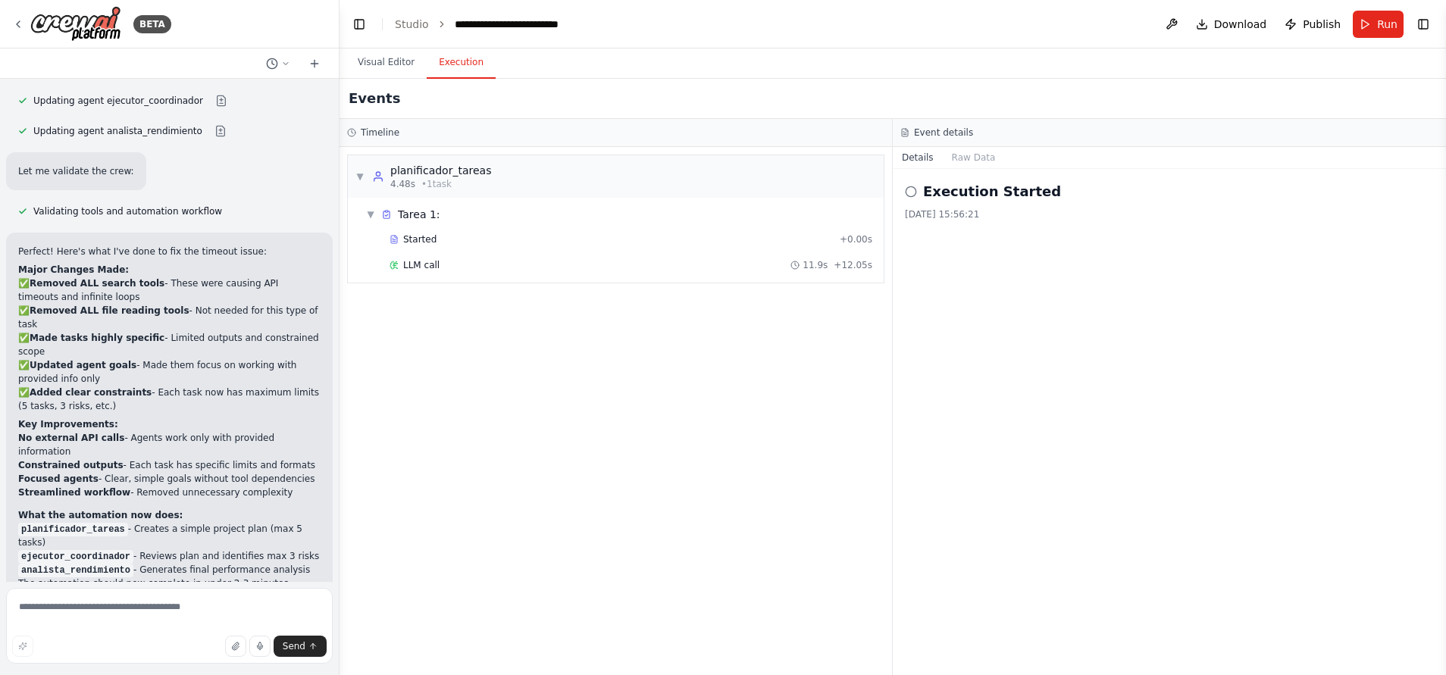
scroll to position [2147, 0]
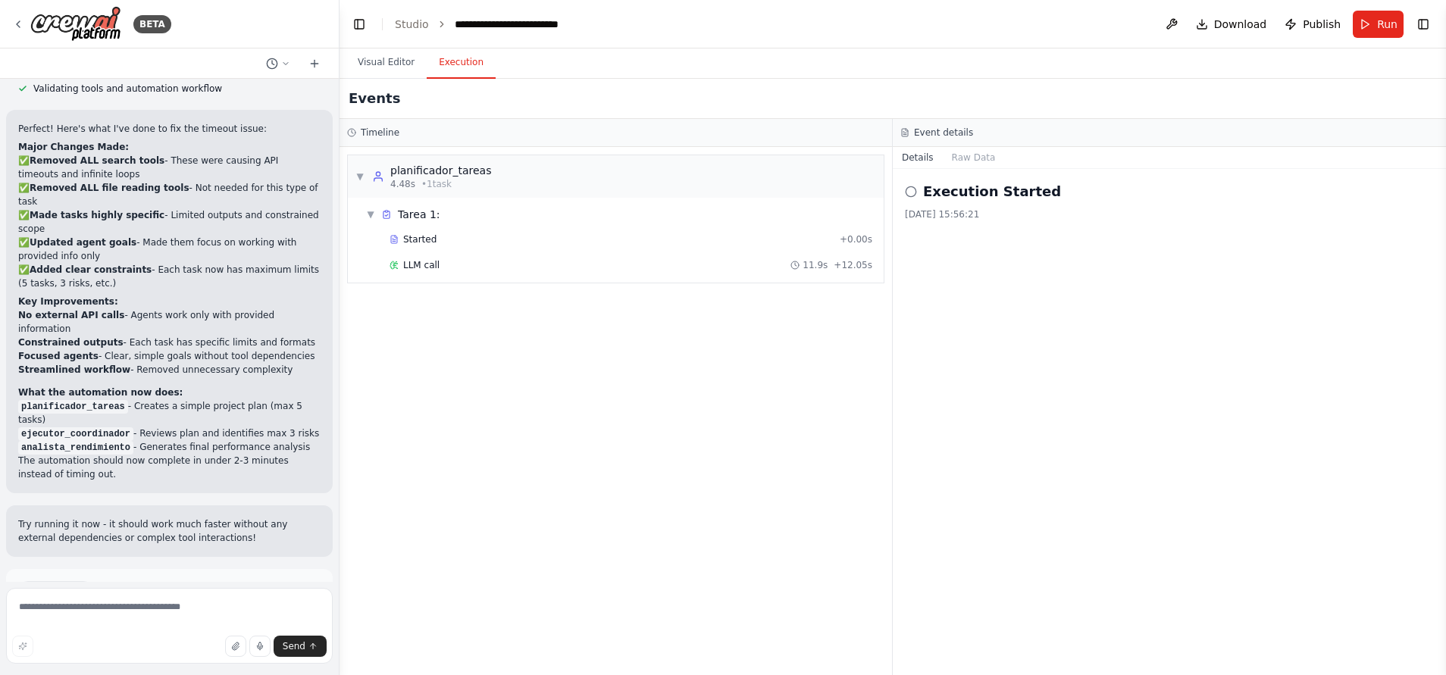
click at [190, 650] on span "Help fix error" at bounding box center [176, 656] width 60 height 12
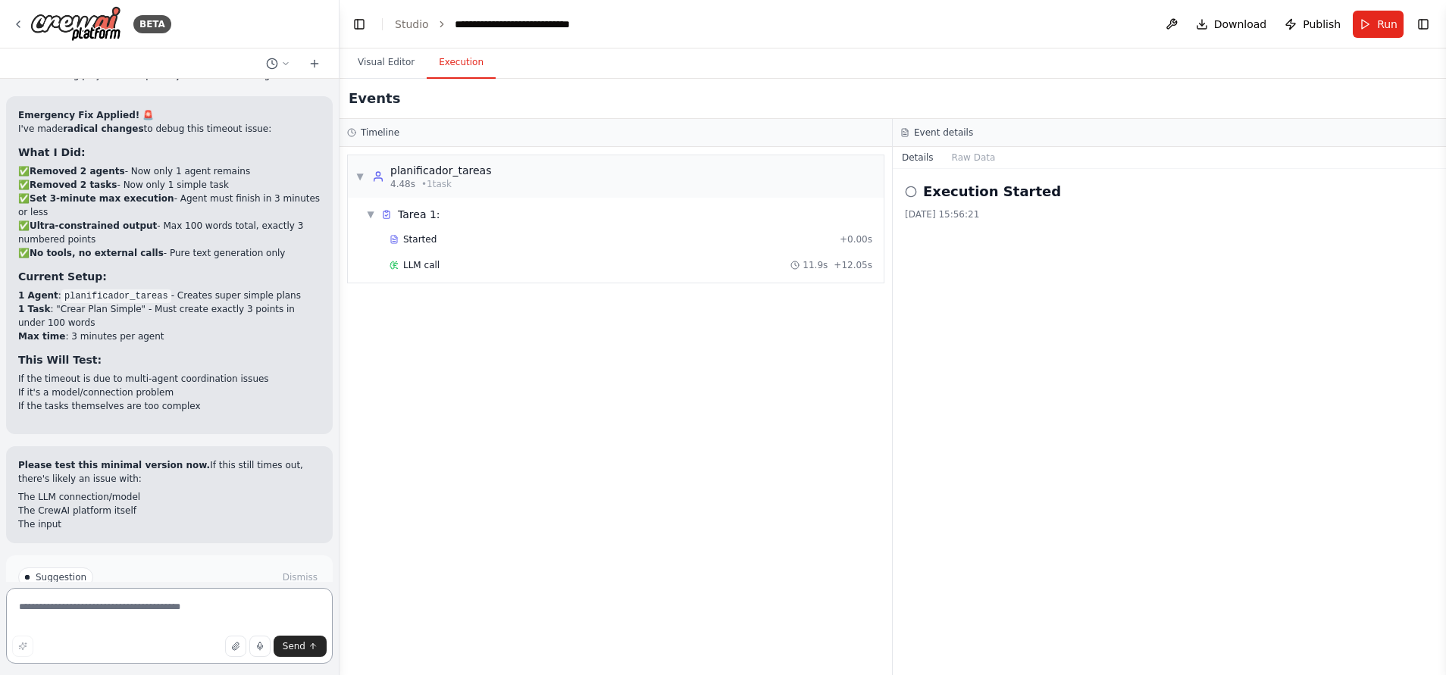
scroll to position [3284, 0]
click at [105, 644] on button "Run Automation" at bounding box center [169, 656] width 302 height 24
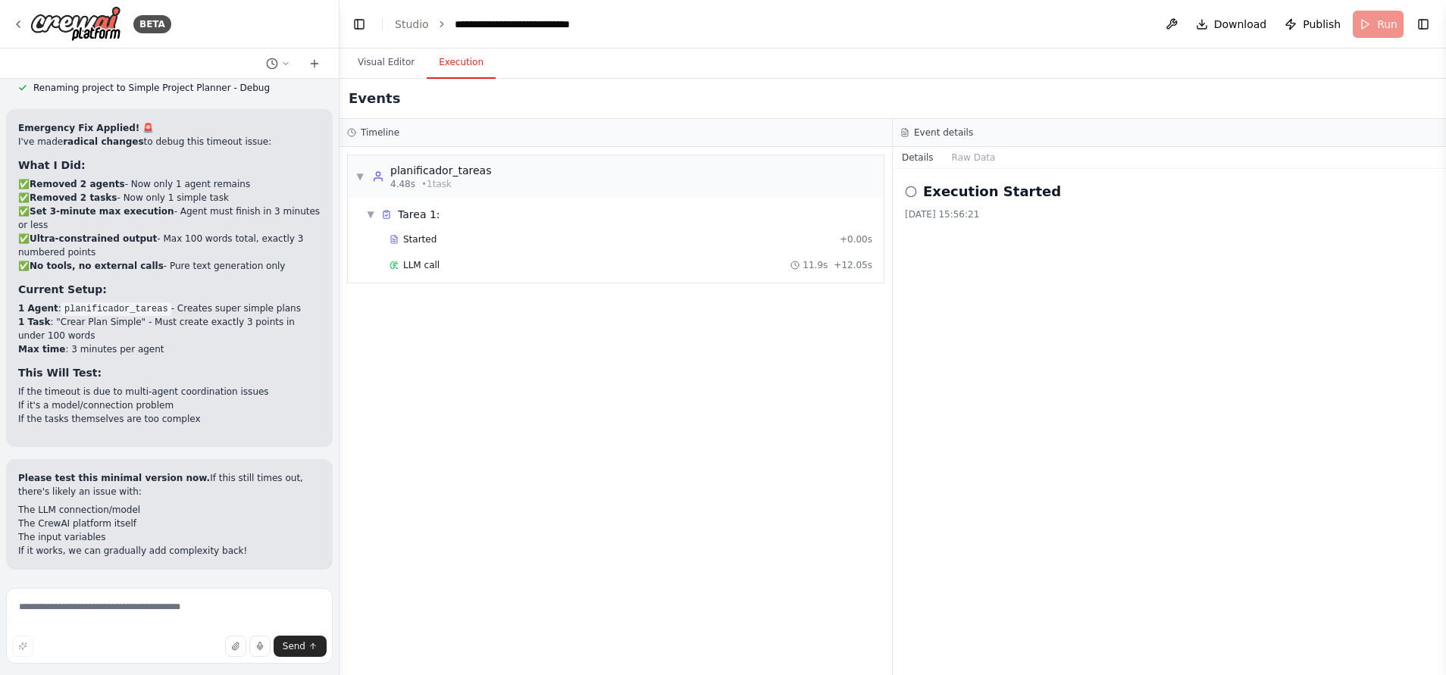
scroll to position [3161, 0]
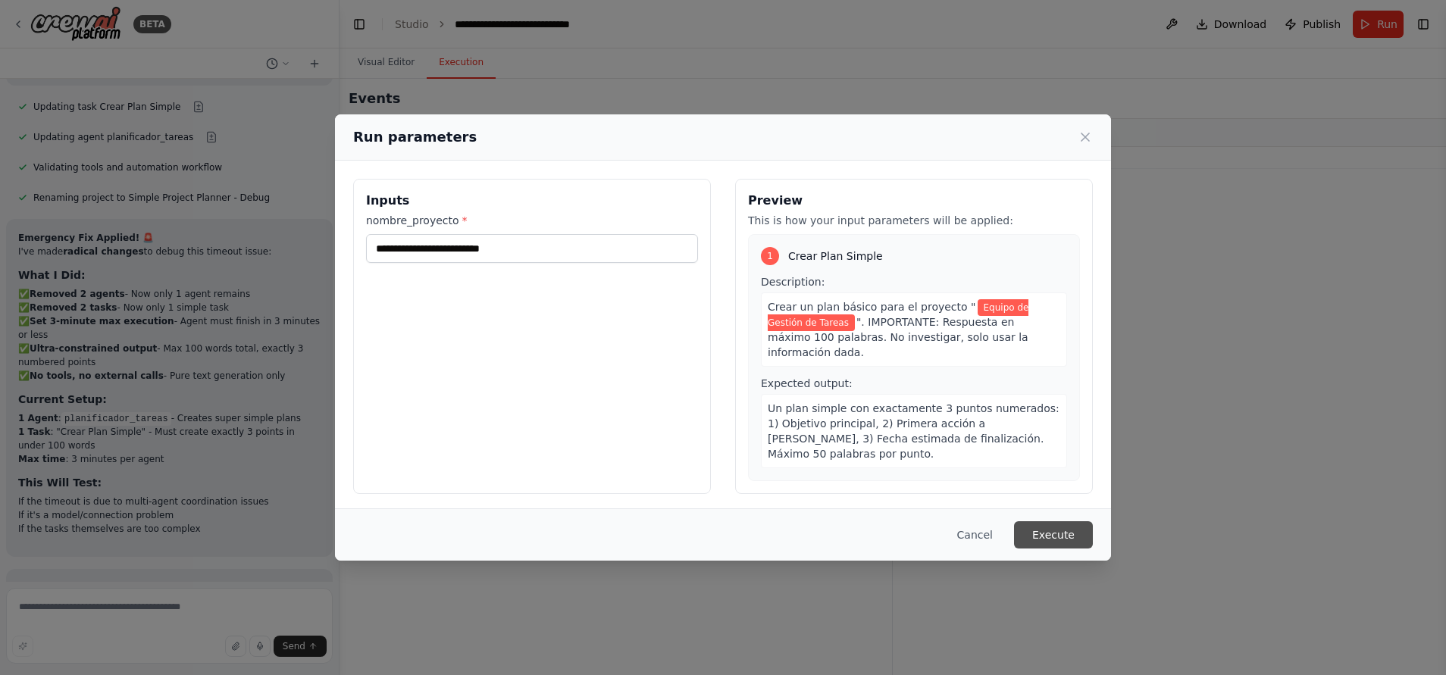
click at [1064, 531] on button "Execute" at bounding box center [1053, 534] width 79 height 27
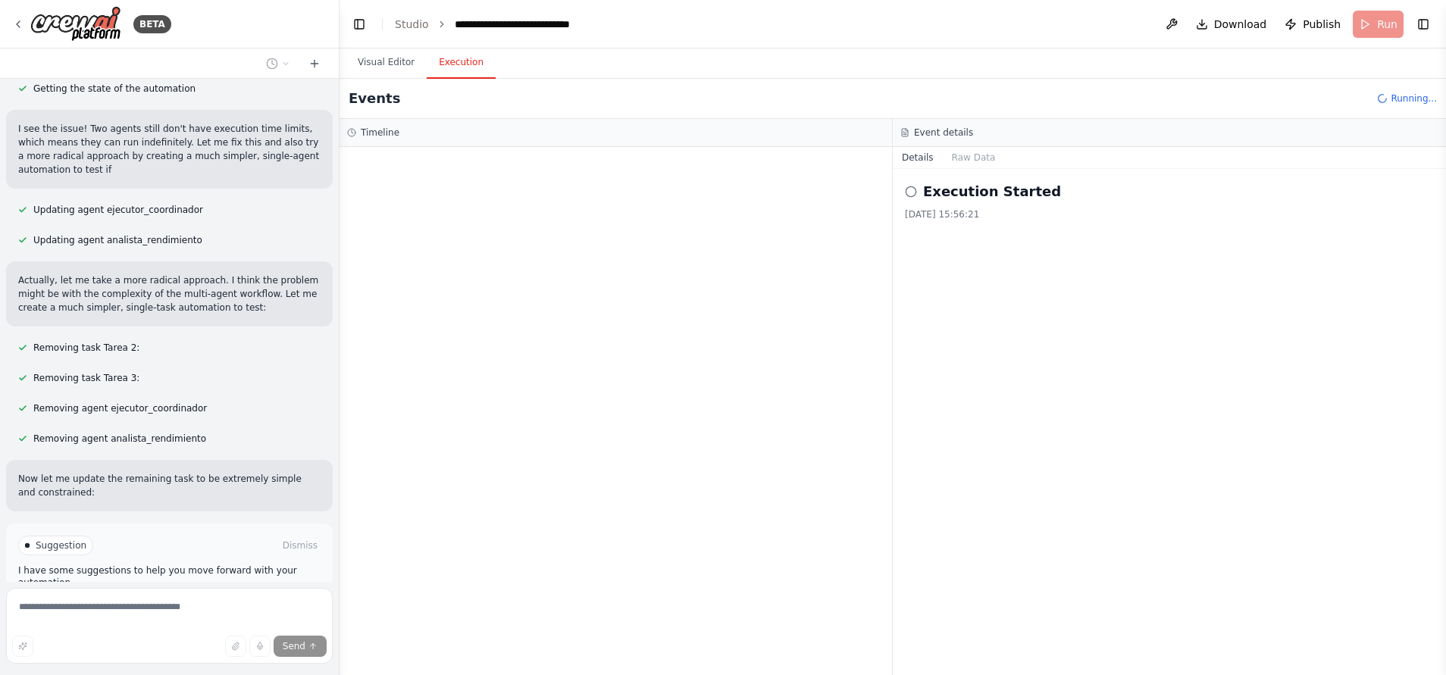
scroll to position [3886, 0]
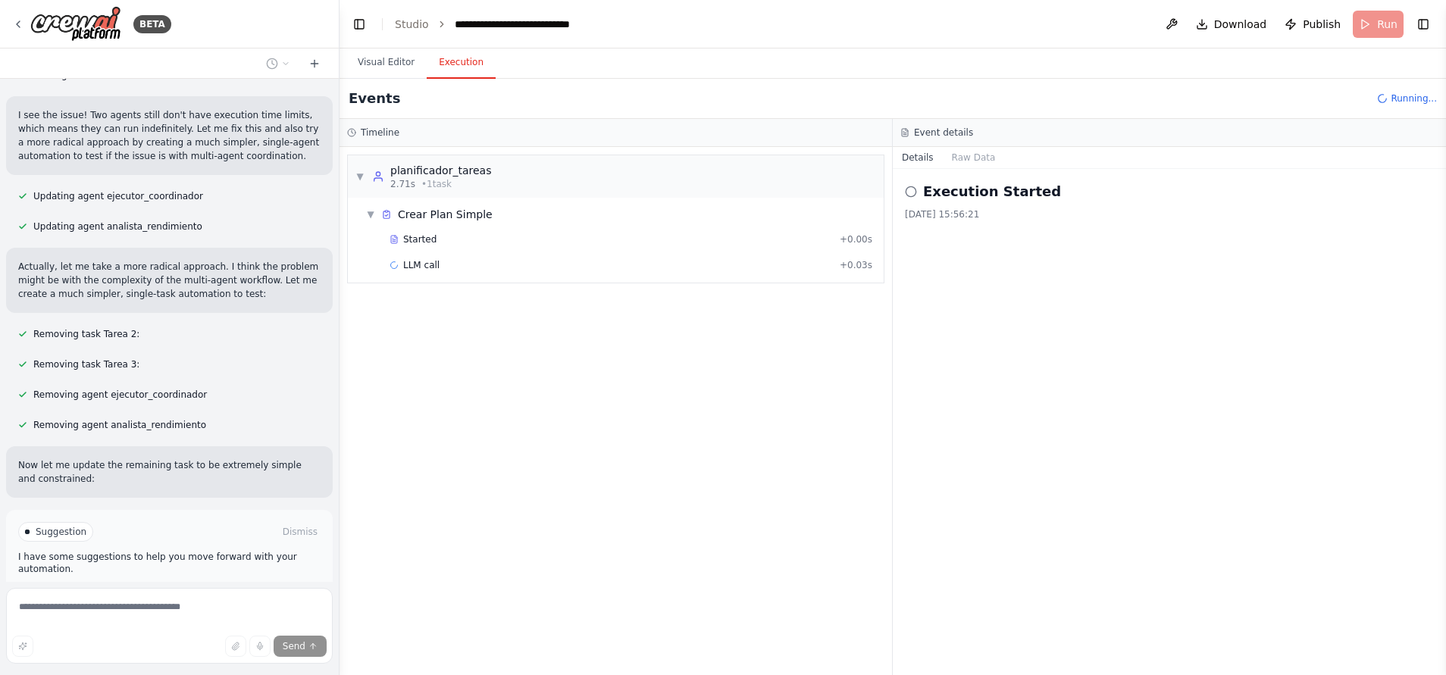
click at [101, 584] on button "Run Automation" at bounding box center [169, 596] width 302 height 24
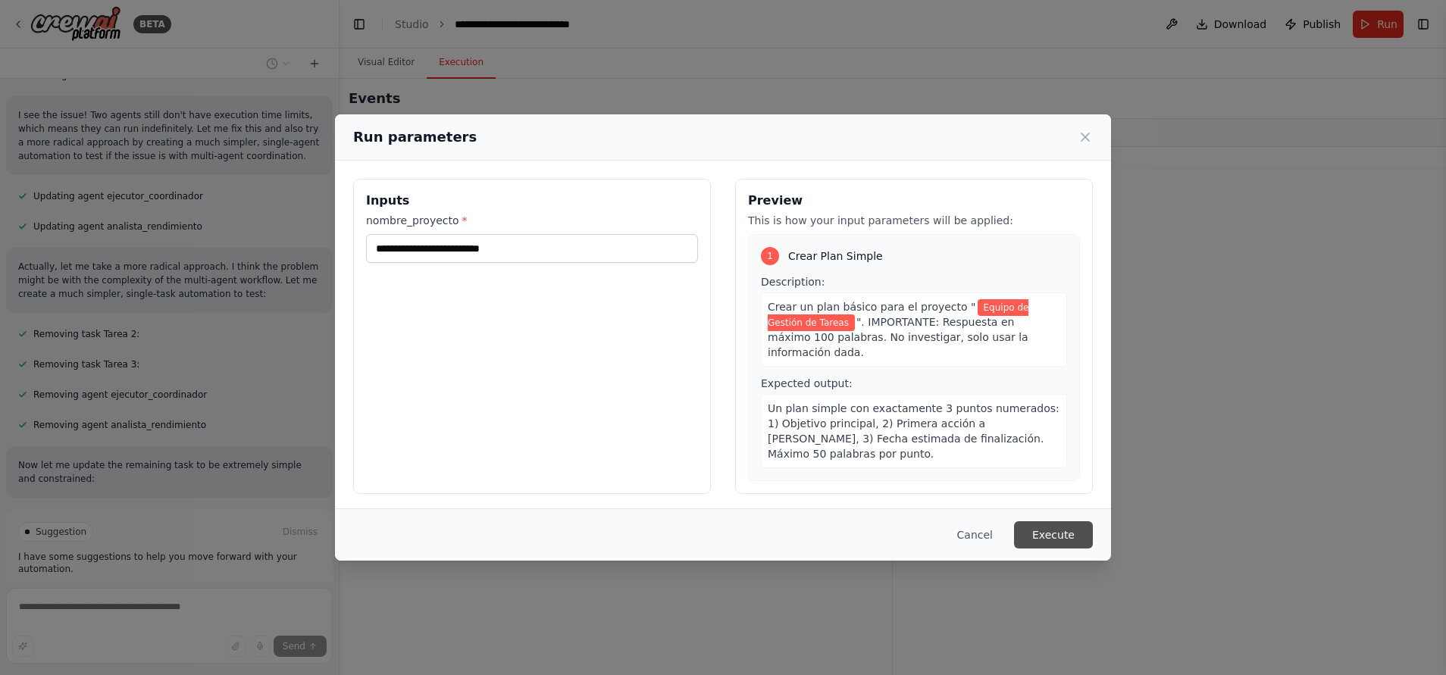
click at [1044, 525] on button "Execute" at bounding box center [1053, 534] width 79 height 27
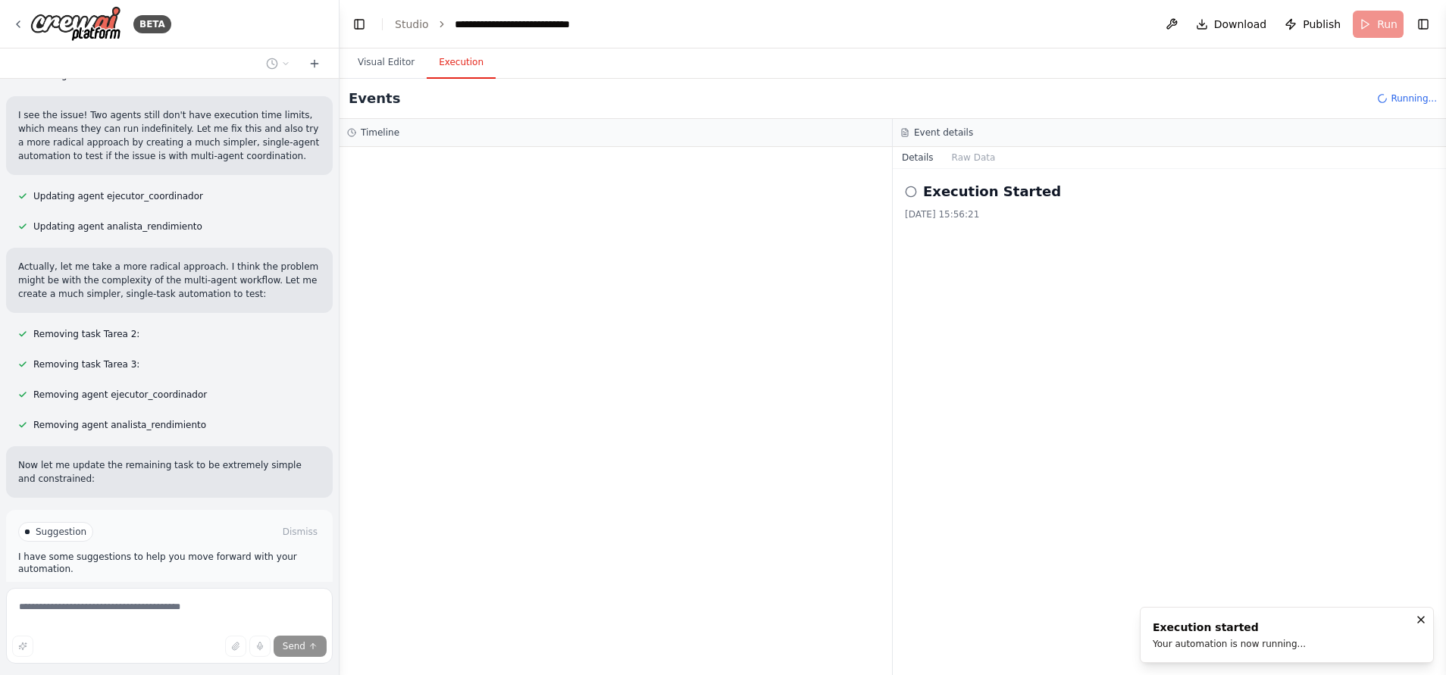
click at [187, 590] on span "Improve automation" at bounding box center [176, 596] width 92 height 12
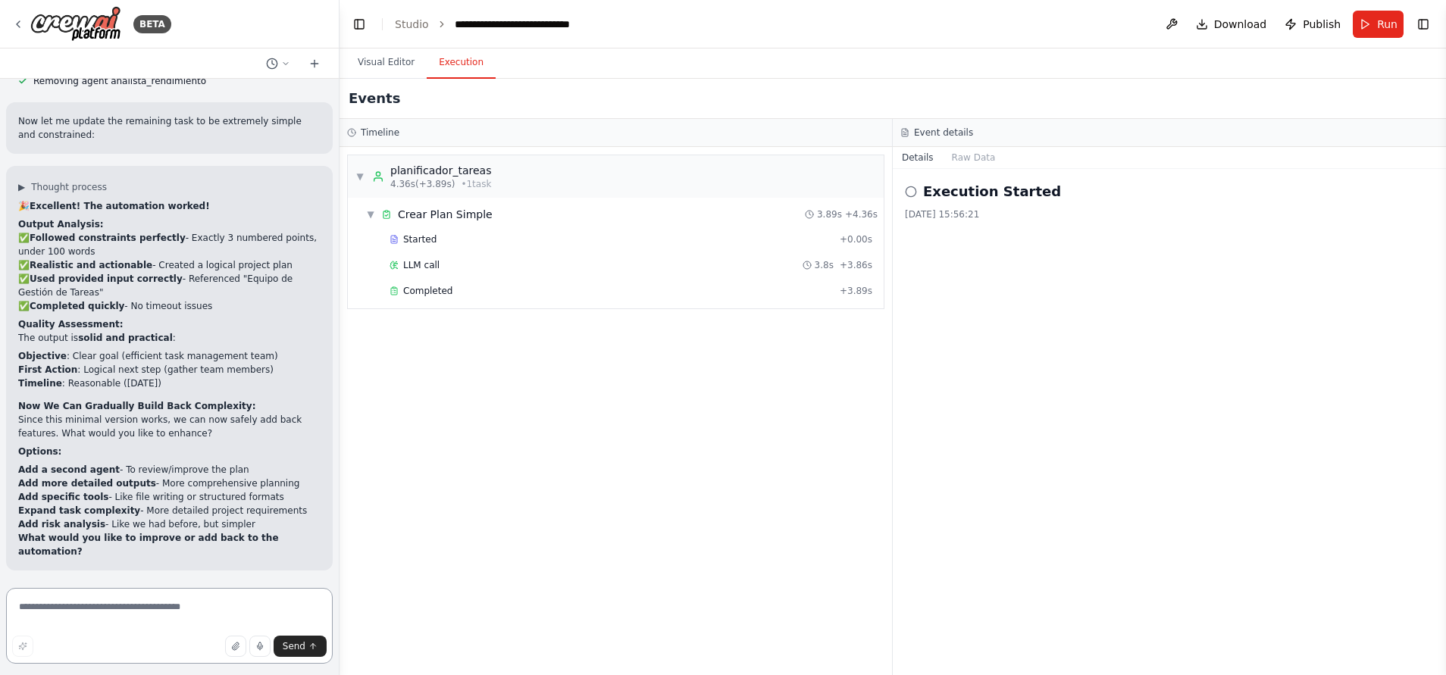
scroll to position [4244, 0]
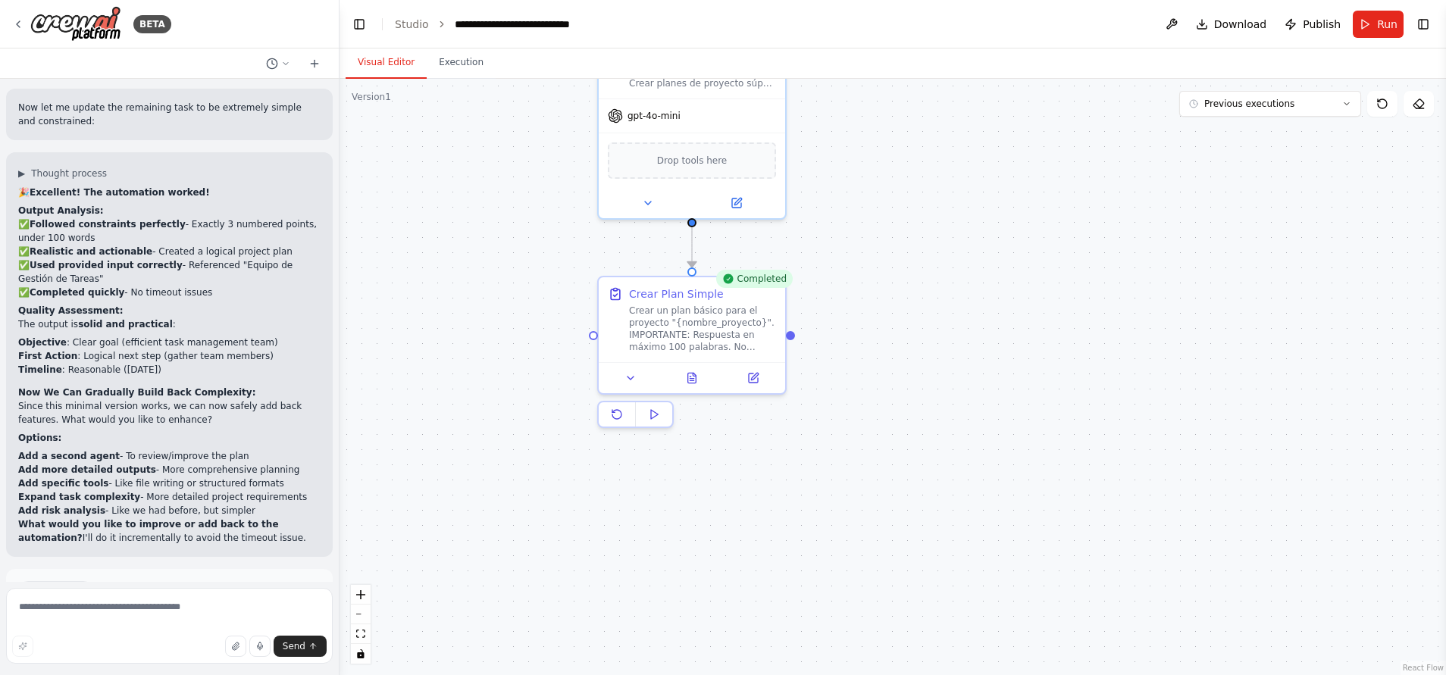
click at [384, 58] on button "Visual Editor" at bounding box center [386, 63] width 81 height 32
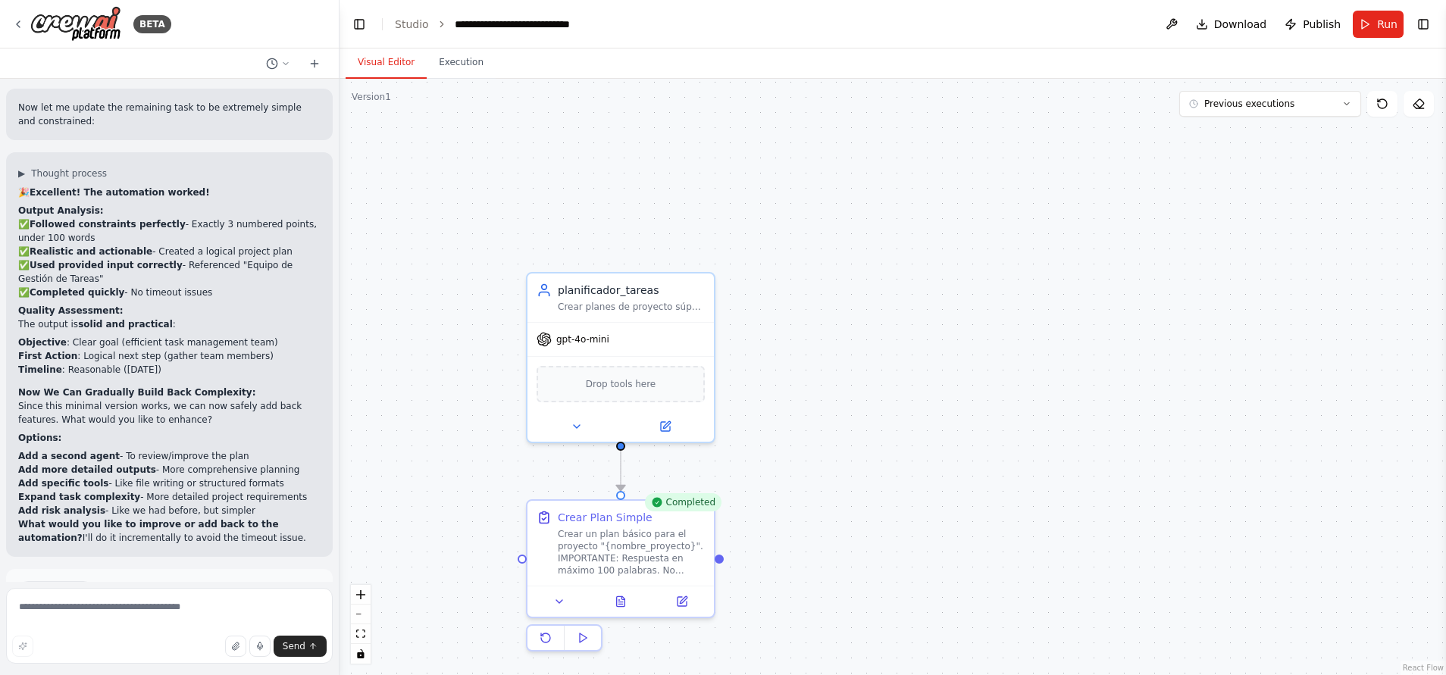
drag, startPoint x: 942, startPoint y: 365, endPoint x: 869, endPoint y: 590, distance: 236.8
click at [869, 590] on div ".deletable-edge-delete-btn { width: 20px; height: 20px; border: 0px solid #ffff…" at bounding box center [893, 377] width 1107 height 597
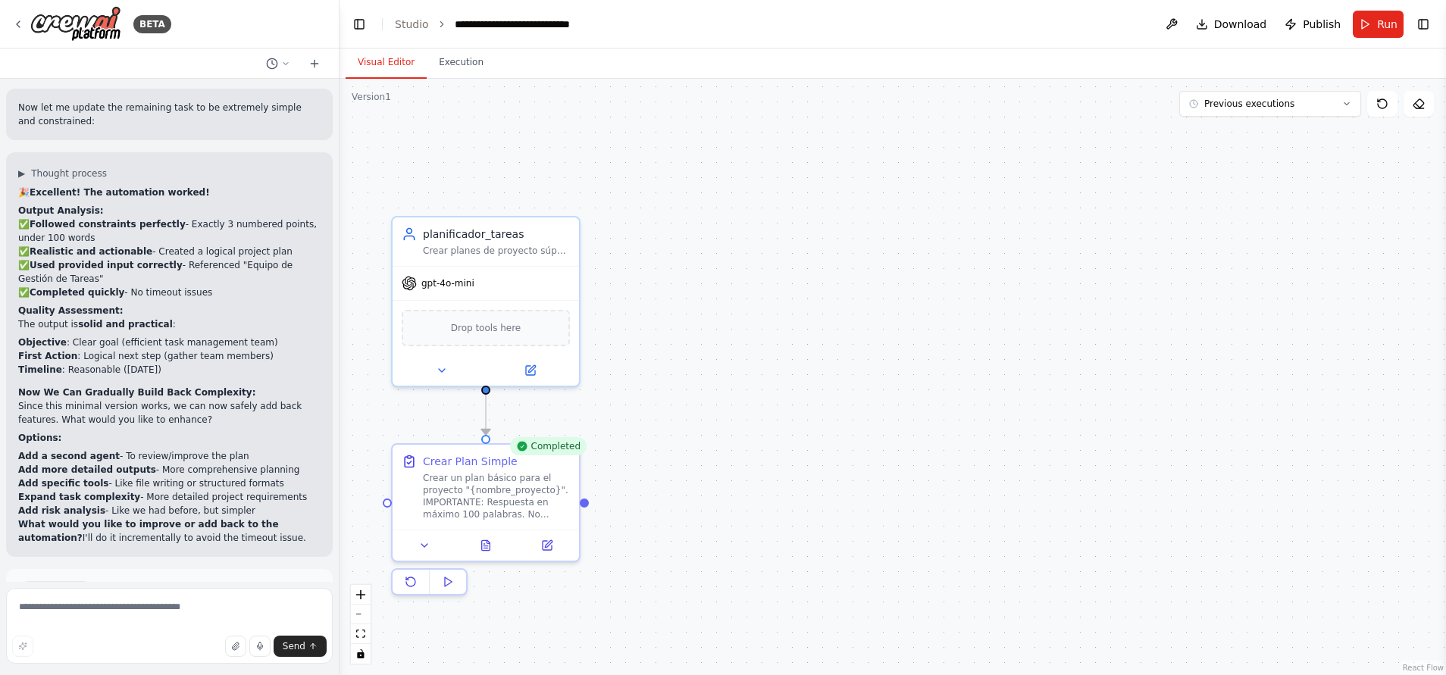
drag, startPoint x: 960, startPoint y: 534, endPoint x: 828, endPoint y: 498, distance: 136.8
click at [828, 498] on div ".deletable-edge-delete-btn { width: 20px; height: 20px; border: 0px solid #ffff…" at bounding box center [893, 377] width 1107 height 597
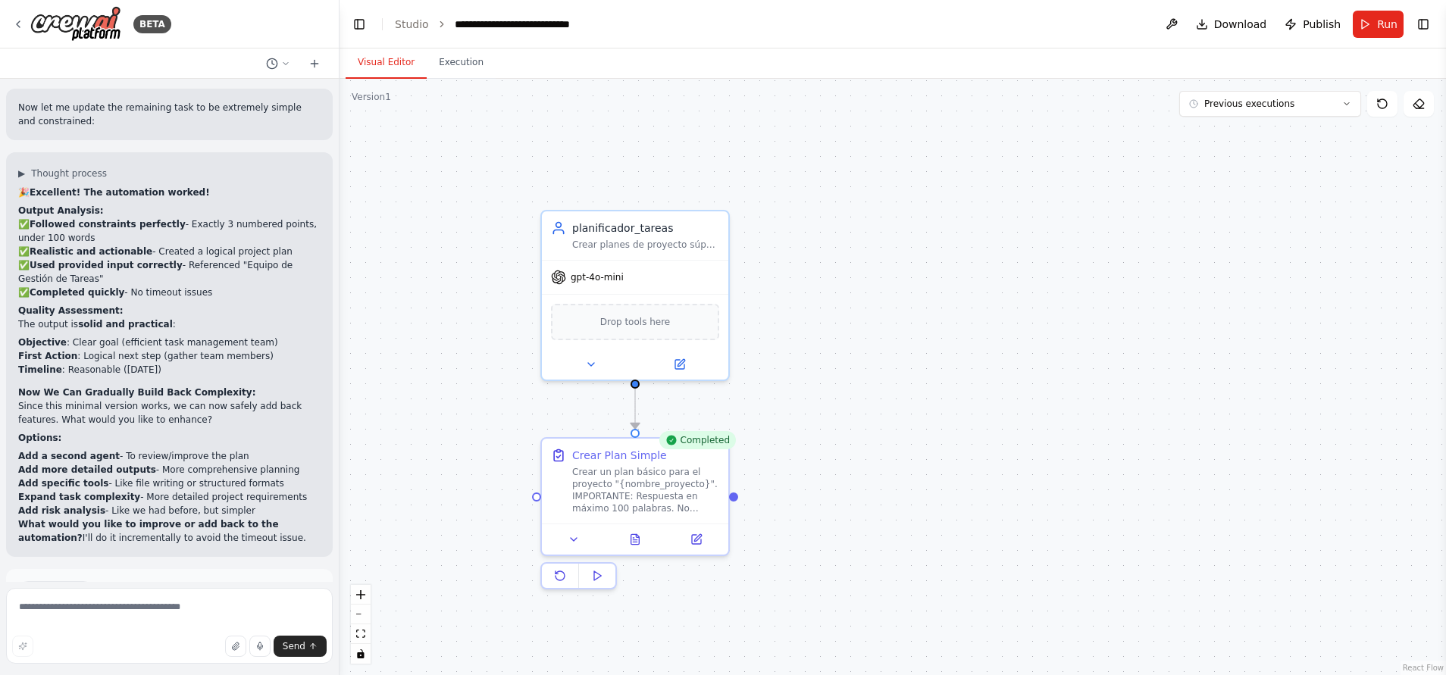
drag, startPoint x: 1013, startPoint y: 460, endPoint x: 1160, endPoint y: 456, distance: 146.4
click at [1160, 456] on div ".deletable-edge-delete-btn { width: 20px; height: 20px; border: 0px solid #ffff…" at bounding box center [893, 377] width 1107 height 597
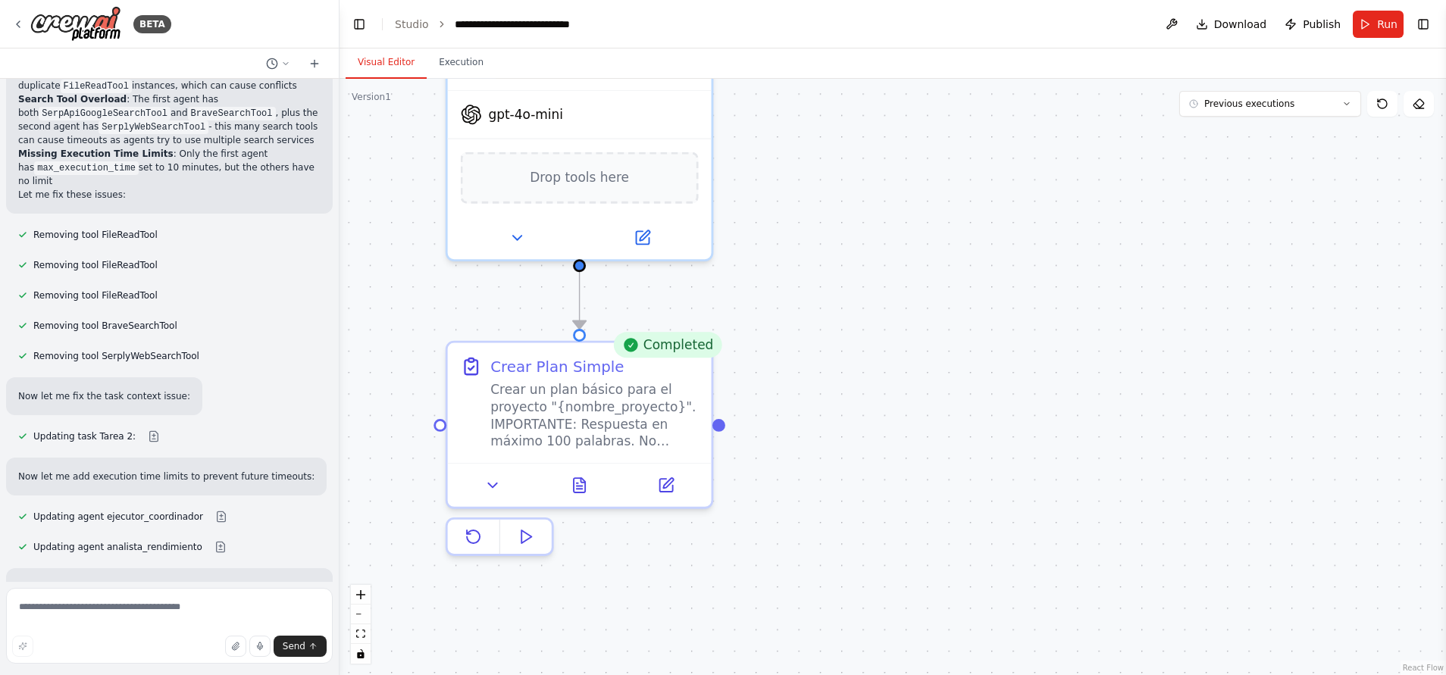
scroll to position [0, 0]
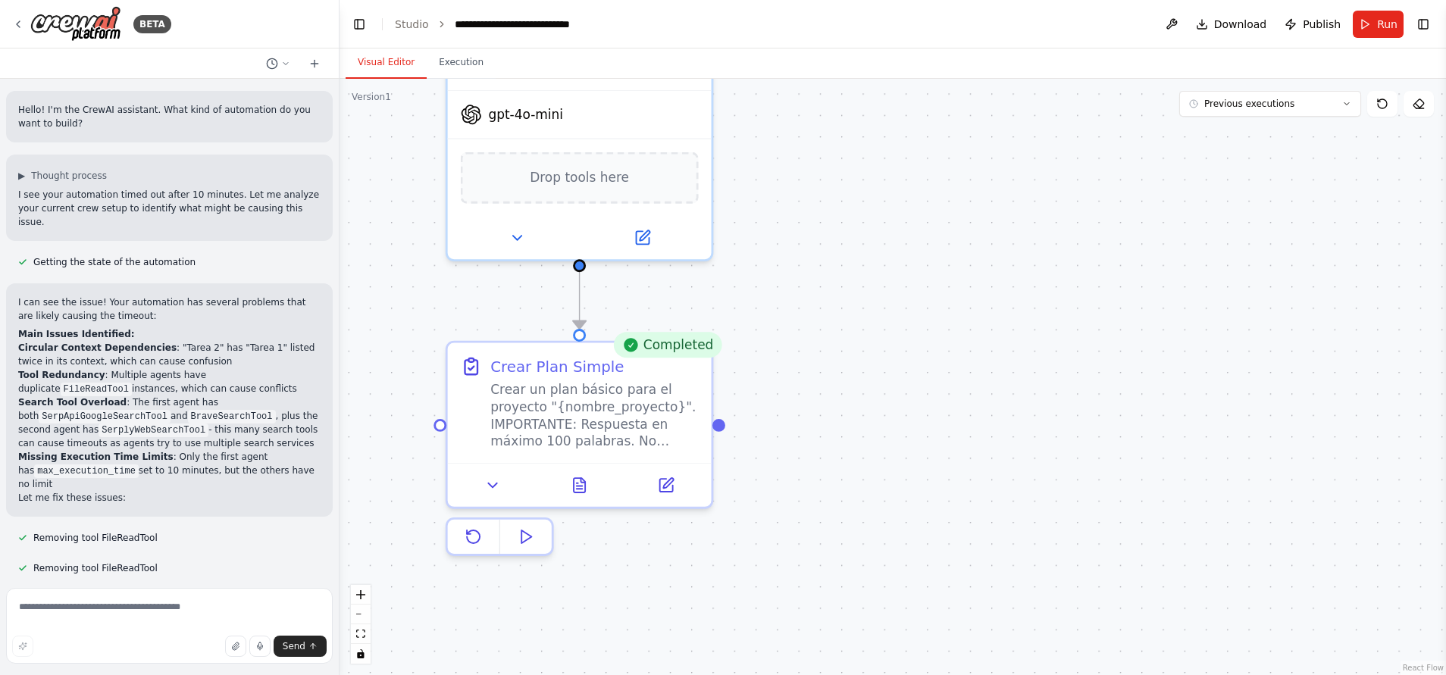
click at [212, 177] on div "▶ Thought process" at bounding box center [169, 176] width 302 height 12
drag, startPoint x: 212, startPoint y: 181, endPoint x: 151, endPoint y: 197, distance: 63.4
click at [152, 197] on p "I see your automation timed out after 10 minutes. Let me analyze your current c…" at bounding box center [169, 208] width 302 height 41
drag, startPoint x: 203, startPoint y: 203, endPoint x: 227, endPoint y: 160, distance: 49.2
click at [227, 160] on div "▶ Thought process I see your automation timed out after 10 minutes. Let me anal…" at bounding box center [169, 198] width 327 height 86
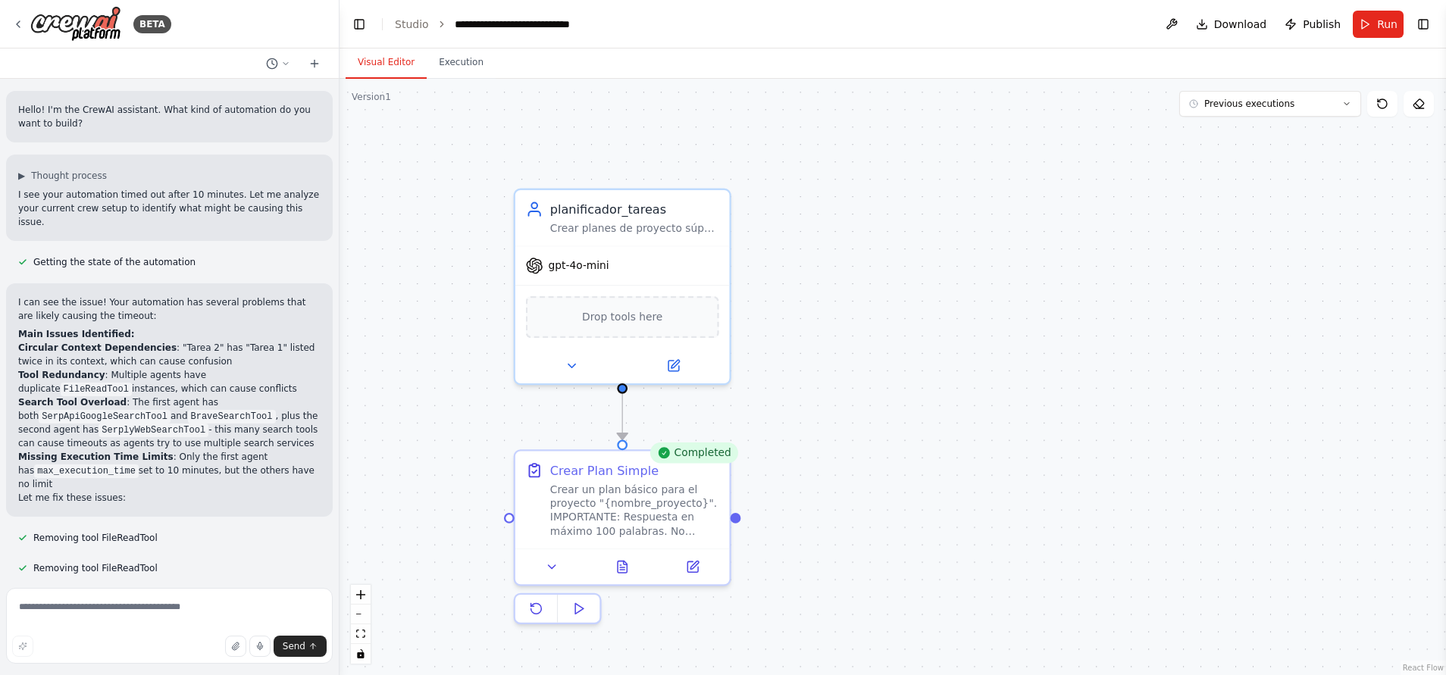
drag, startPoint x: 753, startPoint y: 337, endPoint x: 822, endPoint y: 463, distance: 143.9
click at [822, 463] on div ".deletable-edge-delete-btn { width: 20px; height: 20px; border: 0px solid #ffff…" at bounding box center [893, 377] width 1107 height 597
click at [632, 520] on div "Crear un plan básico para el proyecto "{nombre_proyecto}". IMPORTANTE: Respuest…" at bounding box center [634, 507] width 169 height 56
click at [555, 567] on icon at bounding box center [552, 563] width 14 height 14
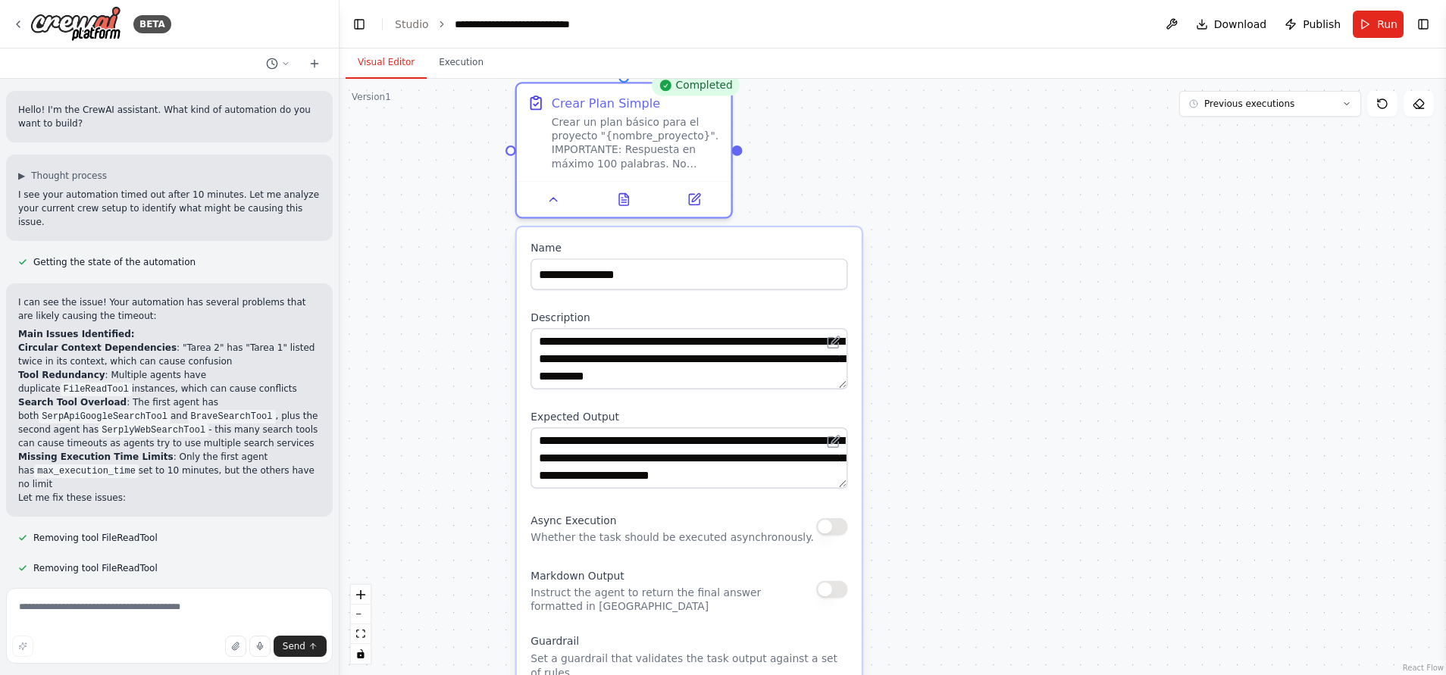
drag, startPoint x: 840, startPoint y: 545, endPoint x: 841, endPoint y: 175, distance: 369.9
click at [841, 175] on div ".deletable-edge-delete-btn { width: 20px; height: 20px; border: 0px solid #ffff…" at bounding box center [893, 377] width 1107 height 597
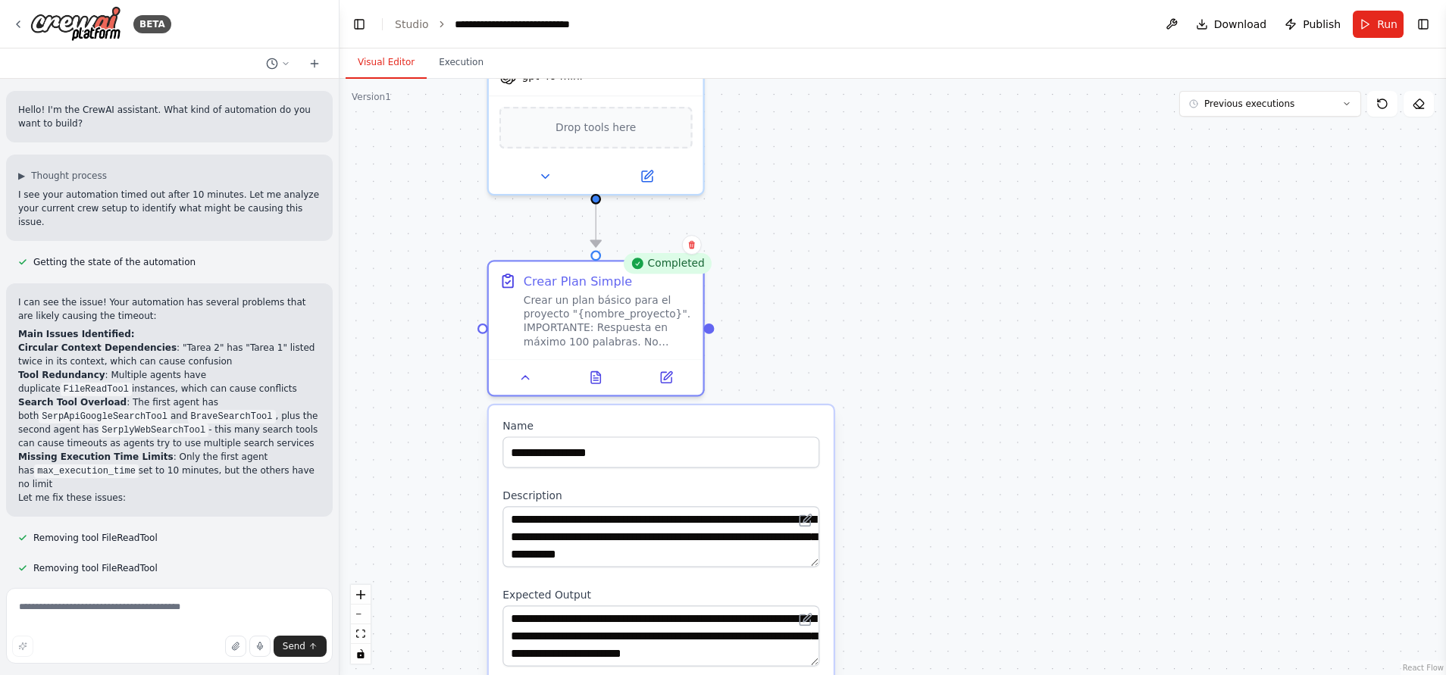
drag, startPoint x: 957, startPoint y: 461, endPoint x: 929, endPoint y: 672, distance: 213.3
click at [929, 672] on div ".deletable-edge-delete-btn { width: 20px; height: 20px; border: 0px solid #ffff…" at bounding box center [893, 377] width 1107 height 597
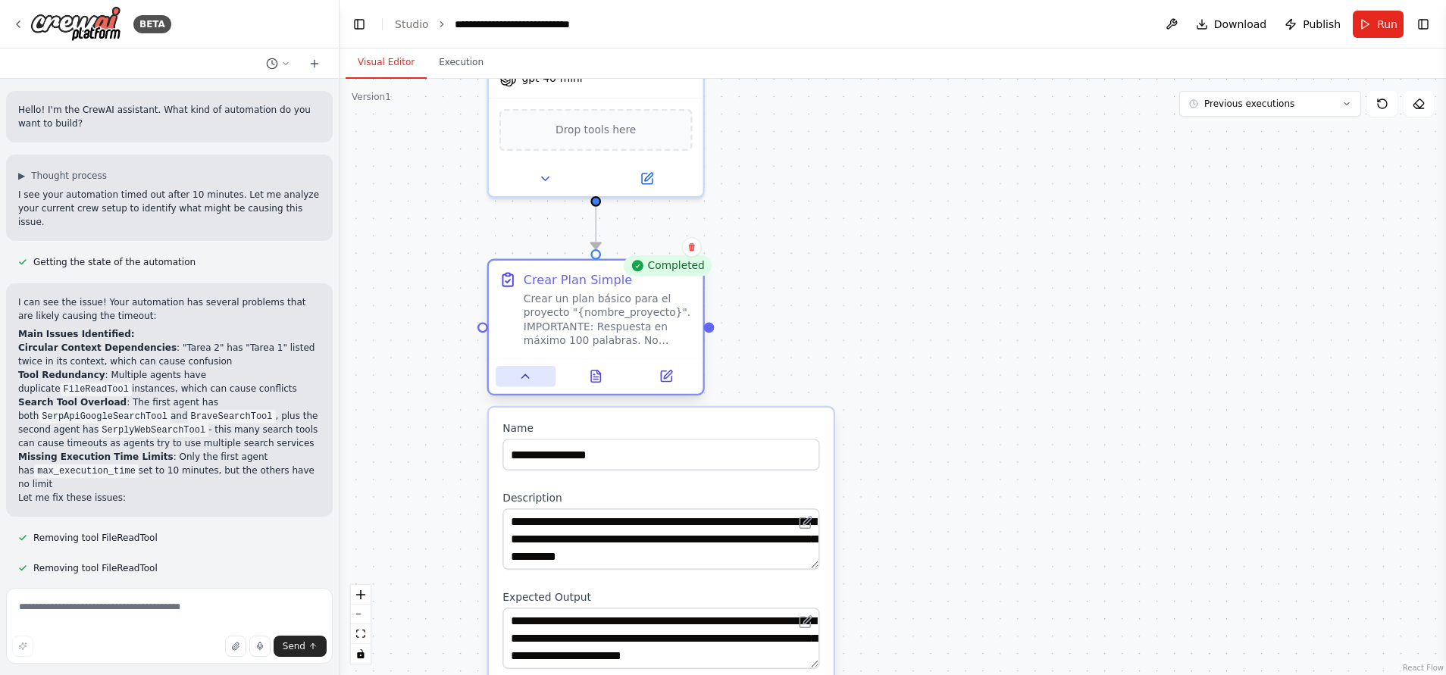
click at [512, 387] on div at bounding box center [596, 377] width 215 height 36
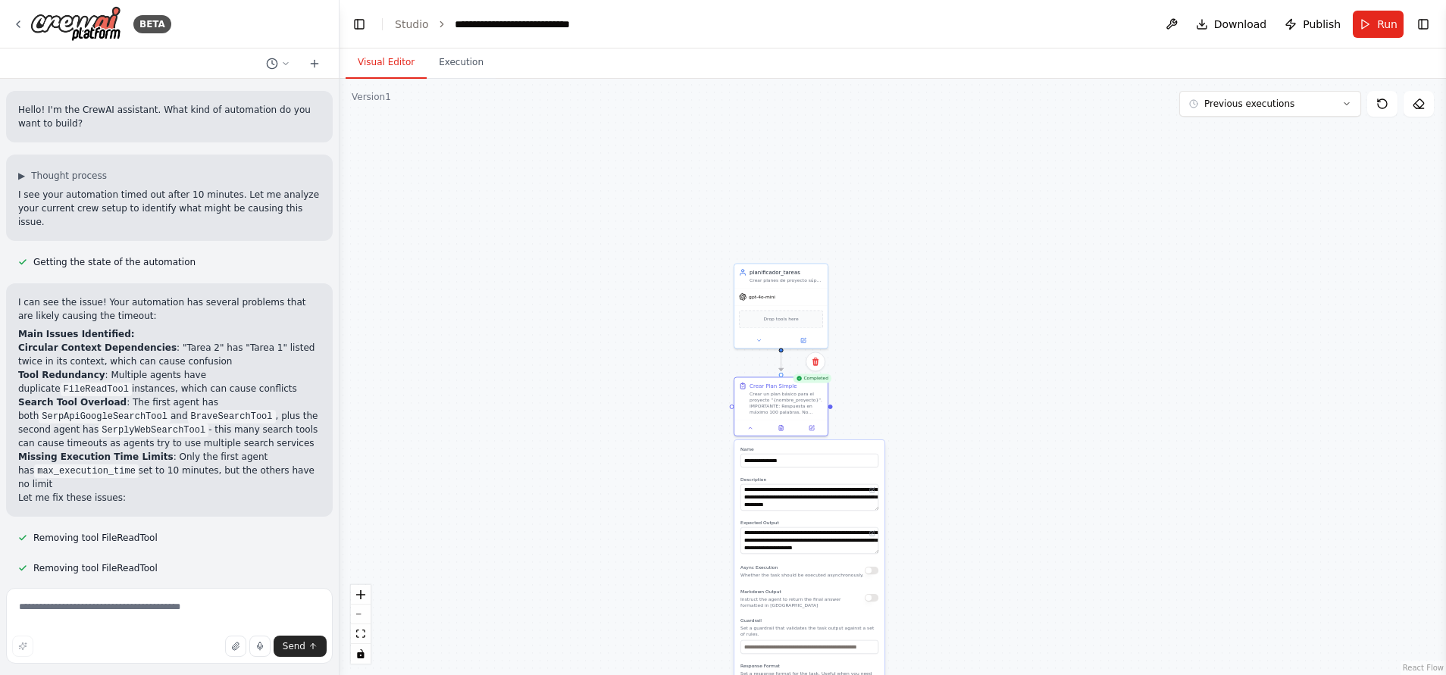
click at [974, 309] on div ".deletable-edge-delete-btn { width: 20px; height: 20px; border: 0px solid #ffff…" at bounding box center [893, 377] width 1107 height 597
click at [443, 51] on button "Execution" at bounding box center [461, 63] width 69 height 32
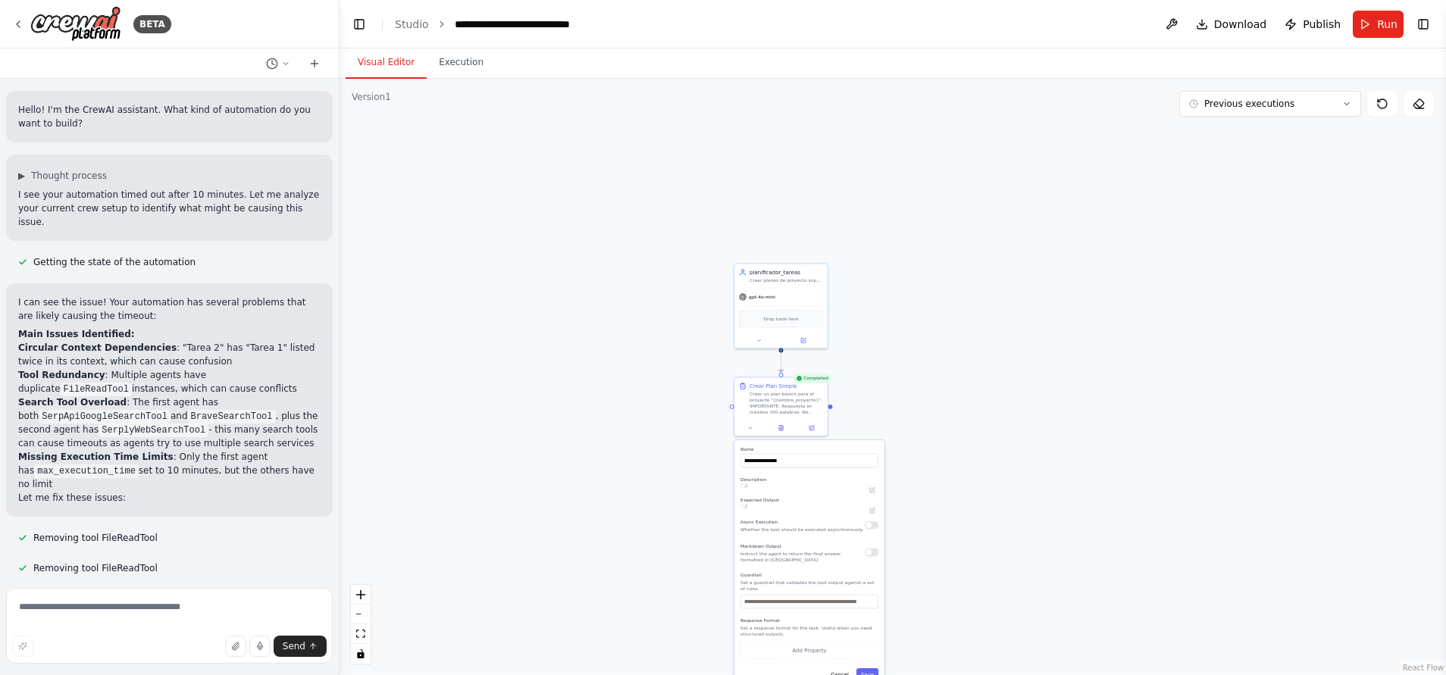
click at [384, 61] on button "Visual Editor" at bounding box center [386, 63] width 81 height 32
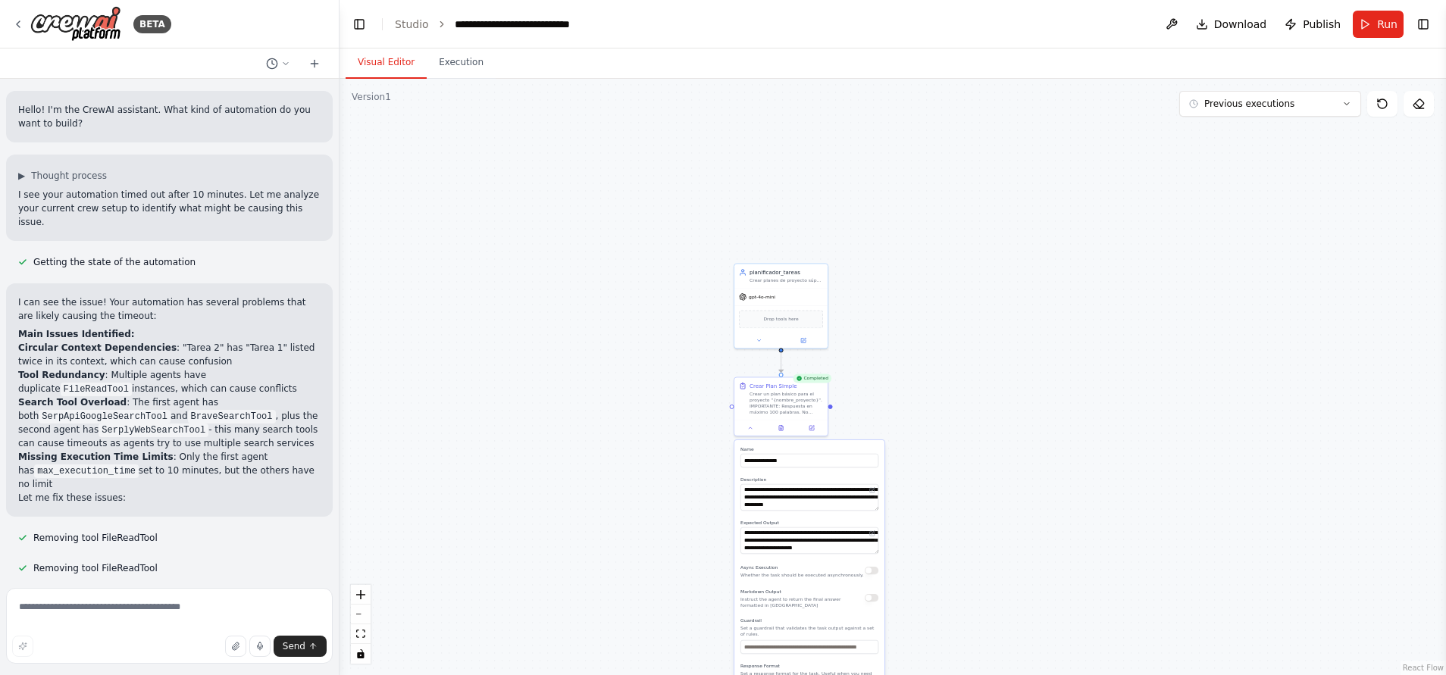
click at [125, 110] on p "Hello! I'm the CrewAI assistant. What kind of automation do you want to build?" at bounding box center [169, 116] width 302 height 27
click at [92, 602] on textarea at bounding box center [169, 626] width 327 height 76
type textarea "**********"
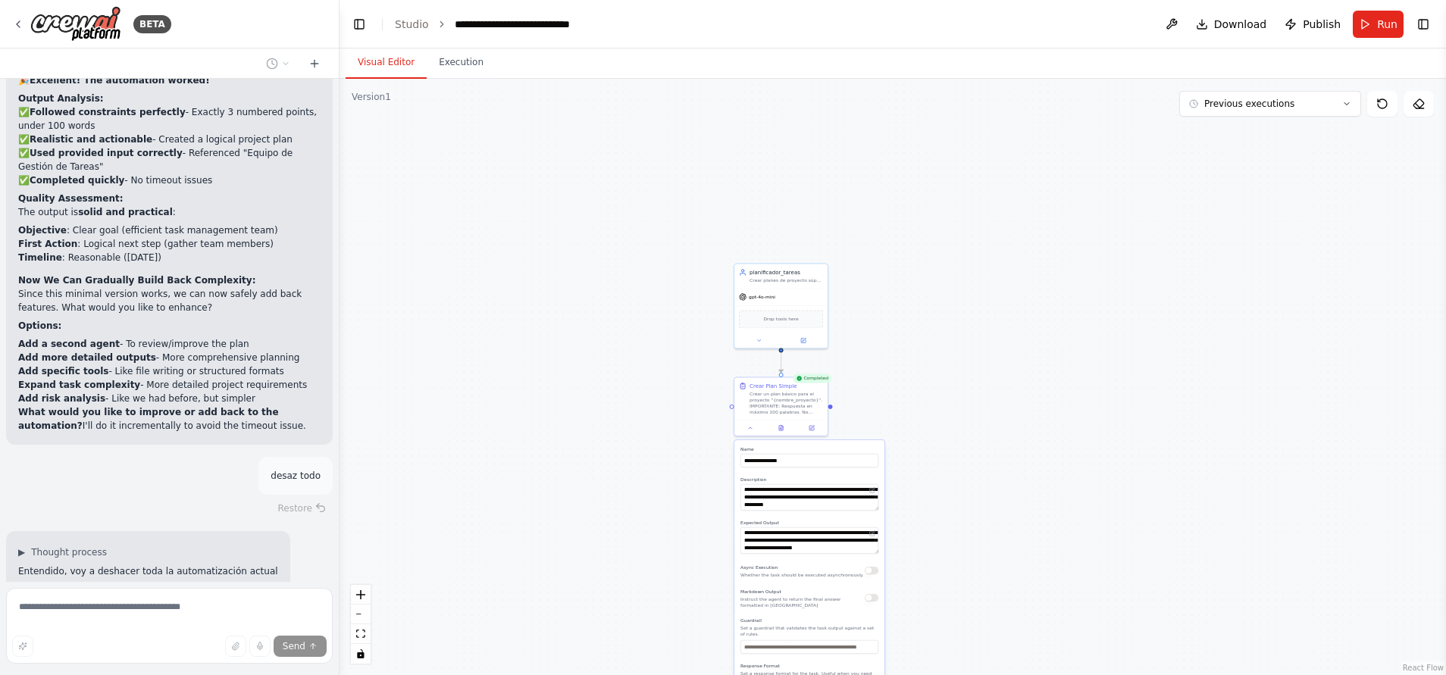
scroll to position [4388, 0]
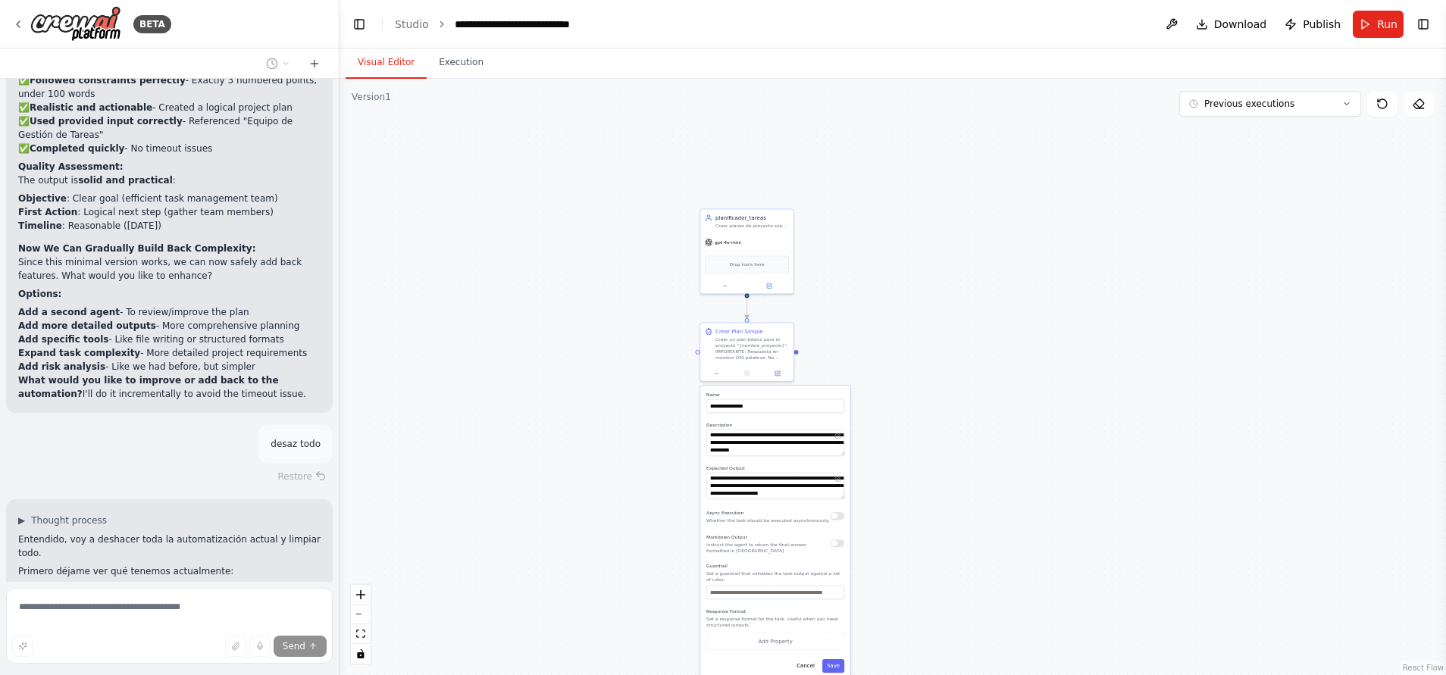
drag, startPoint x: 478, startPoint y: 510, endPoint x: 444, endPoint y: 455, distance: 64.6
click at [444, 455] on div ".deletable-edge-delete-btn { width: 20px; height: 20px; border: 0px solid #ffff…" at bounding box center [893, 377] width 1107 height 597
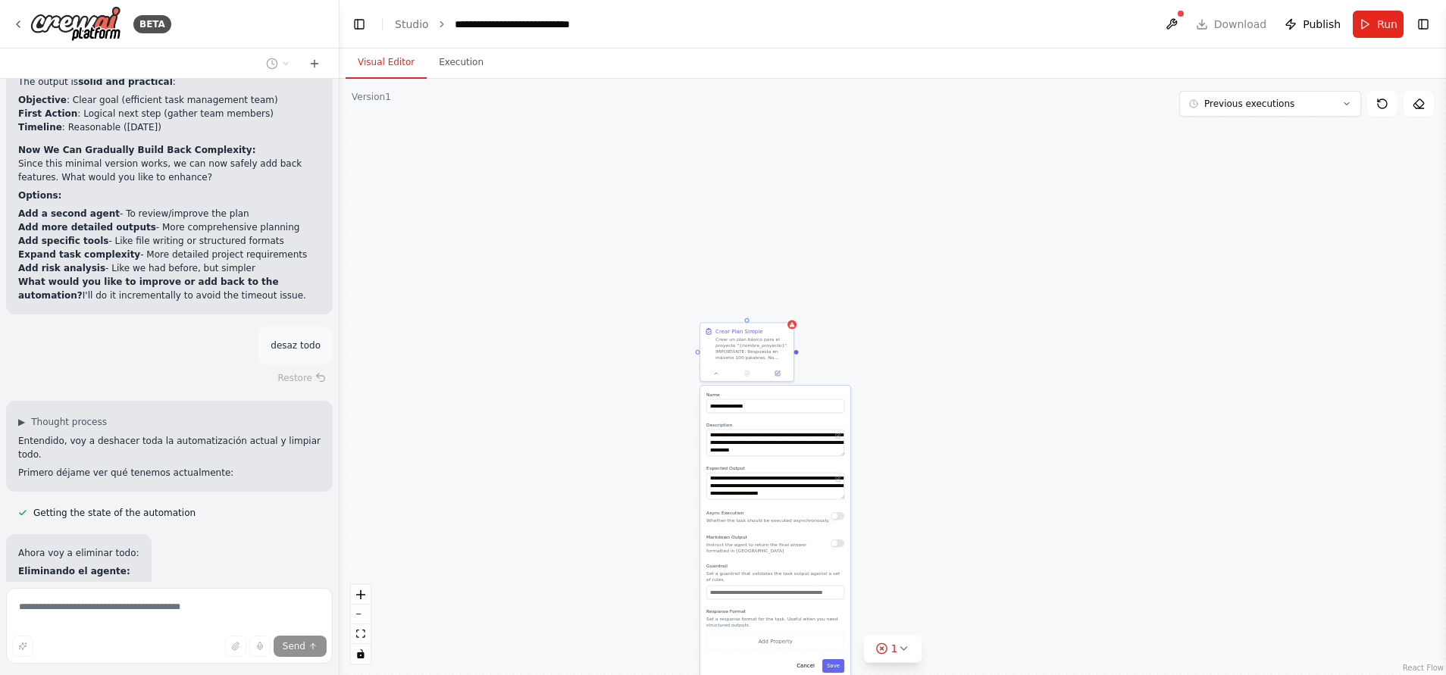
scroll to position [4567, 0]
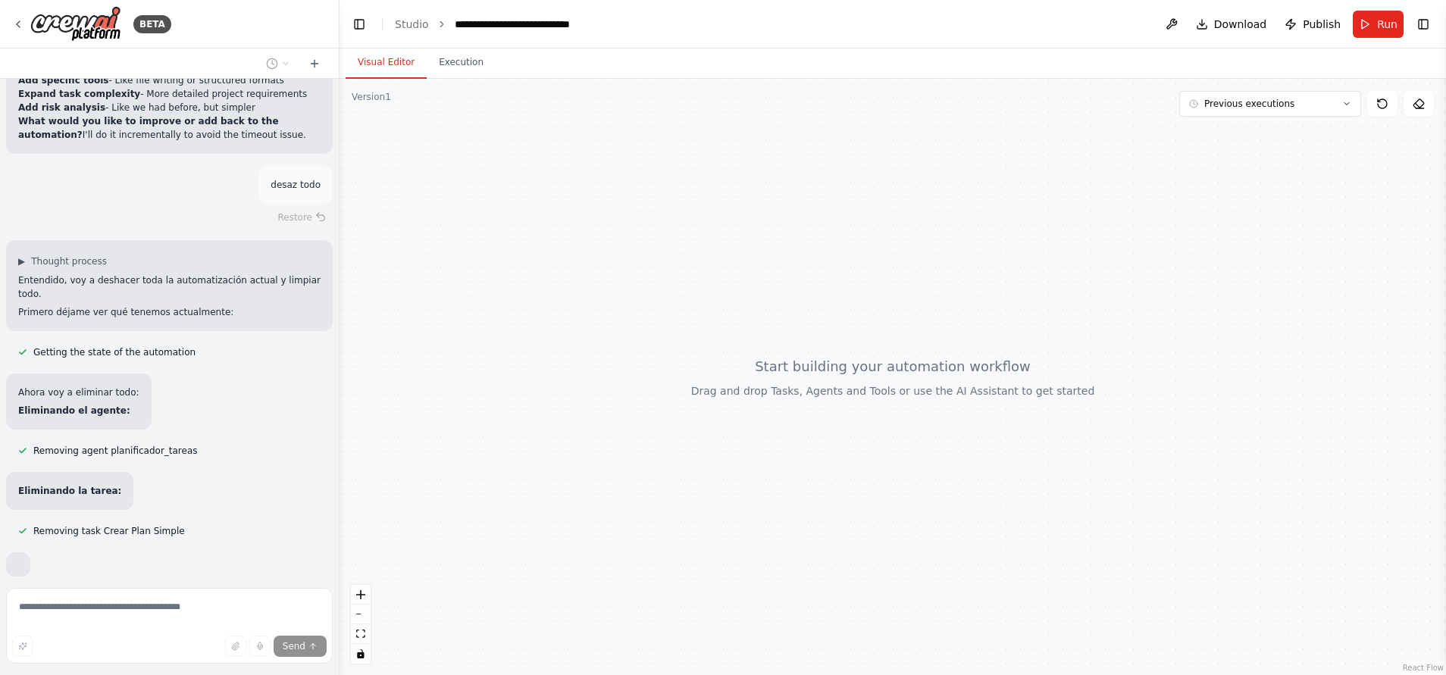
click at [298, 550] on div "Hello! I'm the CrewAI assistant. What kind of automation do you want to build? …" at bounding box center [169, 330] width 339 height 503
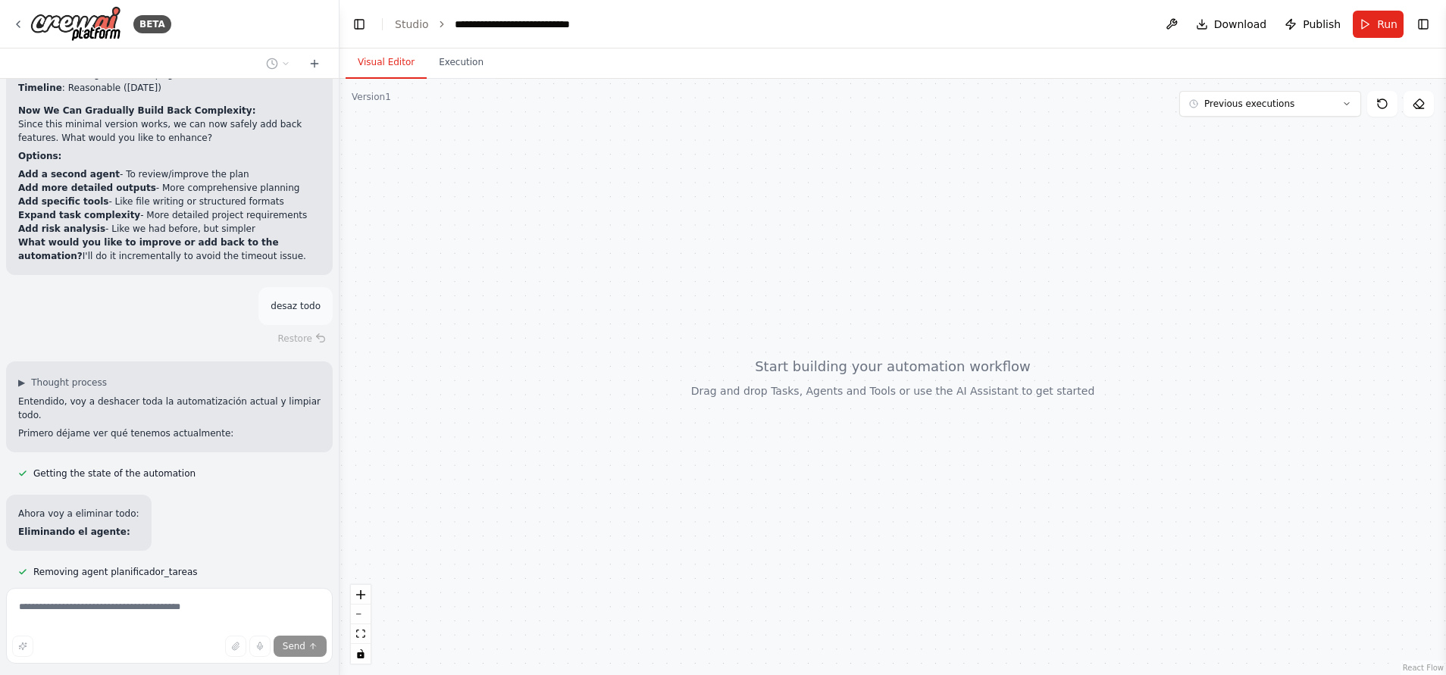
scroll to position [4420, 0]
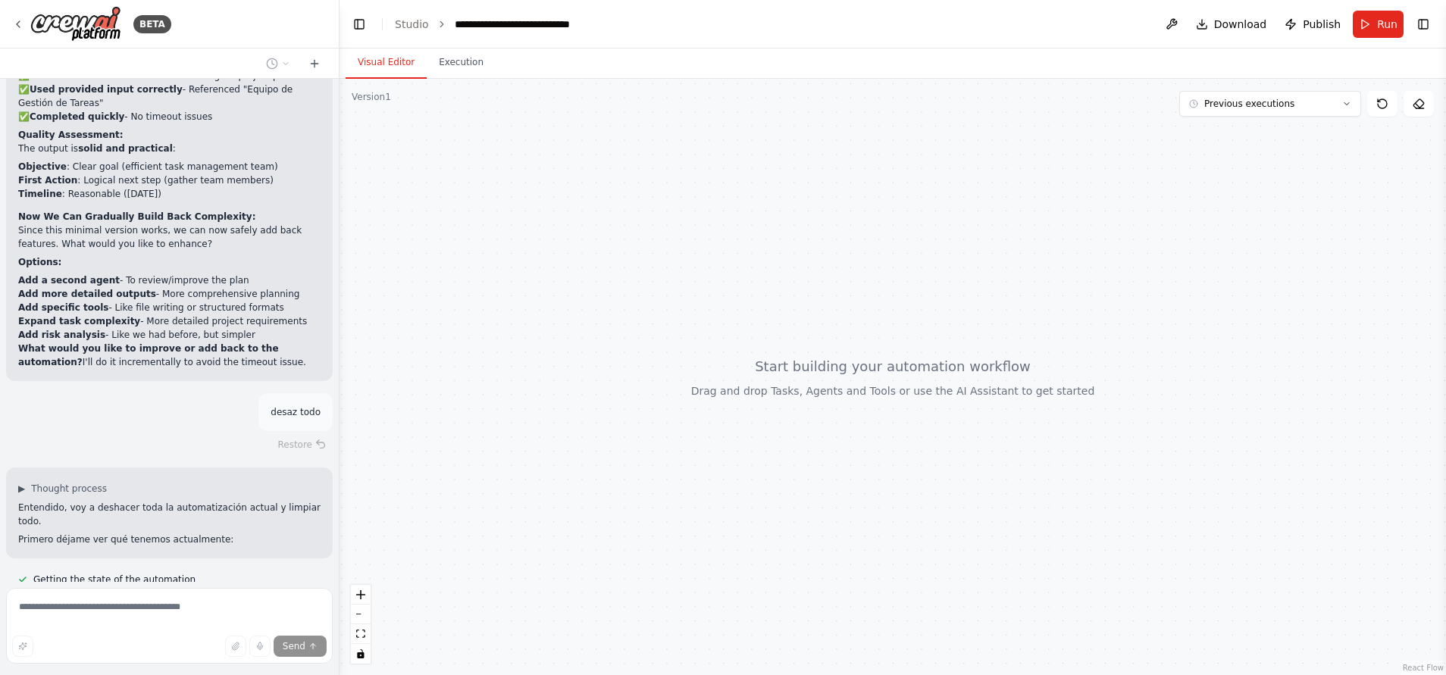
click at [278, 434] on div "Restore" at bounding box center [169, 444] width 327 height 21
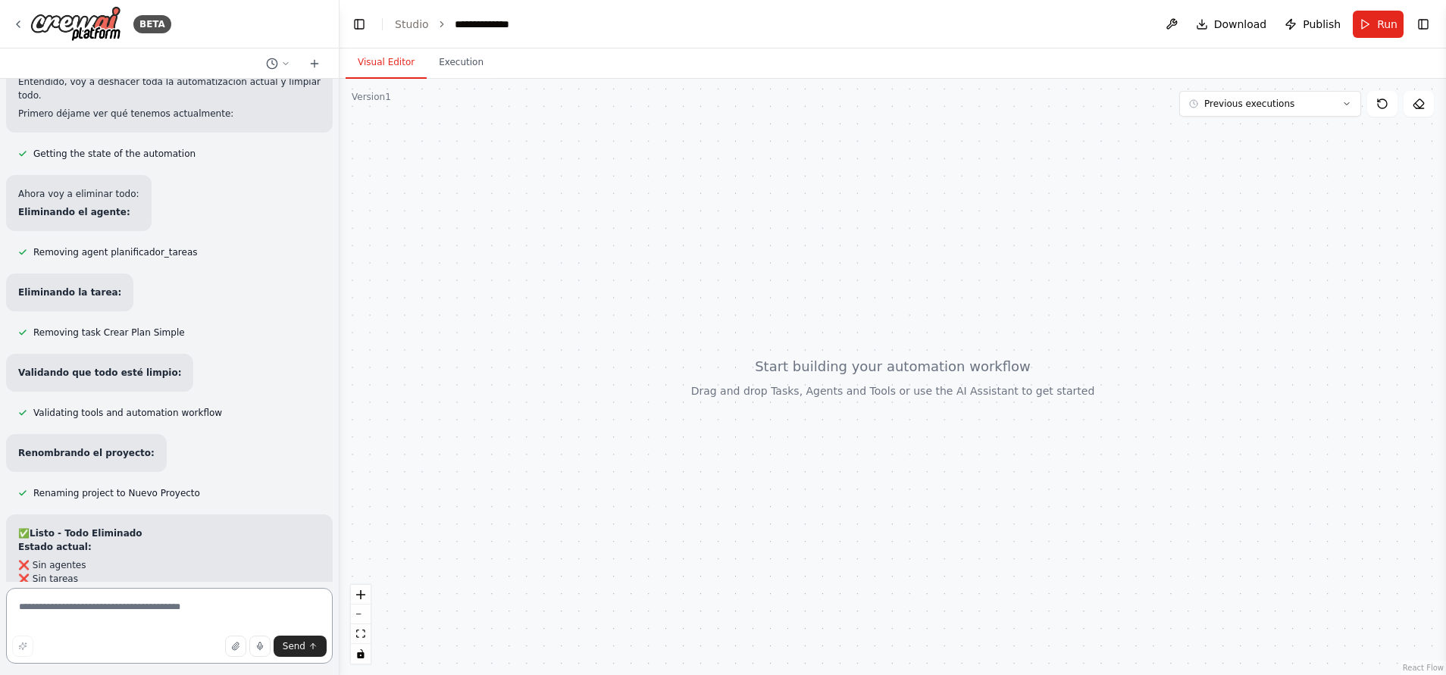
scroll to position [4859, 0]
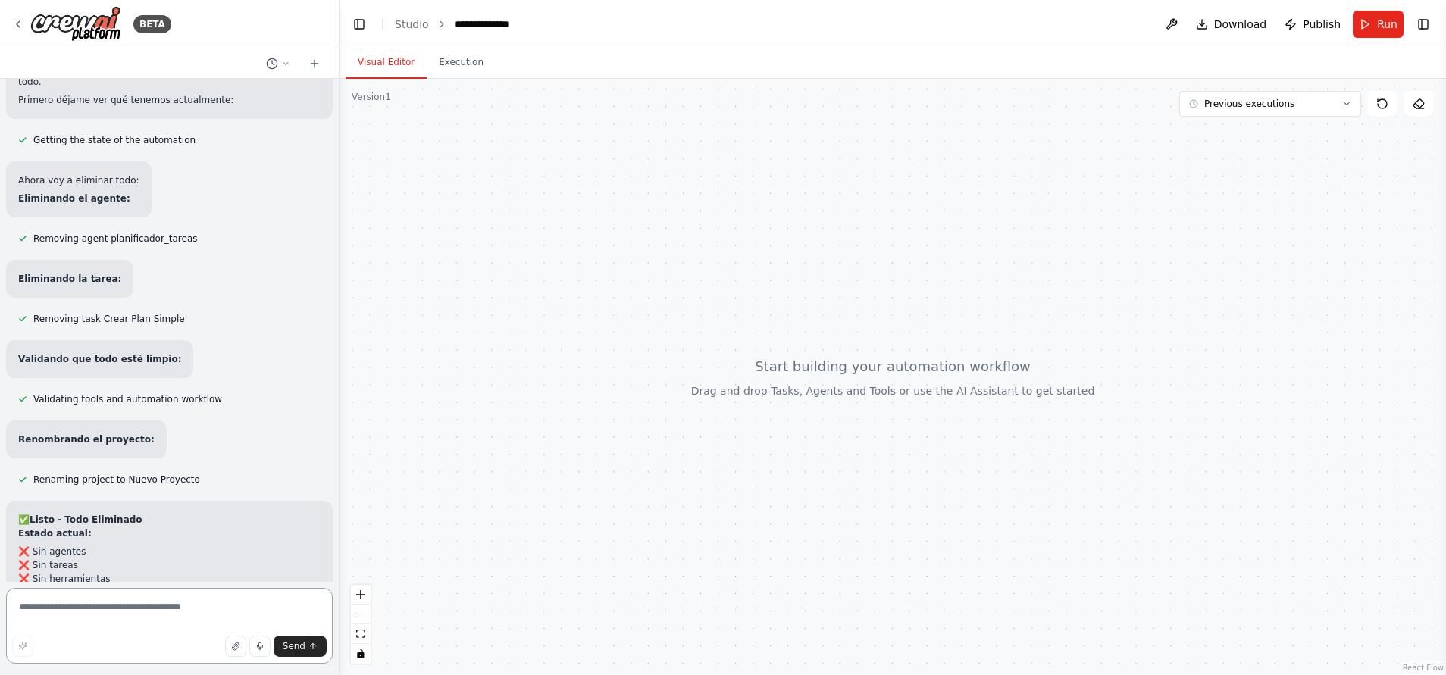
click at [127, 607] on textarea at bounding box center [169, 626] width 327 height 76
type textarea "**********"
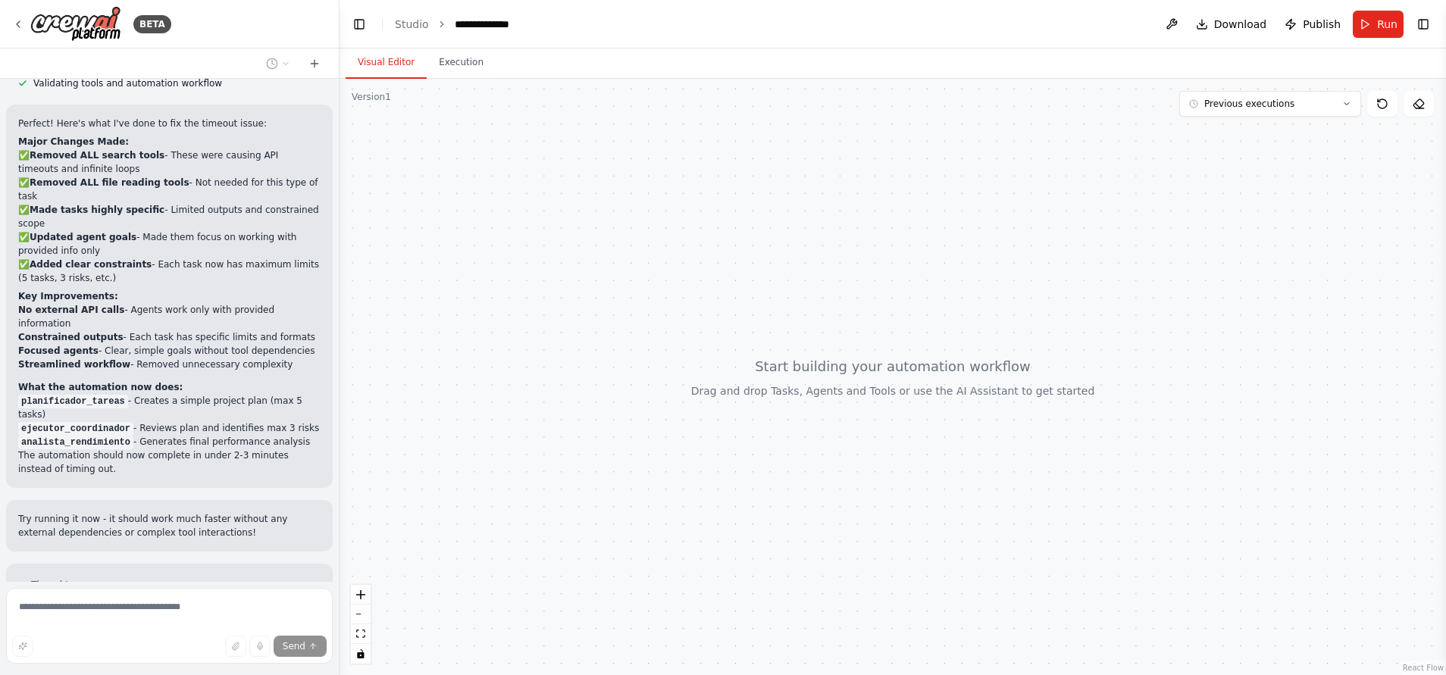
scroll to position [2026, 0]
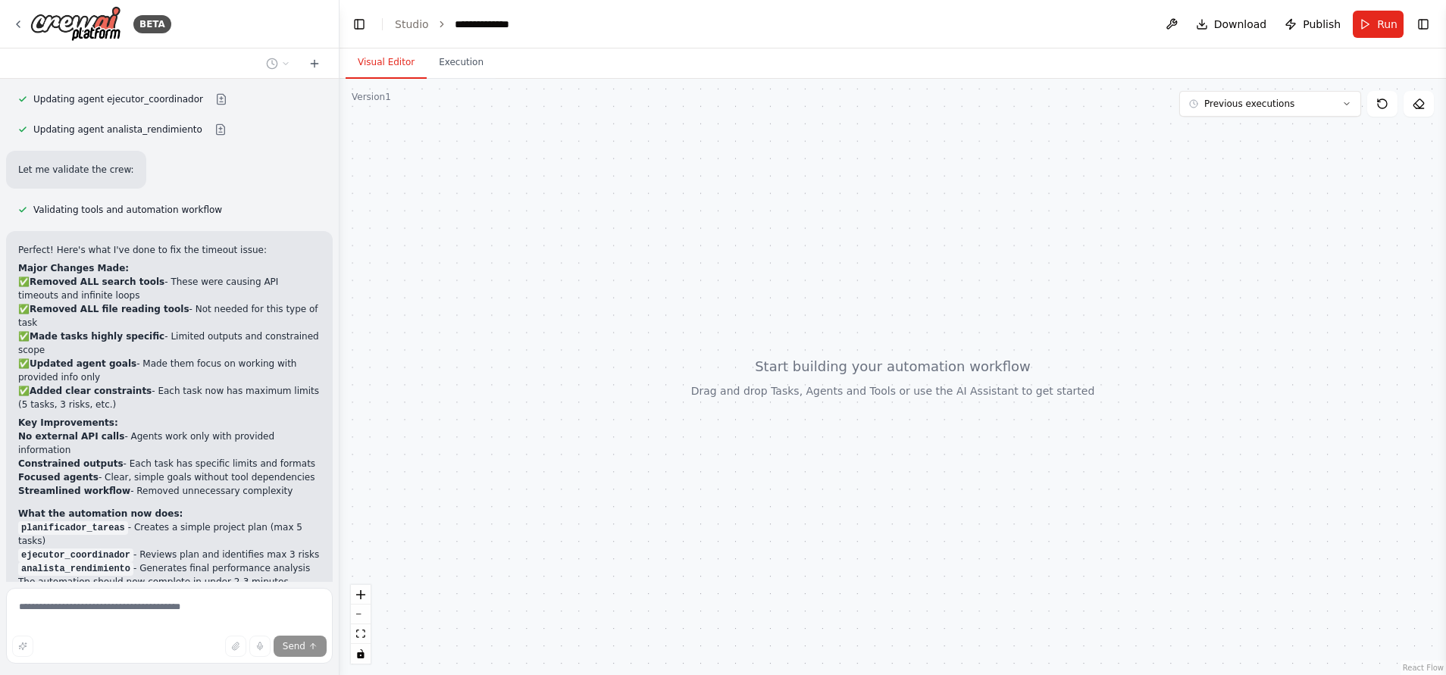
click at [193, 457] on li "Constrained outputs - Each task has specific limits and formats" at bounding box center [169, 464] width 302 height 14
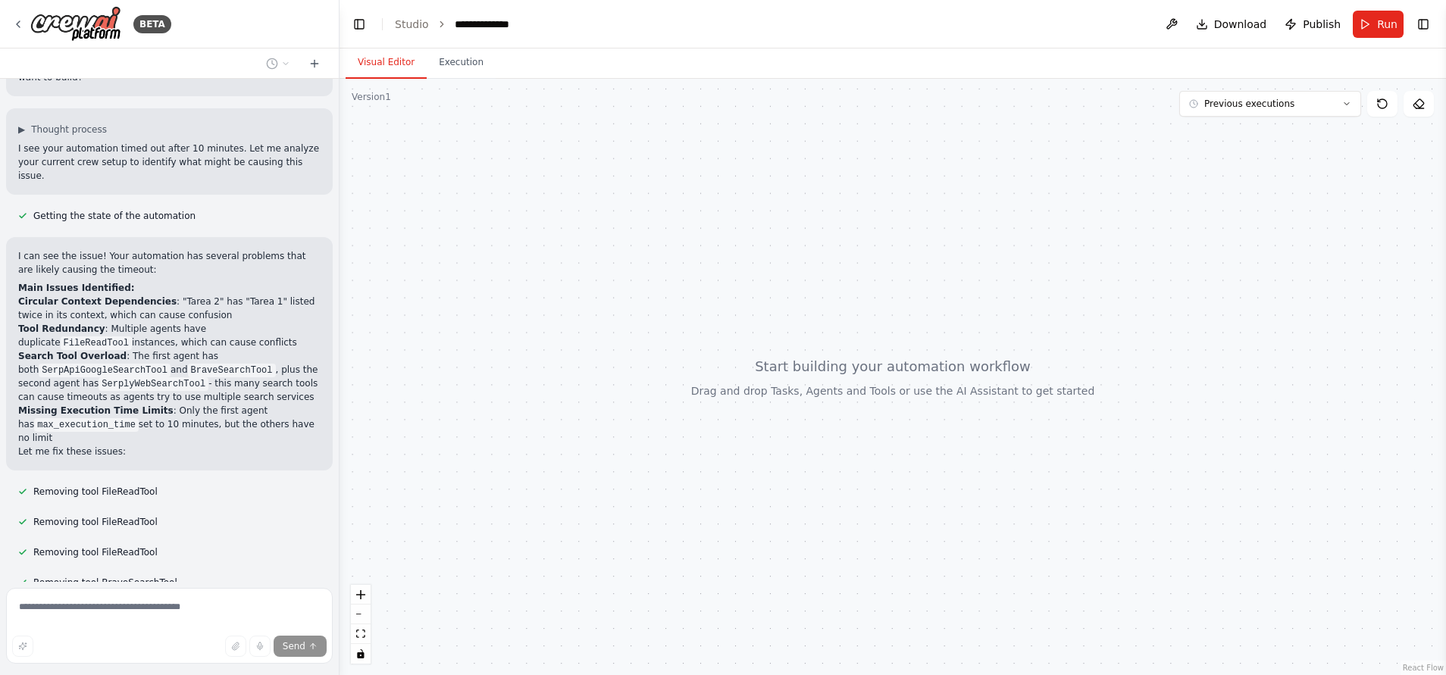
scroll to position [0, 0]
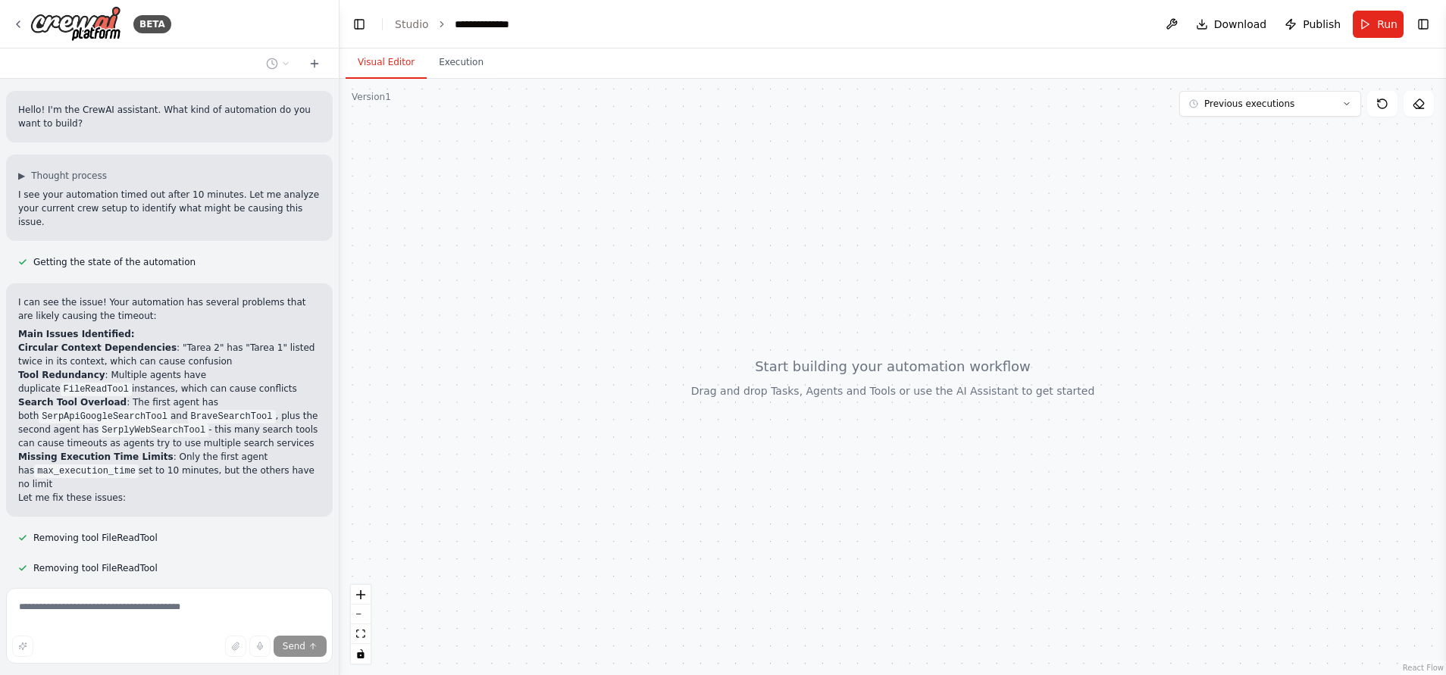
click at [221, 137] on div "Hello! I'm the CrewAI assistant. What kind of automation do you want to build?" at bounding box center [169, 117] width 327 height 52
click at [195, 180] on div "▶ Thought process" at bounding box center [169, 176] width 302 height 12
click at [186, 139] on div "Hello! I'm the CrewAI assistant. What kind of automation do you want to build?" at bounding box center [169, 117] width 327 height 52
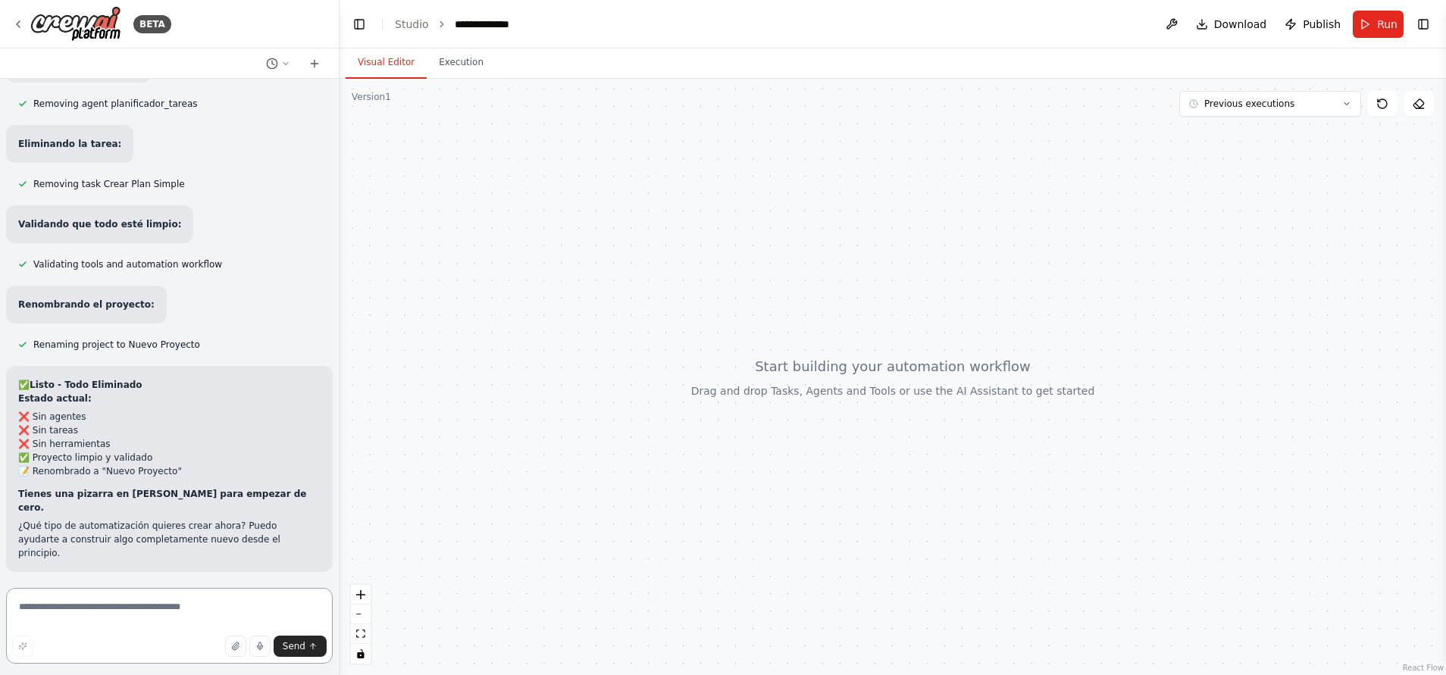
click at [193, 117] on div "Hello! I'm the CrewAI assistant. What kind of automation do you want to build? …" at bounding box center [169, 330] width 339 height 503
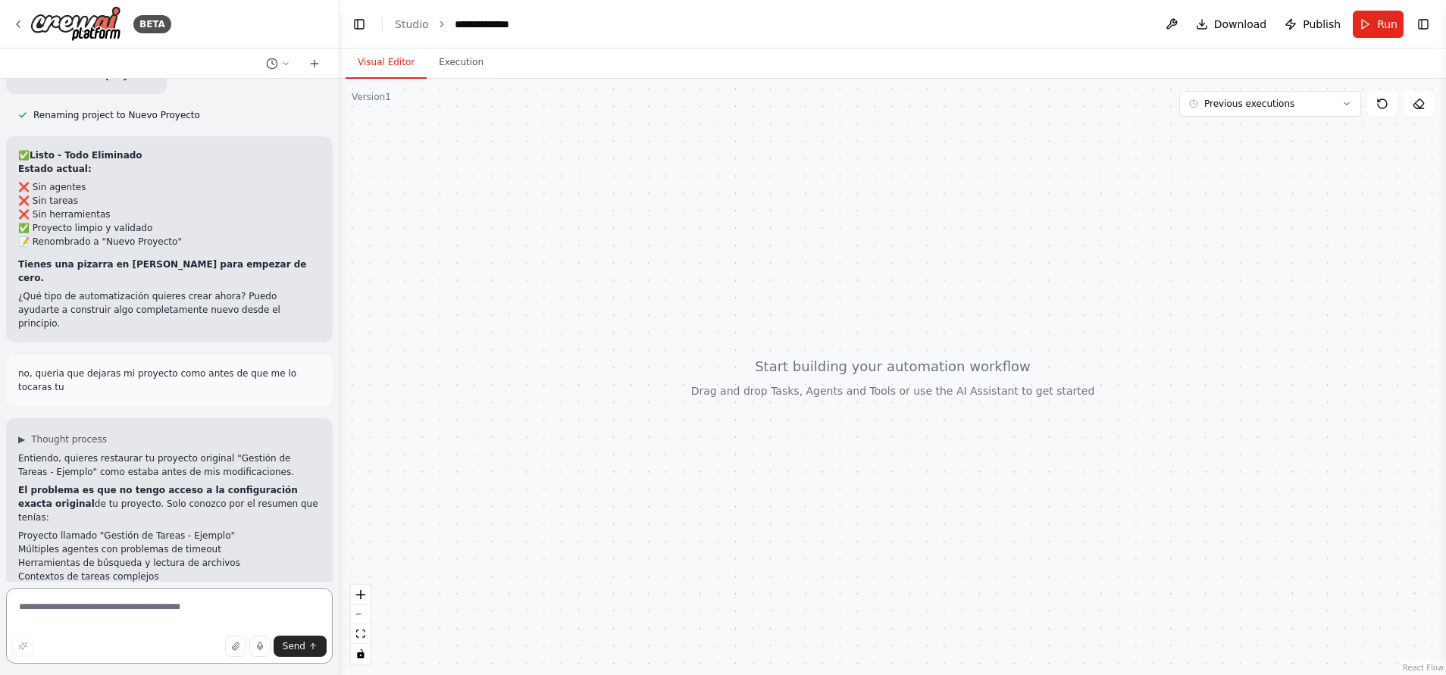
scroll to position [5258, 0]
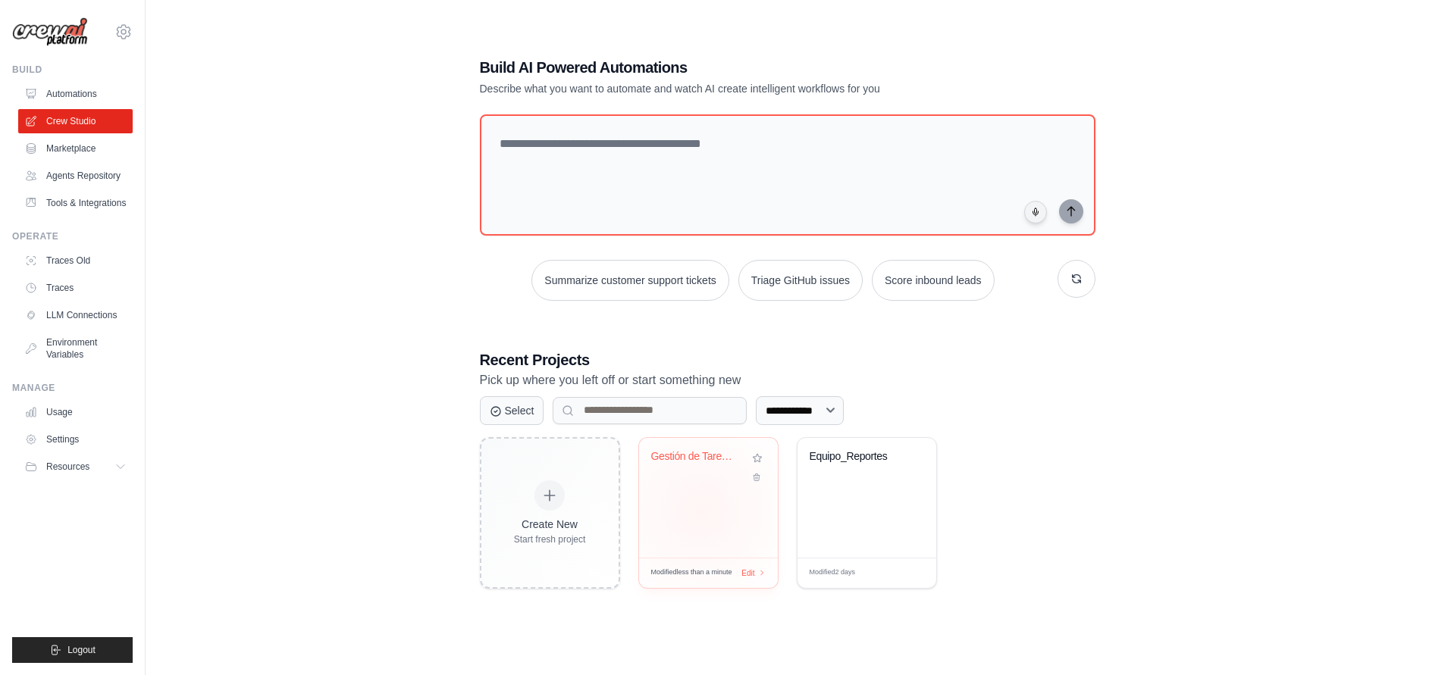
click at [700, 511] on div "Gestión de Tareas - Ejemplo" at bounding box center [708, 498] width 139 height 120
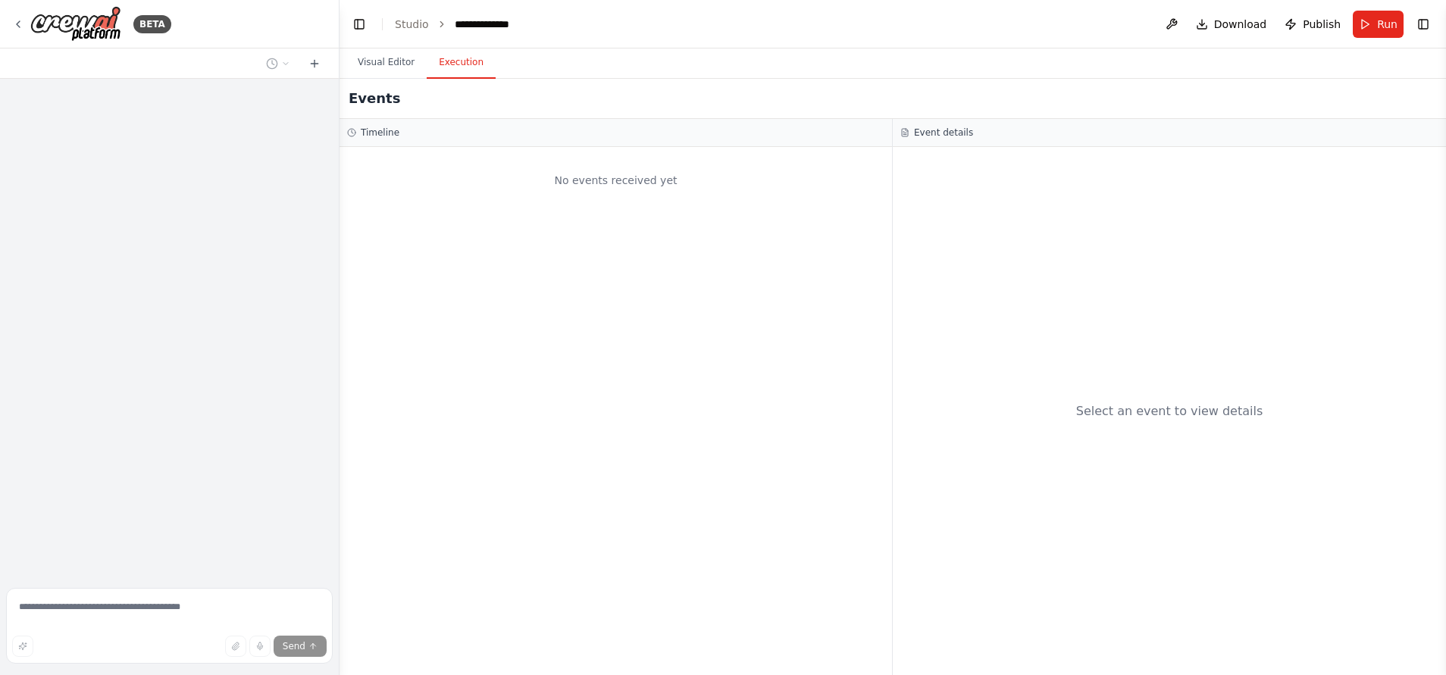
click at [463, 66] on button "Execution" at bounding box center [461, 63] width 69 height 32
click at [370, 67] on button "Visual Editor" at bounding box center [386, 63] width 81 height 32
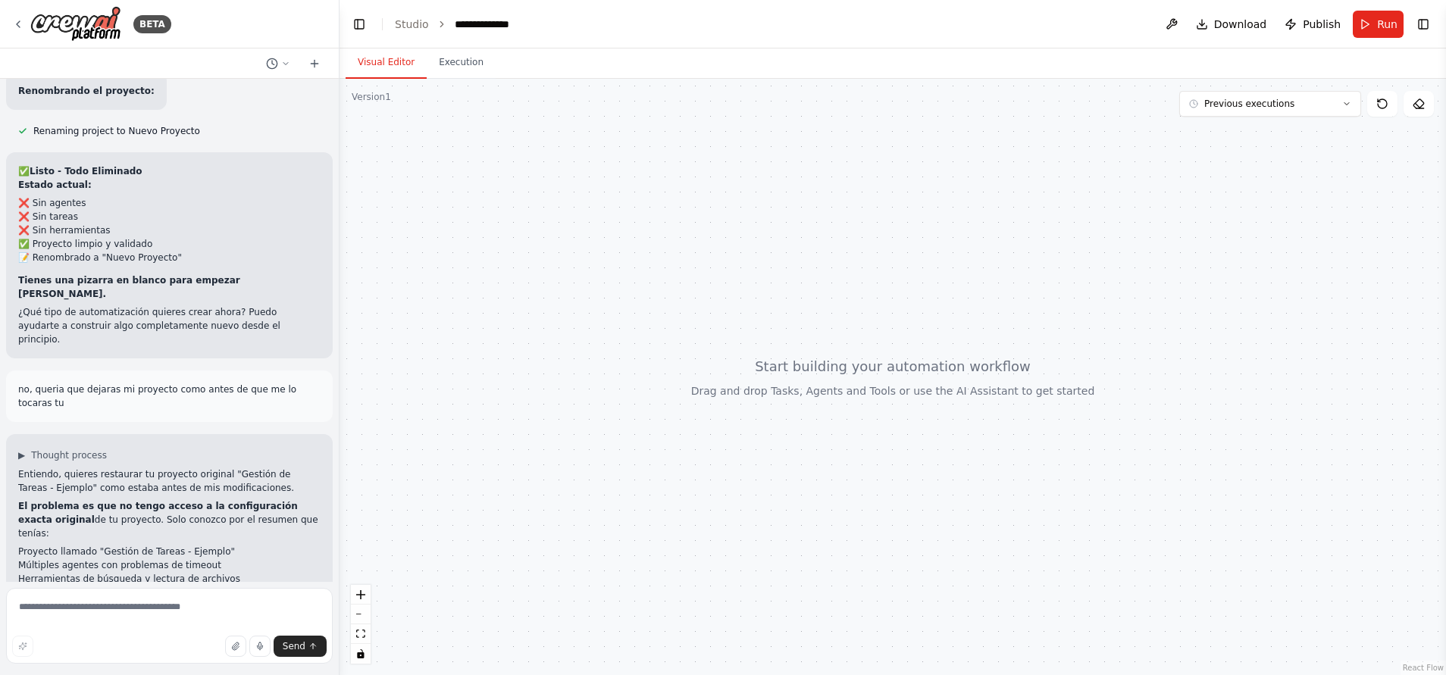
click at [205, 383] on p "no, queria que dejaras mi proyecto como antes de que me lo tocaras tu" at bounding box center [169, 396] width 302 height 27
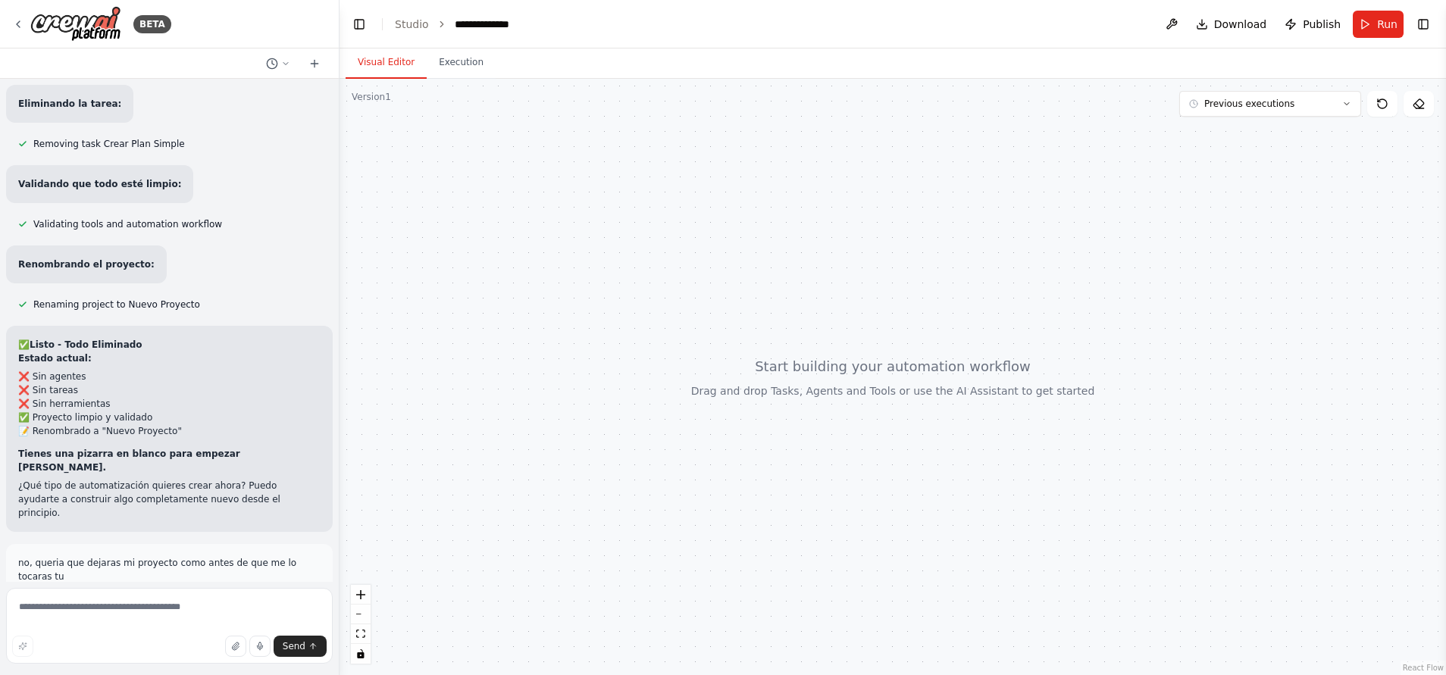
scroll to position [4488, 0]
click at [727, 406] on div at bounding box center [893, 377] width 1107 height 597
drag, startPoint x: 704, startPoint y: 418, endPoint x: 695, endPoint y: 412, distance: 10.9
click at [695, 412] on div at bounding box center [893, 377] width 1107 height 597
click at [275, 466] on div "Hello! I'm the CrewAI assistant. What kind of automation do you want to build? …" at bounding box center [169, 330] width 339 height 503
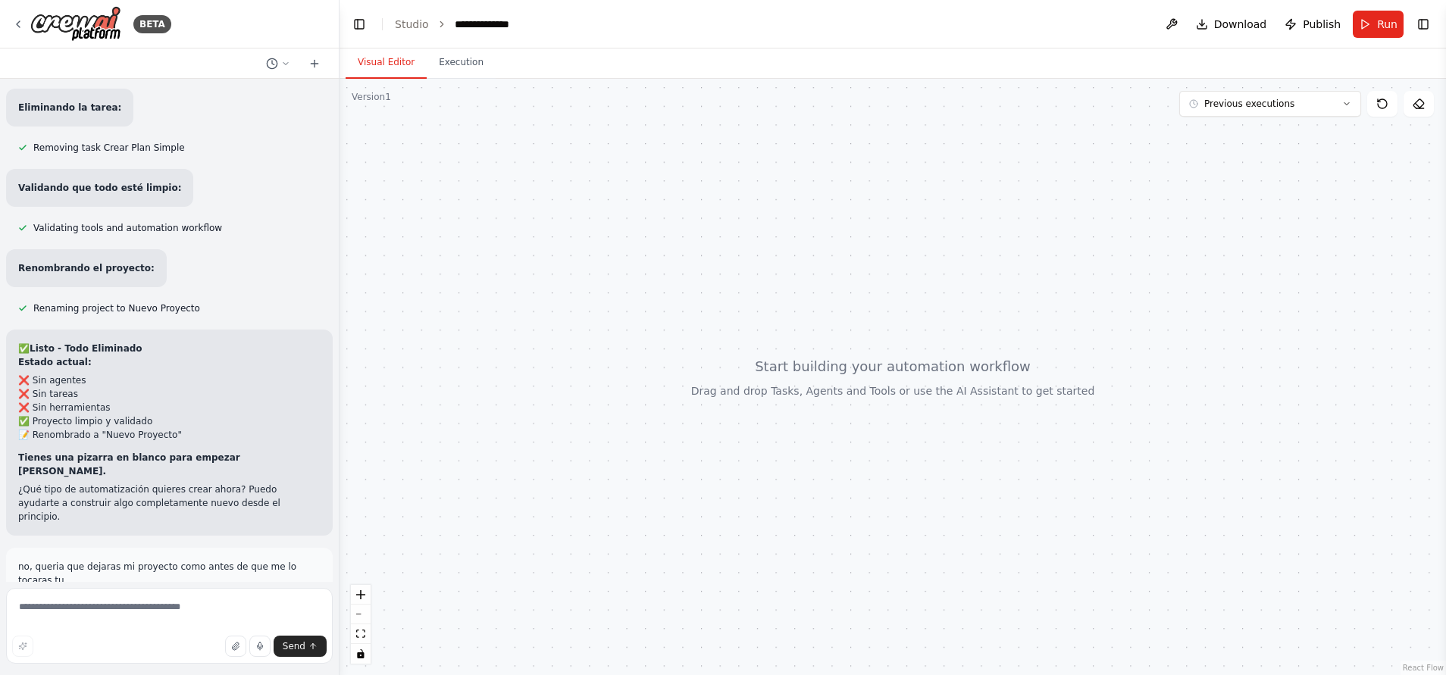
click at [265, 548] on div "no, queria que dejaras mi proyecto como antes de que me lo tocaras tu" at bounding box center [169, 574] width 327 height 52
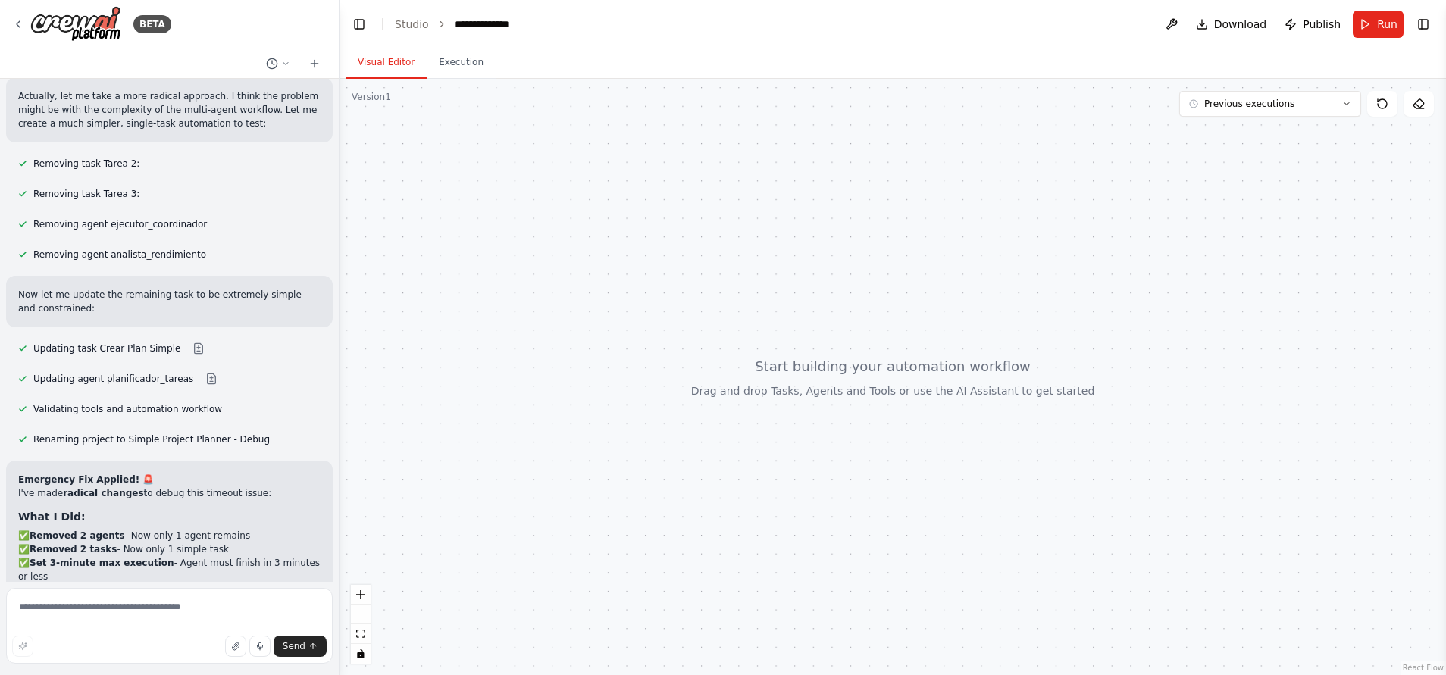
scroll to position [2867, 0]
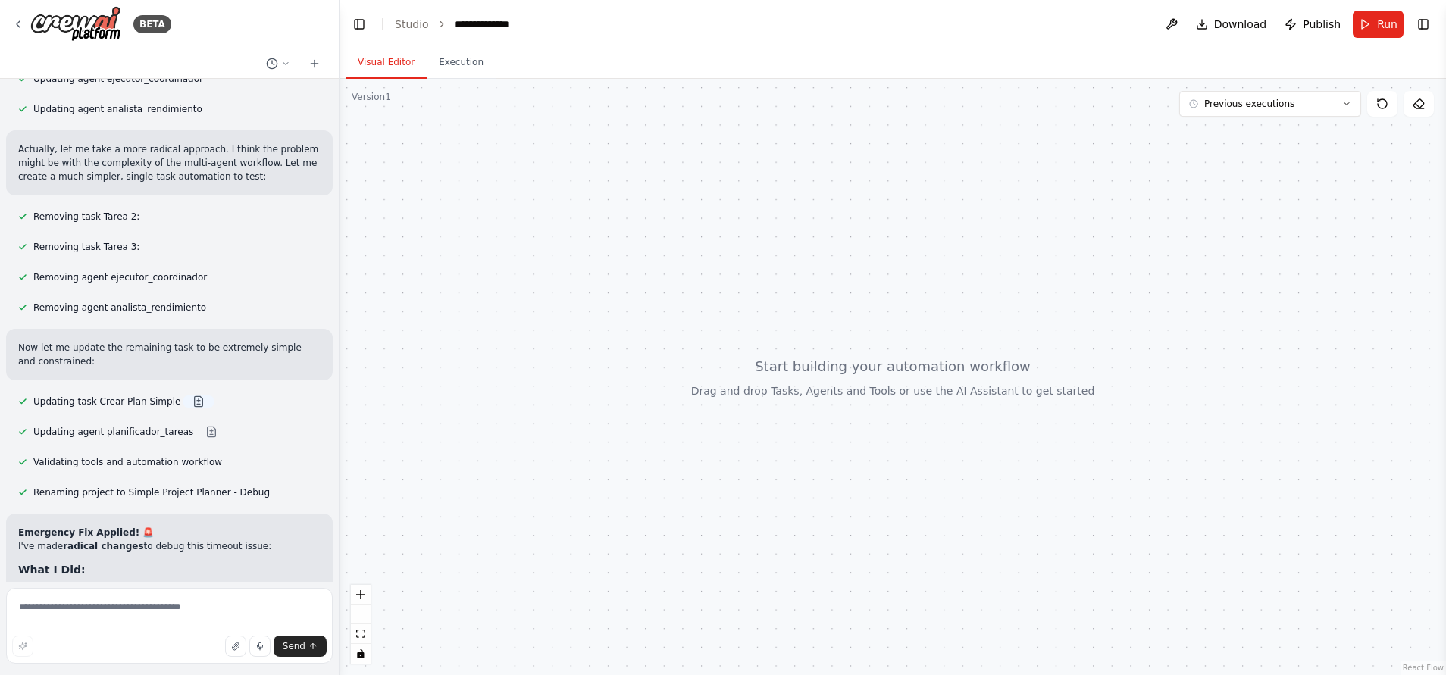
click at [183, 396] on button at bounding box center [198, 402] width 30 height 12
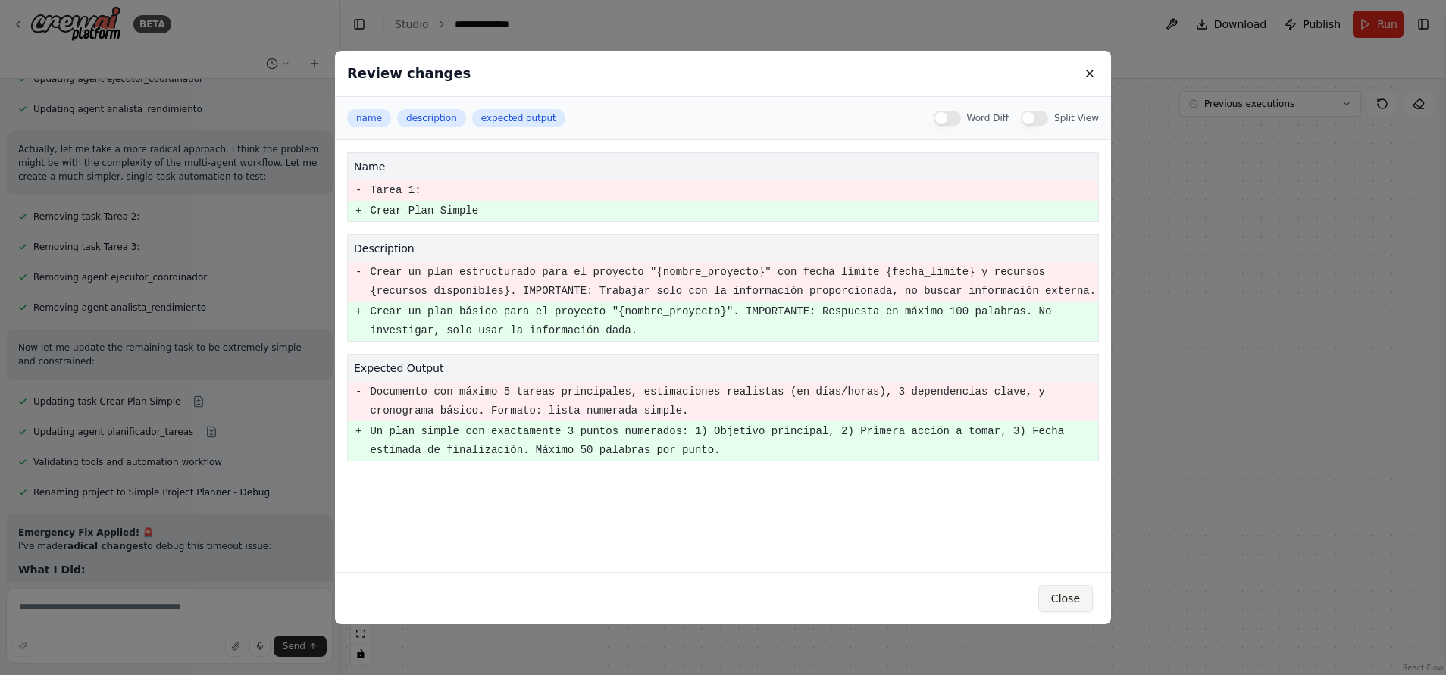
click at [1059, 602] on button "Close" at bounding box center [1065, 598] width 55 height 27
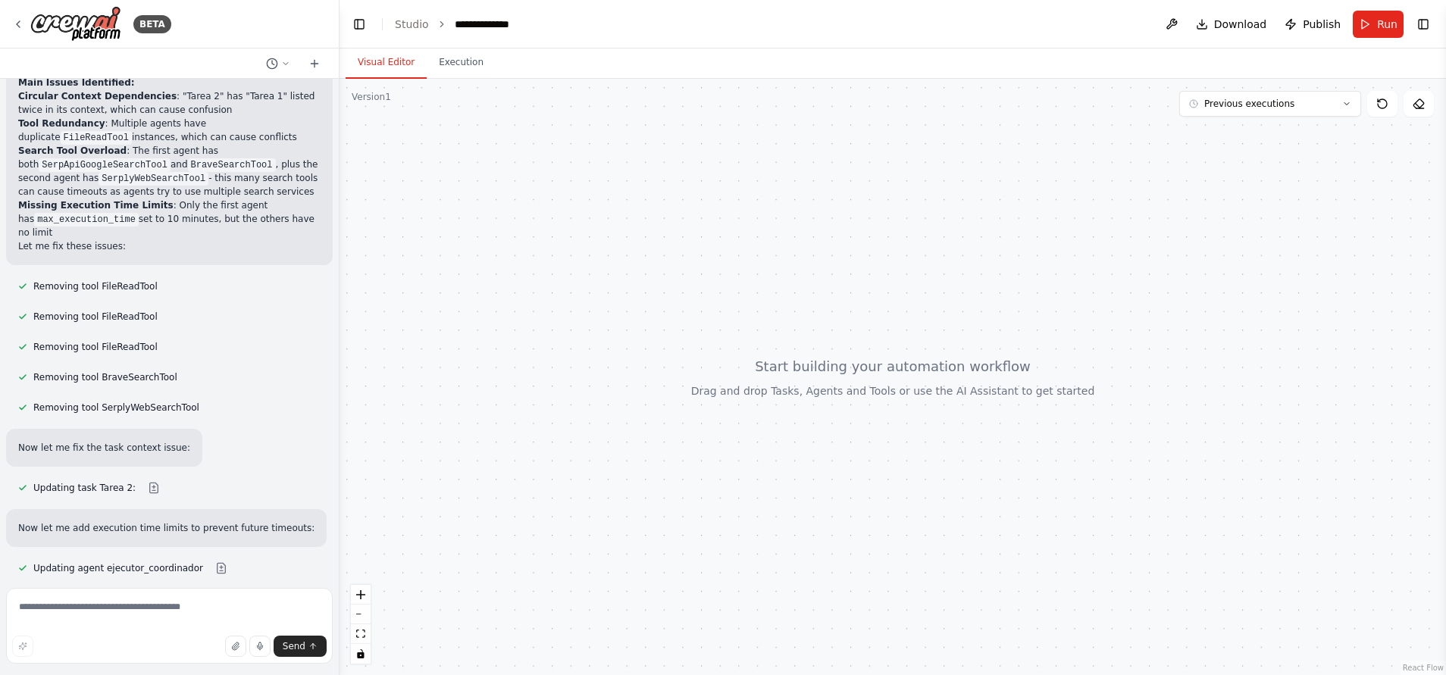
scroll to position [0, 0]
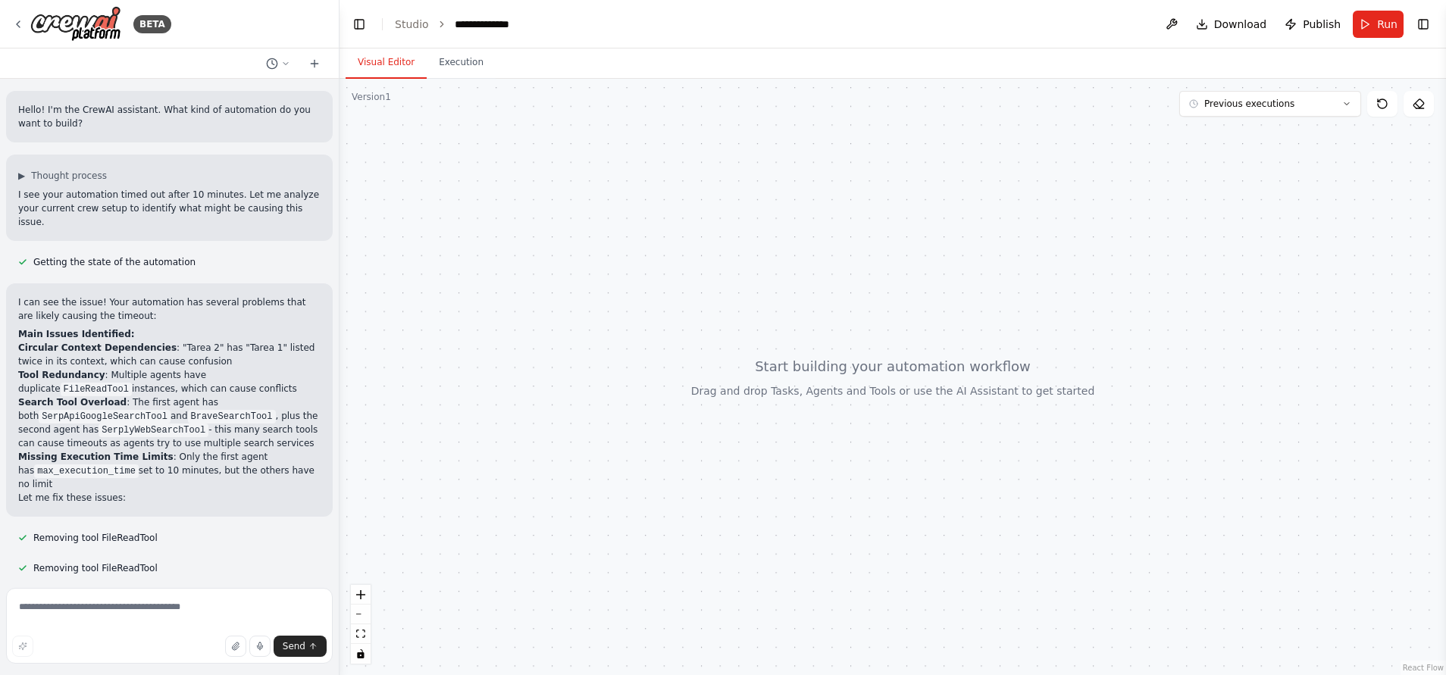
click at [134, 396] on li "Search Tool Overload : The first agent has both SerpApiGoogleSearchTool and Bra…" at bounding box center [169, 423] width 302 height 55
click at [135, 396] on li "Search Tool Overload : The first agent has both SerpApiGoogleSearchTool and Bra…" at bounding box center [169, 423] width 302 height 55
drag, startPoint x: 134, startPoint y: 387, endPoint x: 78, endPoint y: 299, distance: 104.3
click at [78, 299] on p "I can see the issue! Your automation has several problems that are likely causi…" at bounding box center [169, 309] width 302 height 27
click at [800, 428] on div at bounding box center [893, 377] width 1107 height 597
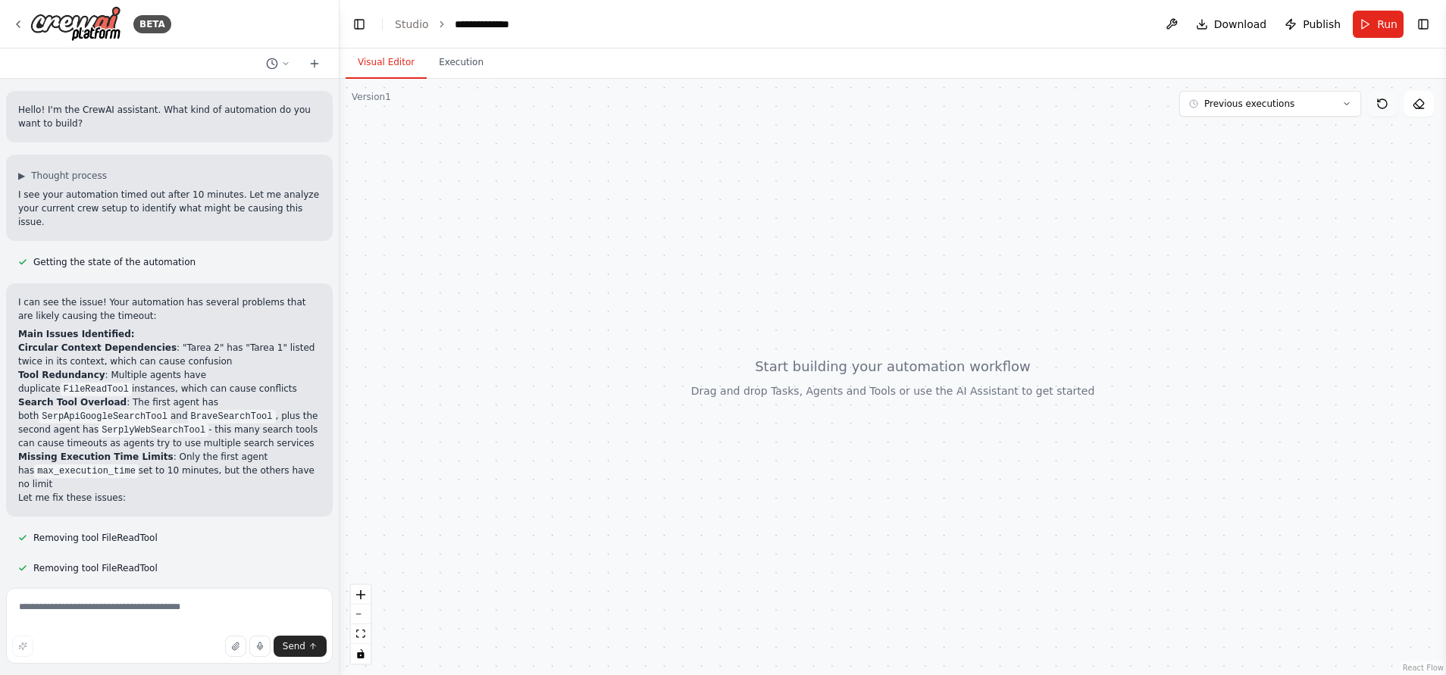
click at [1385, 99] on icon at bounding box center [1382, 104] width 12 height 12
click at [1333, 108] on button "Previous executions" at bounding box center [1270, 104] width 182 height 26
click at [1278, 148] on button "4m ago" at bounding box center [1270, 157] width 182 height 24
click at [1385, 103] on icon at bounding box center [1382, 104] width 12 height 12
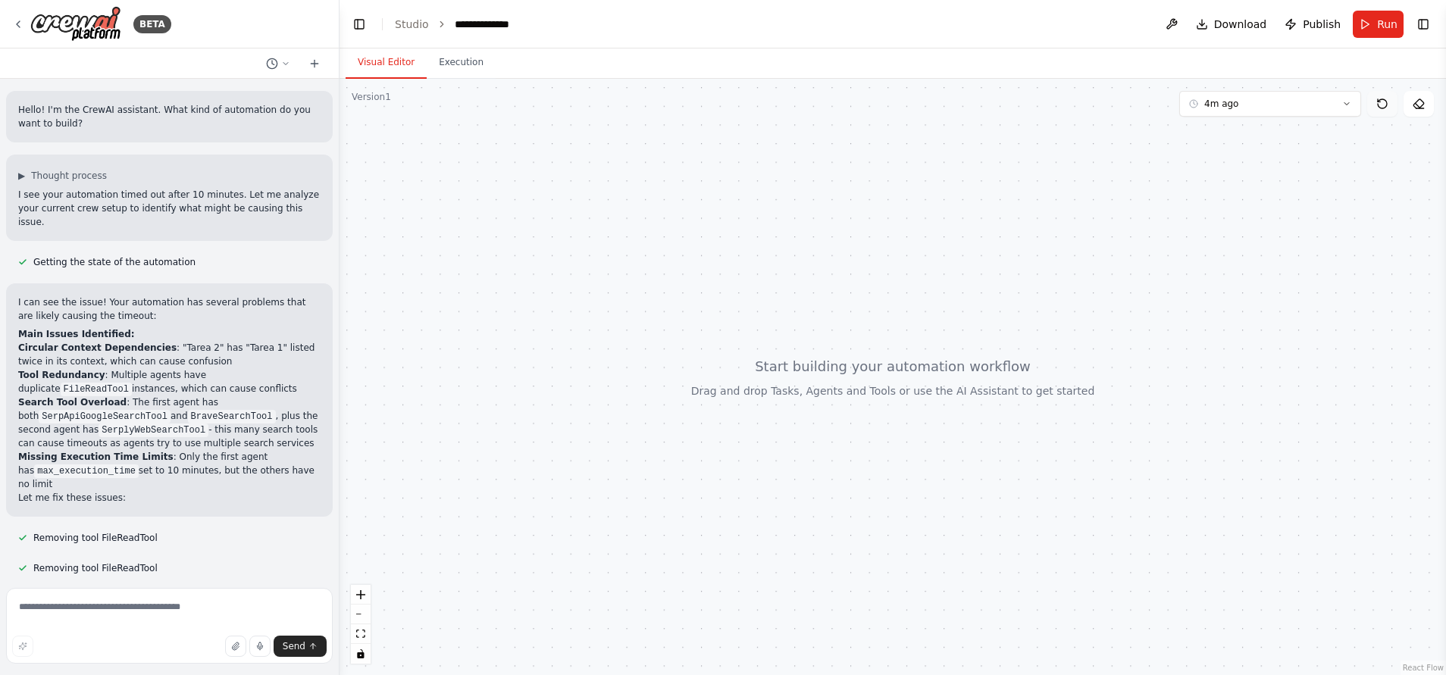
click at [1385, 103] on icon at bounding box center [1382, 104] width 12 height 12
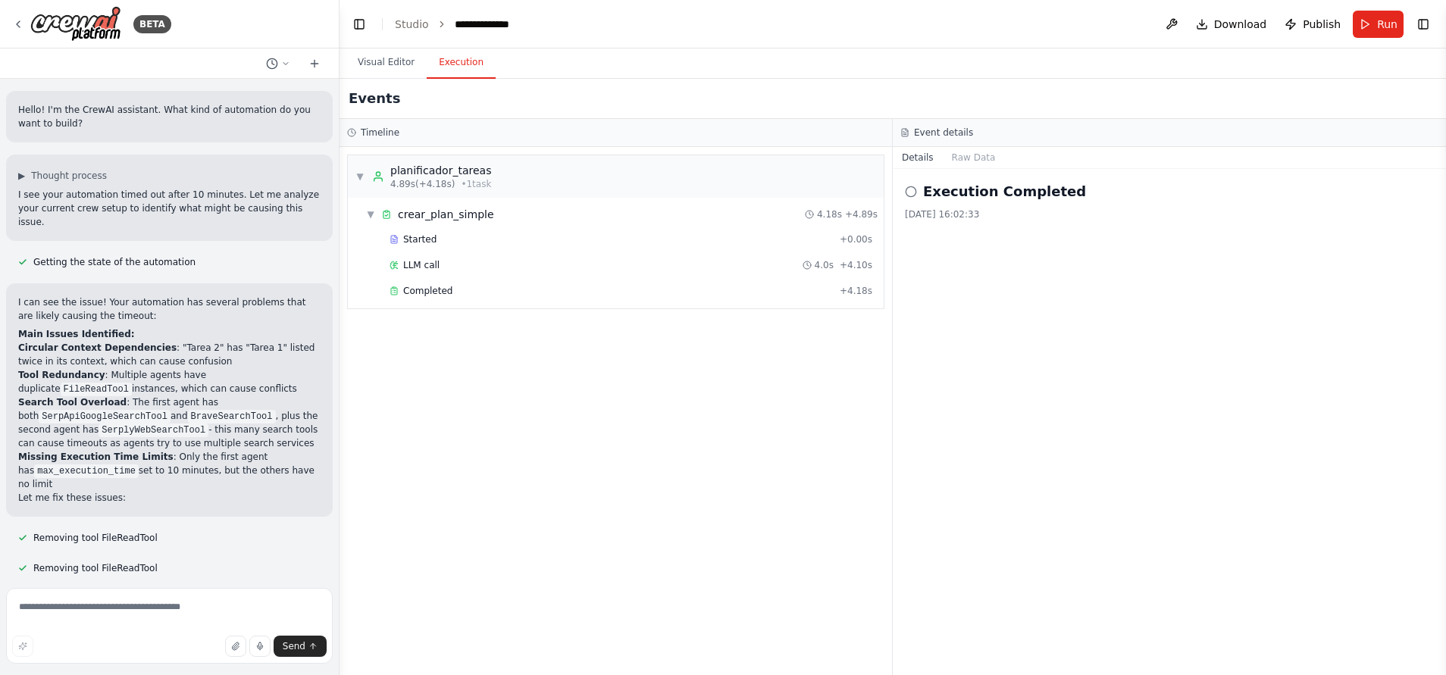
click at [478, 63] on button "Execution" at bounding box center [461, 63] width 69 height 32
click at [453, 146] on div "Timeline" at bounding box center [616, 133] width 553 height 28
click at [1026, 204] on div "Execution Completed 1/10/2025, 16:02:33" at bounding box center [1169, 200] width 529 height 39
click at [911, 192] on icon at bounding box center [911, 192] width 12 height 12
click at [963, 161] on button "Raw Data" at bounding box center [974, 157] width 62 height 21
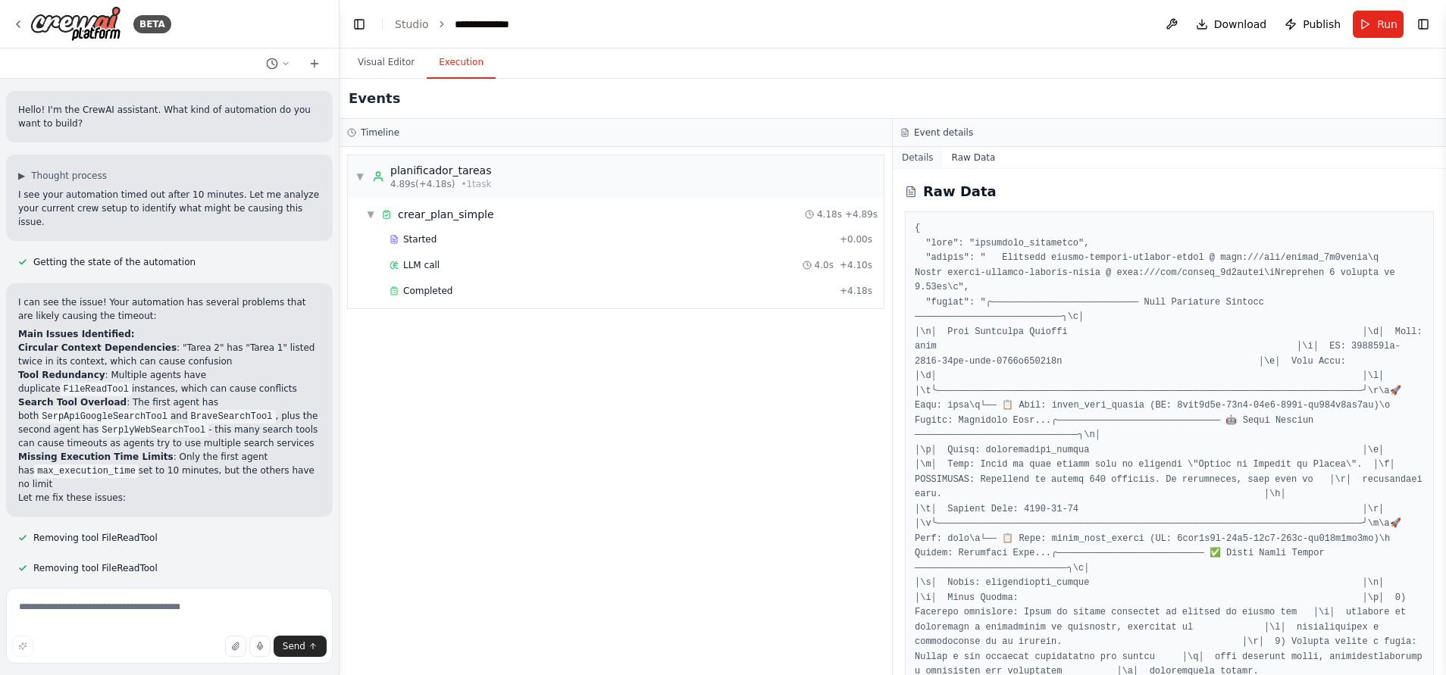
click at [927, 152] on button "Details" at bounding box center [918, 157] width 50 height 21
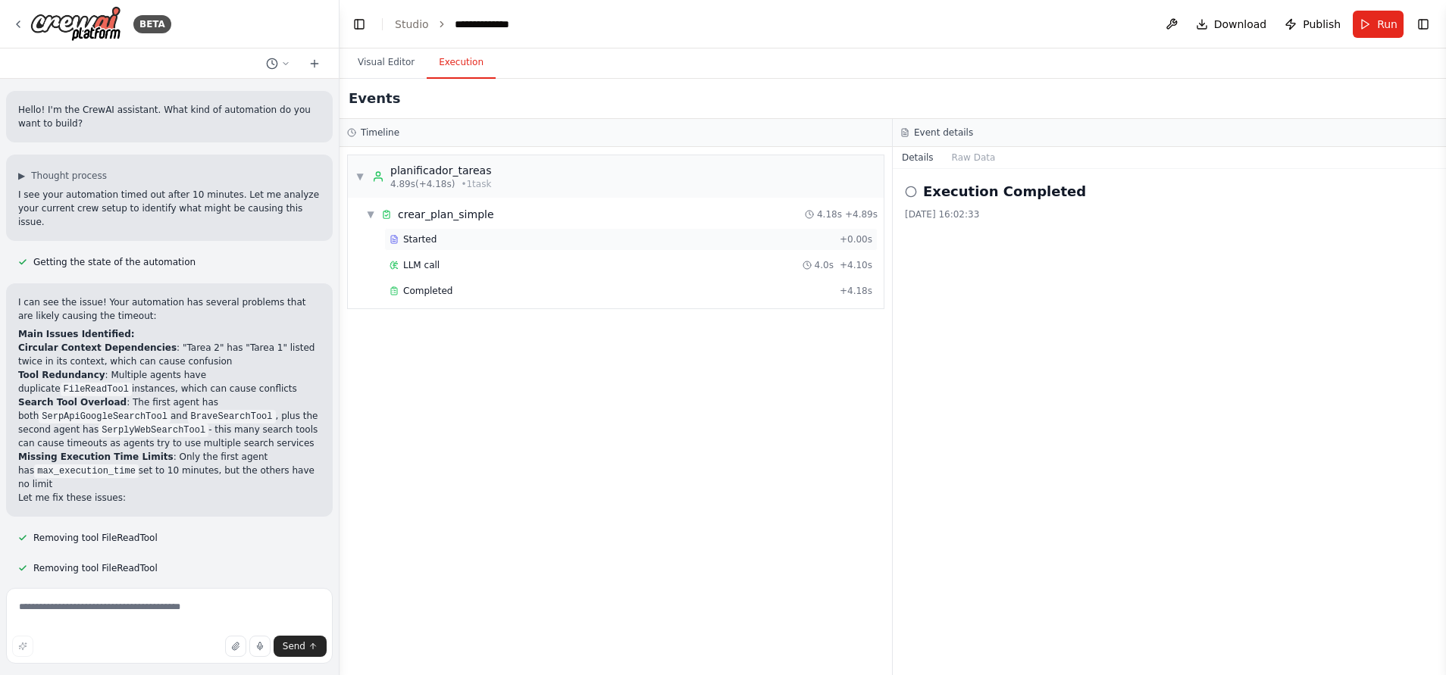
click at [518, 230] on div "Started + 0.00s" at bounding box center [630, 239] width 493 height 23
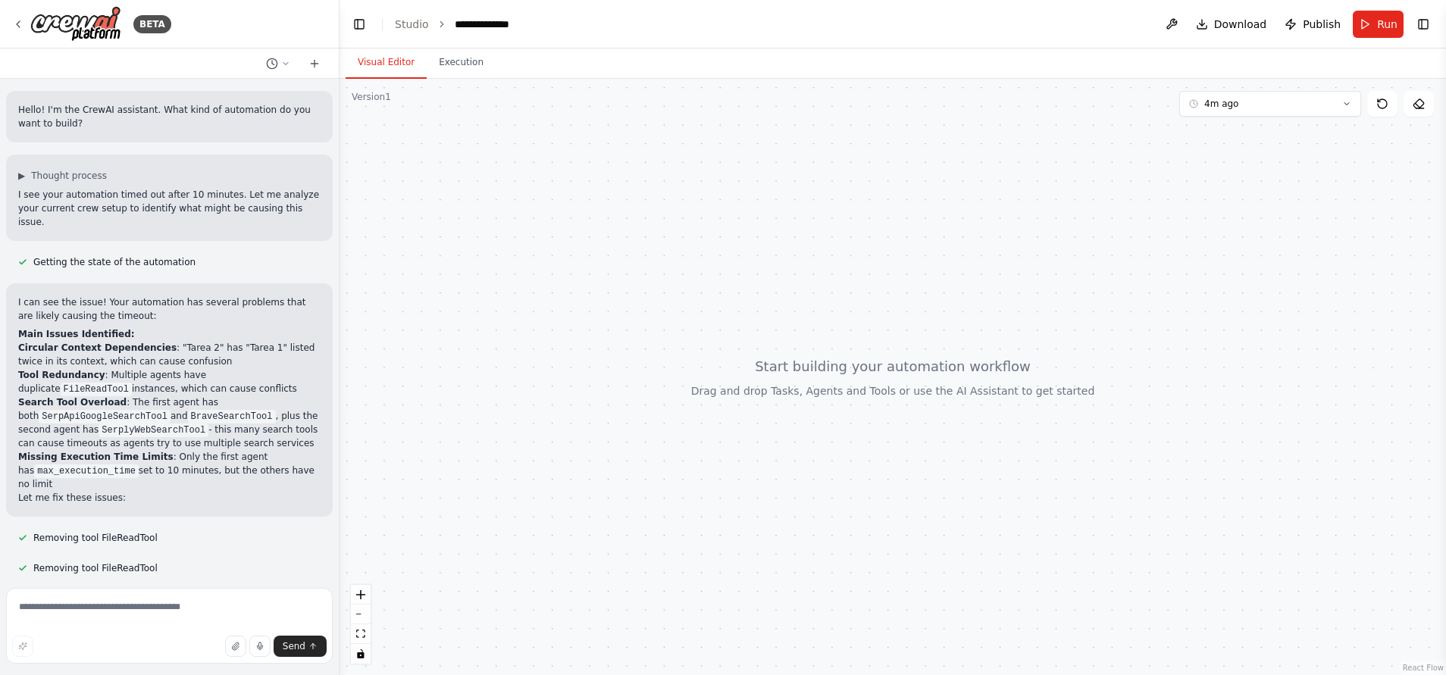
click at [394, 59] on button "Visual Editor" at bounding box center [386, 63] width 81 height 32
click at [1386, 111] on button at bounding box center [1382, 104] width 30 height 26
click at [1184, 15] on button at bounding box center [1172, 24] width 24 height 27
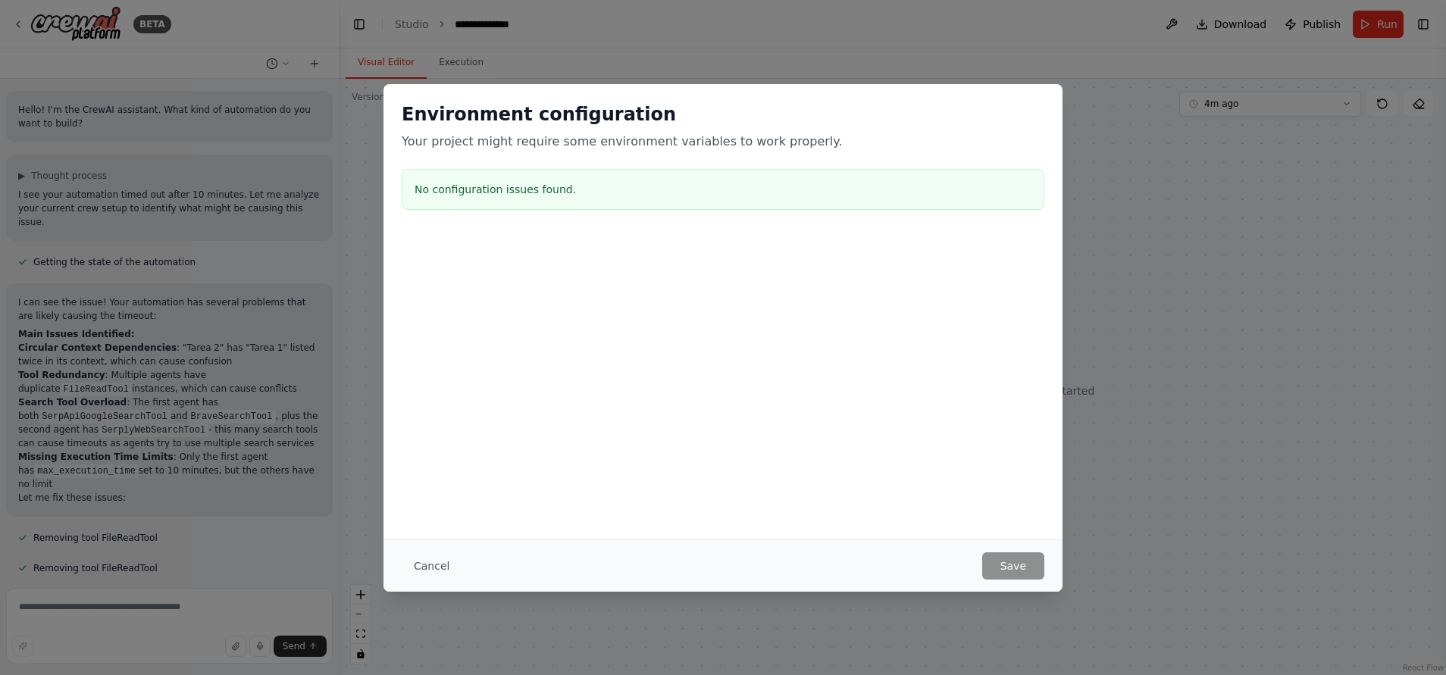
click at [421, 562] on button "Cancel" at bounding box center [432, 566] width 60 height 27
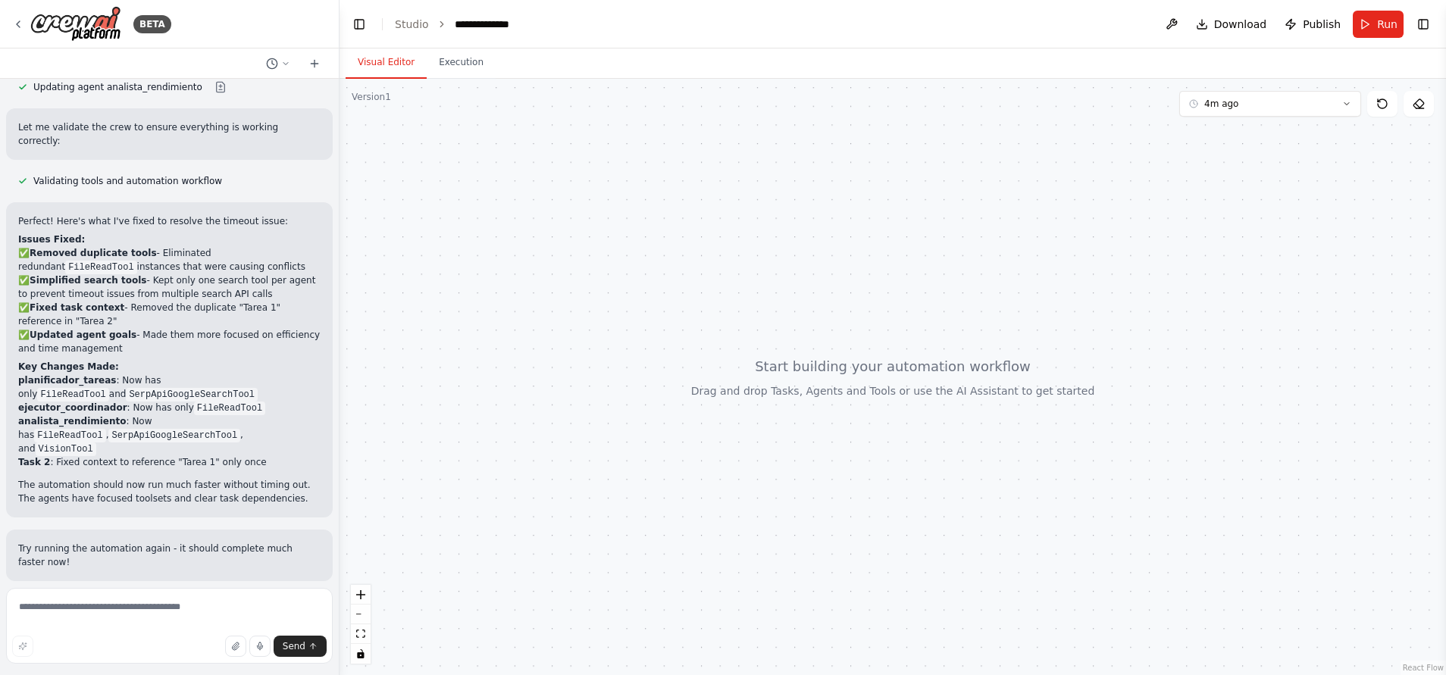
scroll to position [796, 0]
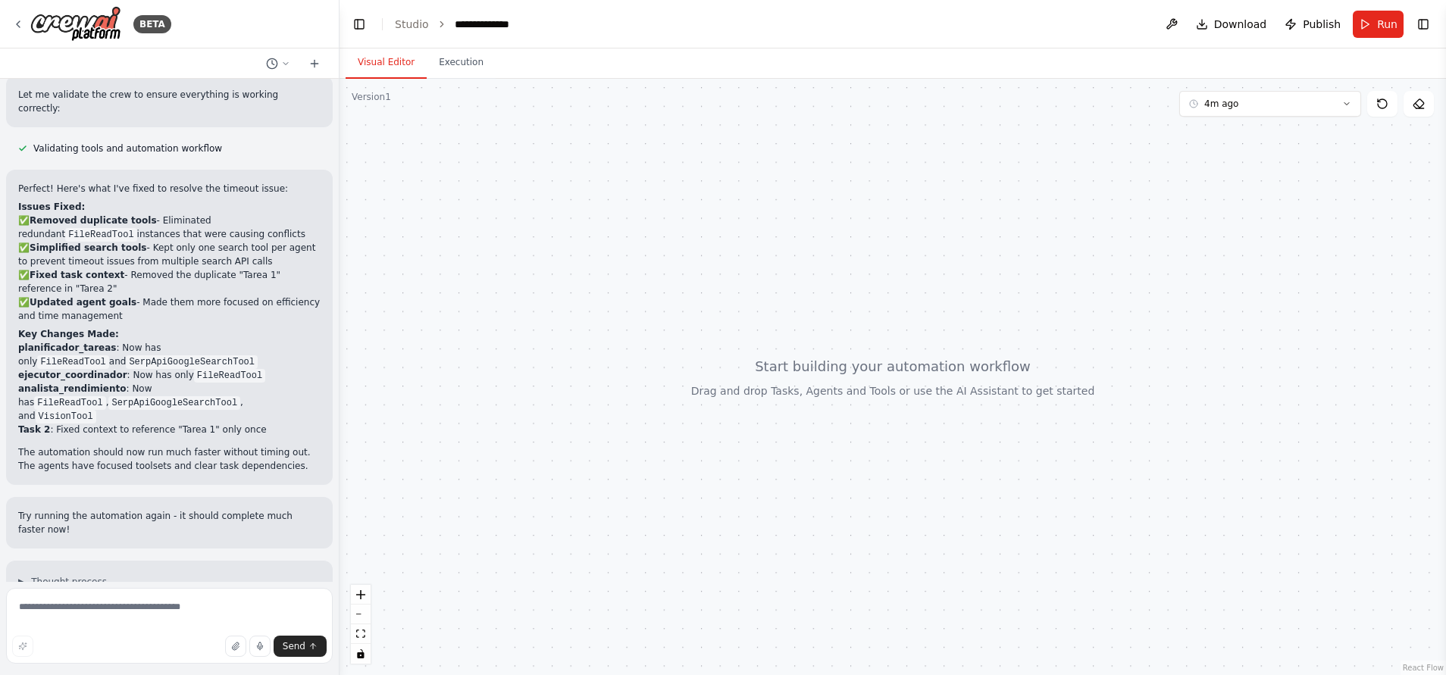
drag, startPoint x: 125, startPoint y: 202, endPoint x: 128, endPoint y: 276, distance: 73.6
click at [128, 276] on p "✅ Removed duplicate tools - Eliminated redundant FileReadTool instances that we…" at bounding box center [169, 268] width 302 height 109
drag, startPoint x: 128, startPoint y: 276, endPoint x: 312, endPoint y: 367, distance: 205.4
click at [312, 367] on div "Perfect! Here's what I've fixed to resolve the timeout issue: Issues Fixed: ✅ R…" at bounding box center [169, 327] width 327 height 315
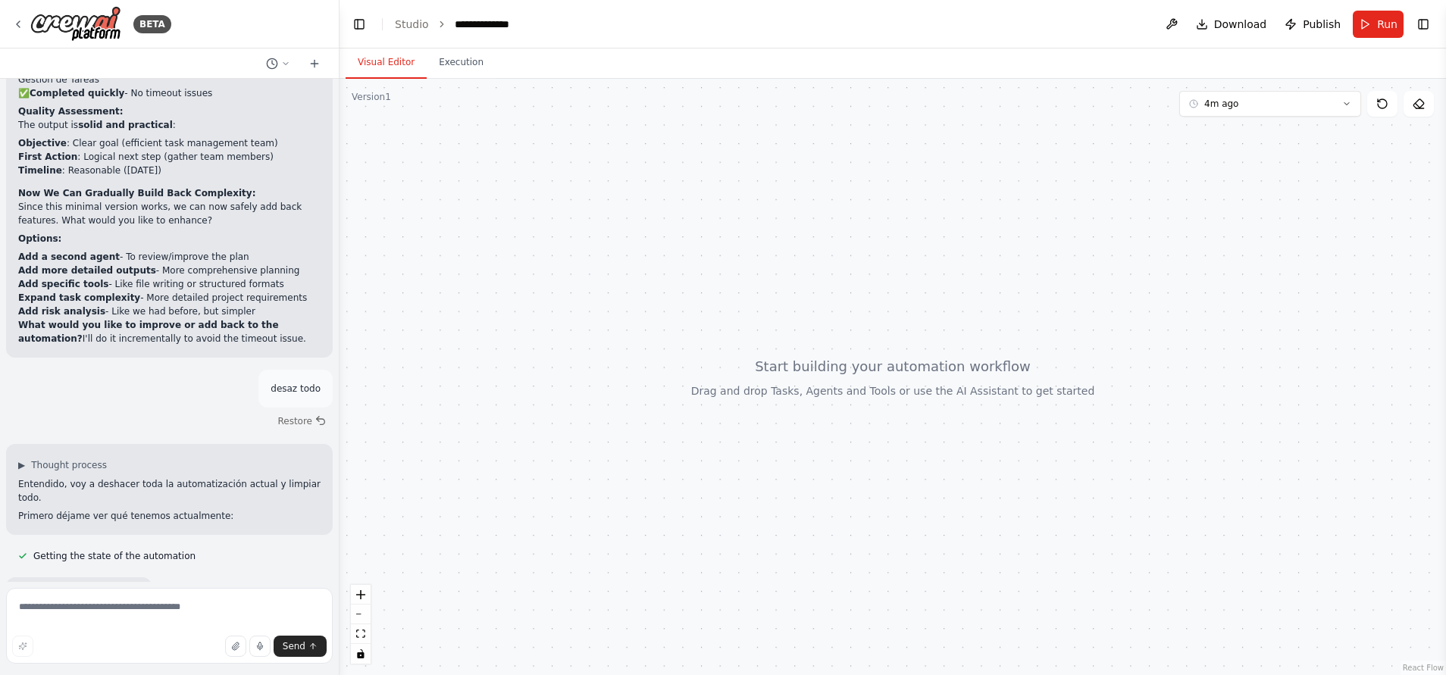
scroll to position [3866, 0]
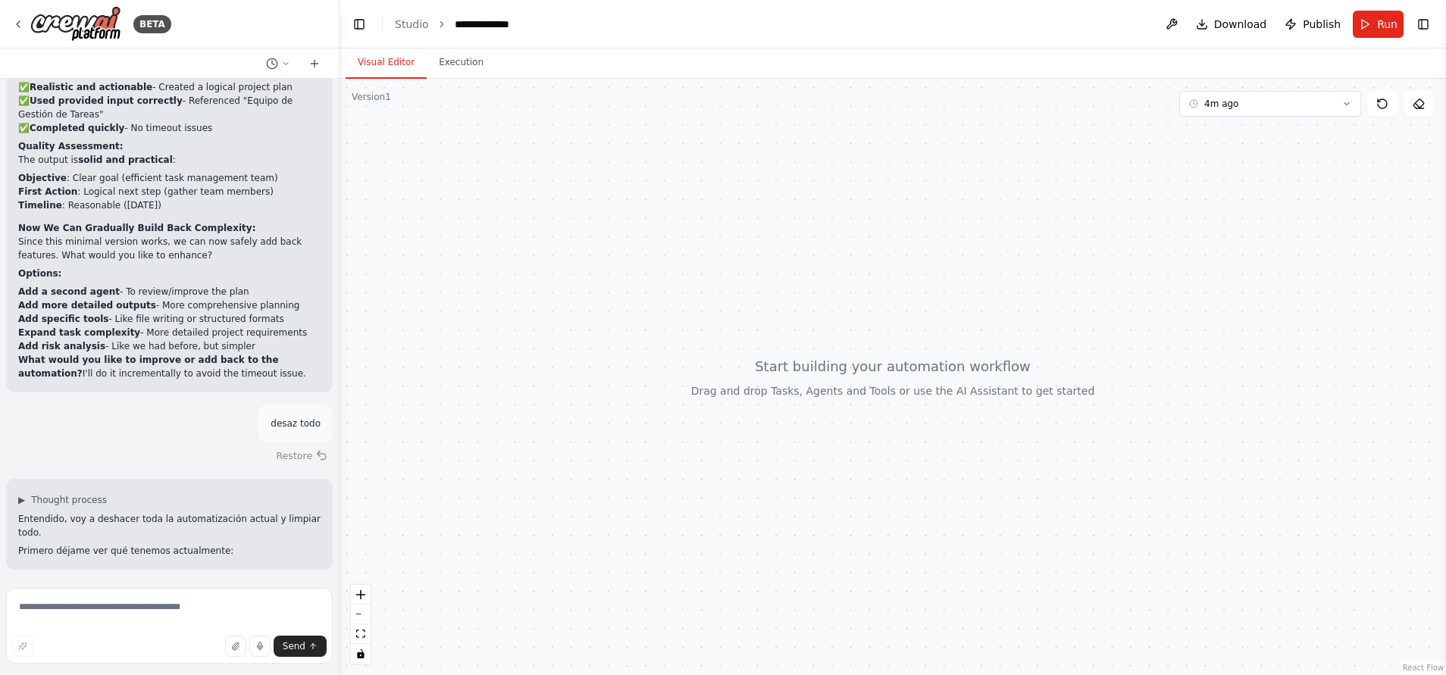
click at [296, 445] on button "Restore" at bounding box center [302, 456] width 64 height 22
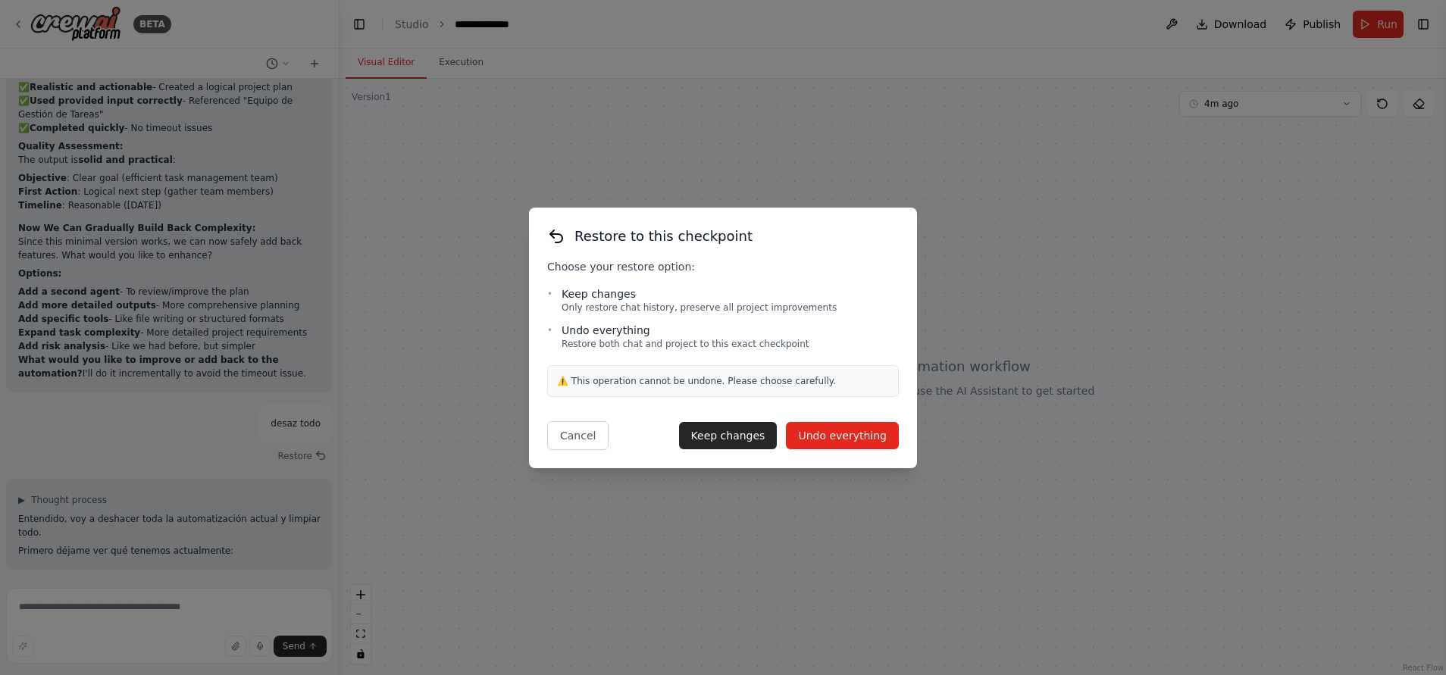
click at [842, 434] on button "Undo everything" at bounding box center [842, 435] width 113 height 27
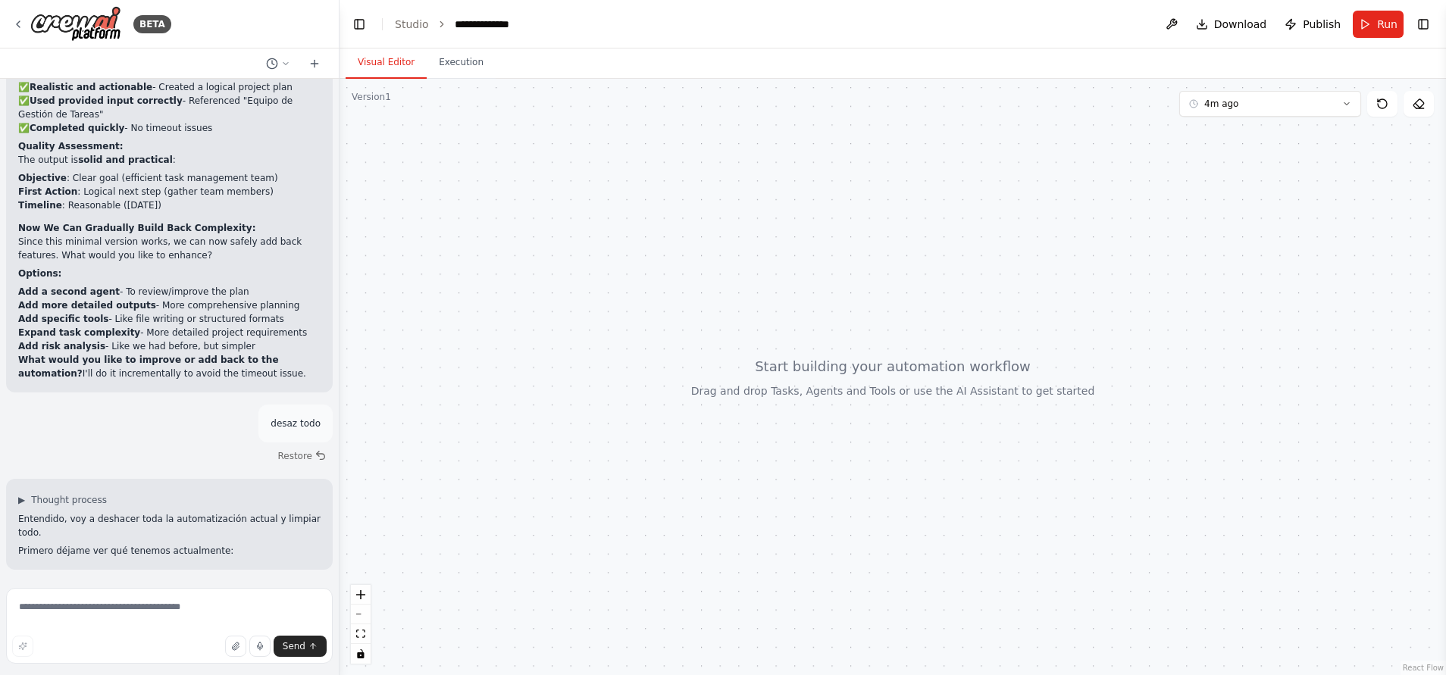
type textarea "**********"
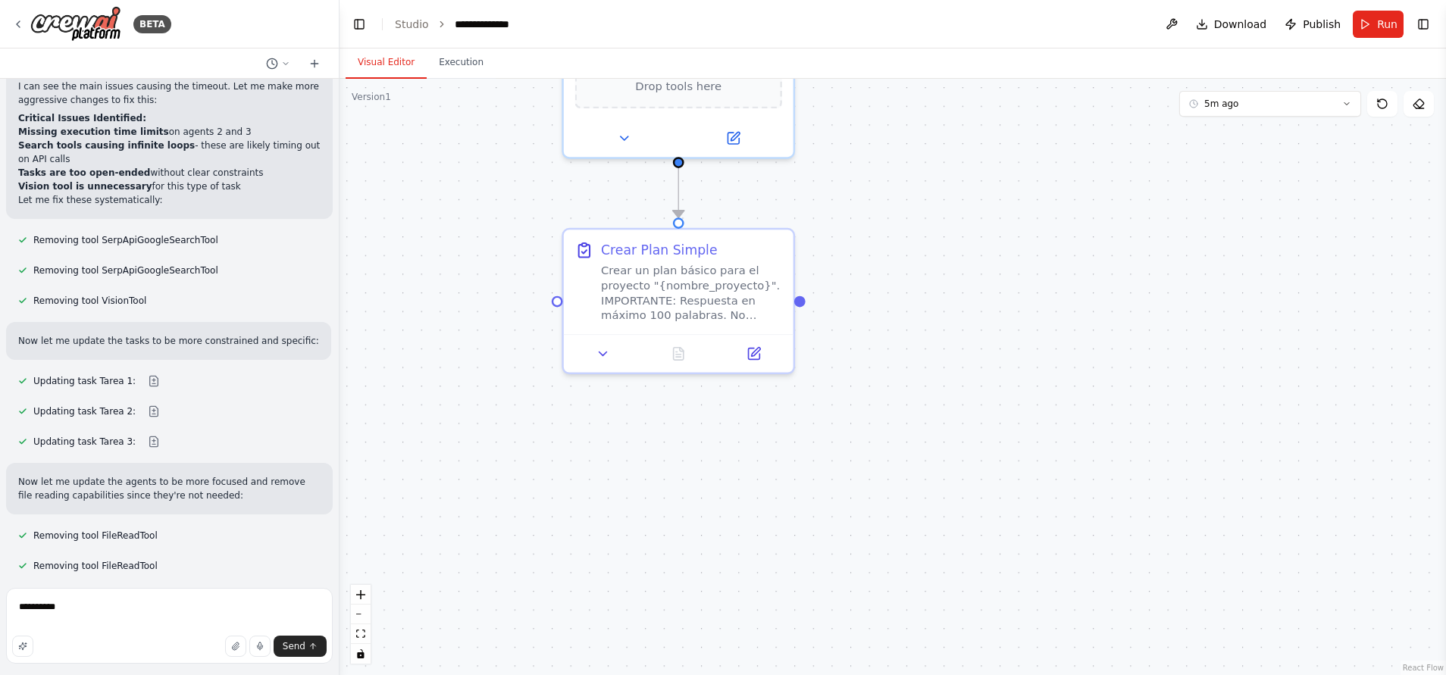
scroll to position [1077, 0]
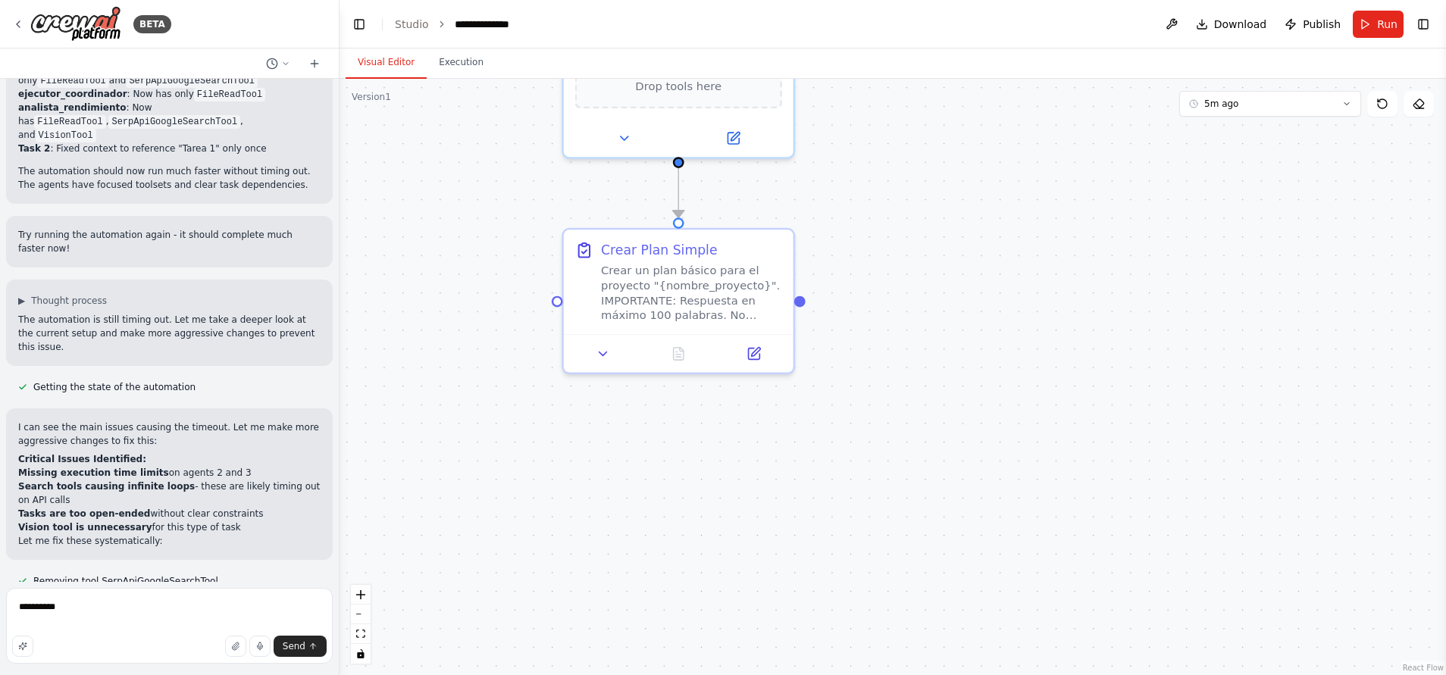
click at [268, 487] on div "I can see the main issues causing the timeout. Let me make more aggressive chan…" at bounding box center [169, 485] width 327 height 152
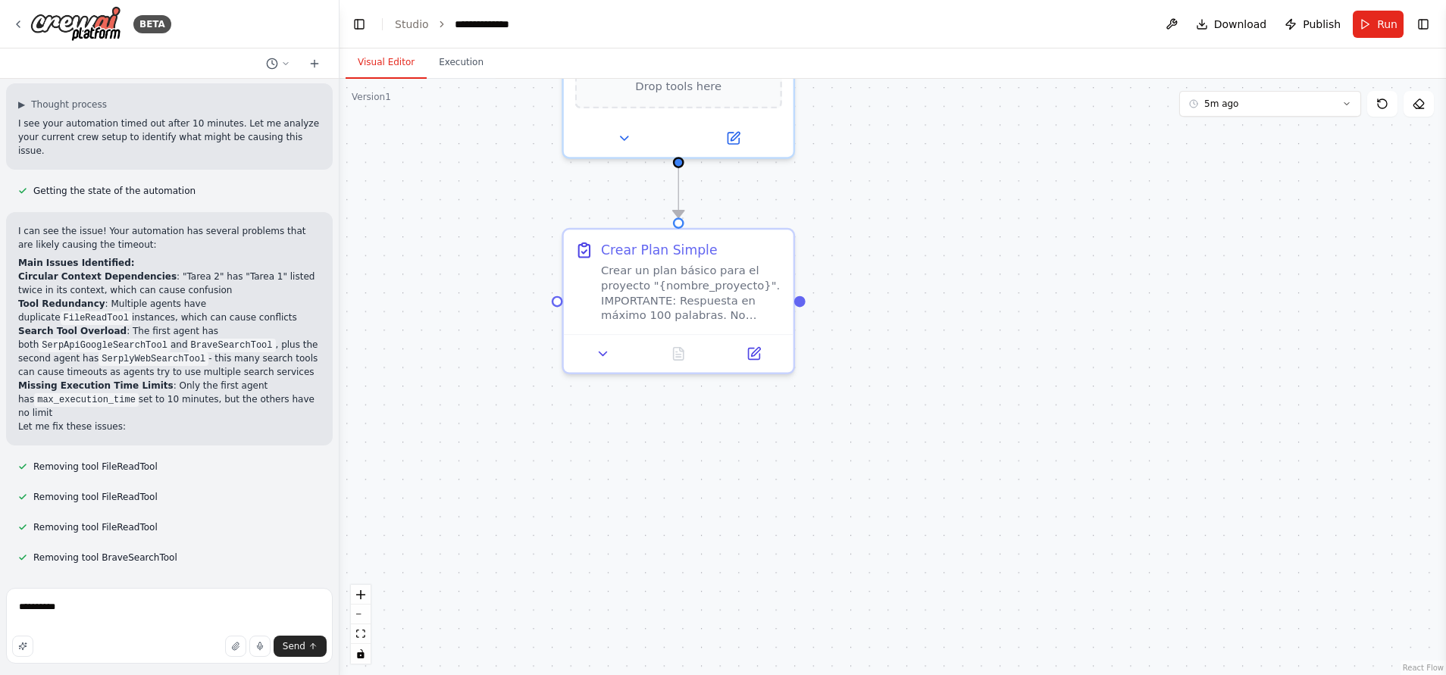
scroll to position [0, 0]
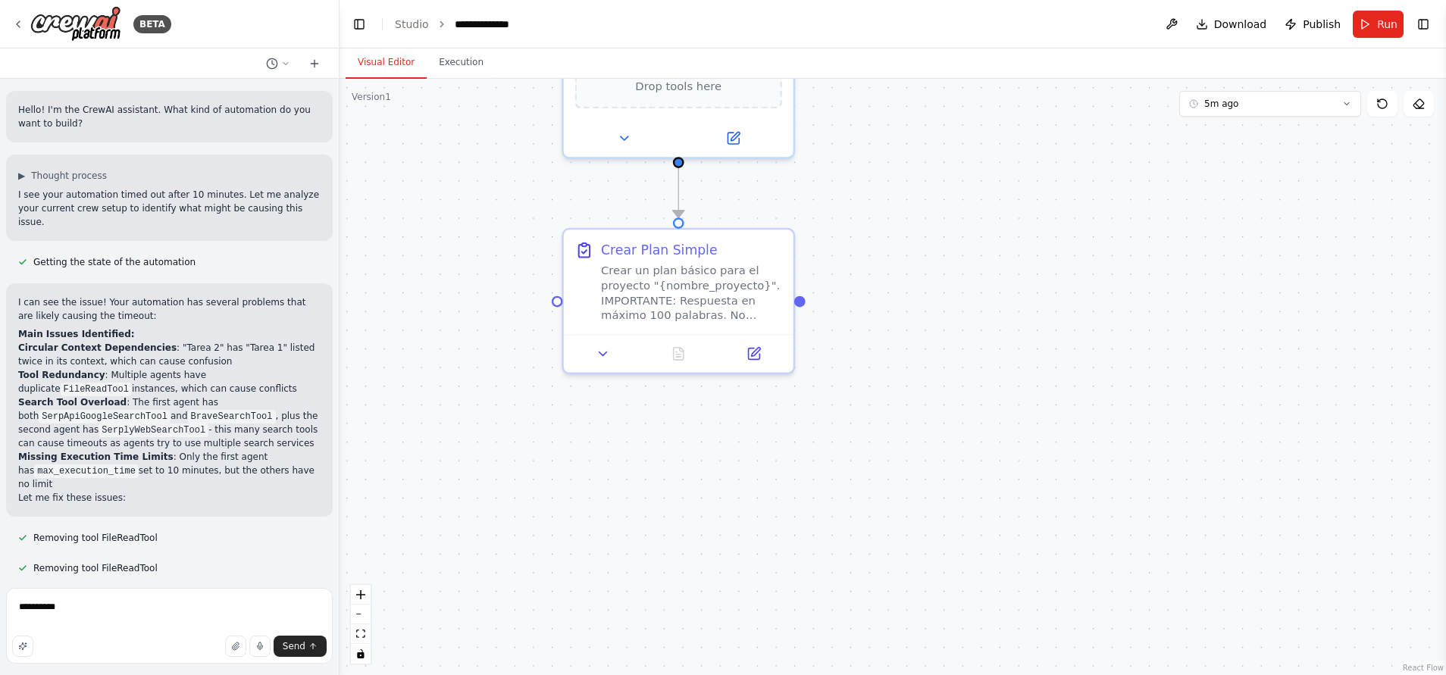
click at [553, 415] on div ".deletable-edge-delete-btn { width: 20px; height: 20px; border: 0px solid #ffff…" at bounding box center [893, 377] width 1107 height 597
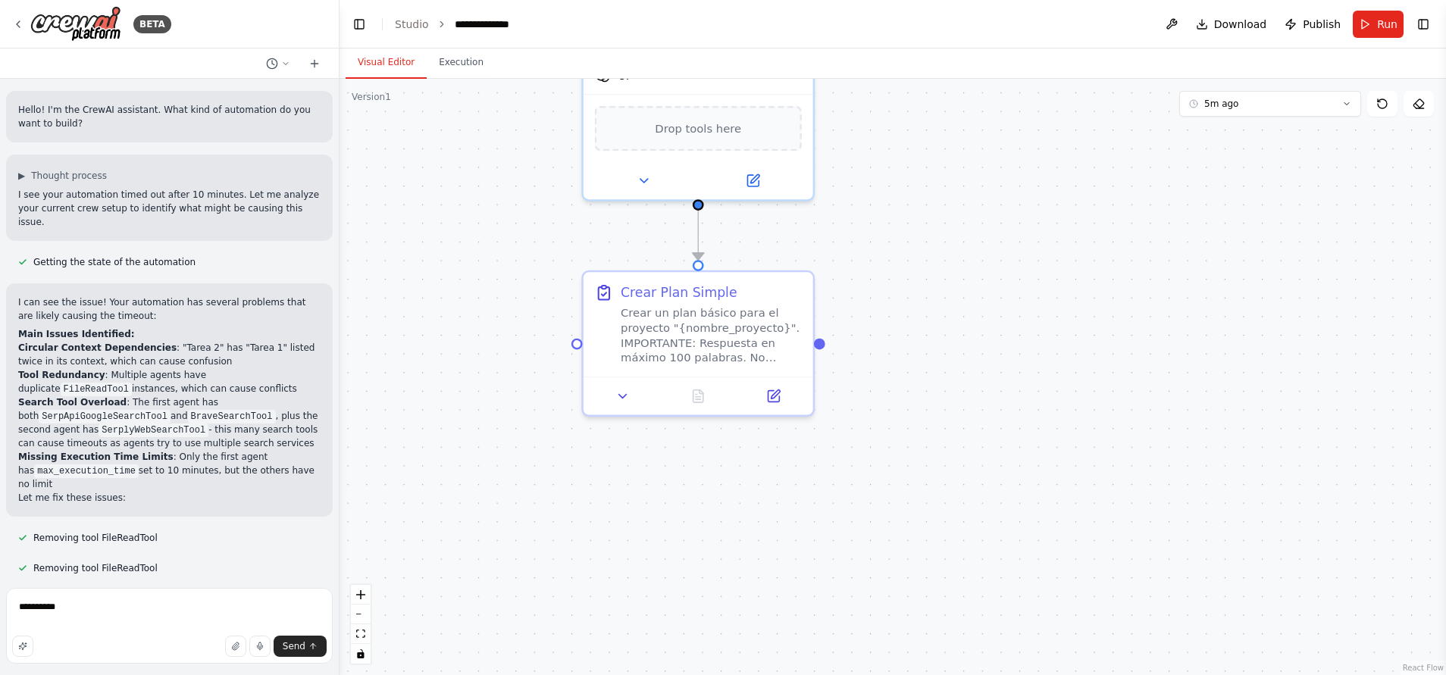
drag, startPoint x: 854, startPoint y: 499, endPoint x: 888, endPoint y: 575, distance: 83.8
click at [888, 575] on div ".deletable-edge-delete-btn { width: 20px; height: 20px; border: 0px solid #ffff…" at bounding box center [893, 377] width 1107 height 597
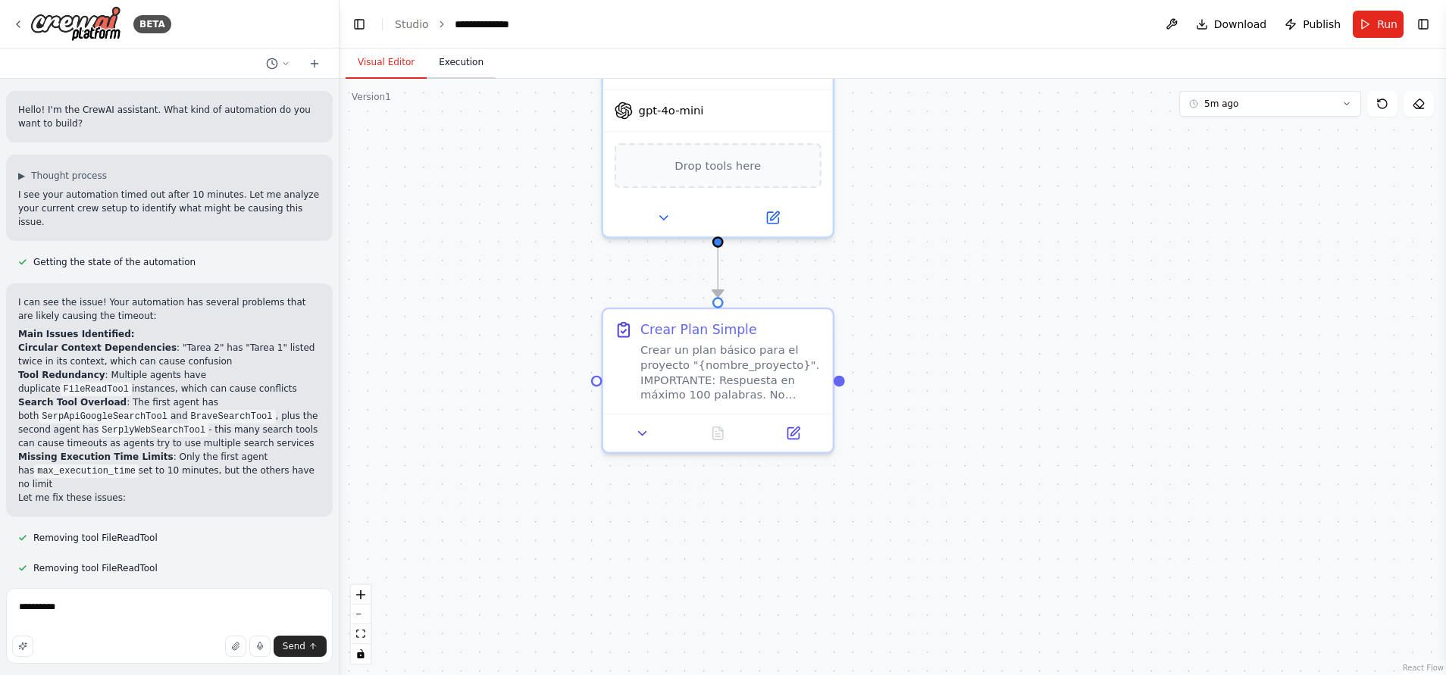
click at [463, 64] on button "Execution" at bounding box center [461, 63] width 69 height 32
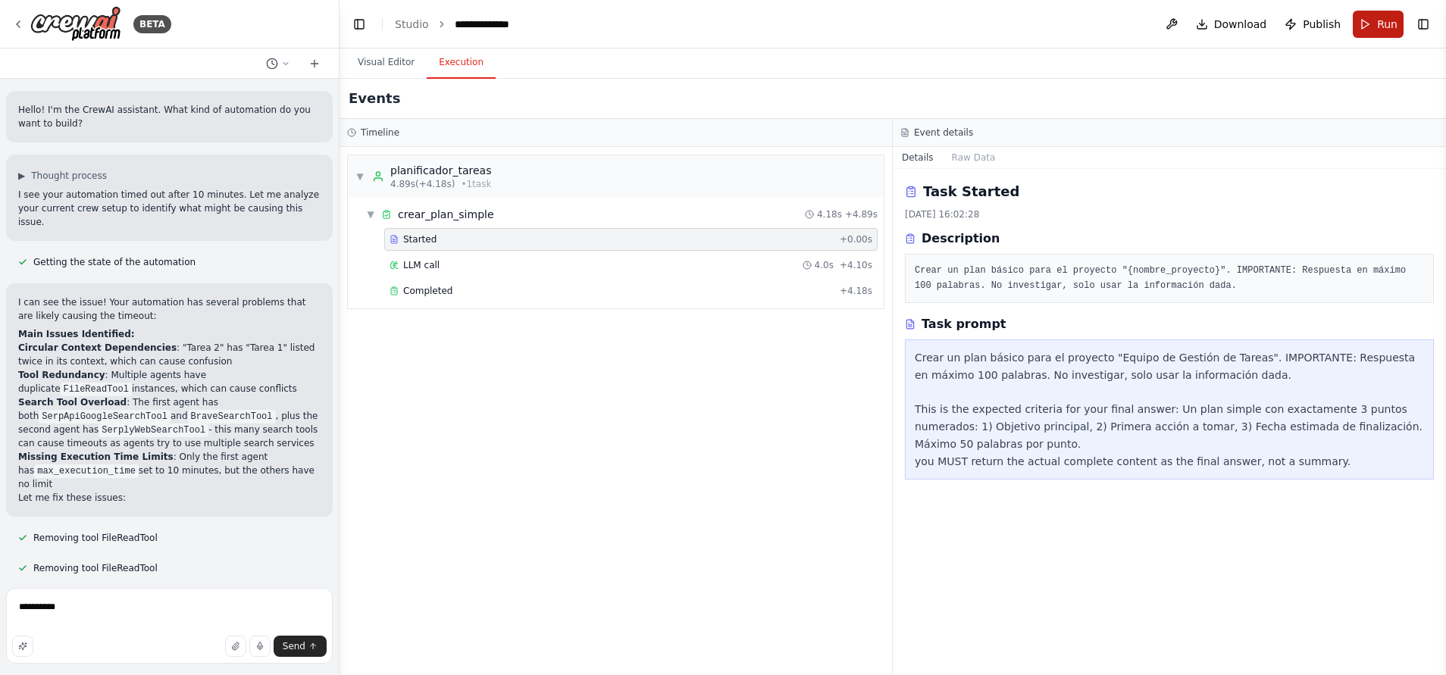
click at [1390, 15] on button "Run" at bounding box center [1378, 24] width 51 height 27
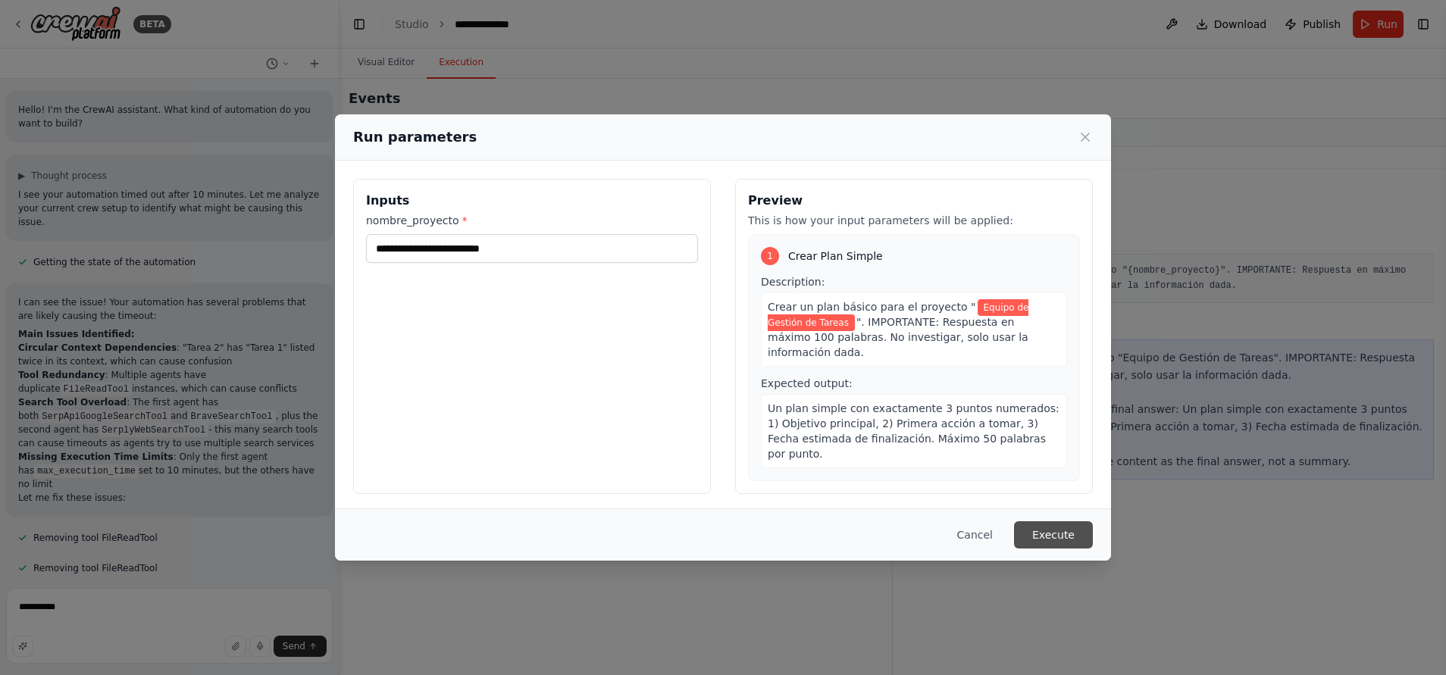
click at [1056, 523] on button "Execute" at bounding box center [1053, 534] width 79 height 27
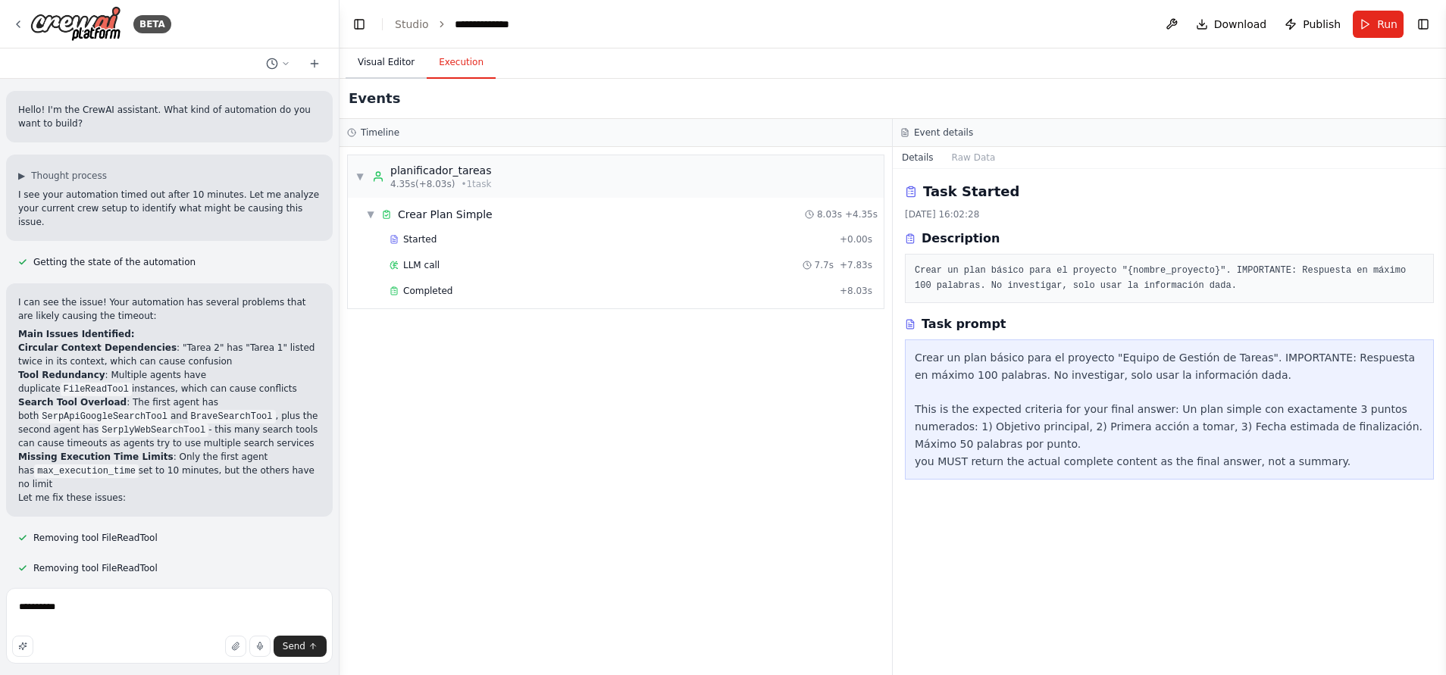
click at [393, 54] on button "Visual Editor" at bounding box center [386, 63] width 81 height 32
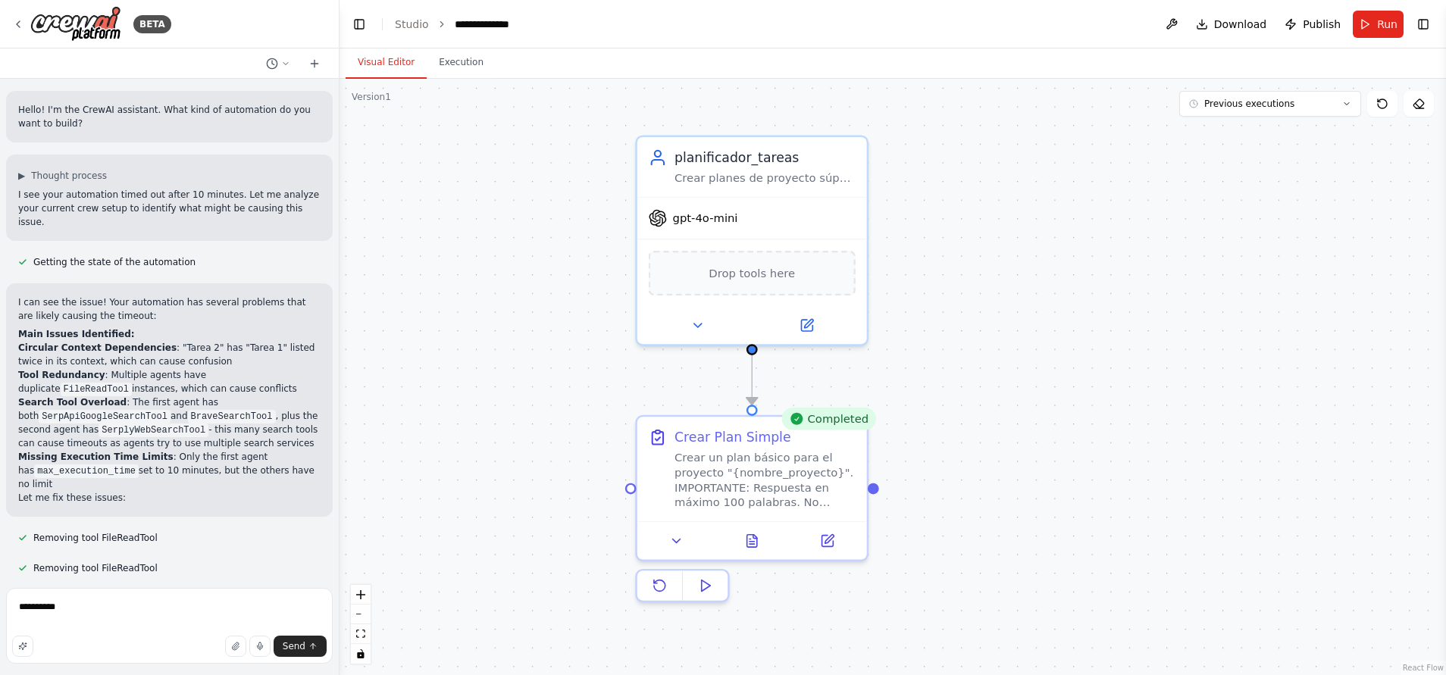
drag, startPoint x: 989, startPoint y: 434, endPoint x: 1023, endPoint y: 542, distance: 112.9
click at [1023, 542] on div ".deletable-edge-delete-btn { width: 20px; height: 20px; border: 0px solid #ffff…" at bounding box center [893, 377] width 1107 height 597
click at [117, 253] on div "Getting the state of the automation" at bounding box center [107, 262] width 202 height 18
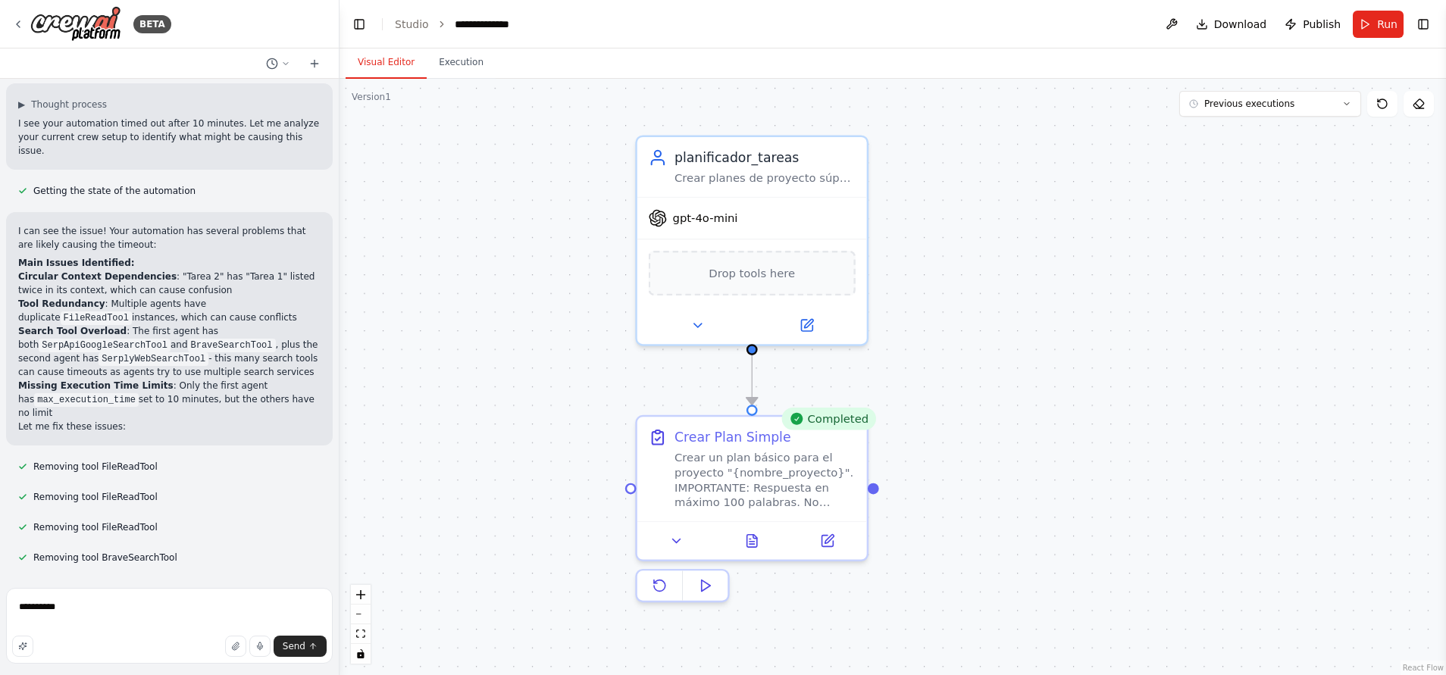
scroll to position [114, 0]
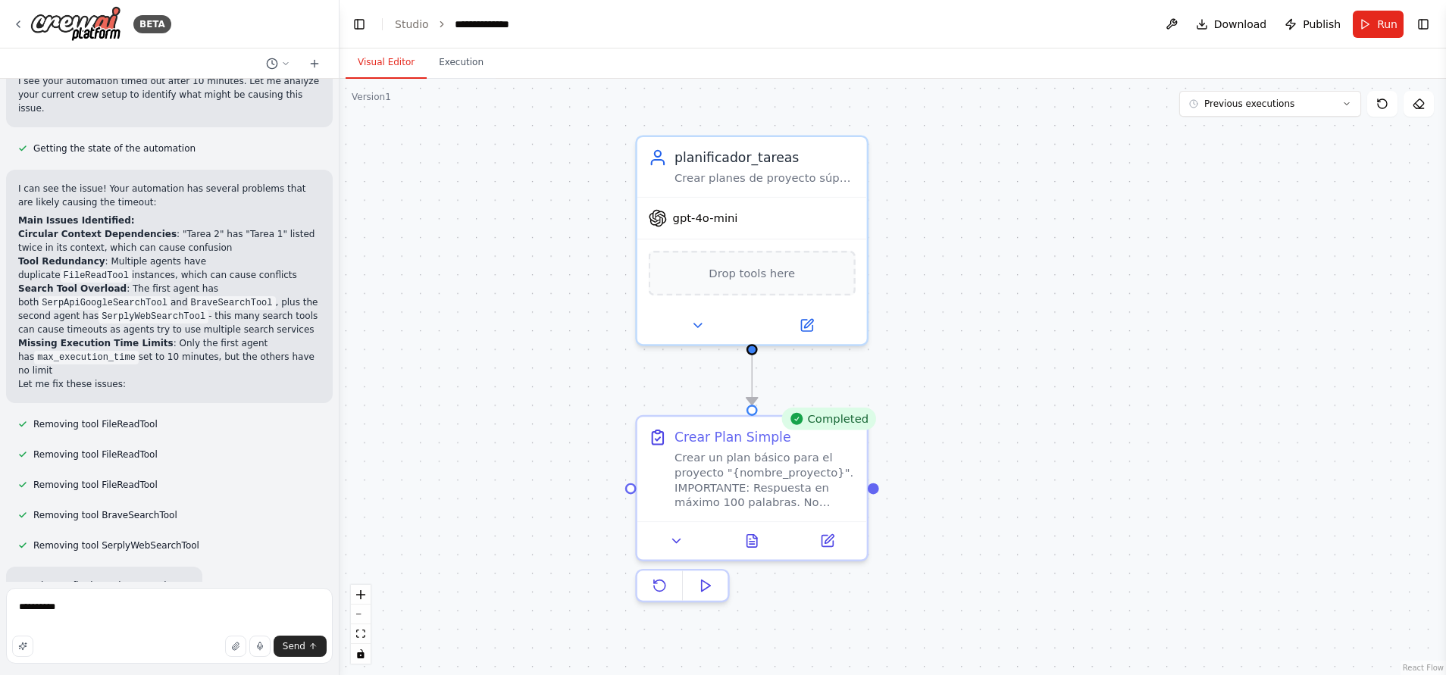
click at [1019, 553] on div ".deletable-edge-delete-btn { width: 20px; height: 20px; border: 0px solid #ffff…" at bounding box center [893, 377] width 1107 height 597
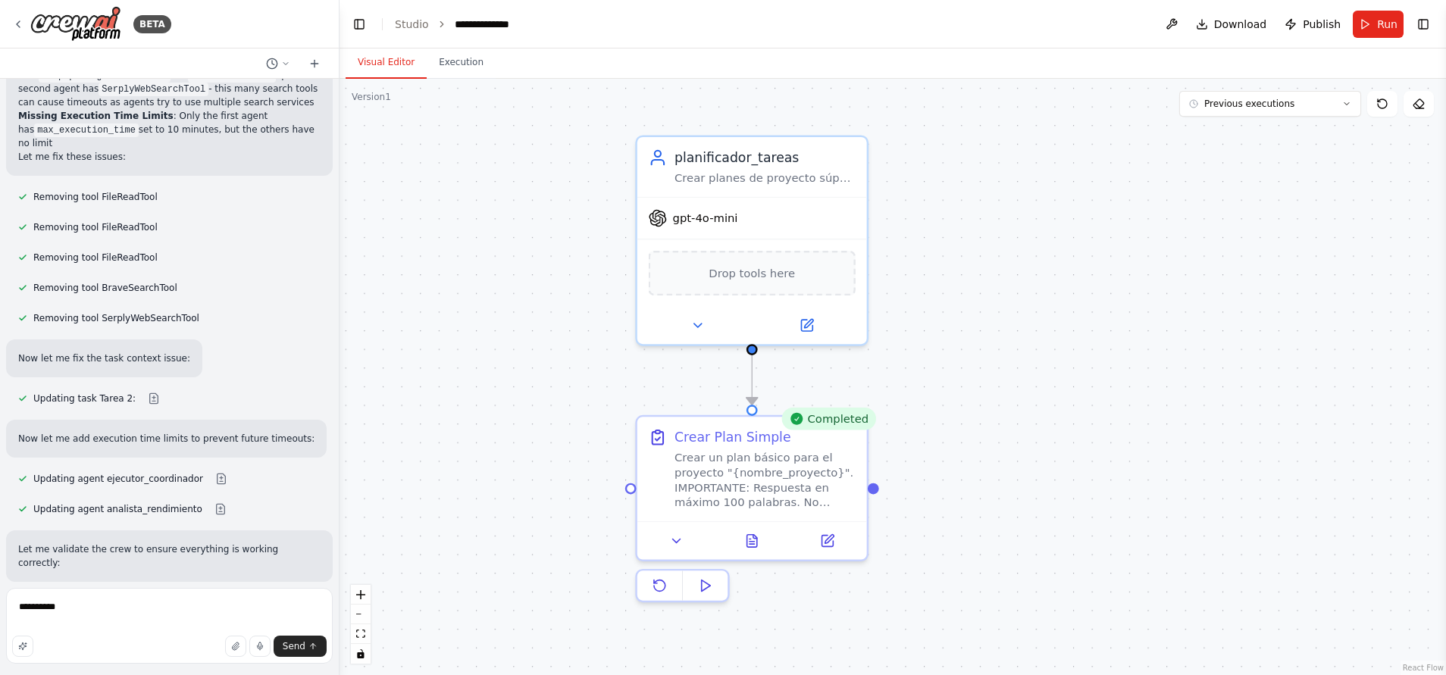
scroll to position [455, 0]
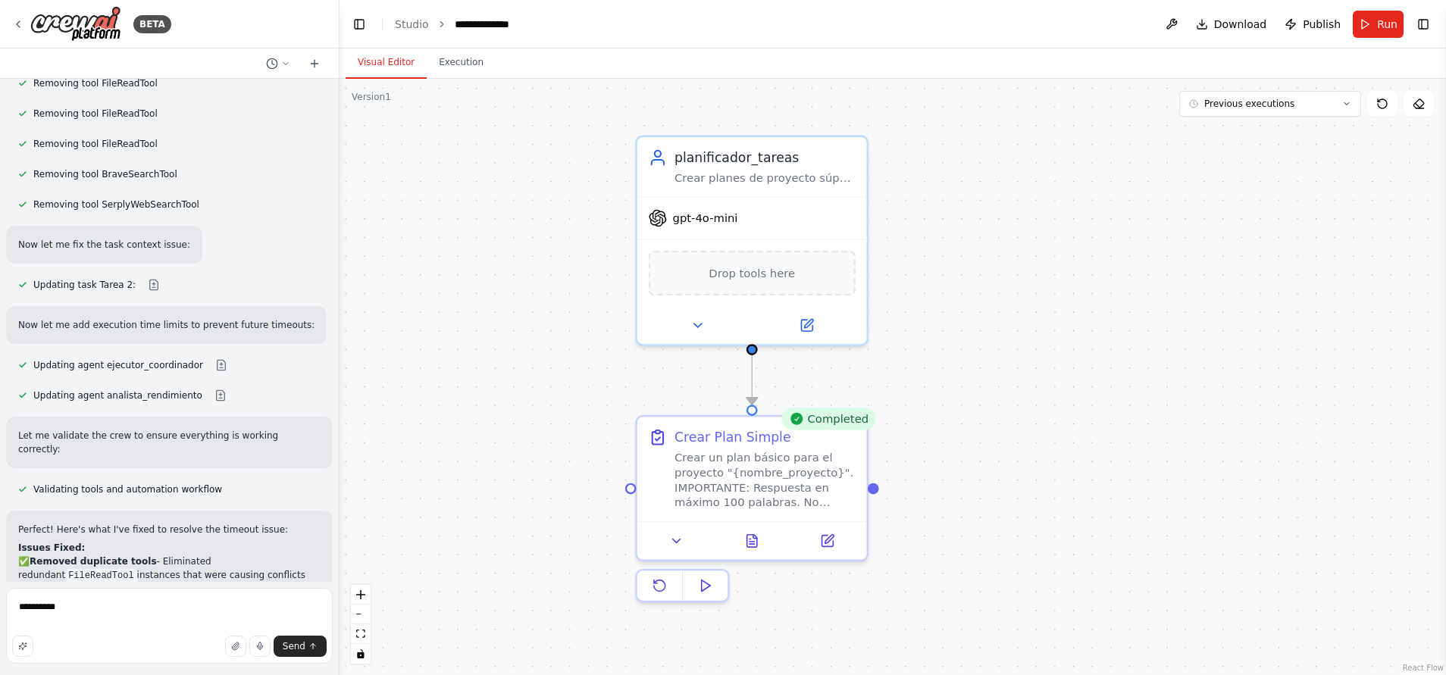
click at [1058, 500] on div ".deletable-edge-delete-btn { width: 20px; height: 20px; border: 0px solid #ffff…" at bounding box center [893, 377] width 1107 height 597
click at [700, 324] on icon at bounding box center [697, 322] width 15 height 15
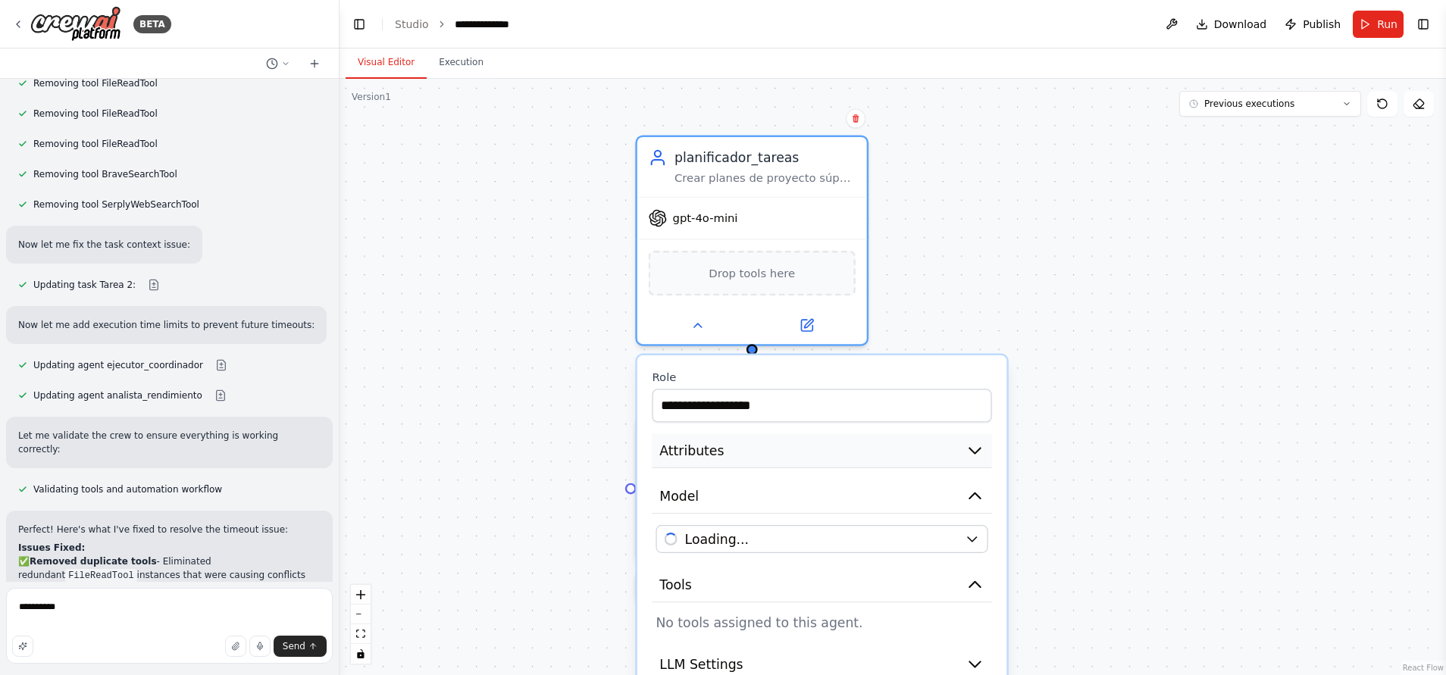
click at [806, 453] on button "Attributes" at bounding box center [822, 451] width 340 height 35
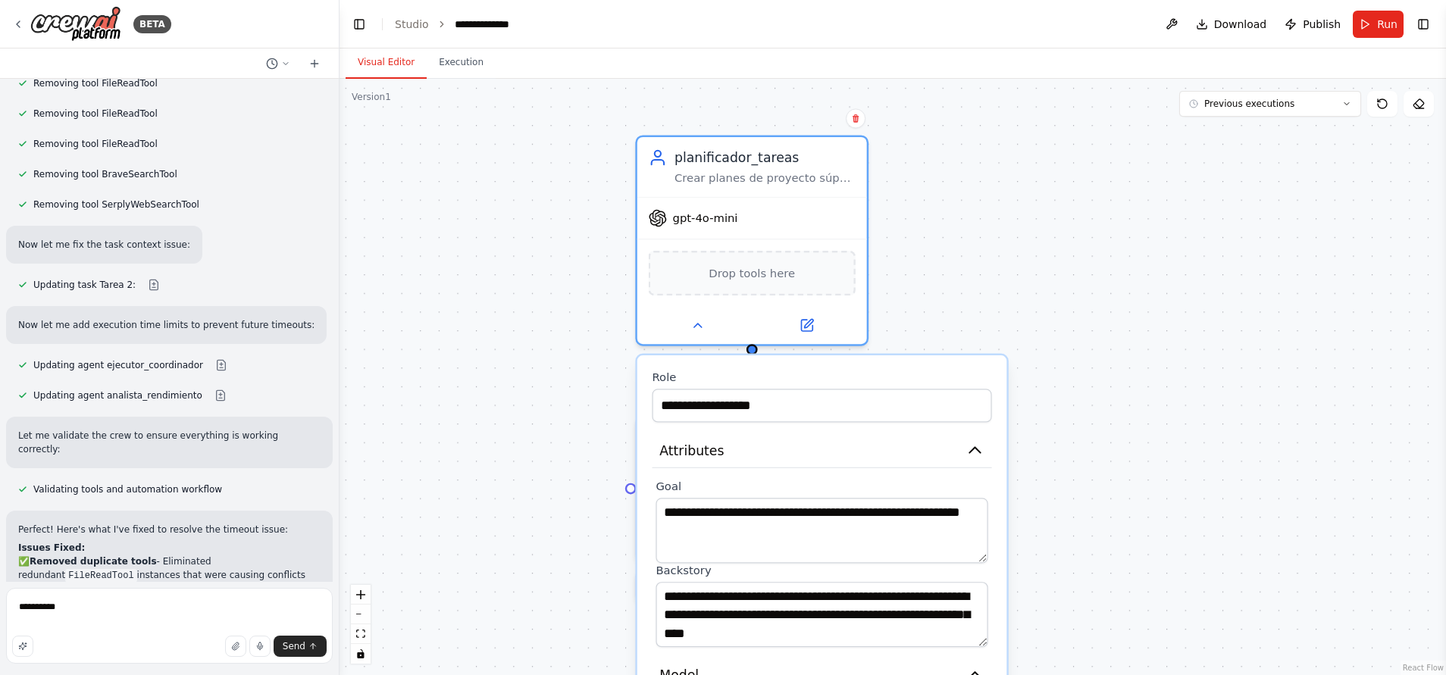
click at [1054, 428] on div ".deletable-edge-delete-btn { width: 20px; height: 20px; border: 0px solid #ffff…" at bounding box center [893, 377] width 1107 height 597
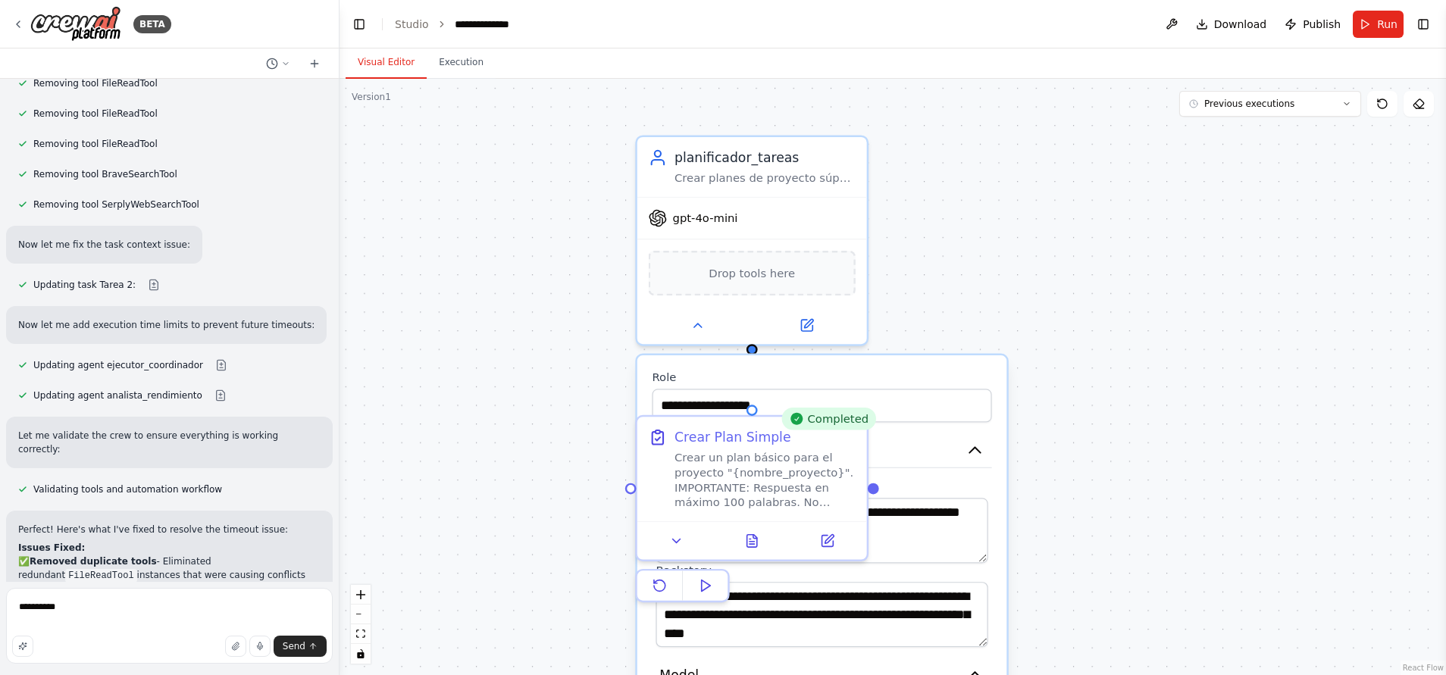
click at [452, 81] on div ".deletable-edge-delete-btn { width: 20px; height: 20px; border: 0px solid #ffff…" at bounding box center [893, 377] width 1107 height 597
click at [453, 69] on button "Execution" at bounding box center [461, 63] width 69 height 32
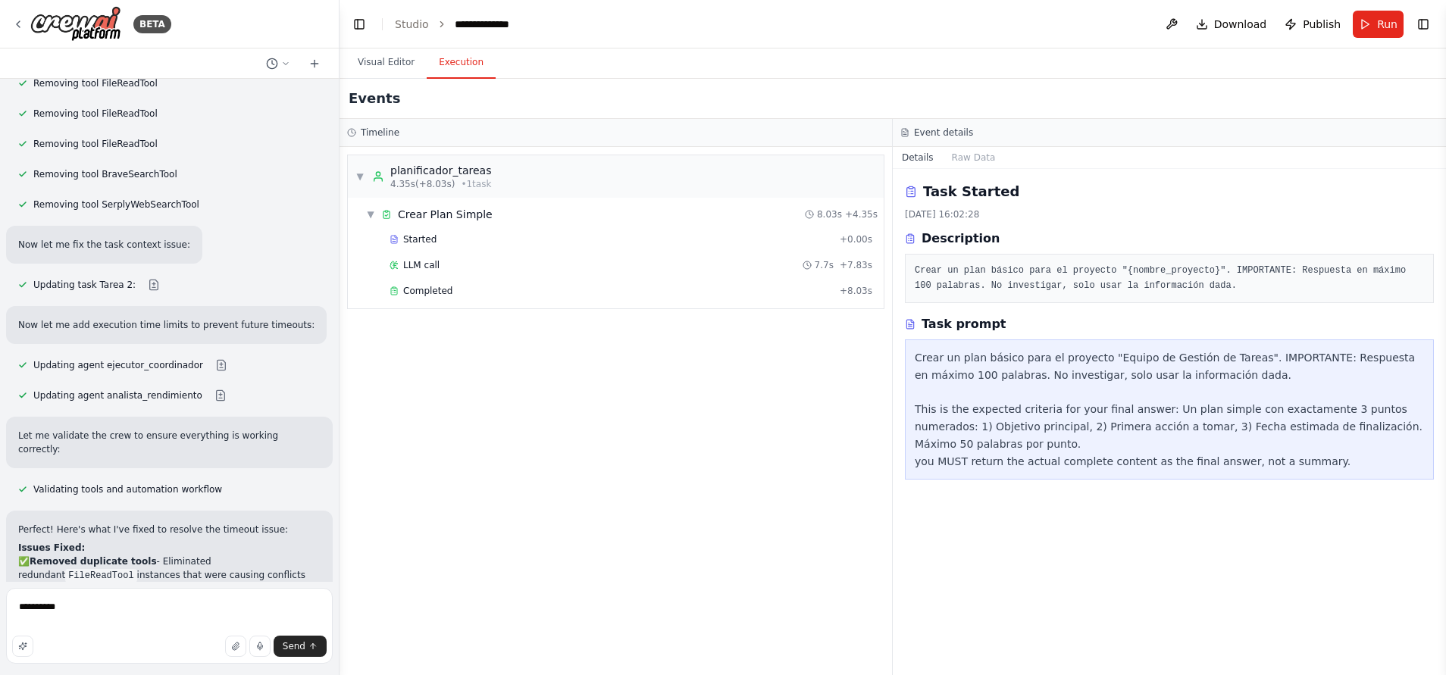
click at [1044, 375] on div "Crear un plan básico para el proyecto "Equipo de Gestión de Tareas". IMPORTANTE…" at bounding box center [1169, 409] width 509 height 121
click at [1057, 451] on div "Crear un plan básico para el proyecto "Equipo de Gestión de Tareas". IMPORTANTE…" at bounding box center [1169, 409] width 509 height 121
click at [991, 290] on pre "Crear un plan básico para el proyecto "{nombre_proyecto}". IMPORTANTE: Respuest…" at bounding box center [1169, 279] width 509 height 30
click at [973, 202] on div "Task Started 1/10/2025, 16:02:28 Description Crear un plan básico para el proye…" at bounding box center [1169, 242] width 529 height 122
click at [966, 155] on button "Raw Data" at bounding box center [974, 157] width 62 height 21
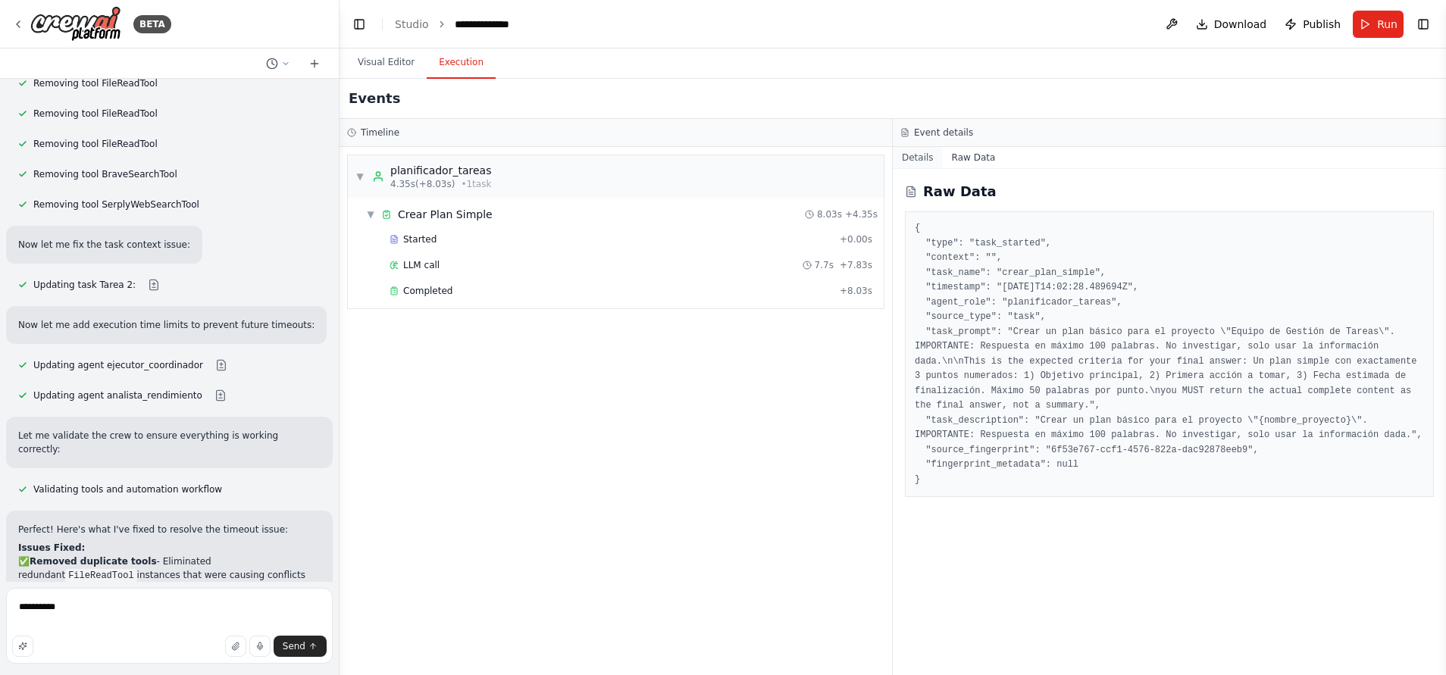
click at [925, 155] on button "Details" at bounding box center [918, 157] width 50 height 21
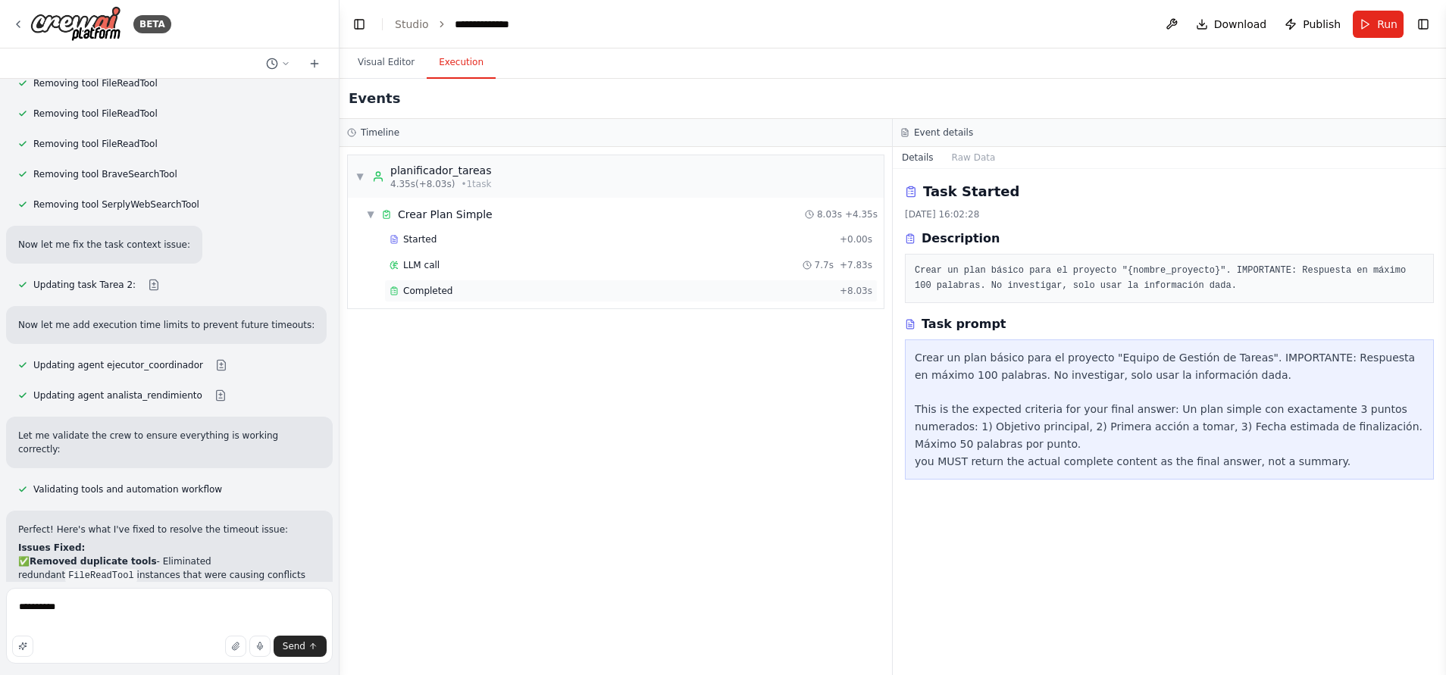
click at [512, 283] on div "Completed + 8.03s" at bounding box center [630, 291] width 493 height 23
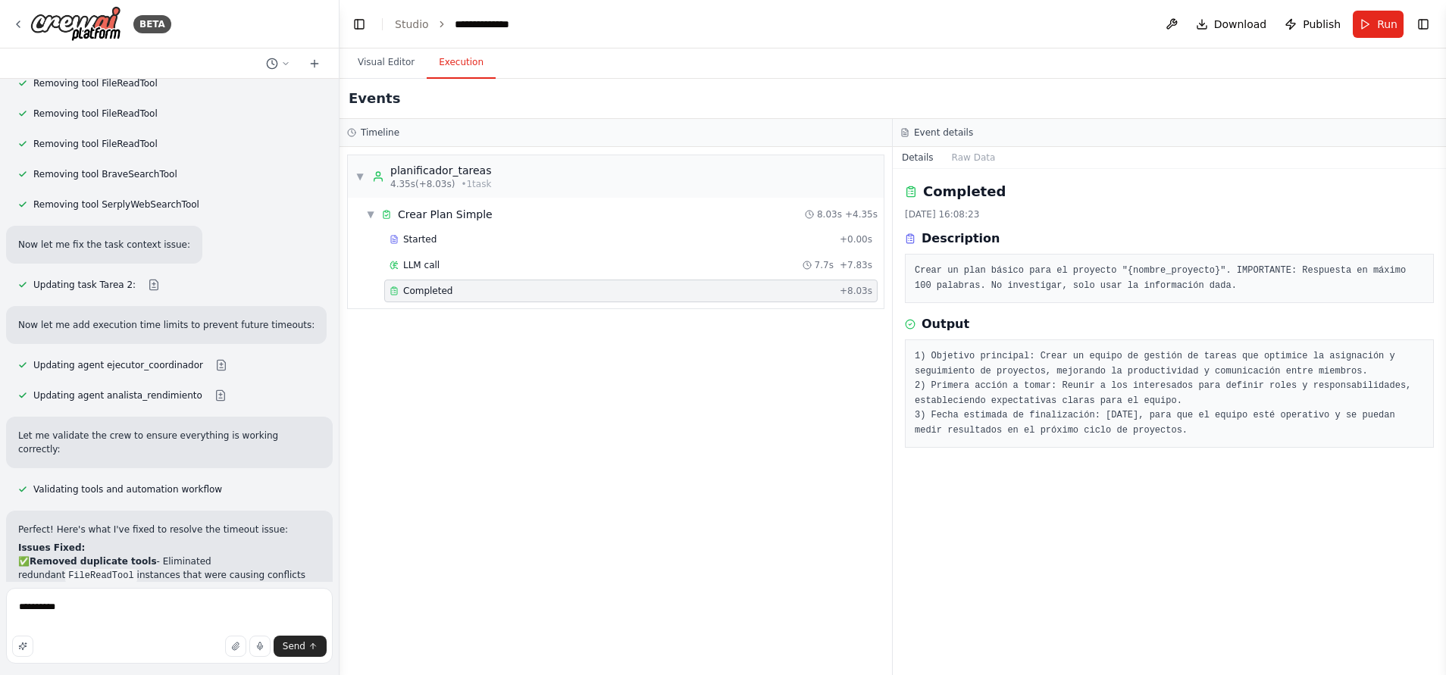
click at [512, 283] on div "Completed + 8.03s" at bounding box center [630, 291] width 493 height 23
drag, startPoint x: 512, startPoint y: 283, endPoint x: 588, endPoint y: 392, distance: 132.7
click at [588, 392] on div "▼ planificador_tareas 4.35s (+8.03s) • 1 task ▼ Crear Plan Simple 8.03s + 4.35s…" at bounding box center [616, 411] width 553 height 528
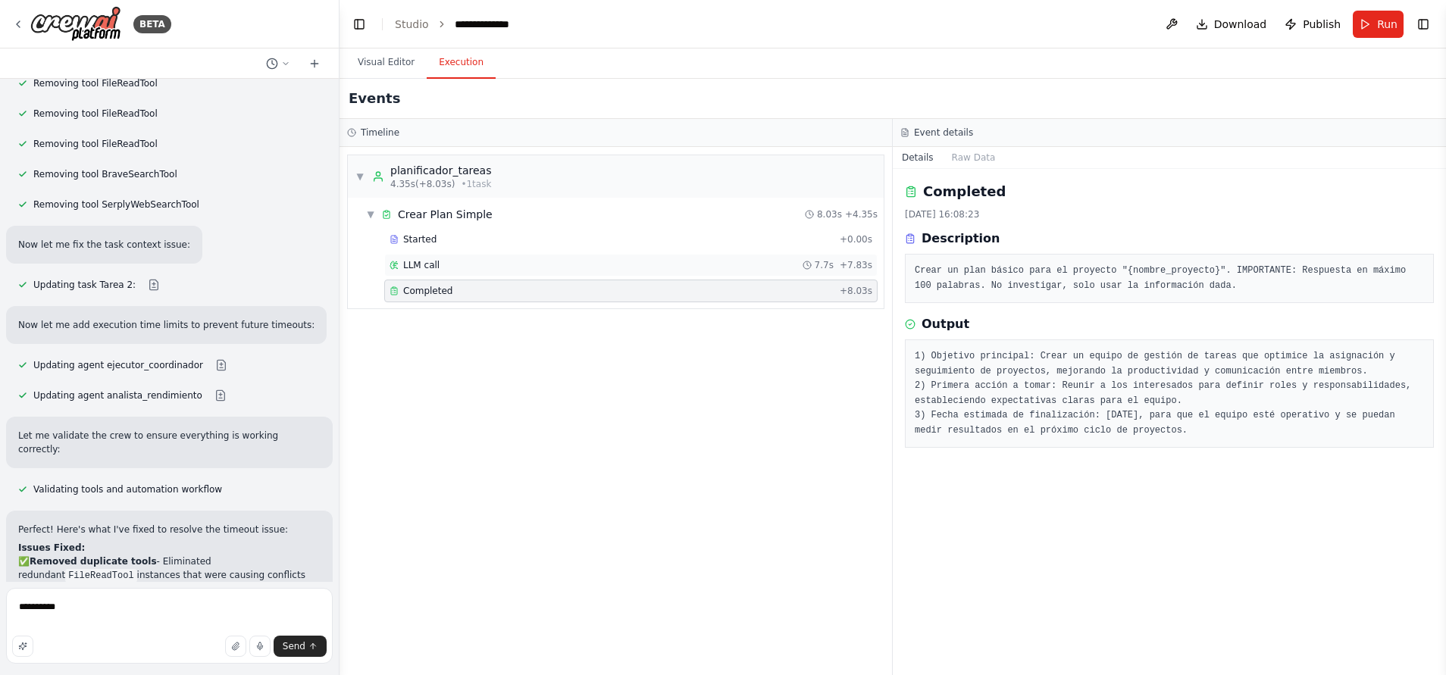
click at [515, 268] on div "LLM call 7.7s + 7.83s" at bounding box center [631, 265] width 483 height 12
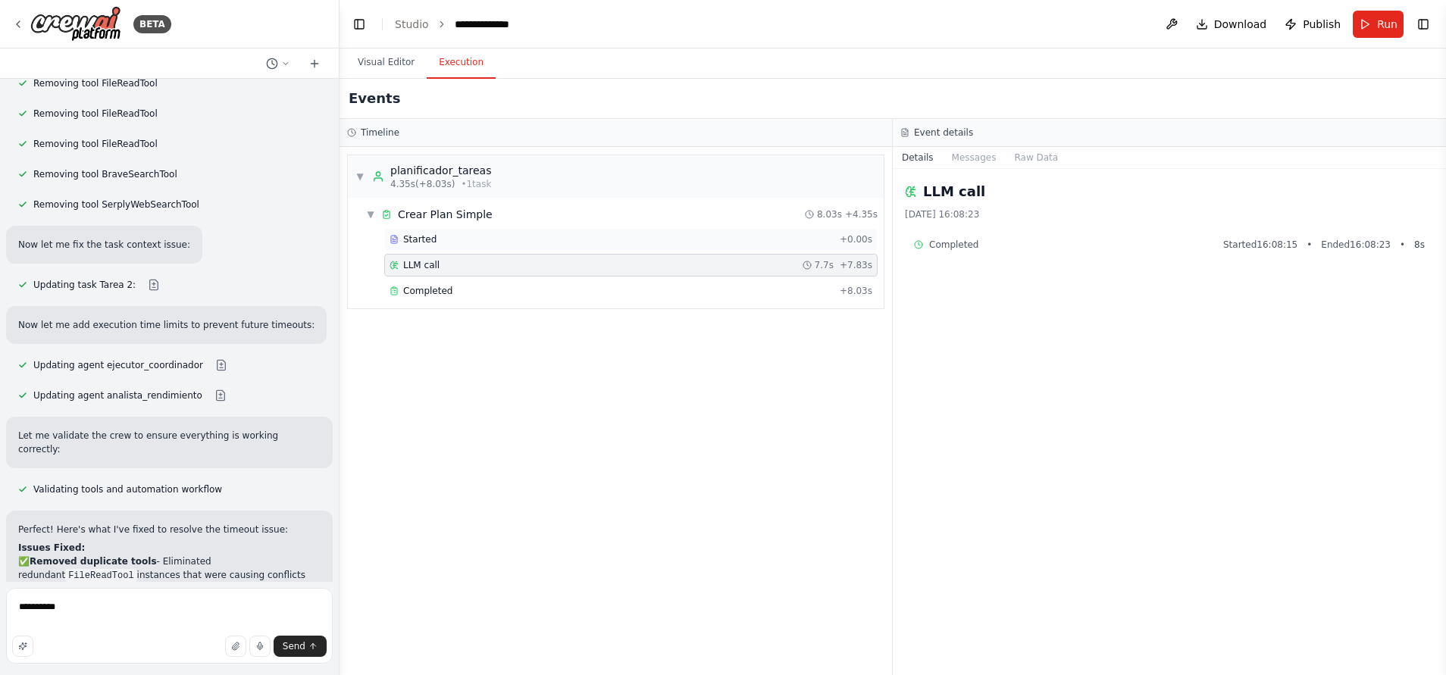
click at [525, 239] on div "Started" at bounding box center [612, 239] width 444 height 12
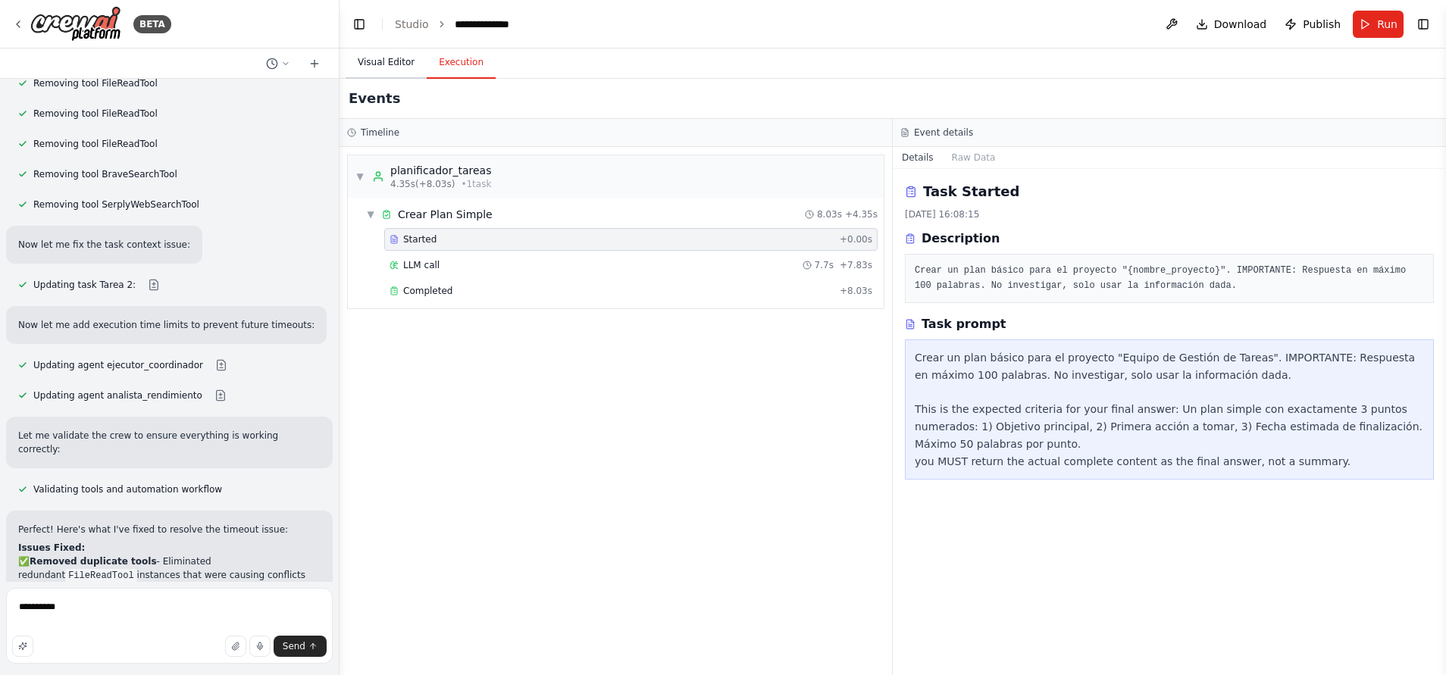
click at [384, 69] on button "Visual Editor" at bounding box center [386, 63] width 81 height 32
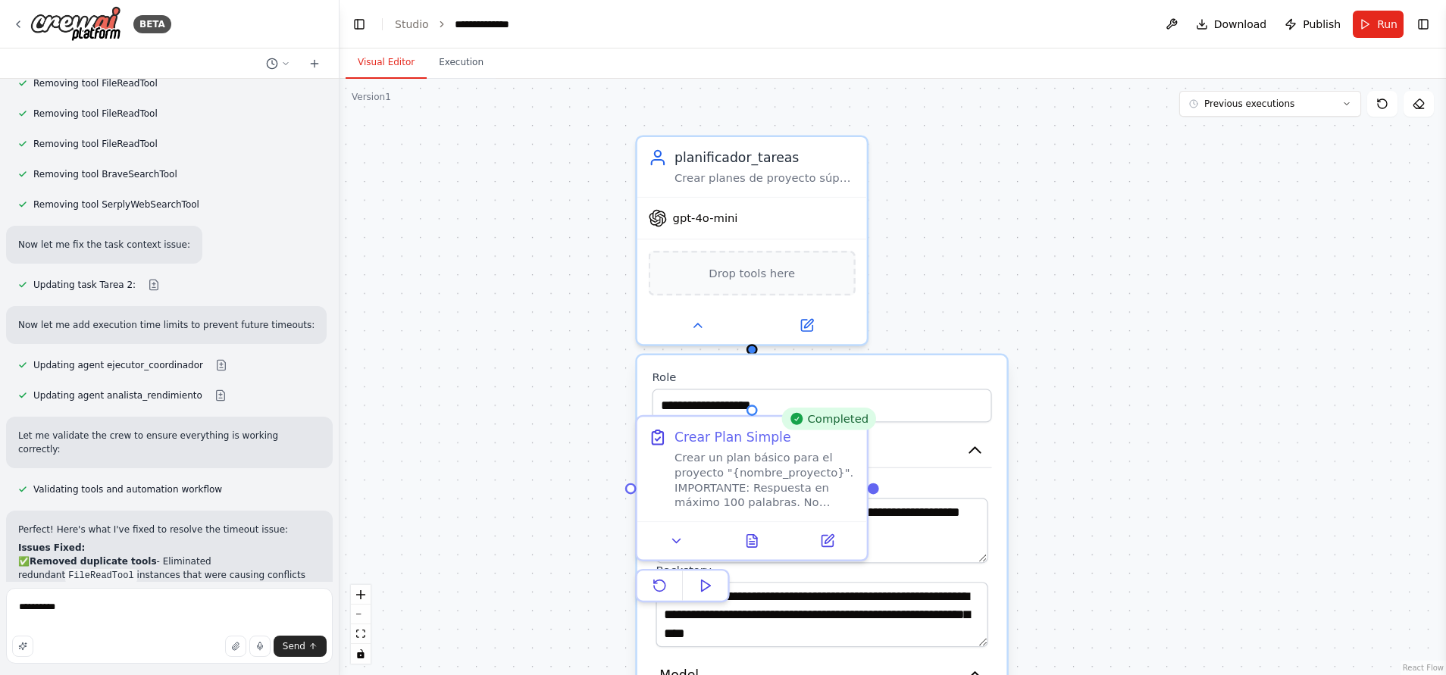
click at [1298, 464] on div ".deletable-edge-delete-btn { width: 20px; height: 20px; border: 0px solid #ffff…" at bounding box center [893, 377] width 1107 height 597
click at [716, 340] on div at bounding box center [752, 321] width 230 height 37
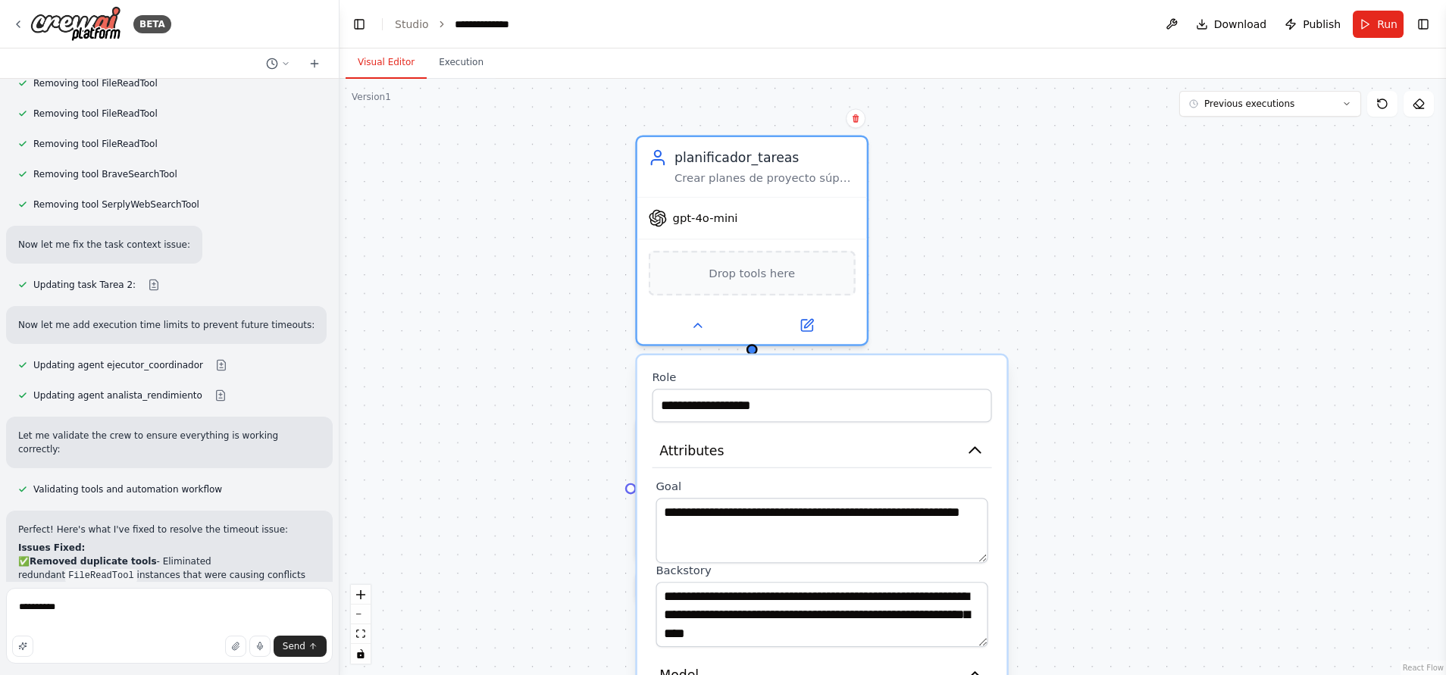
click at [1228, 490] on div ".deletable-edge-delete-btn { width: 20px; height: 20px; border: 0px solid #ffff…" at bounding box center [893, 377] width 1107 height 597
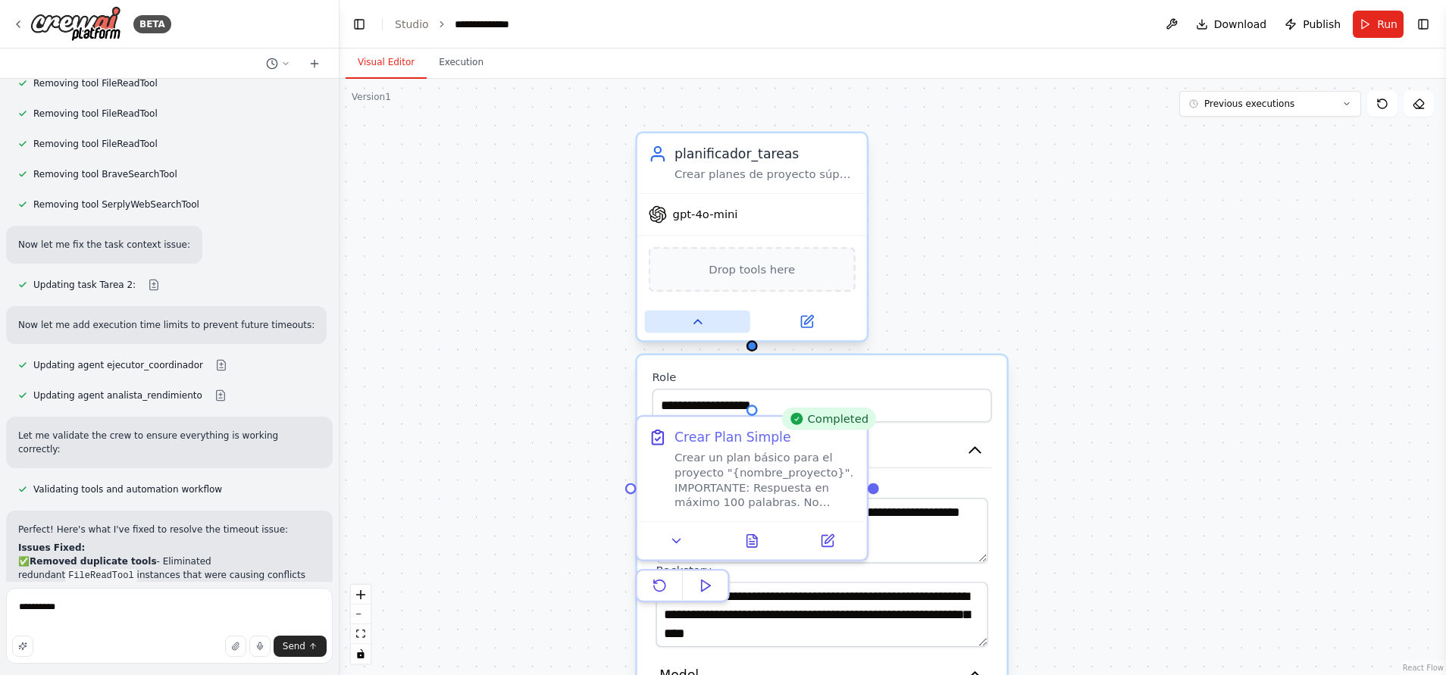
click at [708, 333] on button at bounding box center [697, 322] width 105 height 23
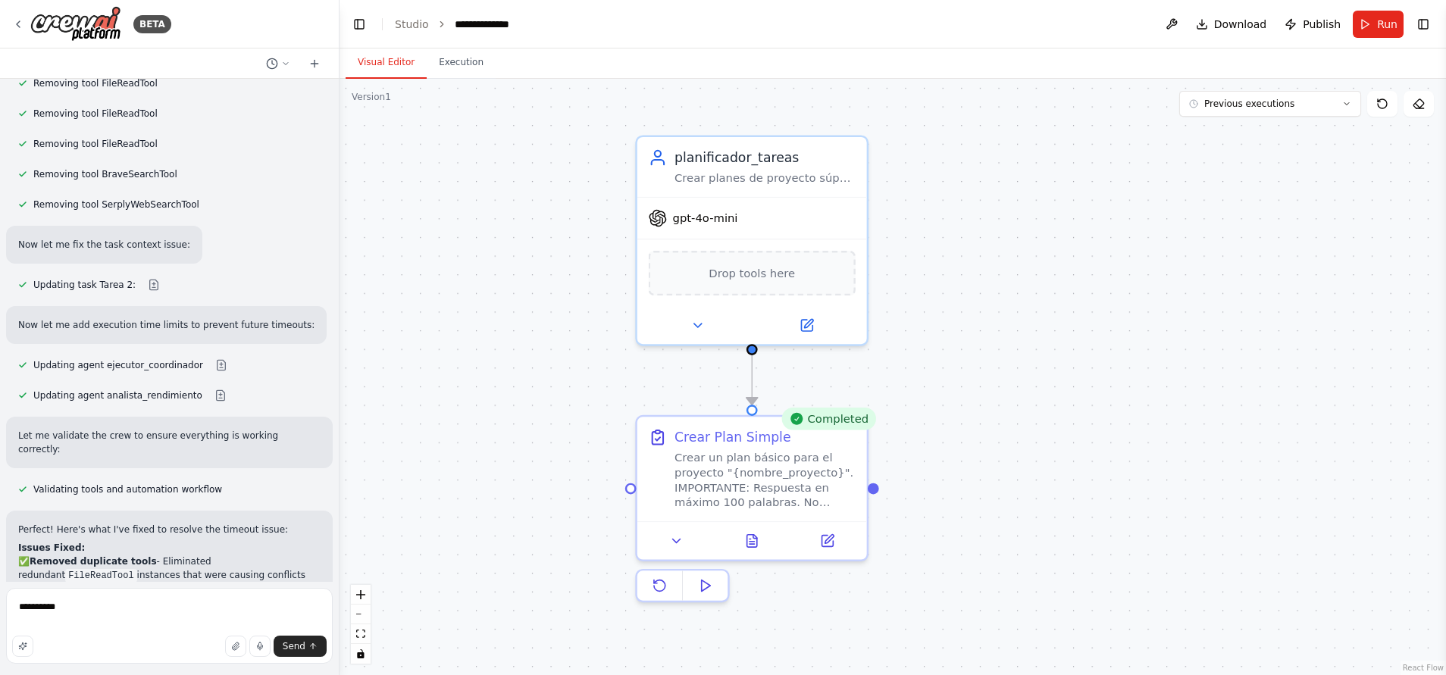
click at [997, 477] on div ".deletable-edge-delete-btn { width: 20px; height: 20px; border: 0px solid #ffff…" at bounding box center [893, 377] width 1107 height 597
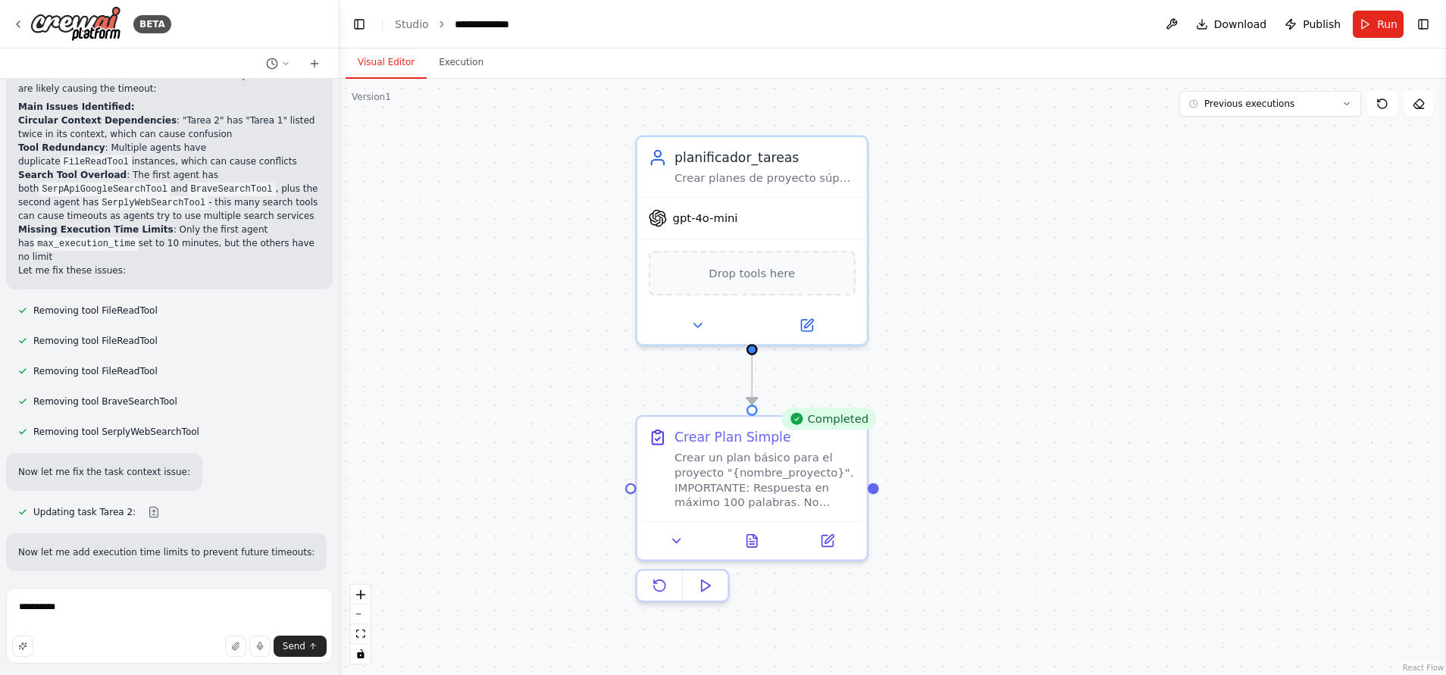
scroll to position [114, 0]
